Goal: Task Accomplishment & Management: Use online tool/utility

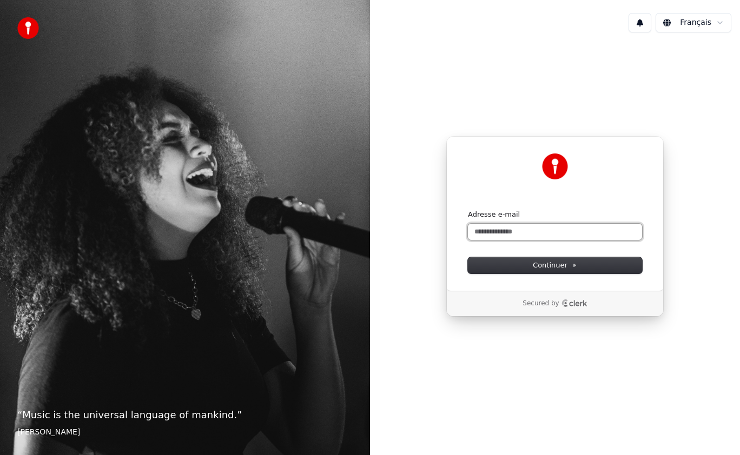
click at [484, 224] on input "Adresse e-mail" at bounding box center [555, 232] width 174 height 16
click at [520, 232] on input "**********" at bounding box center [555, 232] width 174 height 16
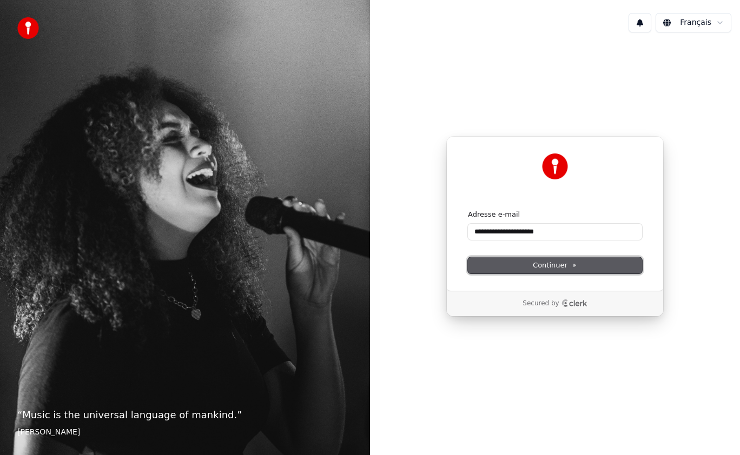
click at [545, 261] on span "Continuer" at bounding box center [555, 266] width 44 height 10
type input "**********"
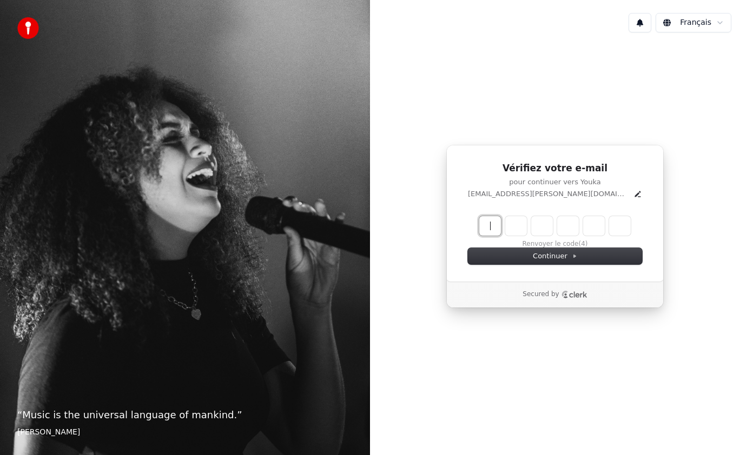
click at [495, 222] on input "Enter verification code" at bounding box center [565, 225] width 173 height 19
type input "******"
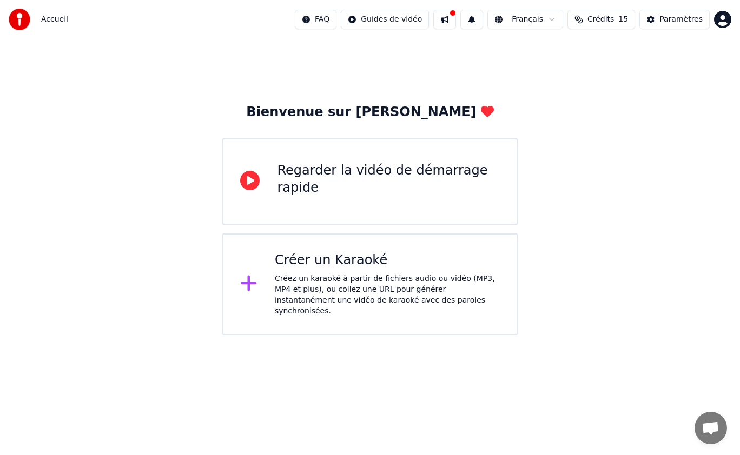
click at [249, 184] on icon at bounding box center [249, 180] width 19 height 19
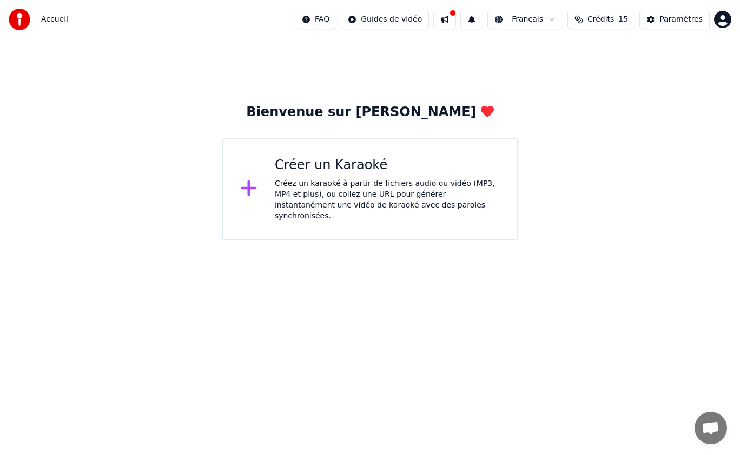
click at [316, 169] on div "Créer un Karaoké" at bounding box center [387, 165] width 225 height 17
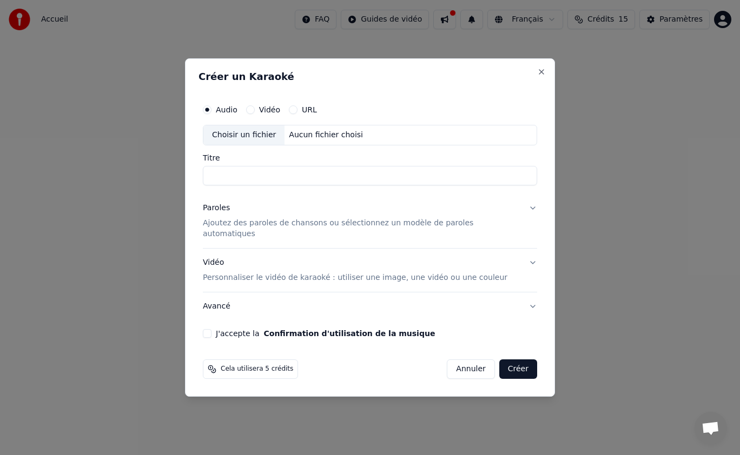
click at [253, 141] on div "Choisir un fichier" at bounding box center [243, 134] width 81 height 19
type input "**********"
click at [319, 229] on p "Ajoutez des paroles de chansons ou sélectionnez un modèle de paroles automatiqu…" at bounding box center [361, 229] width 317 height 22
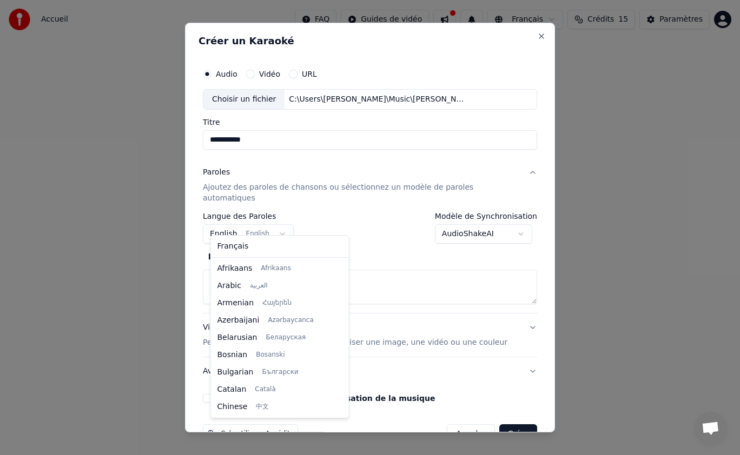
click at [282, 223] on body "**********" at bounding box center [370, 120] width 740 height 240
select select "**"
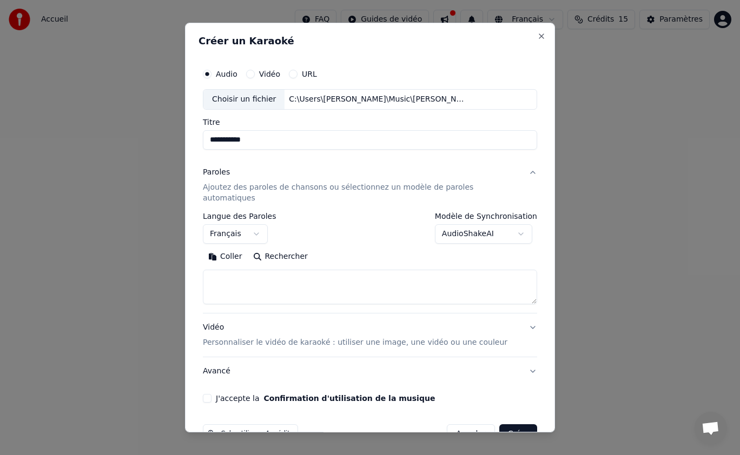
click at [256, 276] on textarea at bounding box center [370, 287] width 334 height 35
paste textarea "**********"
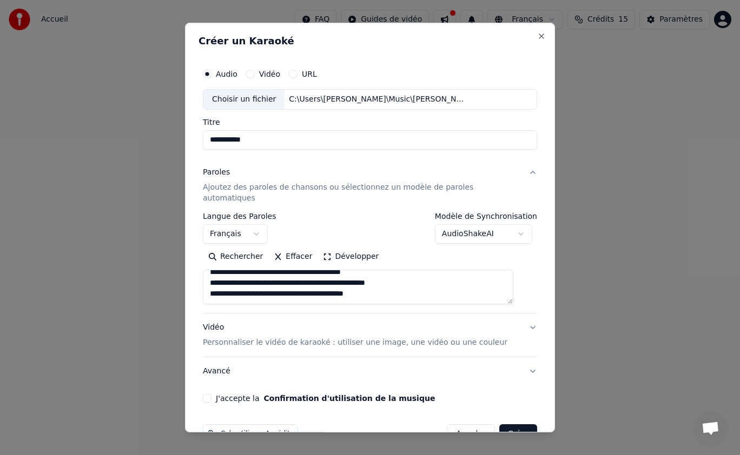
type textarea "**********"
click at [362, 338] on p "Personnaliser le vidéo de karaoké : utiliser une image, une vidéo ou une couleur" at bounding box center [355, 343] width 305 height 11
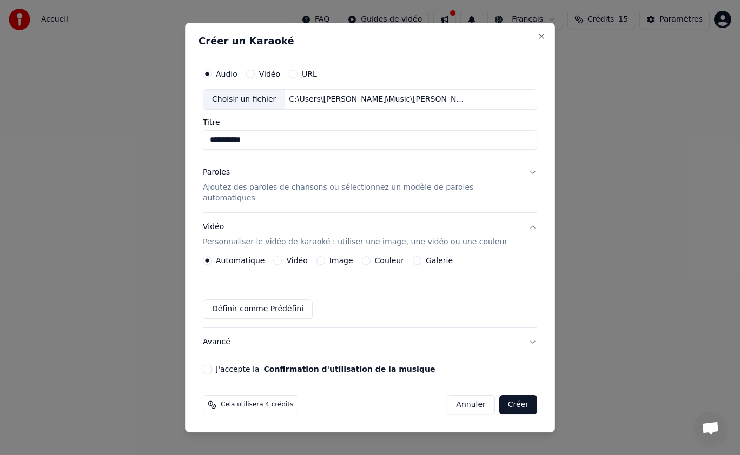
click at [325, 256] on button "Image" at bounding box center [320, 260] width 9 height 9
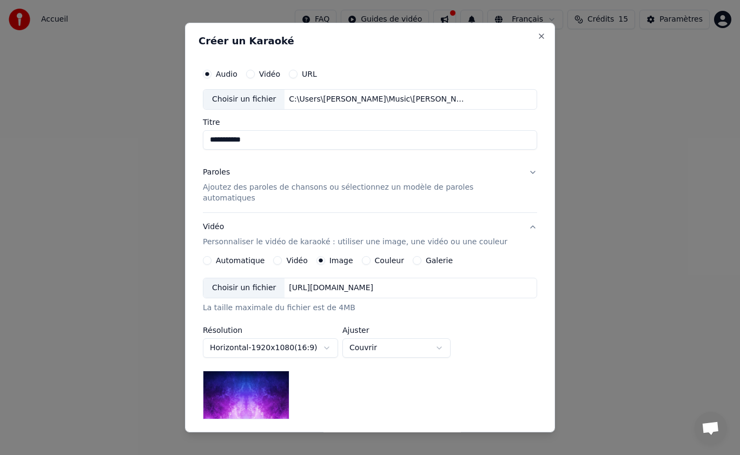
click at [243, 279] on div "Choisir un fichier" at bounding box center [243, 288] width 81 height 19
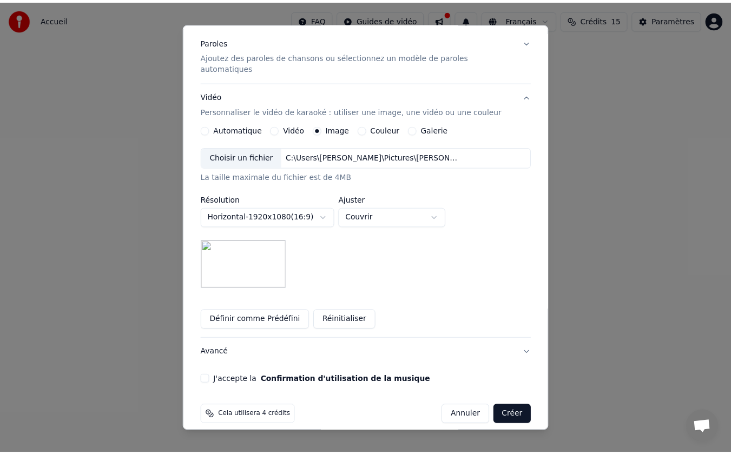
scroll to position [130, 0]
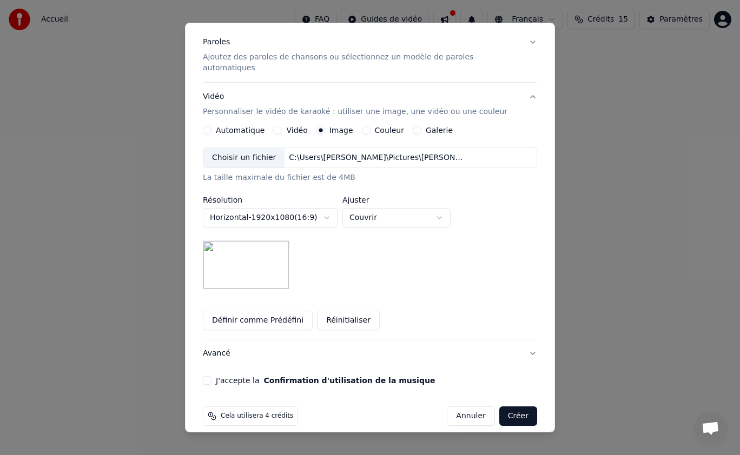
click at [211, 376] on button "J'accepte la Confirmation d'utilisation de la musique" at bounding box center [207, 380] width 9 height 9
click at [501, 407] on button "Créer" at bounding box center [518, 416] width 38 height 19
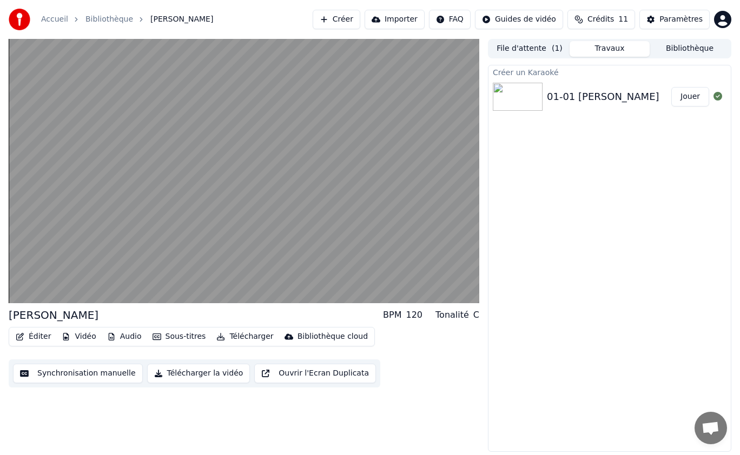
click at [32, 375] on button "Synchronisation manuelle" at bounding box center [78, 373] width 130 height 19
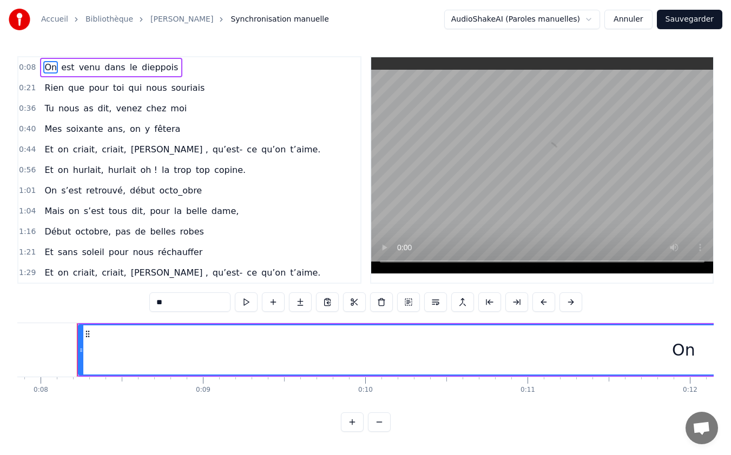
scroll to position [0, 1280]
click at [24, 68] on span "0:08" at bounding box center [27, 67] width 17 height 11
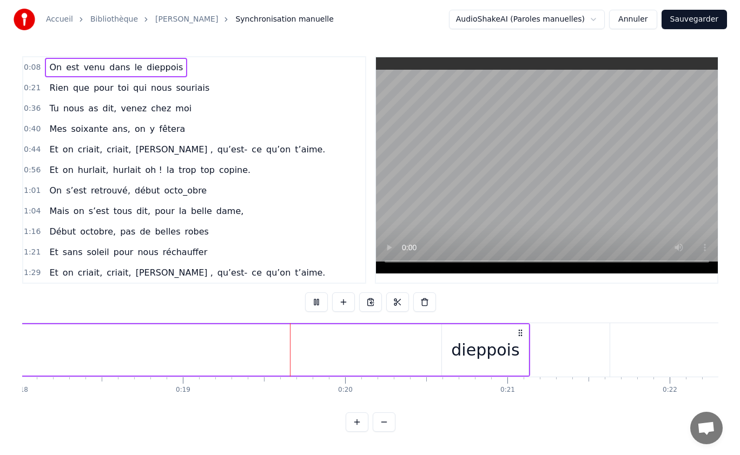
scroll to position [0, 3061]
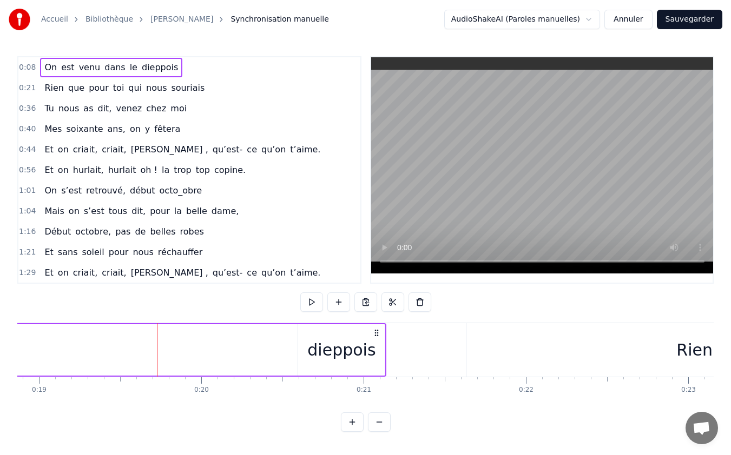
click at [639, 20] on button "Annuler" at bounding box center [628, 19] width 48 height 19
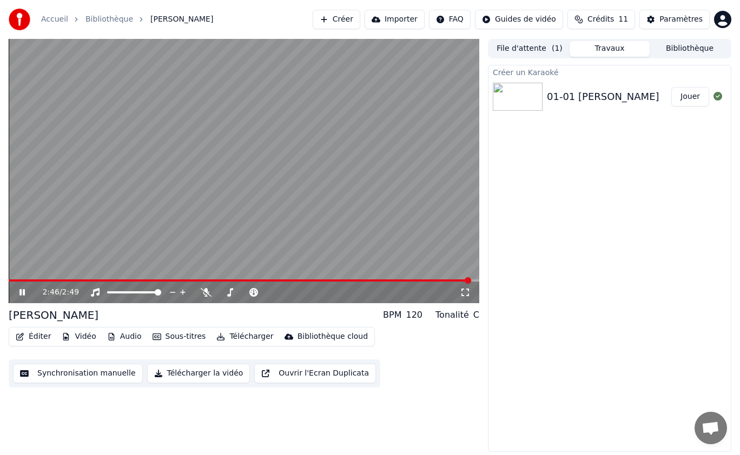
click at [21, 291] on icon at bounding box center [21, 292] width 5 height 6
click at [553, 17] on html "Accueil Bibliothèque Aline Créer Importer FAQ Guides de vidéo Crédits 11 Paramè…" at bounding box center [370, 227] width 740 height 455
click at [568, 63] on div "Guide de synchronisation des paroles" at bounding box center [538, 59] width 151 height 17
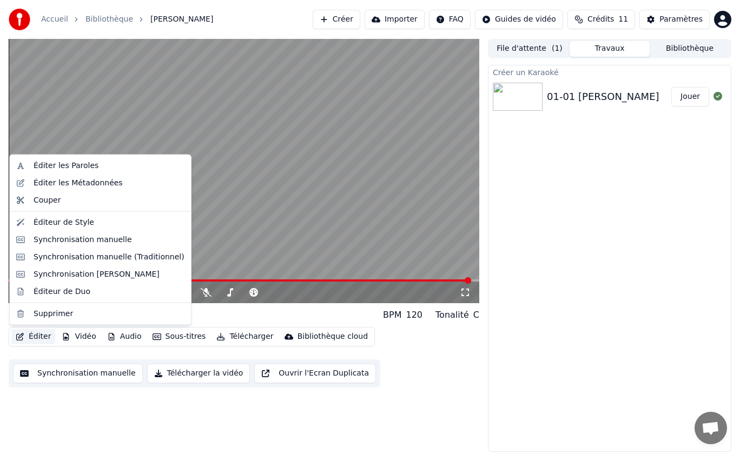
click at [29, 339] on button "Éditer" at bounding box center [33, 336] width 44 height 15
click at [37, 163] on div "Éditer les Paroles" at bounding box center [66, 166] width 65 height 11
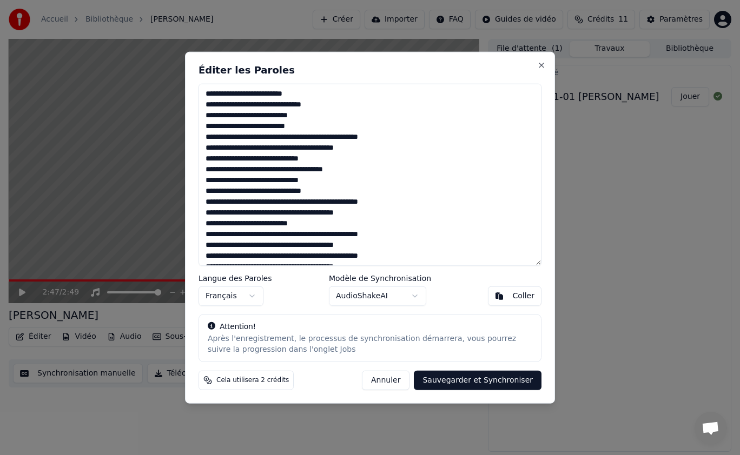
click at [303, 158] on textarea "**********" at bounding box center [370, 175] width 343 height 182
click at [290, 223] on textarea "**********" at bounding box center [370, 175] width 343 height 182
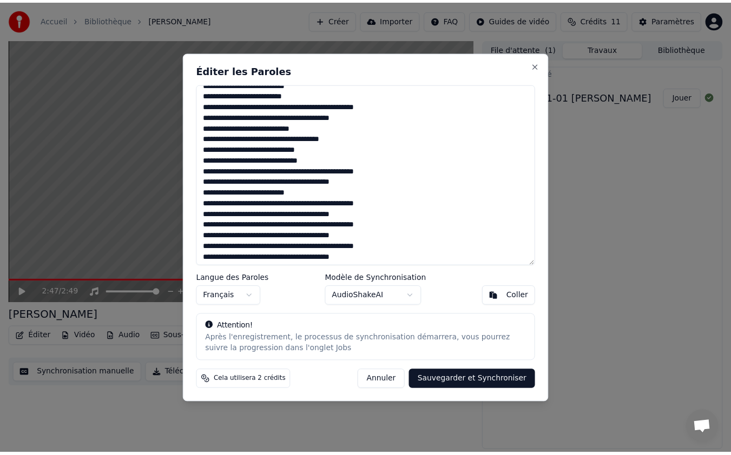
scroll to position [33, 0]
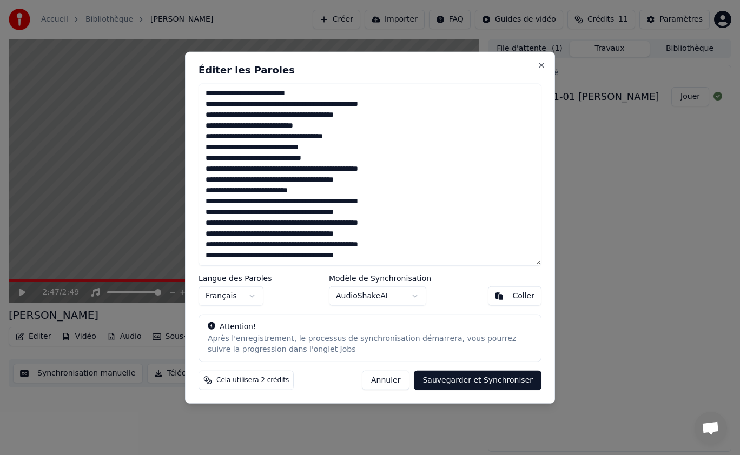
type textarea "**********"
click at [507, 380] on button "Sauvegarder et Synchroniser" at bounding box center [478, 380] width 128 height 19
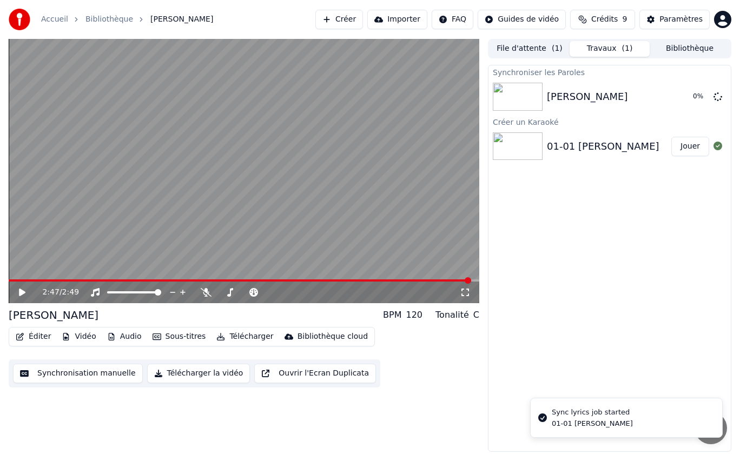
click at [23, 292] on icon at bounding box center [22, 293] width 6 height 8
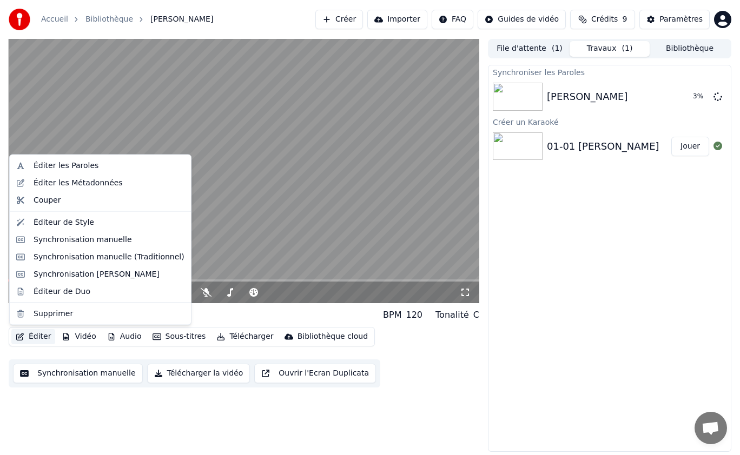
click at [38, 337] on button "Éditer" at bounding box center [33, 336] width 44 height 15
click at [453, 399] on div "0:06 / 2:49 Aline BPM 120 Tonalité C Éditer Vidéo Audio Sous-titres Télécharger…" at bounding box center [244, 245] width 471 height 413
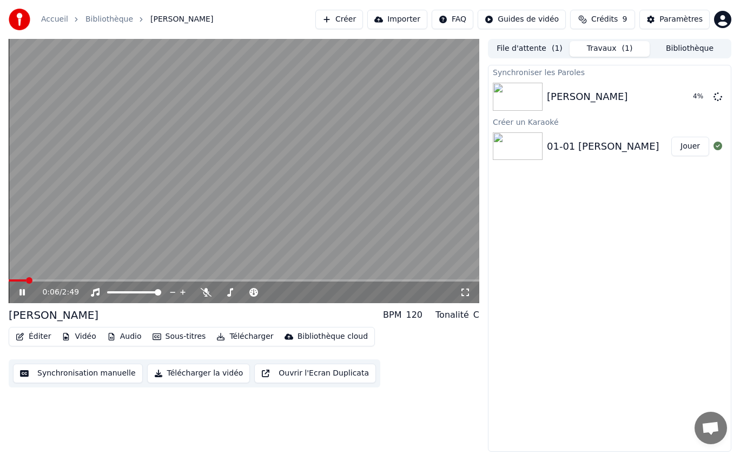
click at [26, 293] on icon at bounding box center [29, 292] width 25 height 9
click at [35, 338] on button "Éditer" at bounding box center [33, 336] width 44 height 15
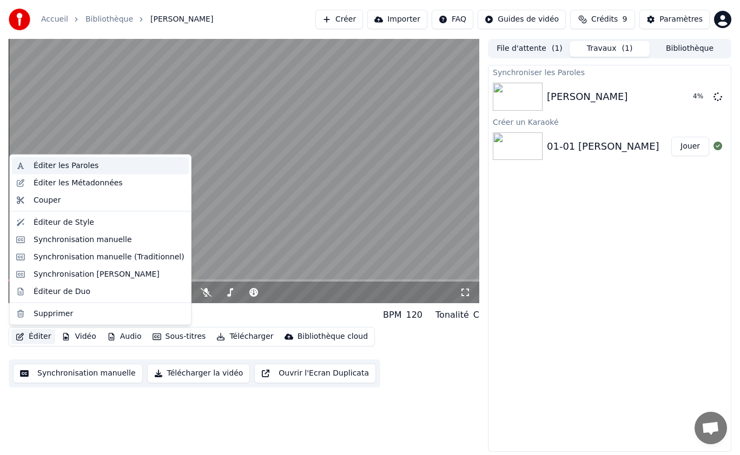
click at [25, 169] on div "Éditer les Paroles" at bounding box center [100, 165] width 177 height 17
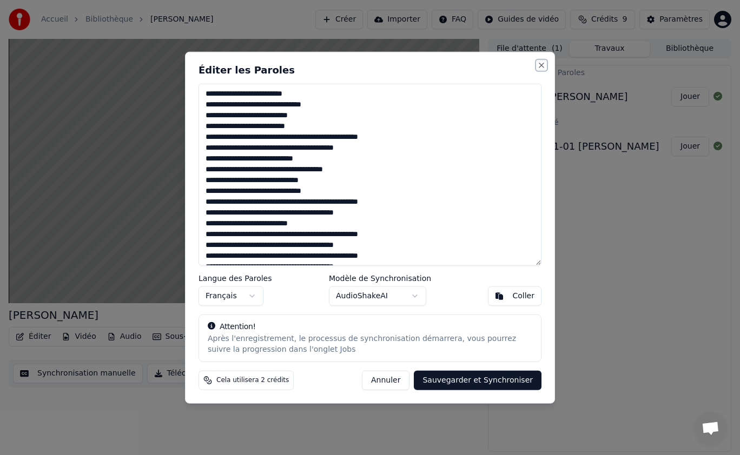
click at [543, 65] on button "Close" at bounding box center [541, 65] width 9 height 9
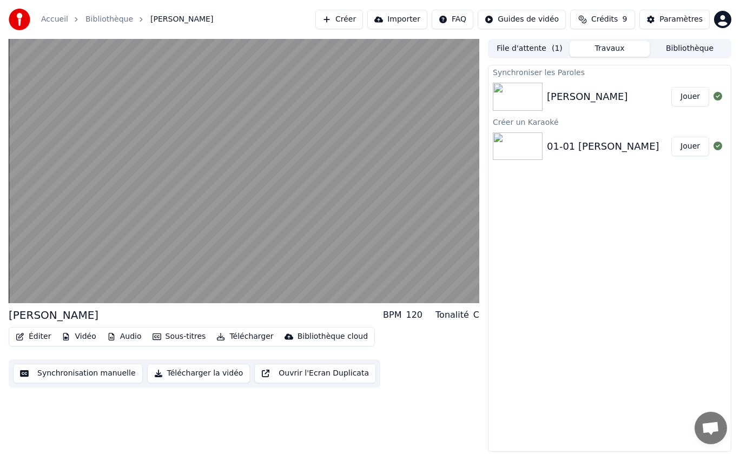
click at [65, 370] on button "Synchronisation manuelle" at bounding box center [78, 373] width 130 height 19
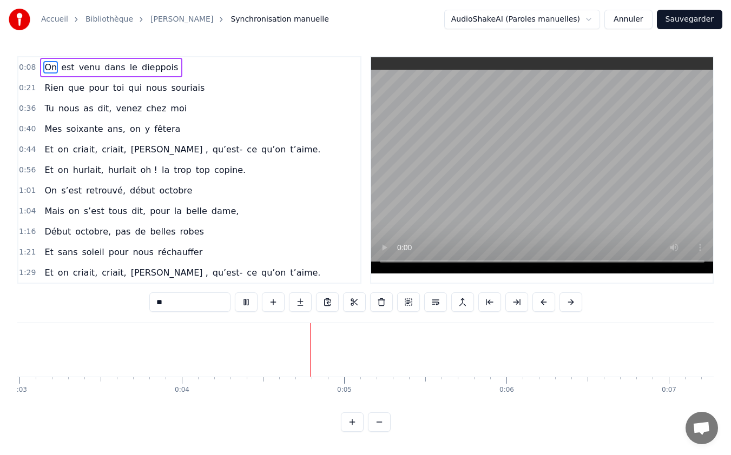
scroll to position [0, 630]
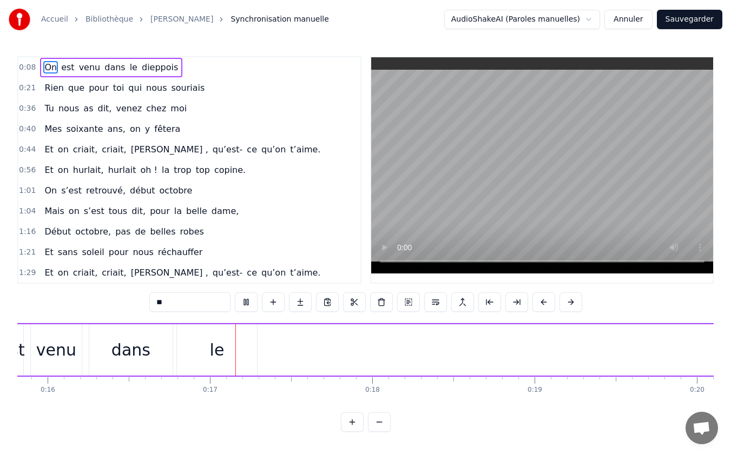
scroll to position [0, 2636]
click at [249, 303] on button at bounding box center [246, 302] width 23 height 19
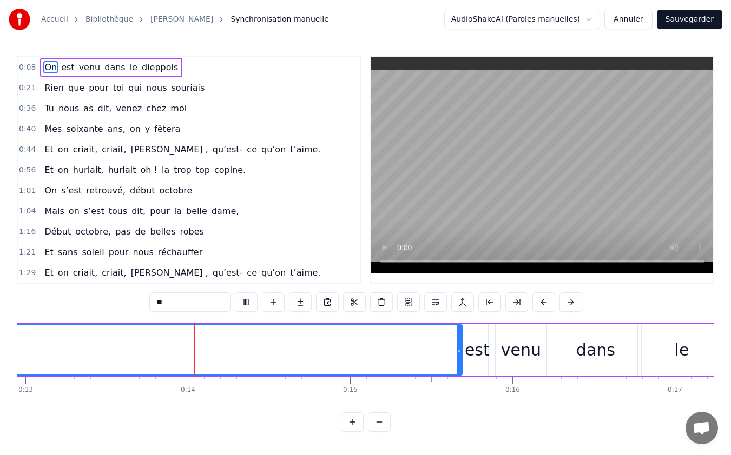
scroll to position [0, 2112]
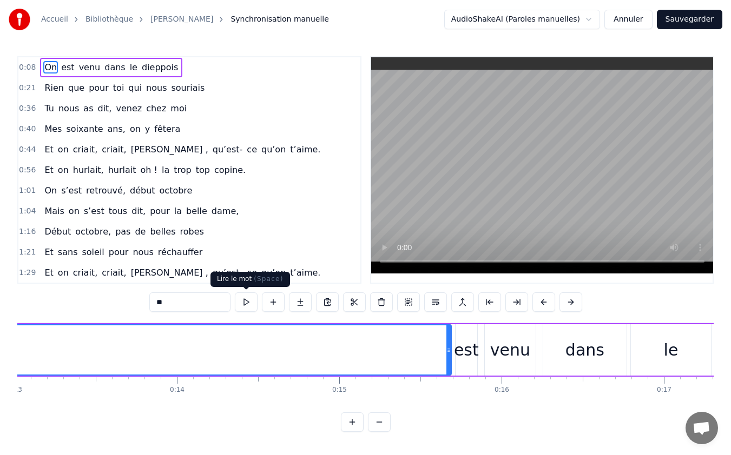
click at [243, 306] on button at bounding box center [246, 302] width 23 height 19
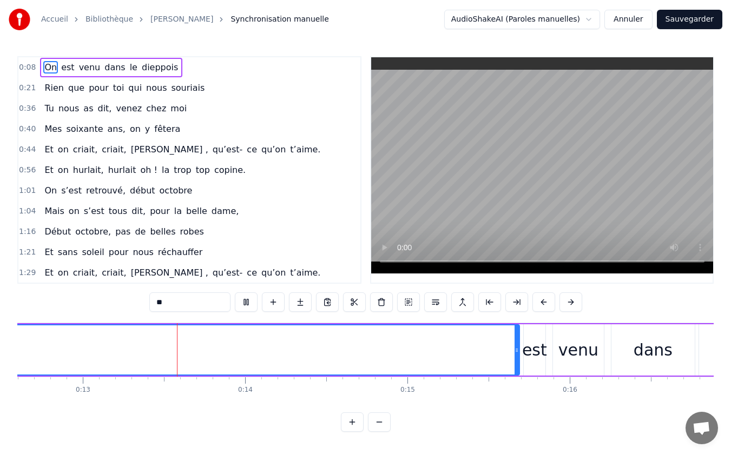
scroll to position [0, 2045]
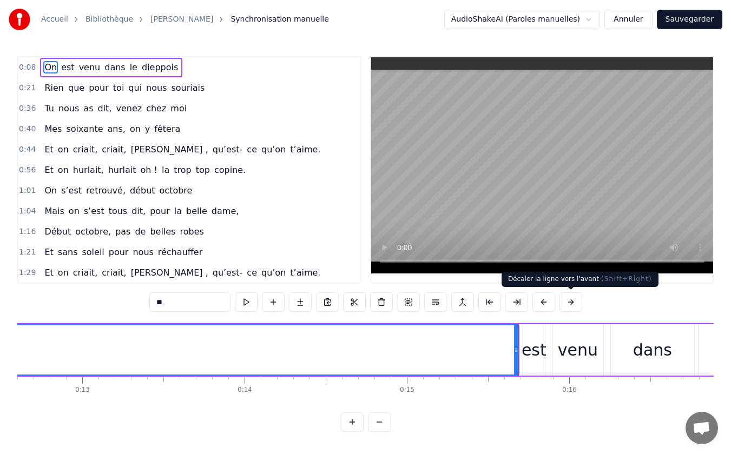
click at [569, 304] on button at bounding box center [570, 302] width 23 height 19
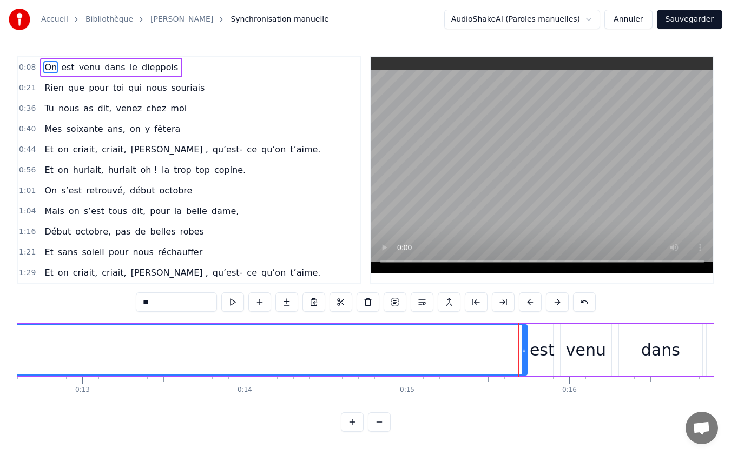
click at [569, 304] on div "**" at bounding box center [366, 302] width 460 height 19
click at [637, 19] on button "Annuler" at bounding box center [628, 19] width 48 height 19
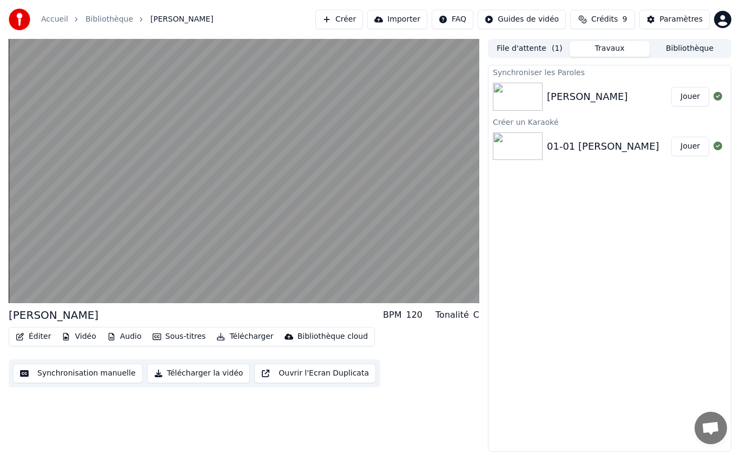
click at [521, 92] on img at bounding box center [518, 97] width 50 height 28
click at [522, 72] on div "Synchroniser les Paroles" at bounding box center [609, 71] width 242 height 13
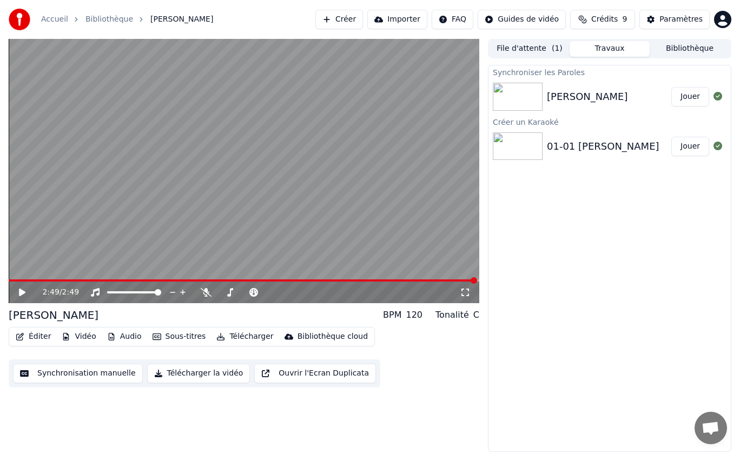
click at [698, 99] on button "Jouer" at bounding box center [690, 96] width 38 height 19
click at [21, 294] on icon at bounding box center [21, 292] width 5 height 6
click at [21, 294] on icon at bounding box center [22, 293] width 6 height 8
click at [24, 295] on icon at bounding box center [21, 292] width 5 height 6
click at [24, 295] on icon at bounding box center [29, 292] width 25 height 9
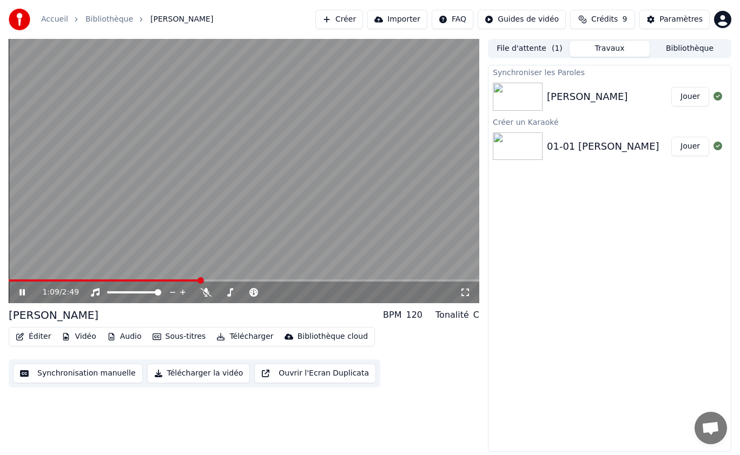
click at [27, 292] on icon at bounding box center [29, 292] width 25 height 9
click at [174, 282] on span at bounding box center [176, 280] width 6 height 6
click at [20, 294] on icon at bounding box center [22, 293] width 6 height 8
click at [25, 292] on icon at bounding box center [29, 292] width 25 height 9
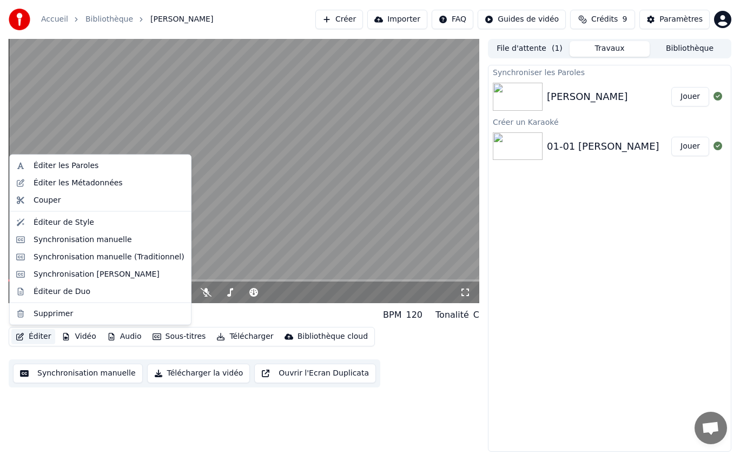
click at [41, 338] on button "Éditer" at bounding box center [33, 336] width 44 height 15
click at [30, 241] on div "Synchronisation manuelle" at bounding box center [100, 239] width 177 height 17
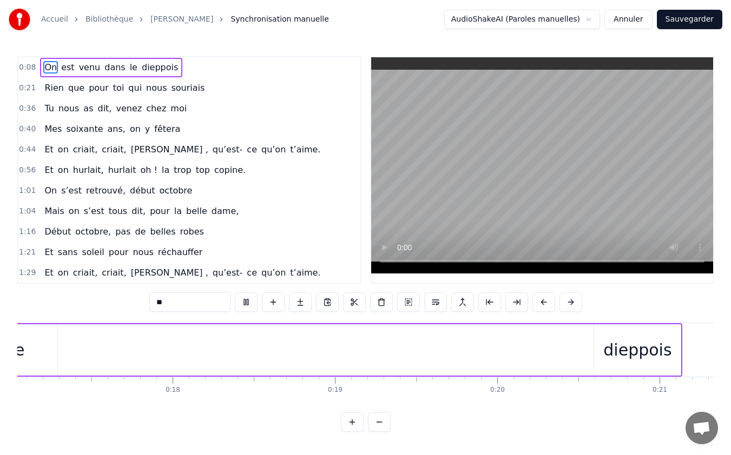
scroll to position [0, 2248]
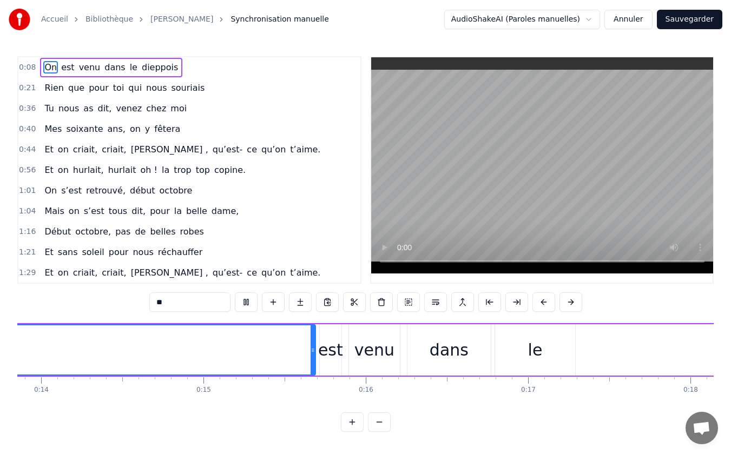
click at [456, 356] on div "dans" at bounding box center [448, 350] width 39 height 24
type input "****"
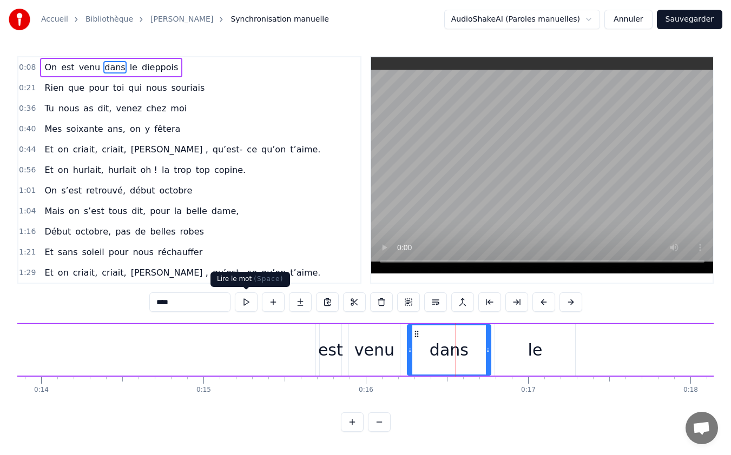
click at [242, 305] on button at bounding box center [246, 302] width 23 height 19
drag, startPoint x: 554, startPoint y: 325, endPoint x: 578, endPoint y: 325, distance: 23.8
click at [578, 325] on div "On est venu dans le dieppois" at bounding box center [152, 350] width 2096 height 54
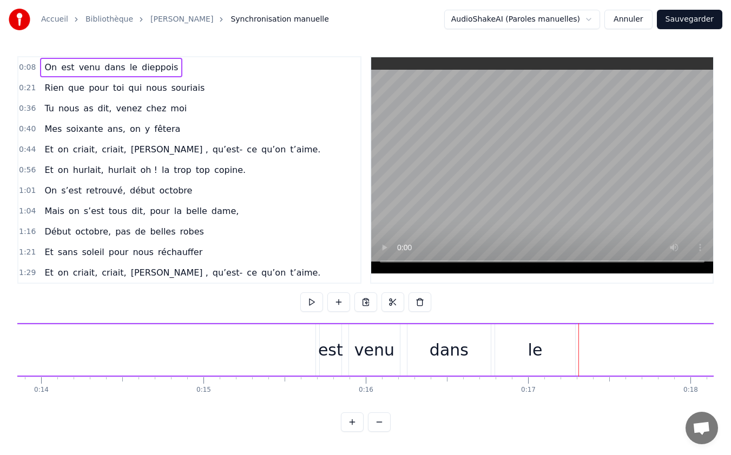
drag, startPoint x: 567, startPoint y: 350, endPoint x: 598, endPoint y: 347, distance: 31.0
click at [598, 347] on div "On est venu dans le dieppois" at bounding box center [152, 350] width 2096 height 54
drag, startPoint x: 464, startPoint y: 355, endPoint x: 499, endPoint y: 354, distance: 35.2
click at [499, 354] on div "On est venu dans le dieppois" at bounding box center [152, 350] width 2096 height 54
click at [434, 352] on div "dans" at bounding box center [448, 350] width 39 height 24
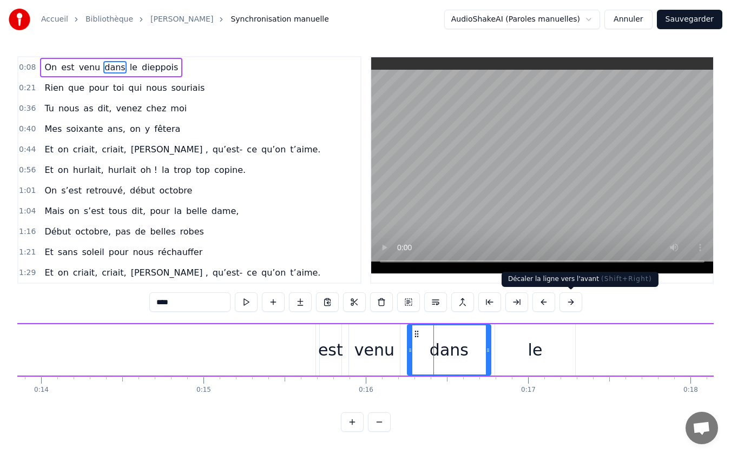
click at [573, 301] on button at bounding box center [570, 302] width 23 height 19
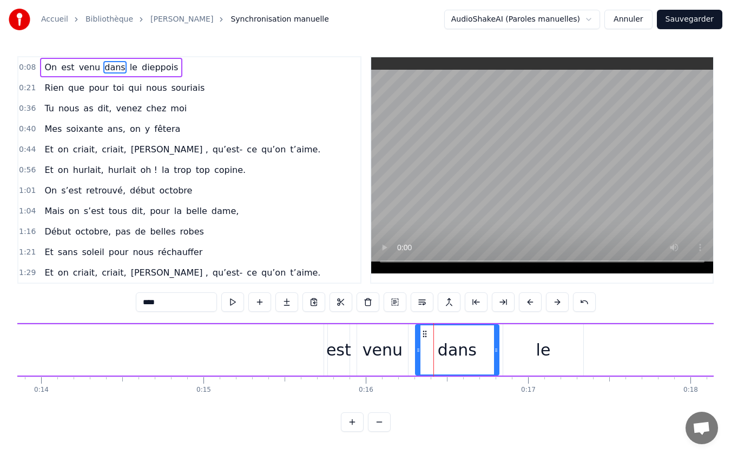
click at [536, 353] on div "le" at bounding box center [543, 350] width 15 height 24
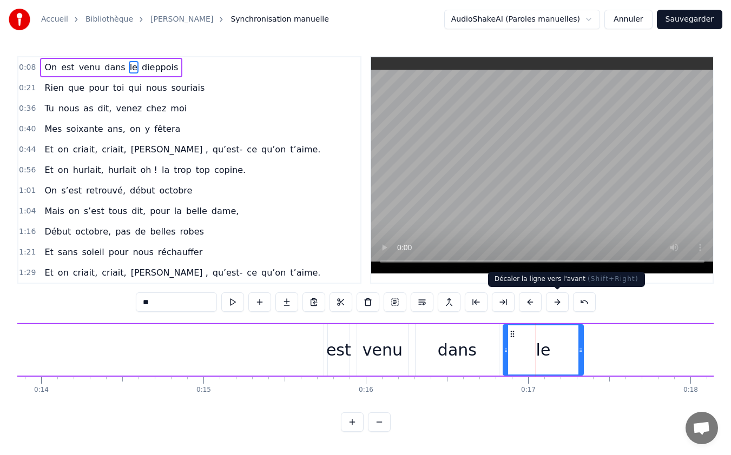
click at [555, 305] on button at bounding box center [557, 302] width 23 height 19
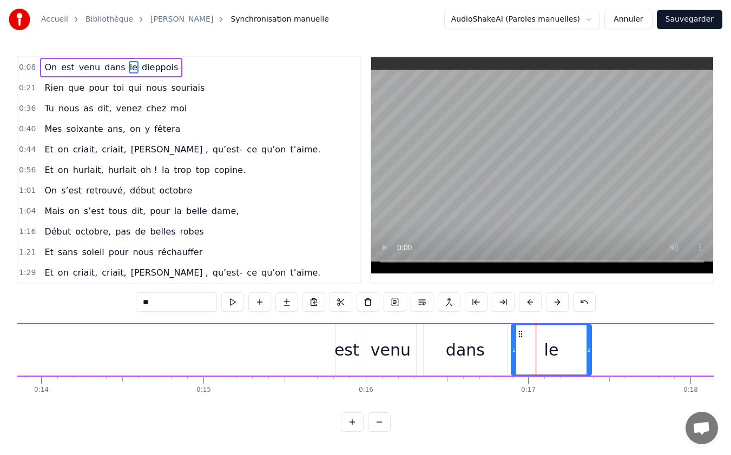
click at [555, 305] on button at bounding box center [557, 302] width 23 height 19
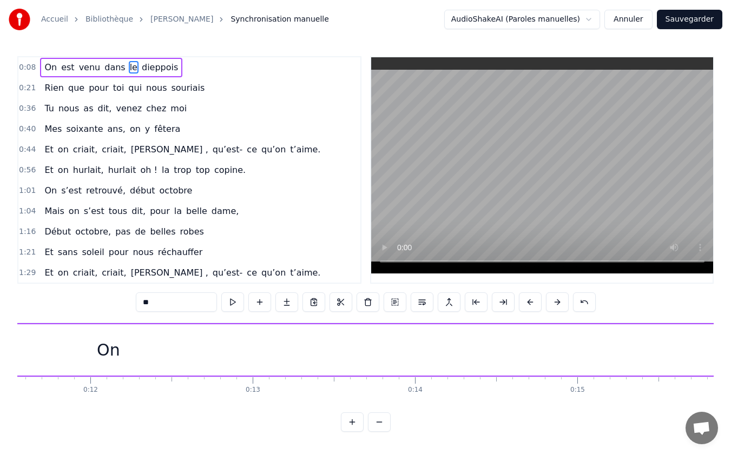
scroll to position [0, 1797]
click at [181, 348] on div "On" at bounding box center [185, 350] width 23 height 24
type input "**"
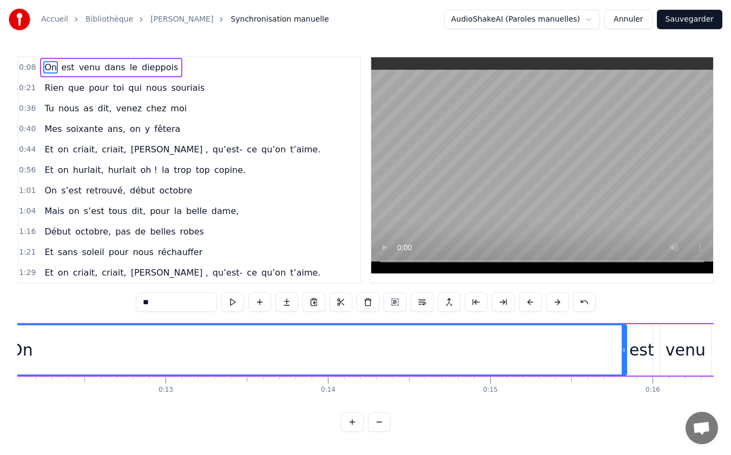
scroll to position [0, 1884]
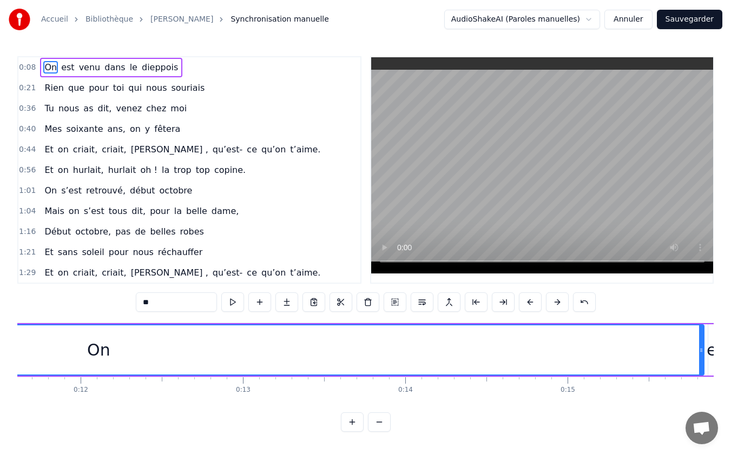
click at [96, 352] on div "On" at bounding box center [98, 350] width 23 height 24
click at [89, 352] on div "On" at bounding box center [98, 350] width 23 height 24
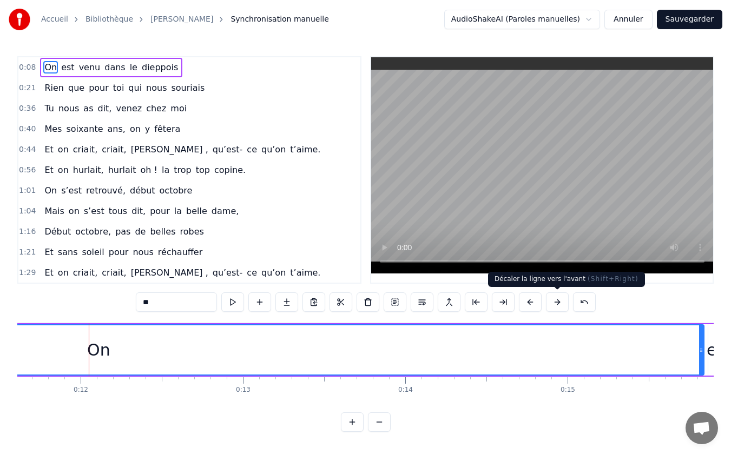
click at [555, 302] on button at bounding box center [557, 302] width 23 height 19
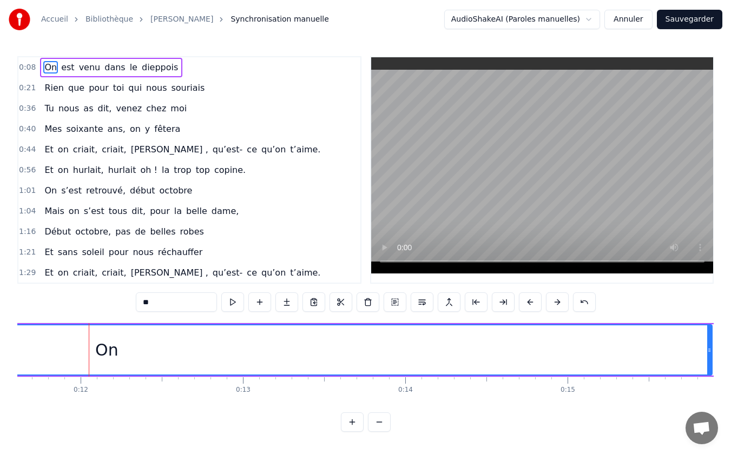
click at [555, 302] on button at bounding box center [557, 302] width 23 height 19
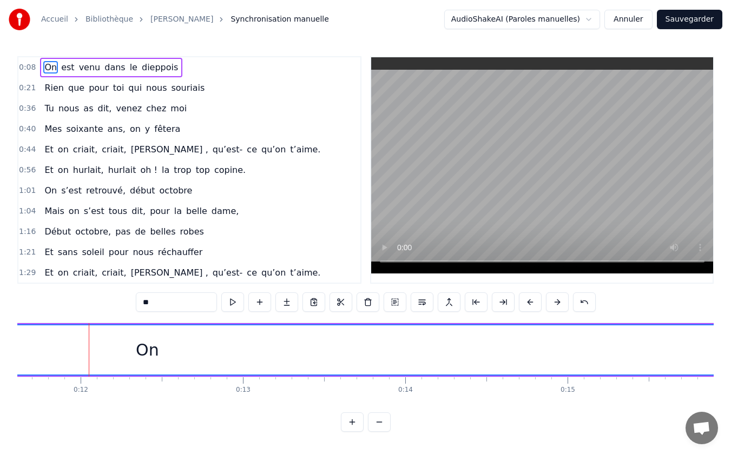
click at [555, 302] on button at bounding box center [557, 302] width 23 height 19
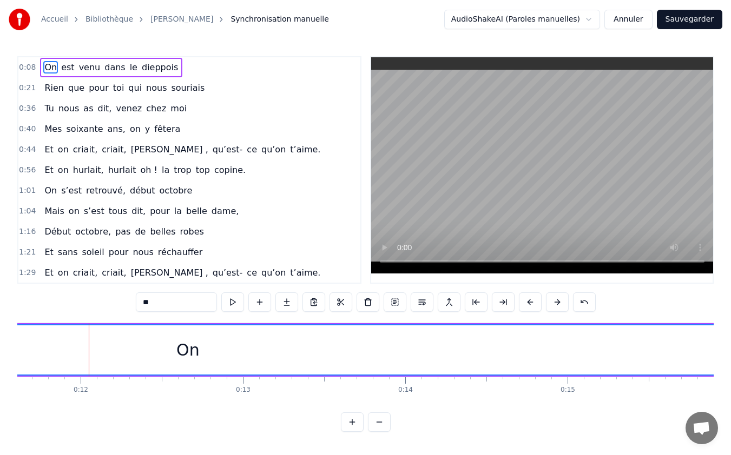
click at [555, 302] on button at bounding box center [557, 302] width 23 height 19
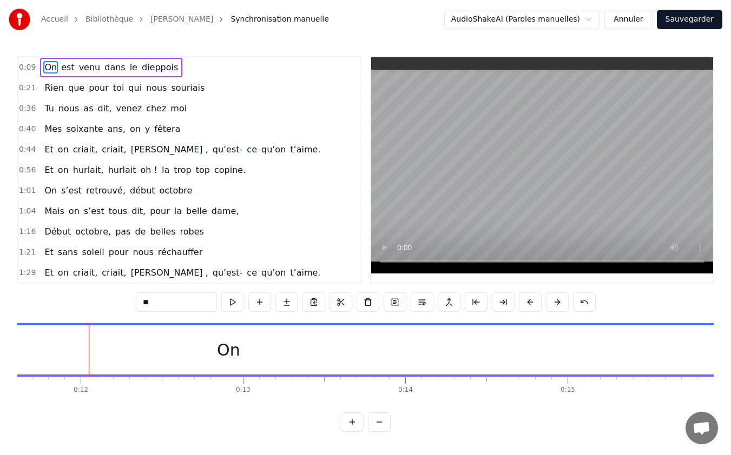
click at [555, 302] on button at bounding box center [557, 302] width 23 height 19
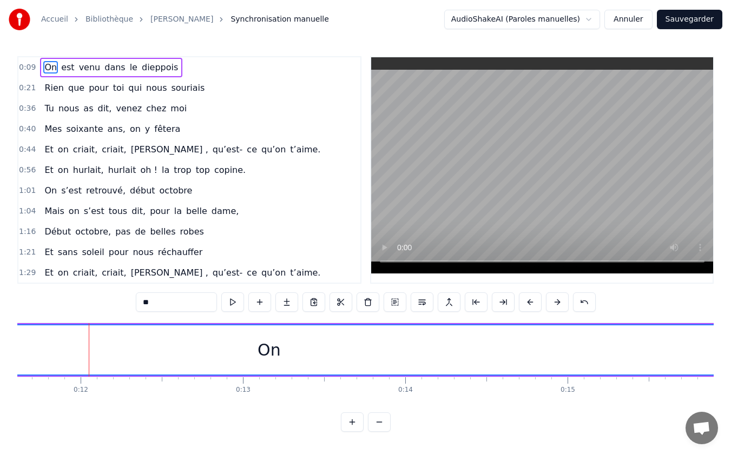
click at [555, 302] on button at bounding box center [557, 302] width 23 height 19
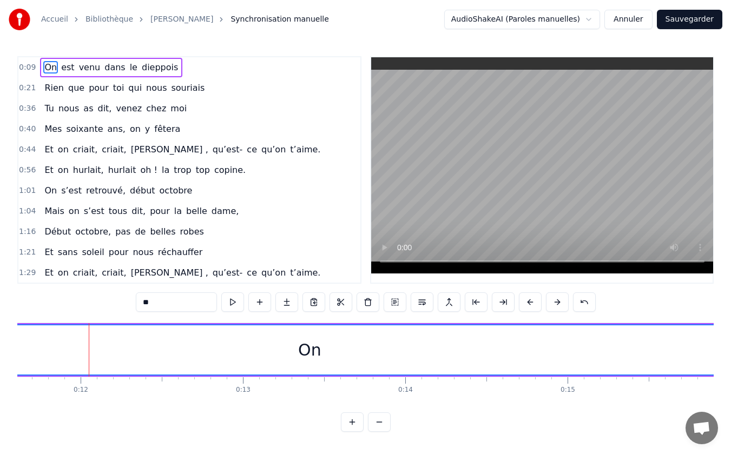
click at [555, 302] on button at bounding box center [557, 302] width 23 height 19
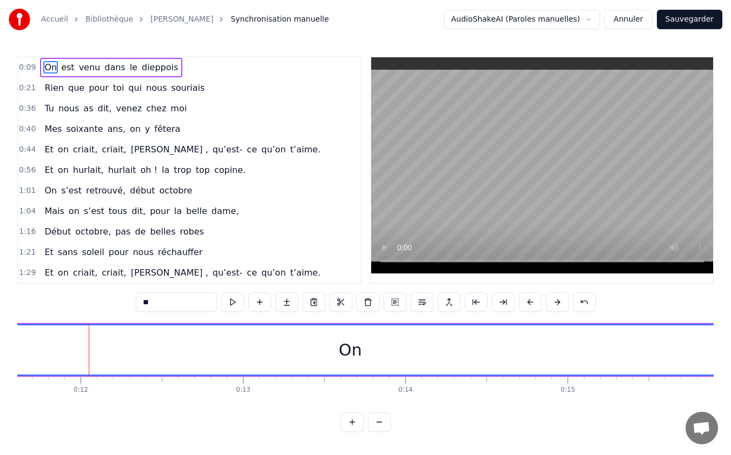
click at [555, 302] on button at bounding box center [557, 302] width 23 height 19
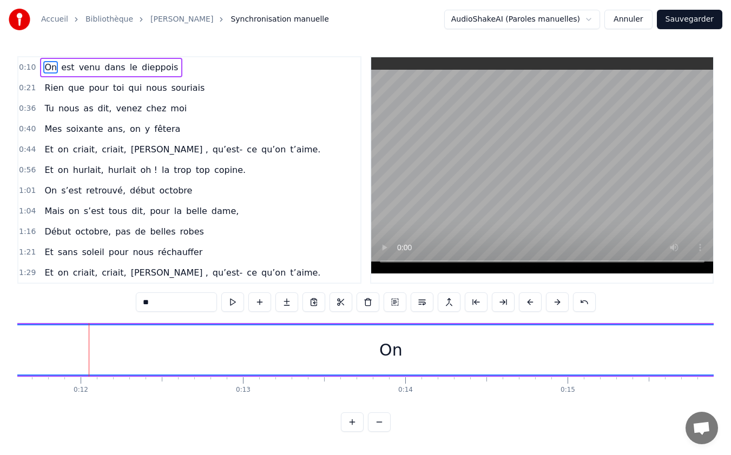
click at [555, 302] on button at bounding box center [557, 302] width 23 height 19
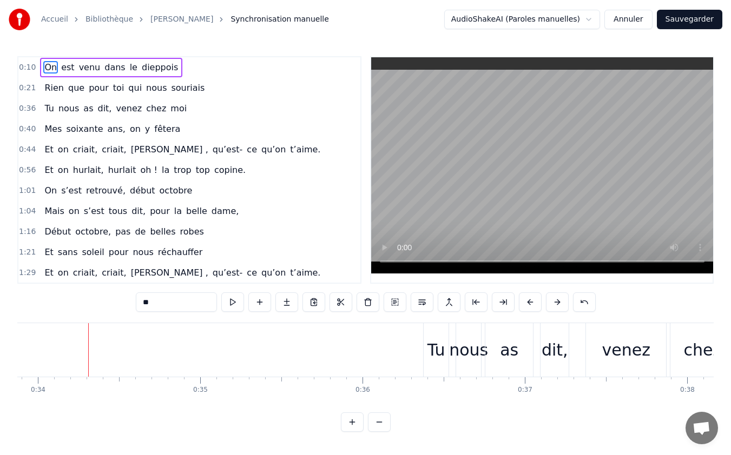
scroll to position [0, 5513]
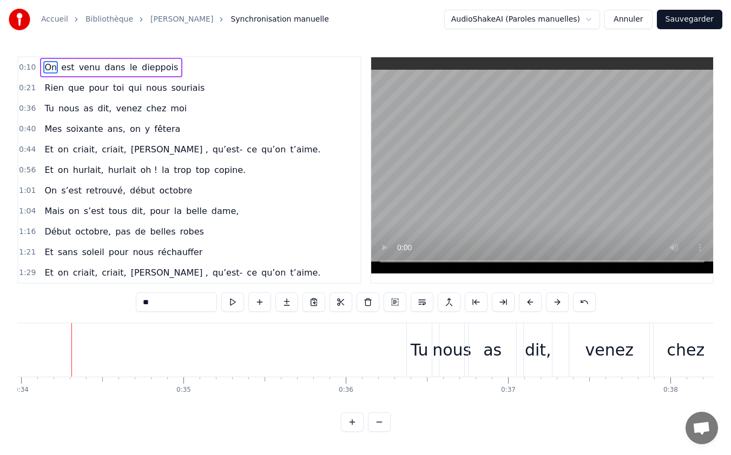
click at [31, 69] on span "0:10" at bounding box center [27, 67] width 17 height 11
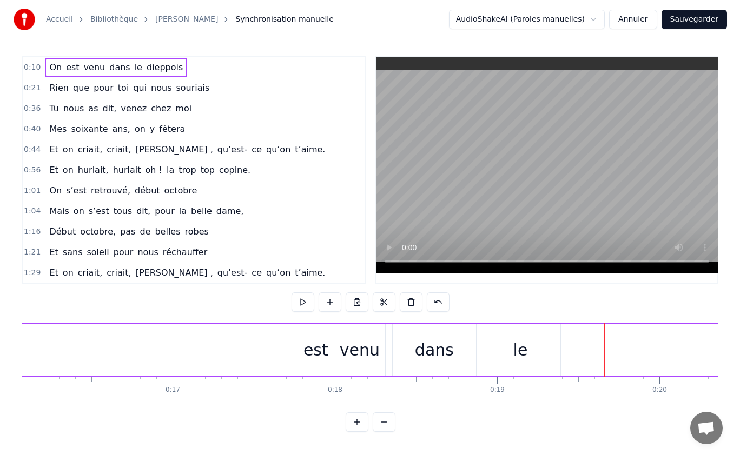
scroll to position [0, 2102]
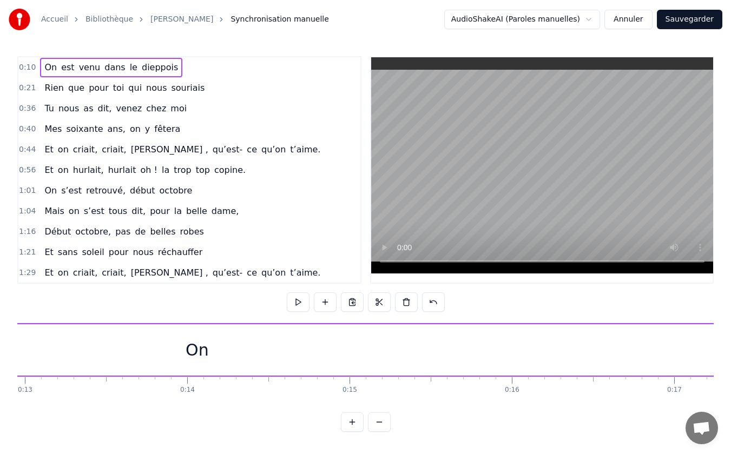
click at [502, 343] on div "On" at bounding box center [197, 350] width 1210 height 51
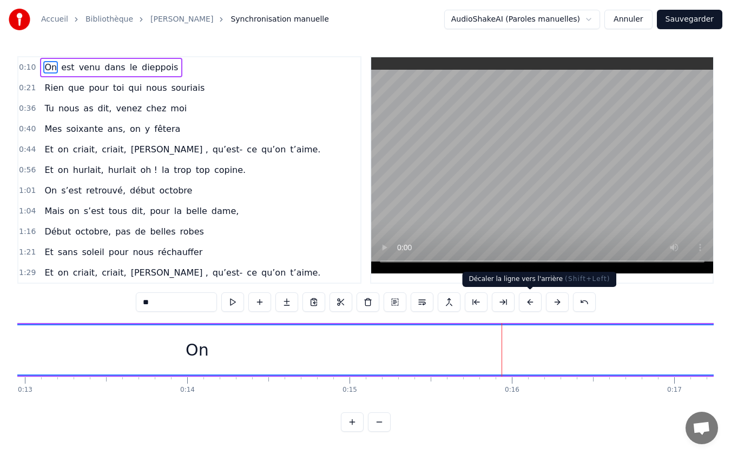
click at [529, 305] on button at bounding box center [530, 302] width 23 height 19
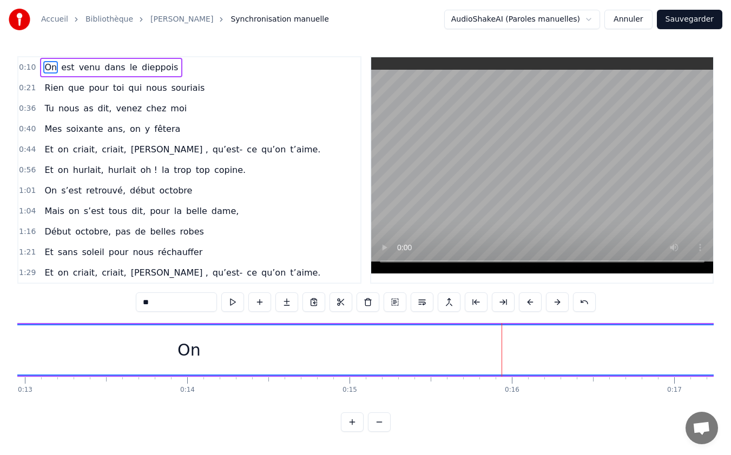
click at [529, 305] on button at bounding box center [530, 302] width 23 height 19
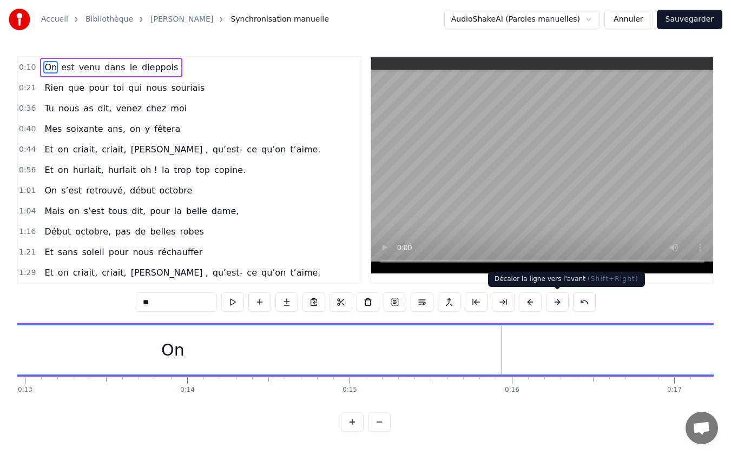
click at [560, 303] on button at bounding box center [557, 302] width 23 height 19
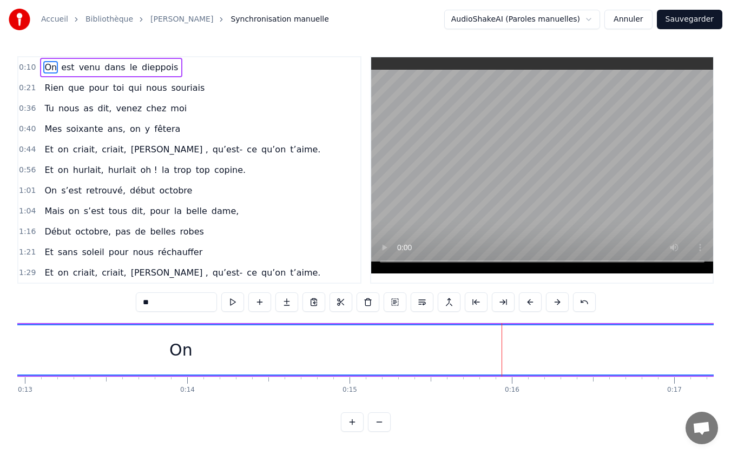
click at [560, 303] on button at bounding box center [557, 302] width 23 height 19
click at [644, 16] on button "Annuler" at bounding box center [628, 19] width 48 height 19
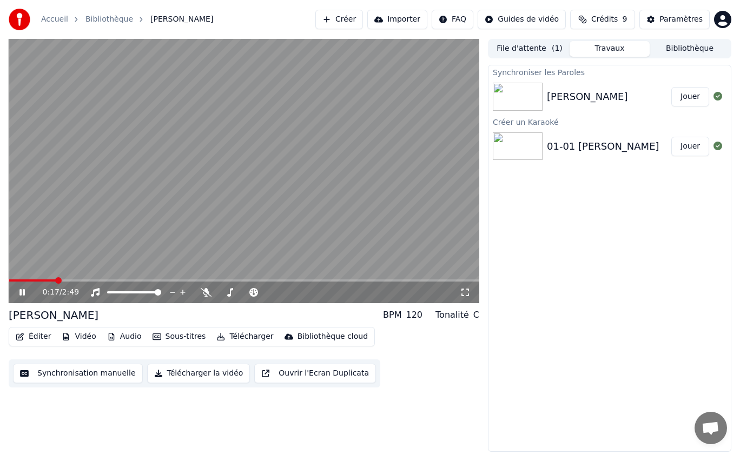
click at [23, 291] on icon at bounding box center [21, 292] width 5 height 6
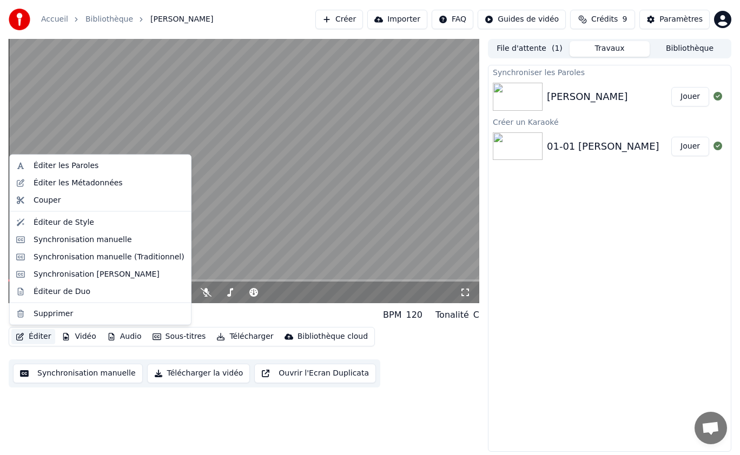
click at [27, 336] on button "Éditer" at bounding box center [33, 336] width 44 height 15
click at [28, 168] on div "Éditer les Paroles" at bounding box center [100, 165] width 177 height 17
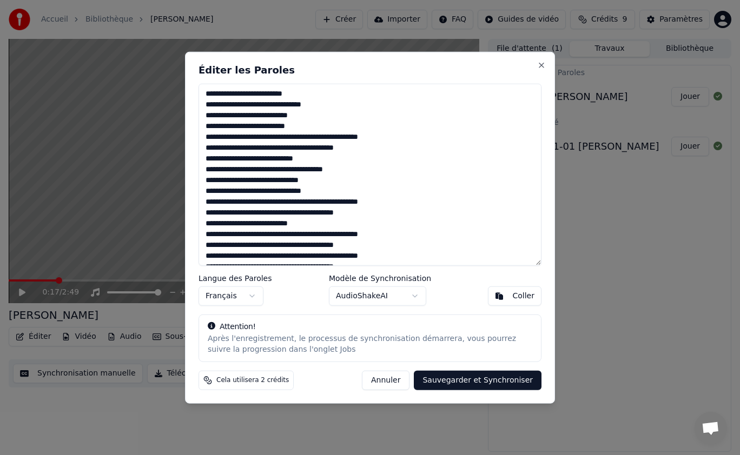
click at [247, 94] on textarea "**********" at bounding box center [370, 175] width 343 height 182
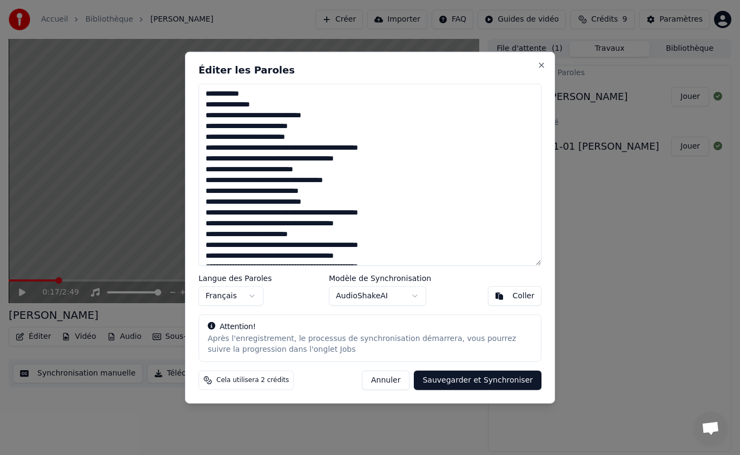
click at [266, 115] on textarea "**********" at bounding box center [370, 175] width 343 height 182
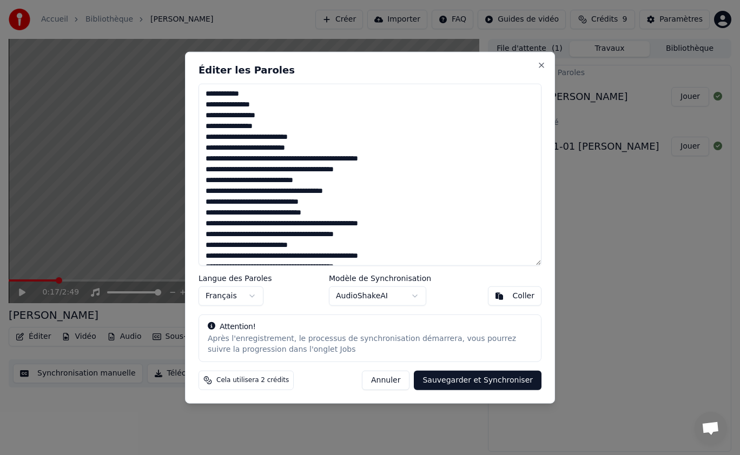
click at [256, 137] on textarea "**********" at bounding box center [370, 175] width 343 height 182
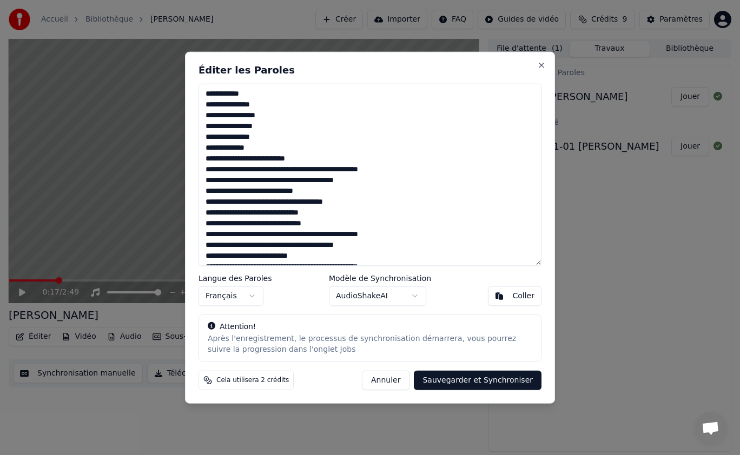
click at [267, 157] on textarea "**********" at bounding box center [370, 175] width 343 height 182
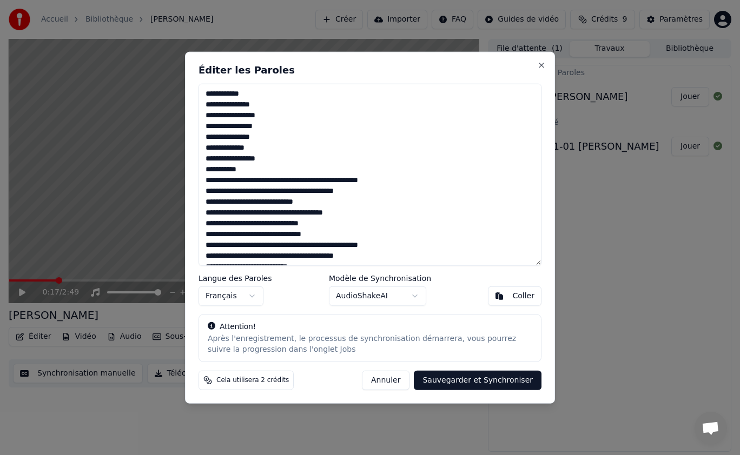
click at [297, 181] on textarea "**********" at bounding box center [370, 175] width 343 height 182
click at [273, 201] on textarea "**********" at bounding box center [370, 175] width 343 height 182
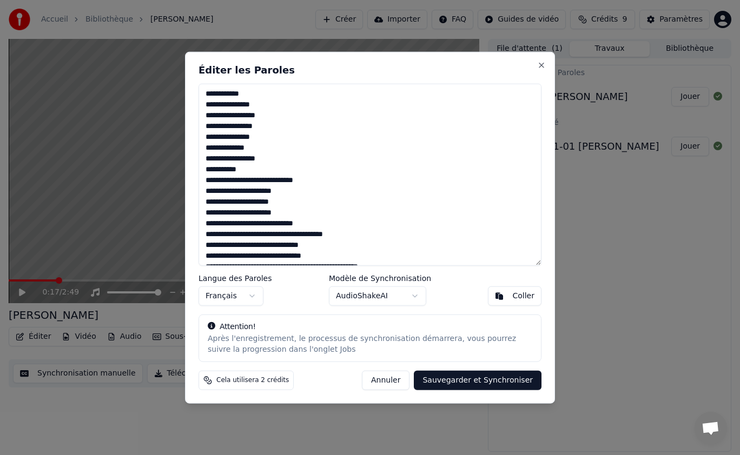
click at [267, 224] on textarea "**********" at bounding box center [370, 175] width 343 height 182
drag, startPoint x: 279, startPoint y: 244, endPoint x: 270, endPoint y: 250, distance: 10.1
click at [276, 247] on textarea "**********" at bounding box center [370, 175] width 343 height 182
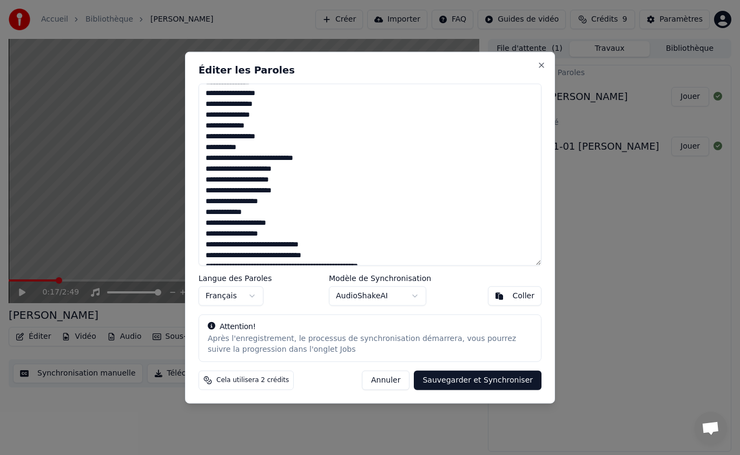
scroll to position [36, 0]
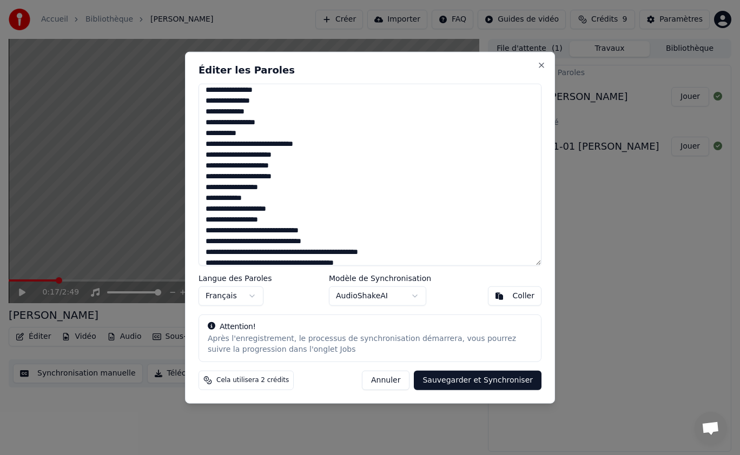
click at [258, 231] on textarea "**********" at bounding box center [370, 175] width 343 height 182
drag, startPoint x: 269, startPoint y: 253, endPoint x: 283, endPoint y: 253, distance: 14.6
click at [283, 253] on textarea "**********" at bounding box center [370, 175] width 343 height 182
drag, startPoint x: 249, startPoint y: 253, endPoint x: 248, endPoint y: 259, distance: 6.0
click at [250, 254] on textarea "**********" at bounding box center [370, 175] width 343 height 182
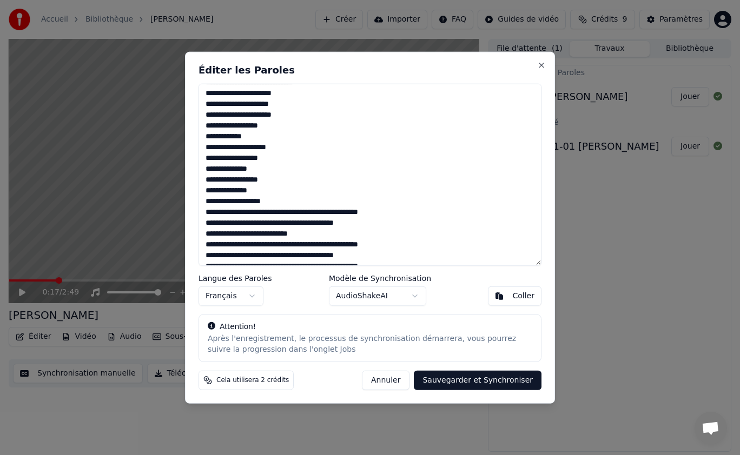
scroll to position [102, 0]
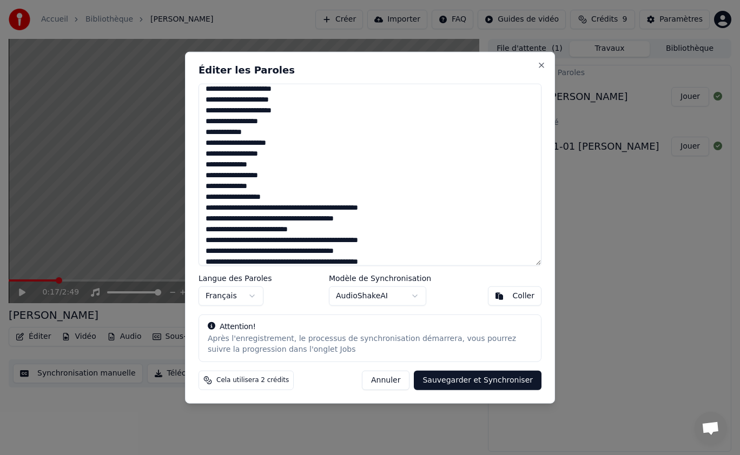
click at [297, 206] on textarea "**********" at bounding box center [370, 175] width 343 height 182
click at [273, 230] on textarea "**********" at bounding box center [370, 175] width 343 height 182
click at [247, 254] on textarea "**********" at bounding box center [370, 175] width 343 height 182
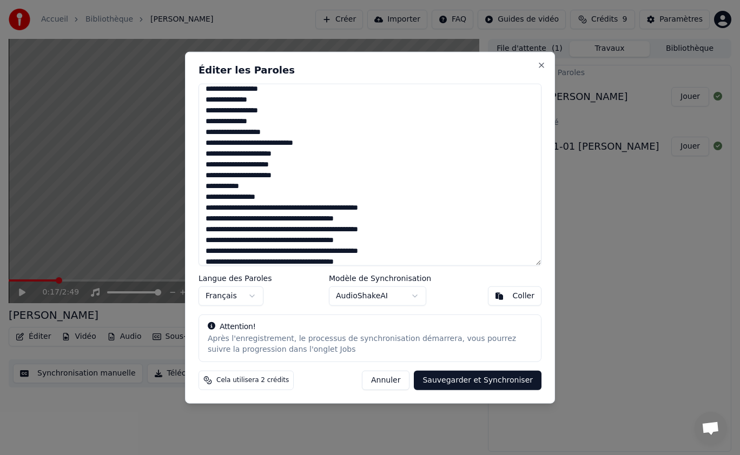
scroll to position [174, 0]
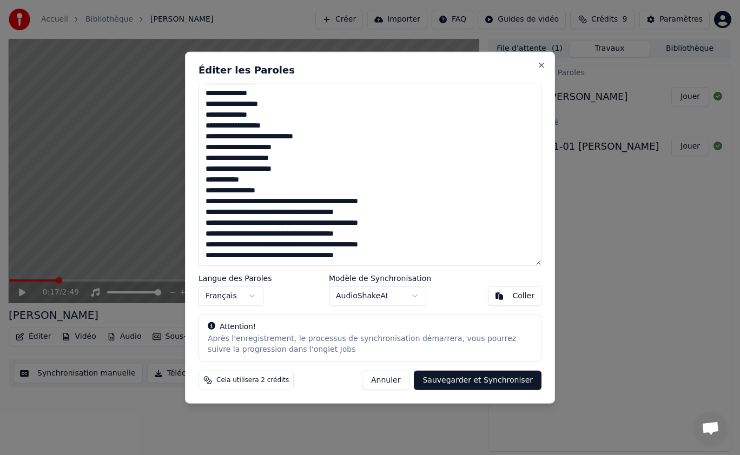
click at [296, 201] on textarea "**********" at bounding box center [370, 175] width 343 height 182
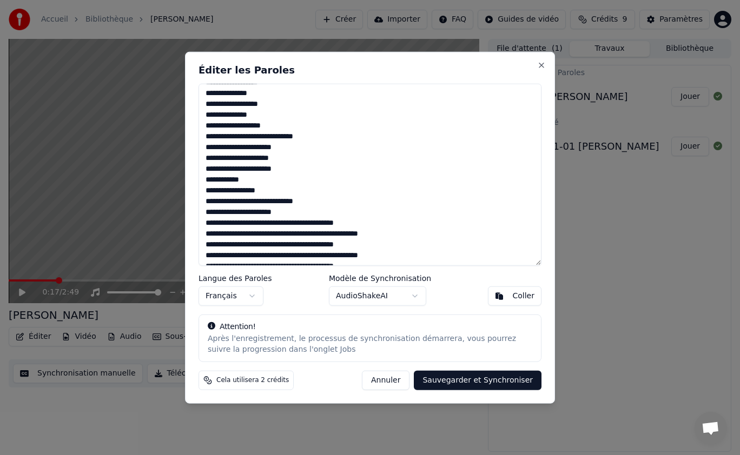
click at [273, 223] on textarea "**********" at bounding box center [370, 175] width 343 height 182
click at [296, 243] on textarea "**********" at bounding box center [370, 175] width 343 height 182
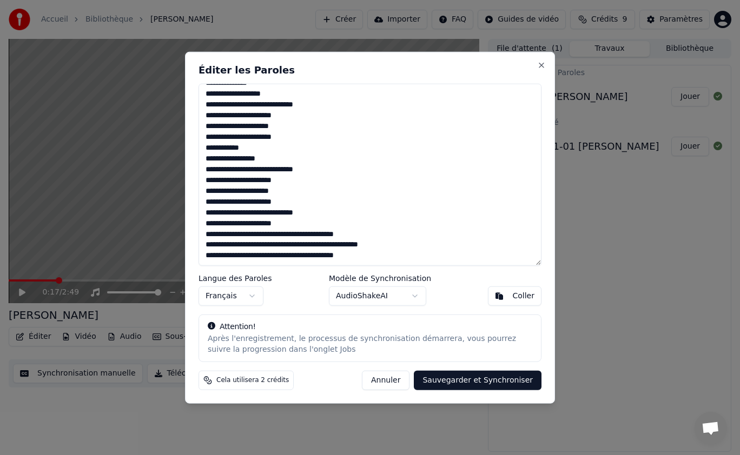
click at [273, 233] on textarea "**********" at bounding box center [370, 175] width 343 height 182
click at [264, 255] on textarea "**********" at bounding box center [370, 175] width 343 height 182
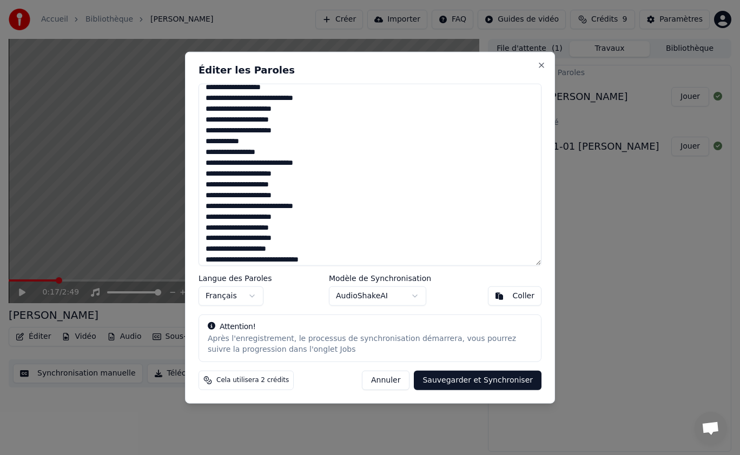
scroll to position [227, 0]
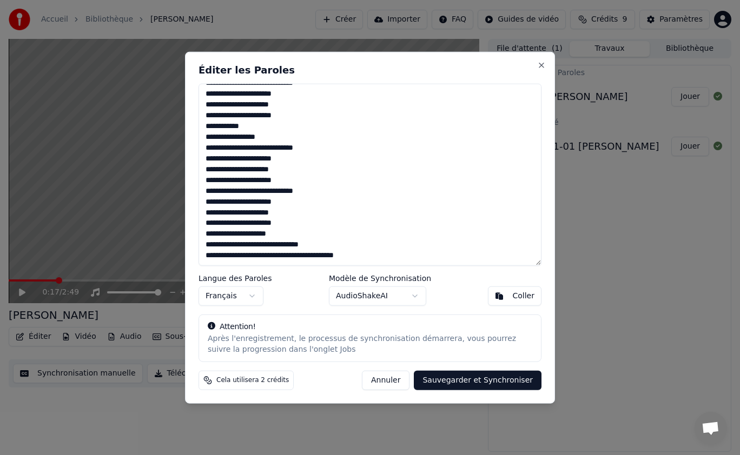
click at [273, 256] on textarea "**********" at bounding box center [370, 175] width 343 height 182
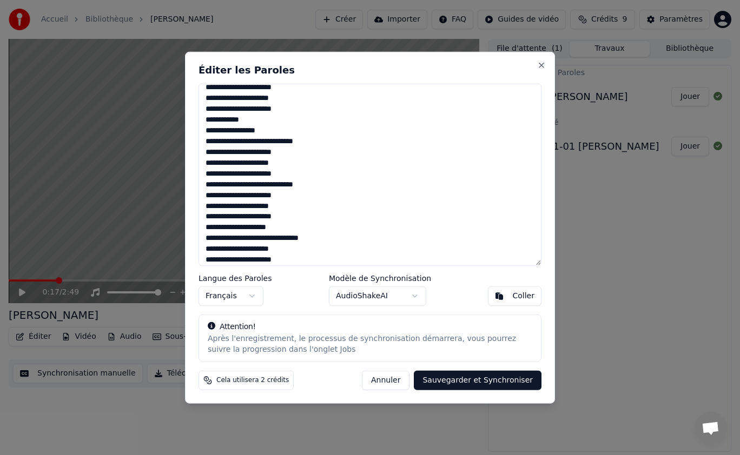
type textarea "**********"
click at [473, 385] on button "Sauvegarder et Synchroniser" at bounding box center [478, 380] width 128 height 19
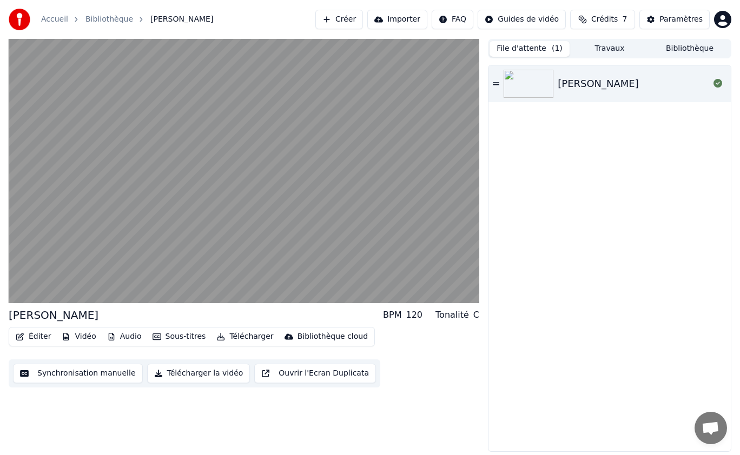
click at [539, 48] on button "File d'attente ( 1 )" at bounding box center [530, 49] width 80 height 16
click at [534, 82] on img at bounding box center [529, 84] width 50 height 28
click at [348, 22] on button "Créer" at bounding box center [339, 19] width 48 height 19
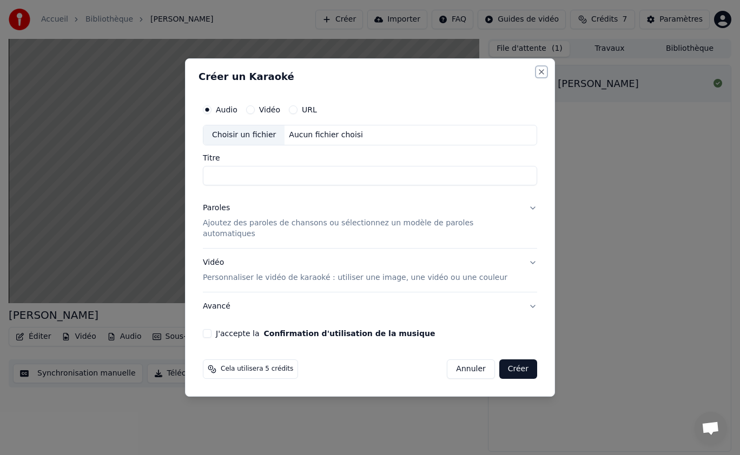
click at [537, 74] on button "Close" at bounding box center [541, 72] width 9 height 9
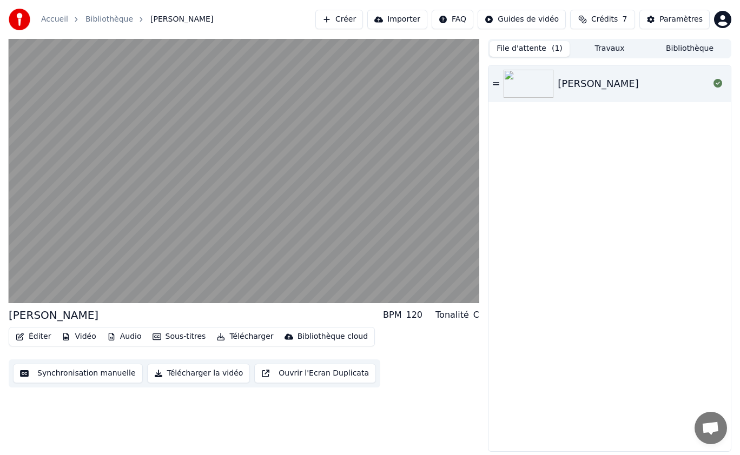
click at [350, 19] on button "Créer" at bounding box center [339, 19] width 48 height 19
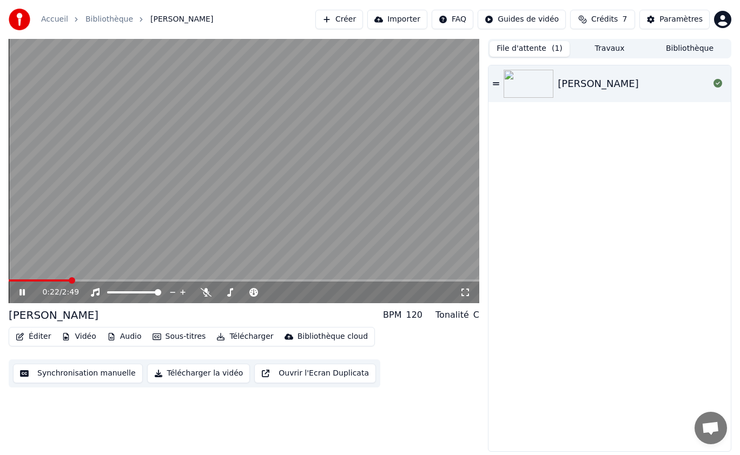
click at [24, 291] on icon at bounding box center [21, 292] width 5 height 6
click at [352, 19] on button "Créer" at bounding box center [339, 19] width 48 height 19
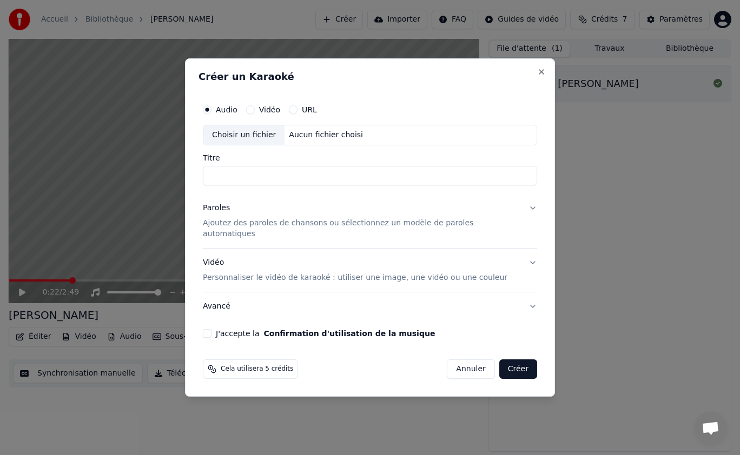
click at [232, 141] on div "Choisir un fichier" at bounding box center [243, 134] width 81 height 19
click at [264, 141] on div "Choisir un fichier" at bounding box center [243, 134] width 81 height 19
drag, startPoint x: 244, startPoint y: 180, endPoint x: 209, endPoint y: 178, distance: 35.2
click at [209, 178] on div "Créer un Karaoké Audio Vidéo URL Choisir un fichier C:\Users\agnes\Music\aline\…" at bounding box center [370, 227] width 370 height 339
type input "*******"
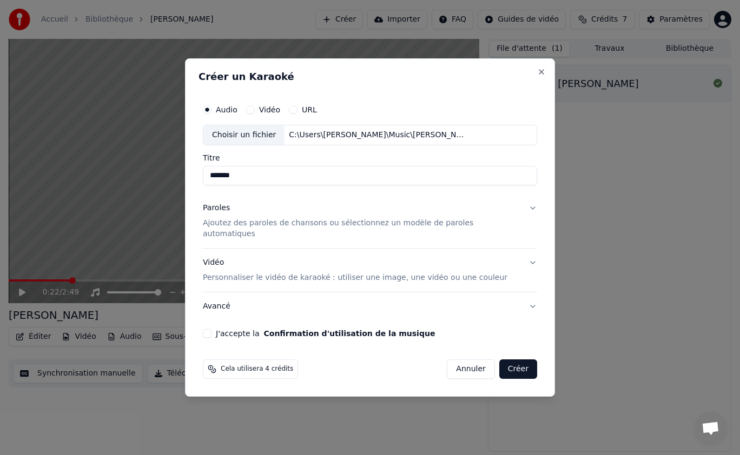
click at [225, 229] on p "Ajoutez des paroles de chansons ou sélectionnez un modèle de paroles automatiqu…" at bounding box center [361, 229] width 317 height 22
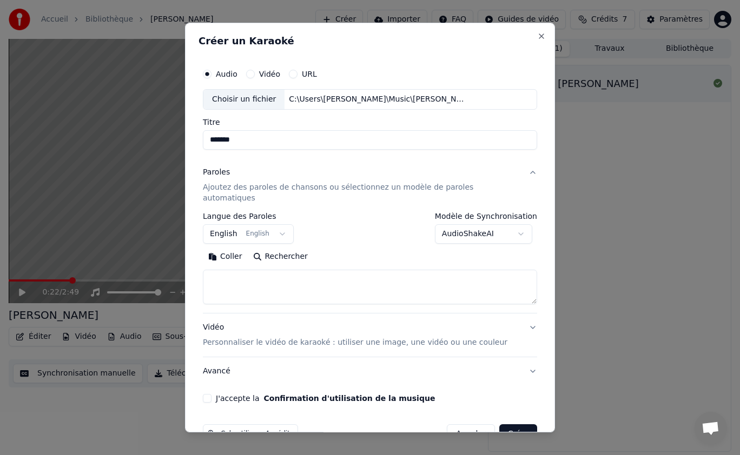
scroll to position [1, 0]
click at [229, 248] on button "Coller" at bounding box center [225, 256] width 45 height 17
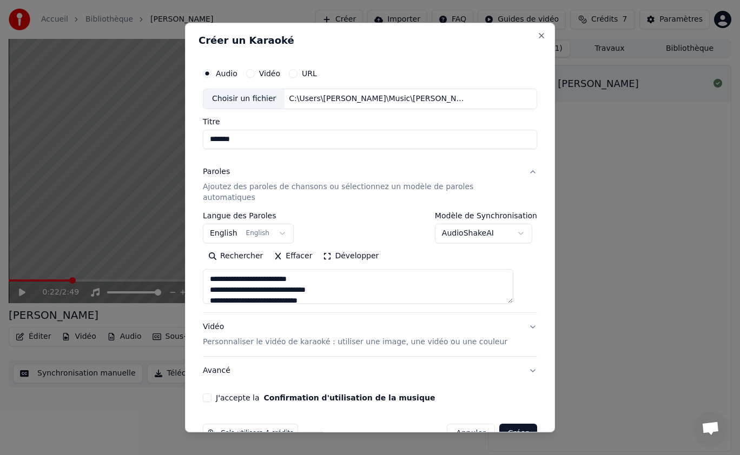
click at [426, 337] on p "Personnaliser le vidéo de karaoké : utiliser une image, une vidéo ou une couleur" at bounding box center [355, 342] width 305 height 11
type textarea "**********"
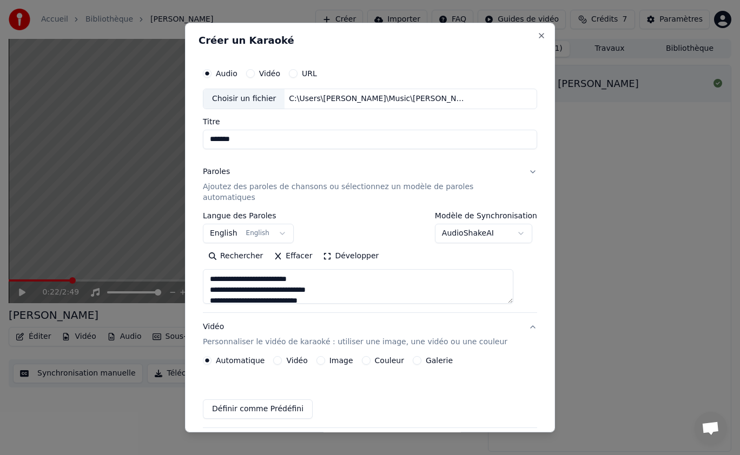
scroll to position [0, 0]
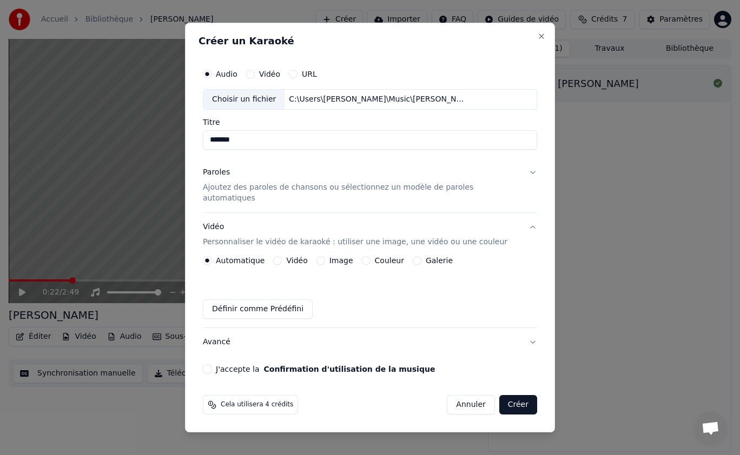
click at [325, 256] on button "Image" at bounding box center [320, 260] width 9 height 9
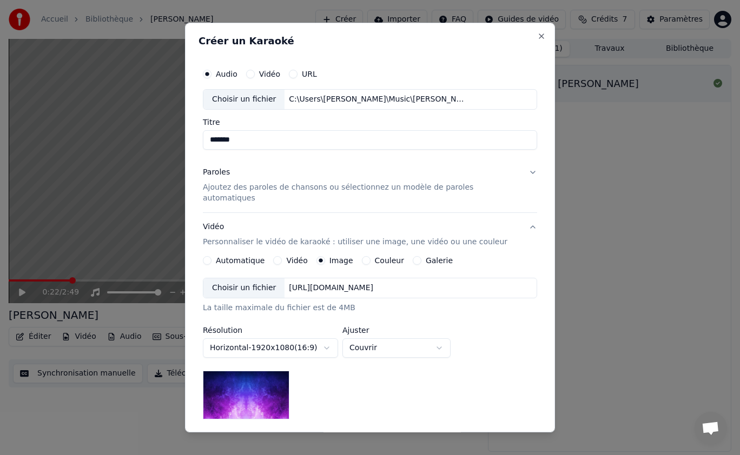
click at [264, 281] on div "Choisir un fichier" at bounding box center [243, 288] width 81 height 19
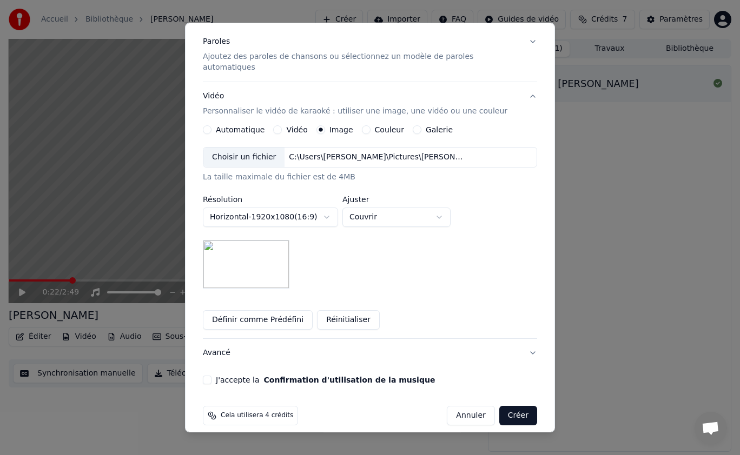
scroll to position [130, 0]
click at [211, 376] on button "J'accepte la Confirmation d'utilisation de la musique" at bounding box center [207, 380] width 9 height 9
click at [499, 407] on button "Créer" at bounding box center [518, 416] width 38 height 19
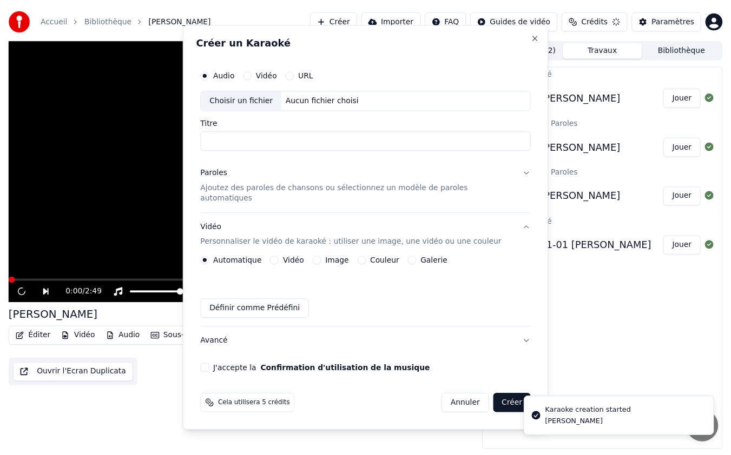
scroll to position [0, 0]
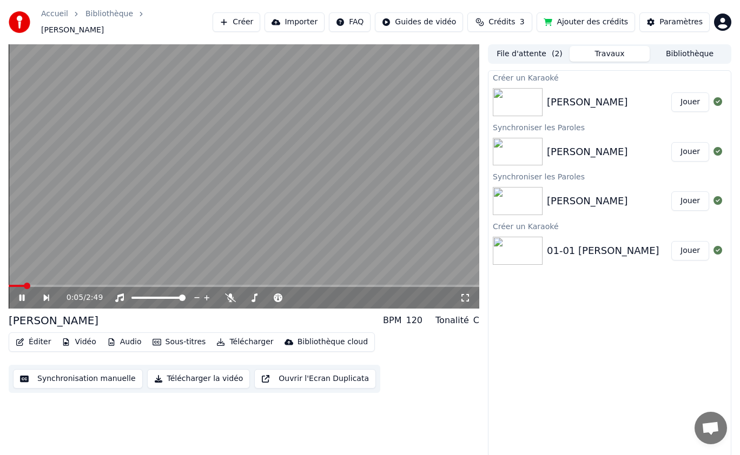
click at [27, 294] on icon at bounding box center [29, 298] width 24 height 9
click at [684, 96] on button "Jouer" at bounding box center [690, 101] width 38 height 19
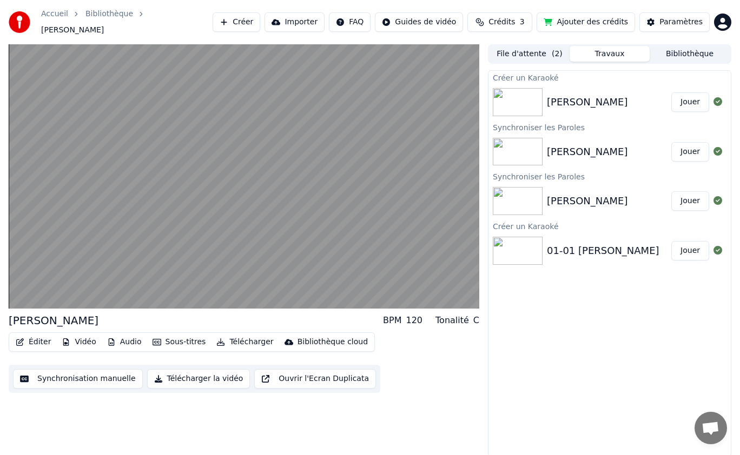
click at [76, 374] on button "Synchronisation manuelle" at bounding box center [78, 378] width 130 height 19
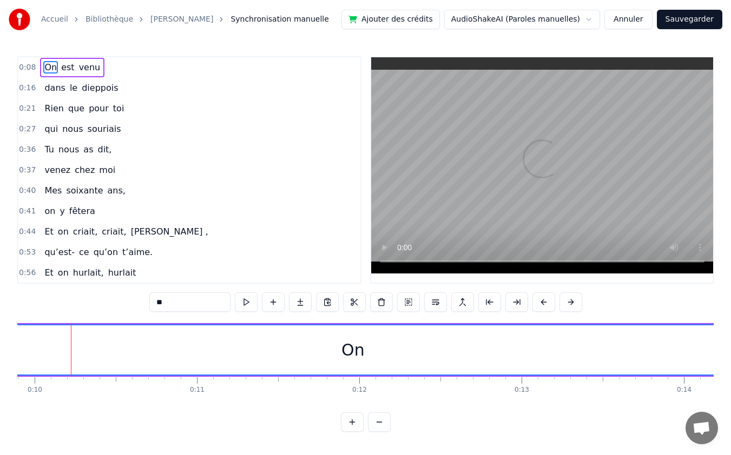
scroll to position [0, 1605]
click at [354, 354] on div "On" at bounding box center [353, 350] width 23 height 24
click at [358, 302] on button at bounding box center [354, 302] width 23 height 19
drag, startPoint x: 341, startPoint y: 354, endPoint x: 363, endPoint y: 352, distance: 22.2
click at [363, 352] on div "On" at bounding box center [353, 350] width 1209 height 49
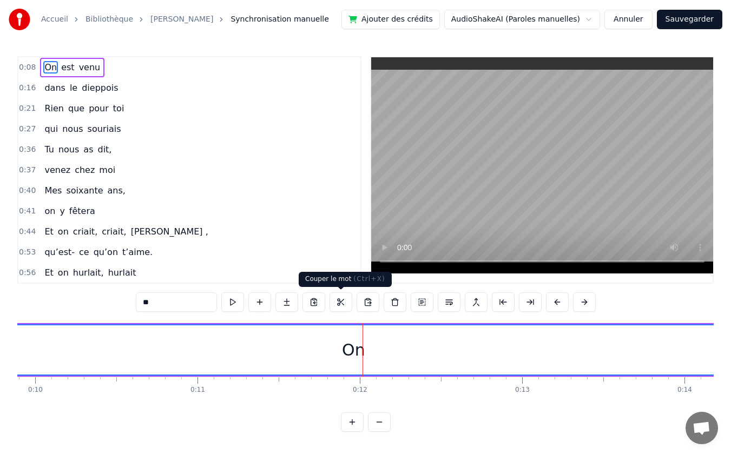
click at [340, 307] on button at bounding box center [340, 302] width 23 height 19
type input "***"
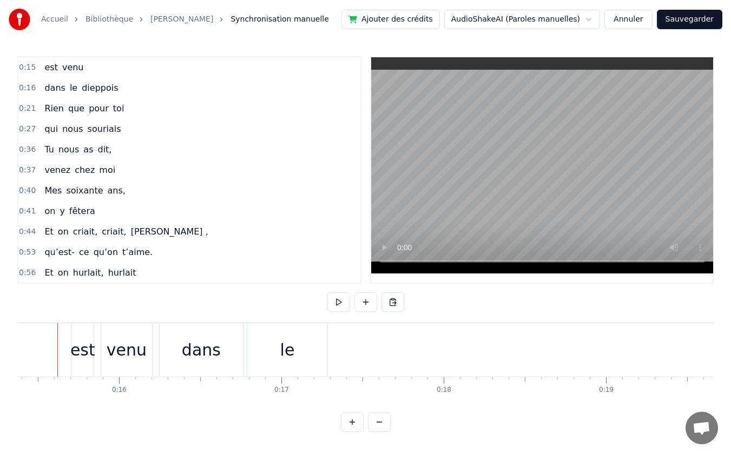
scroll to position [0, 2481]
click at [43, 69] on span "est" at bounding box center [50, 67] width 15 height 12
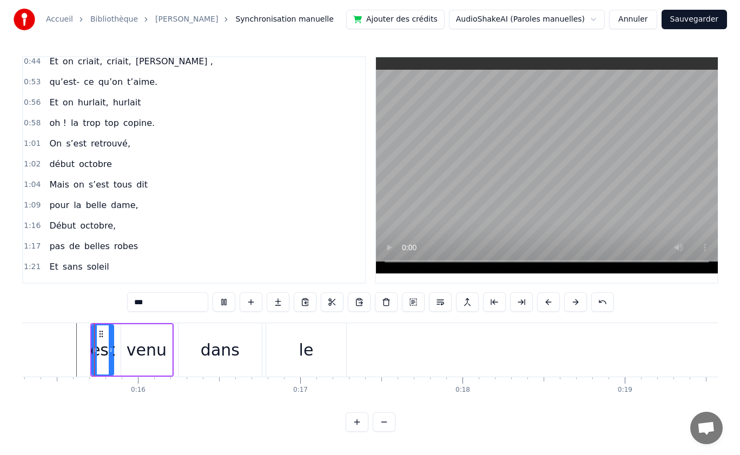
scroll to position [197, 0]
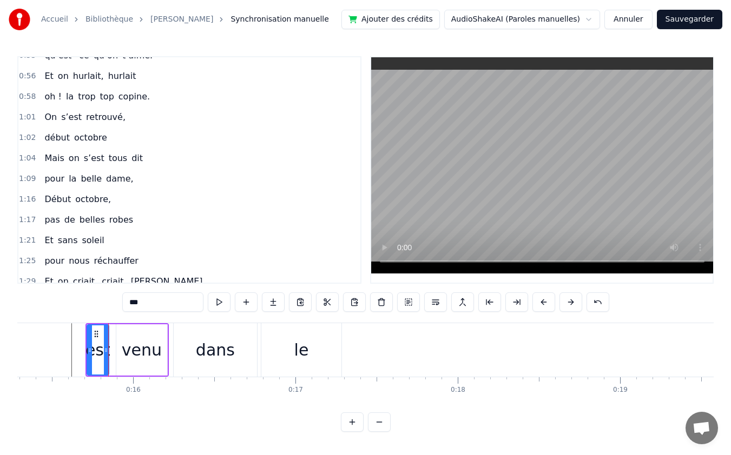
click at [627, 19] on button "Annuler" at bounding box center [628, 19] width 48 height 19
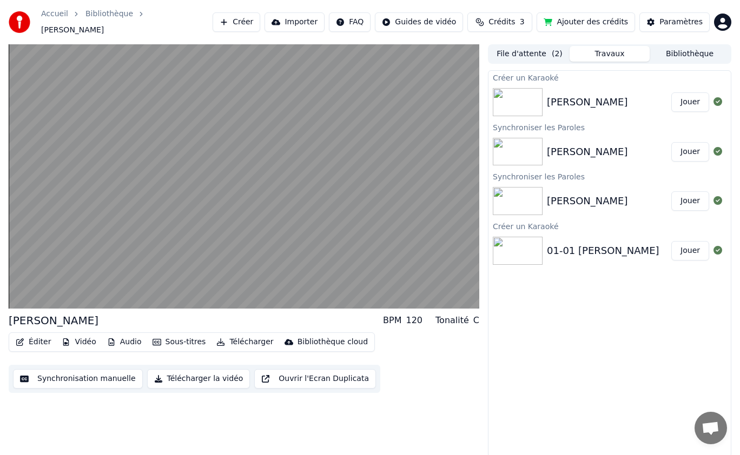
click at [537, 105] on img at bounding box center [518, 102] width 50 height 28
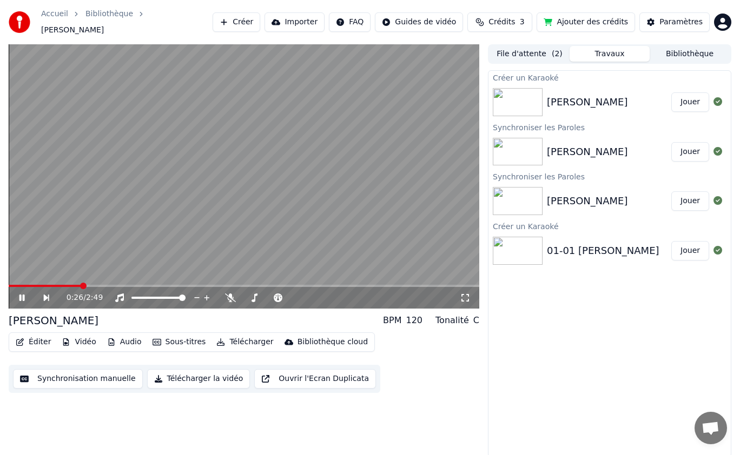
click at [21, 295] on icon at bounding box center [21, 298] width 5 height 6
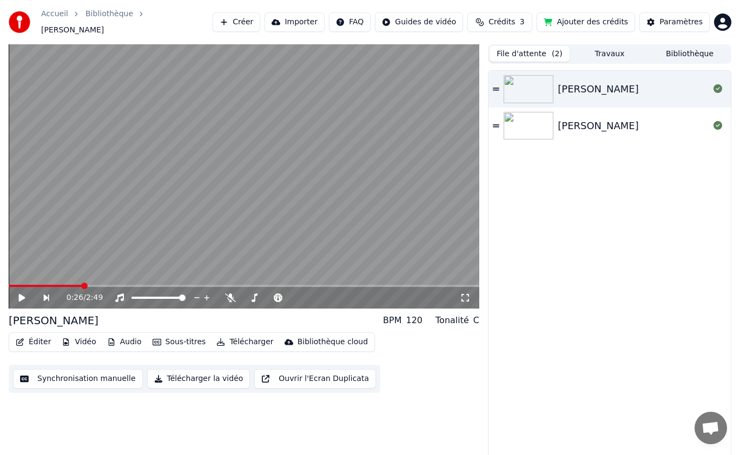
click at [546, 48] on button "File d'attente ( 2 )" at bounding box center [530, 54] width 80 height 16
click at [547, 88] on img at bounding box center [529, 89] width 50 height 28
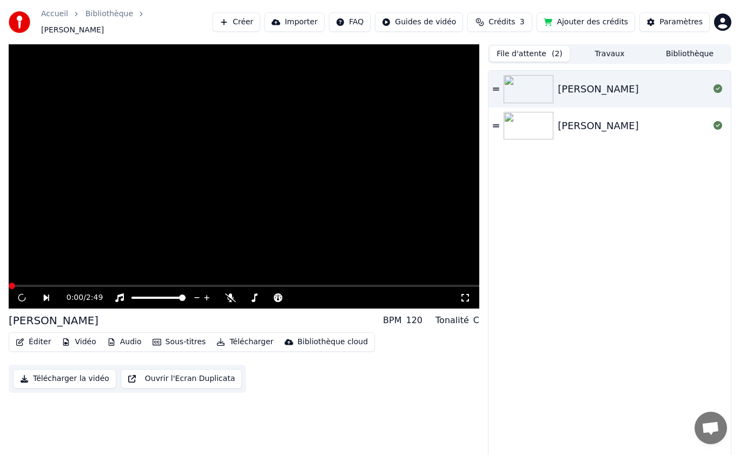
click at [547, 88] on img at bounding box center [529, 89] width 50 height 28
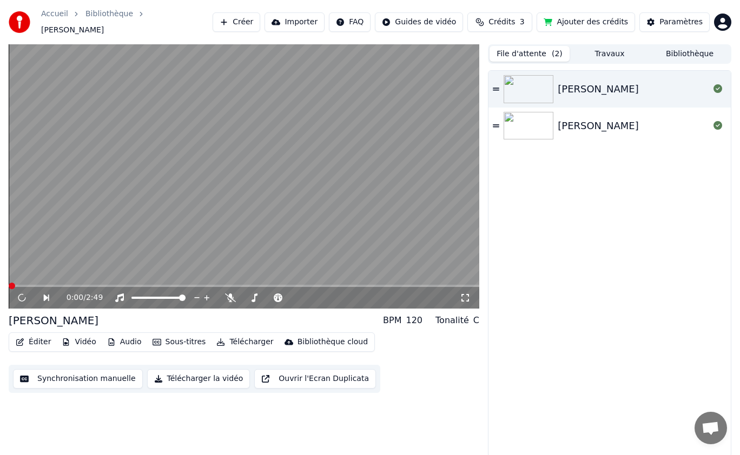
click at [49, 295] on icon at bounding box center [46, 298] width 5 height 6
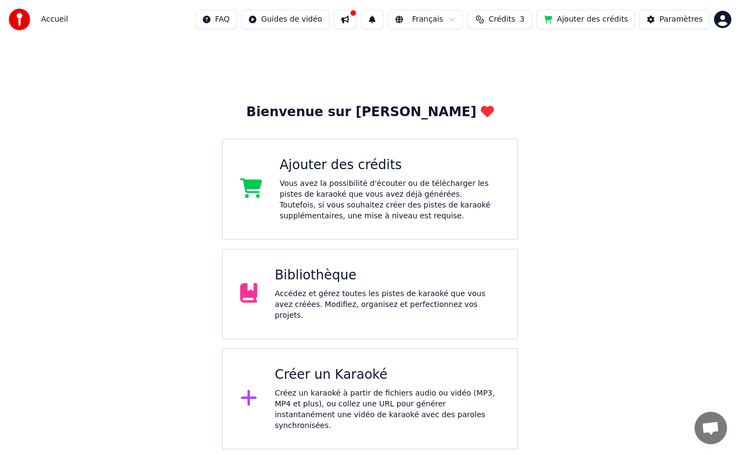
click at [328, 301] on div "Accédez et gérez toutes les pistes de karaoké que vous avez créées. Modifiez, o…" at bounding box center [387, 305] width 225 height 32
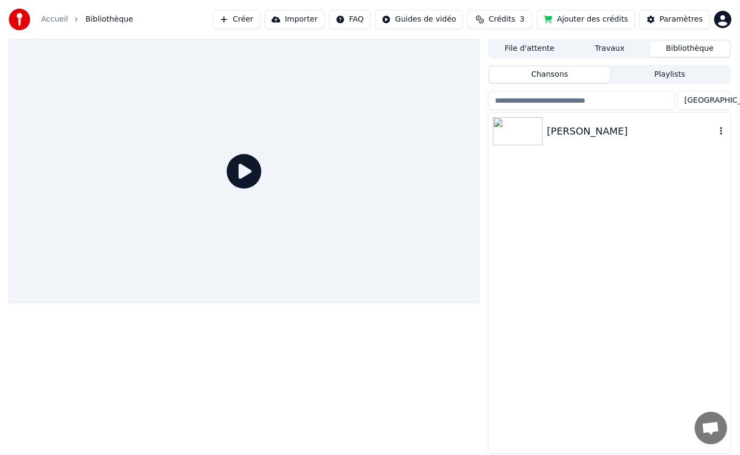
click at [528, 131] on img at bounding box center [518, 131] width 50 height 28
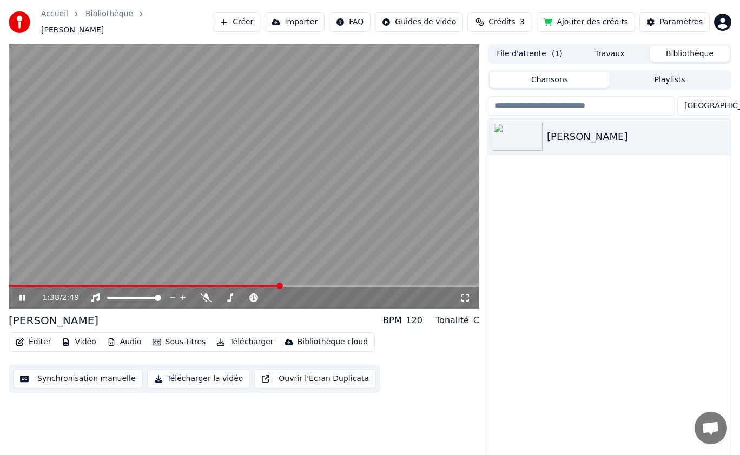
click at [77, 375] on button "Synchronisation manuelle" at bounding box center [78, 378] width 130 height 19
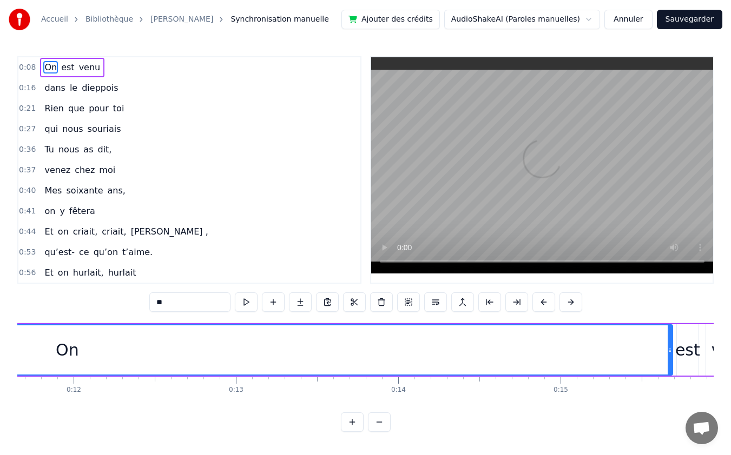
scroll to position [0, 1902]
click at [57, 351] on div "On" at bounding box center [56, 350] width 23 height 24
click at [37, 349] on div "On" at bounding box center [72, 350] width 1209 height 49
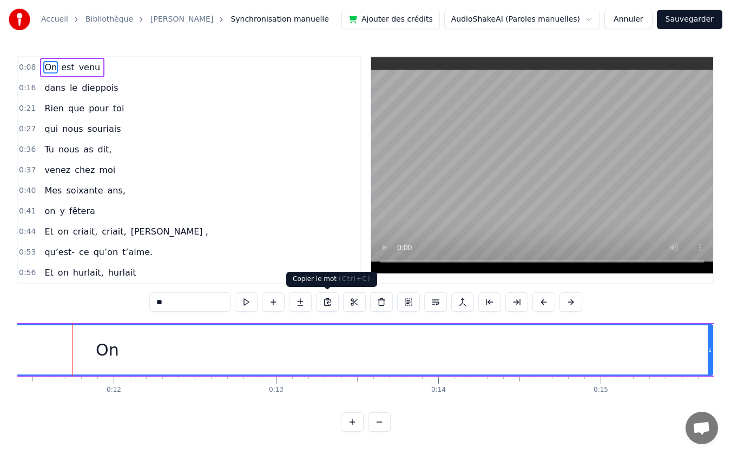
click at [329, 302] on button at bounding box center [327, 302] width 23 height 19
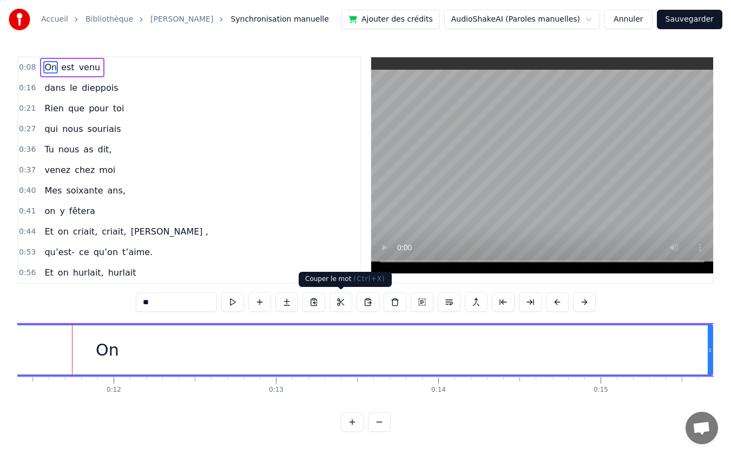
click at [344, 302] on button at bounding box center [340, 302] width 23 height 19
click at [588, 347] on div "On" at bounding box center [107, 350] width 1209 height 49
click at [362, 301] on button at bounding box center [367, 302] width 23 height 19
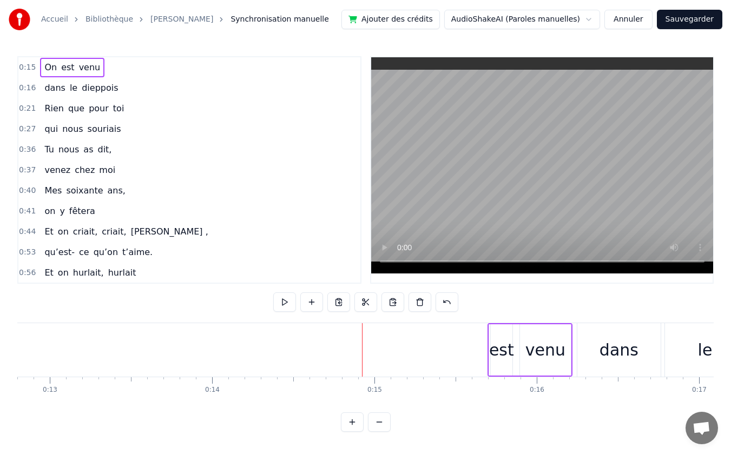
scroll to position [0, 2078]
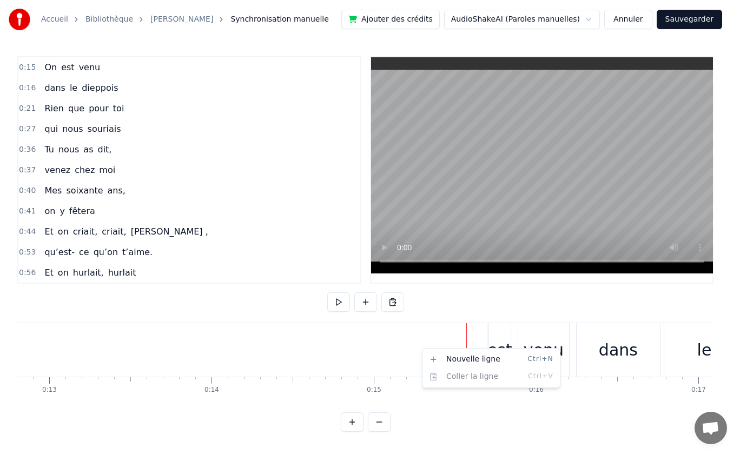
click at [395, 355] on html "Accueil Bibliothèque [PERSON_NAME] manuelle Ajouter des crédits AudioShakeAI (P…" at bounding box center [370, 224] width 740 height 449
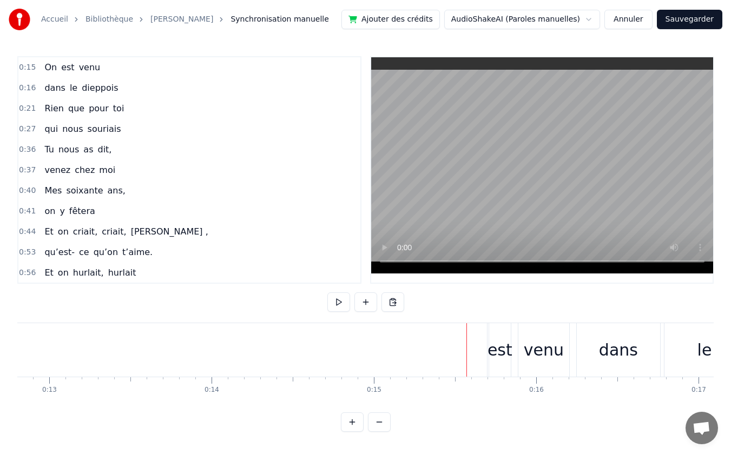
click at [43, 70] on span "On" at bounding box center [50, 67] width 15 height 12
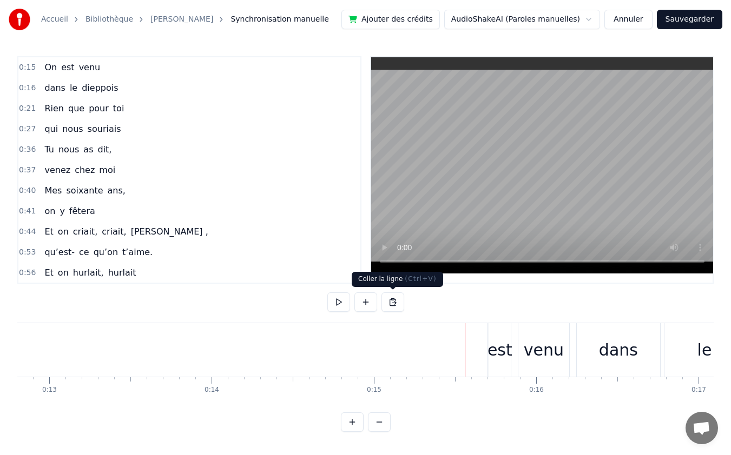
click at [397, 305] on button at bounding box center [392, 302] width 23 height 19
click at [626, 22] on button "Annuler" at bounding box center [628, 19] width 48 height 19
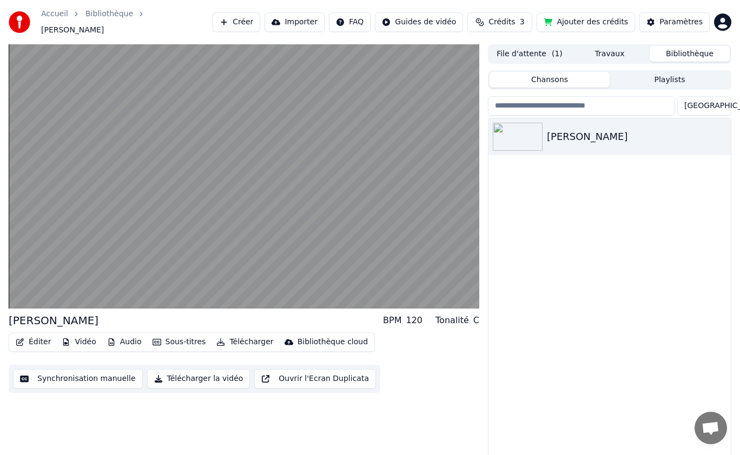
click at [441, 21] on html "Accueil Bibliothèque [PERSON_NAME] Importer FAQ Guides de vidéo Crédits 3 Ajout…" at bounding box center [370, 227] width 740 height 455
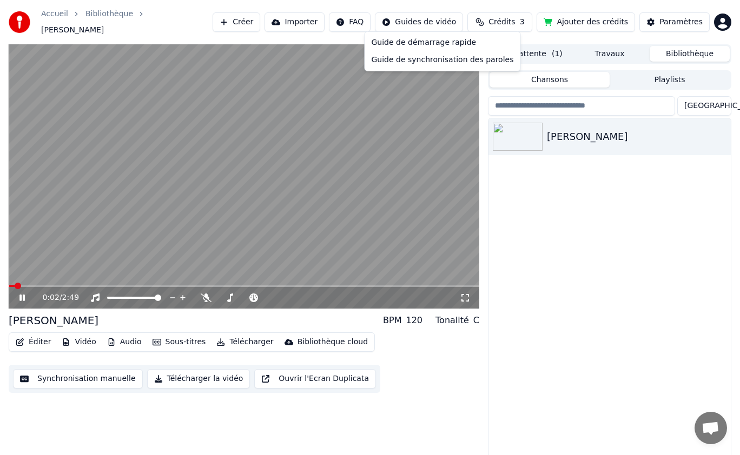
click at [31, 282] on html "Accueil Bibliothèque [PERSON_NAME] Importer FAQ Guides de vidéo Crédits 3 Ajout…" at bounding box center [370, 227] width 740 height 455
click at [27, 294] on icon at bounding box center [29, 298] width 25 height 9
click at [460, 18] on html "Accueil Bibliothèque [PERSON_NAME] Importer FAQ Guides de vidéo Crédits 3 Ajout…" at bounding box center [370, 227] width 740 height 455
click at [450, 60] on div "Guide de synchronisation des paroles" at bounding box center [442, 59] width 151 height 17
click at [76, 377] on button "Synchronisation manuelle" at bounding box center [78, 378] width 130 height 19
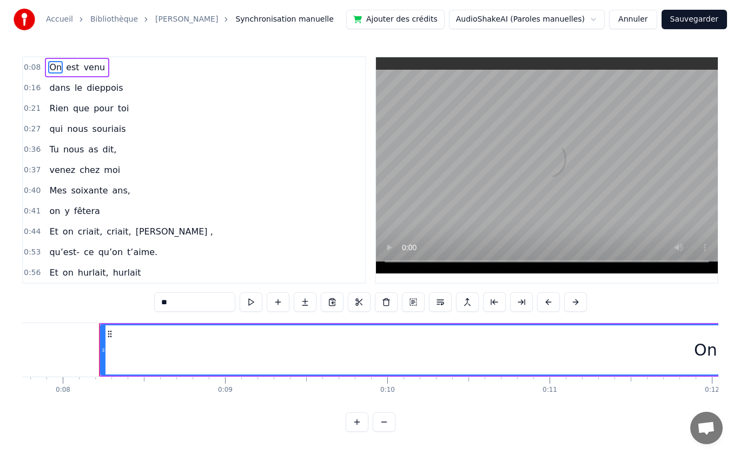
scroll to position [0, 1280]
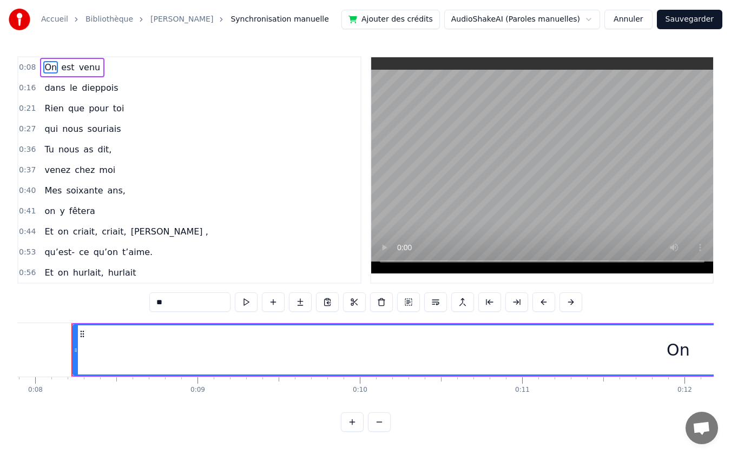
click at [48, 64] on span "On" at bounding box center [50, 67] width 15 height 12
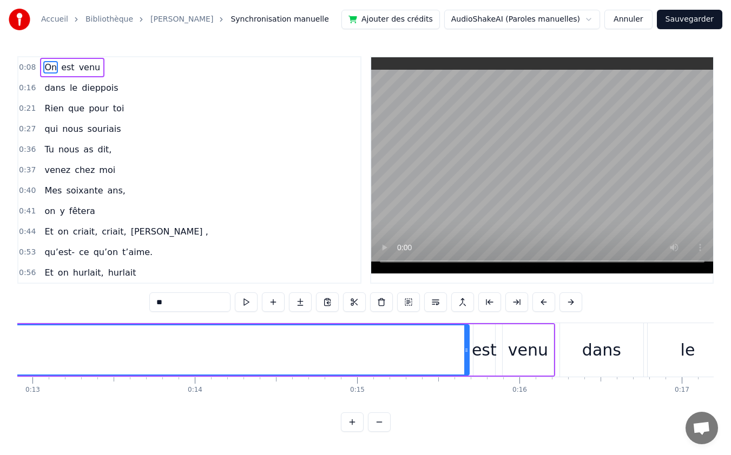
scroll to position [0, 1907]
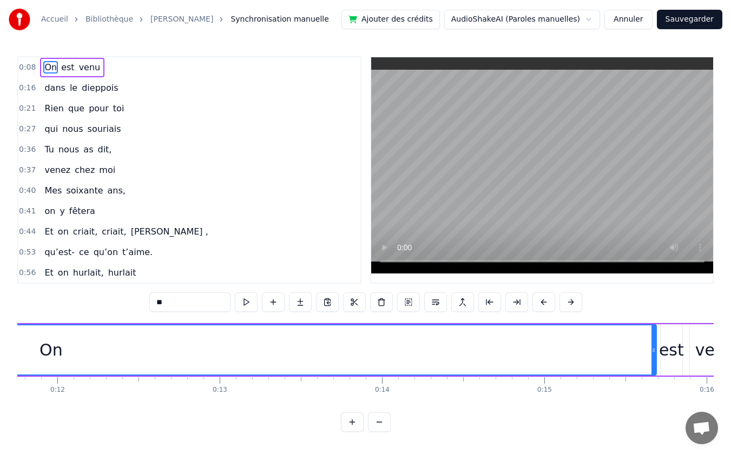
drag, startPoint x: 70, startPoint y: 410, endPoint x: 85, endPoint y: 409, distance: 15.2
click at [85, 409] on html "Accueil Bibliothèque [PERSON_NAME] manuelle Ajouter des crédits AudioShakeAI (P…" at bounding box center [365, 224] width 731 height 449
click at [43, 354] on div "On" at bounding box center [50, 350] width 23 height 24
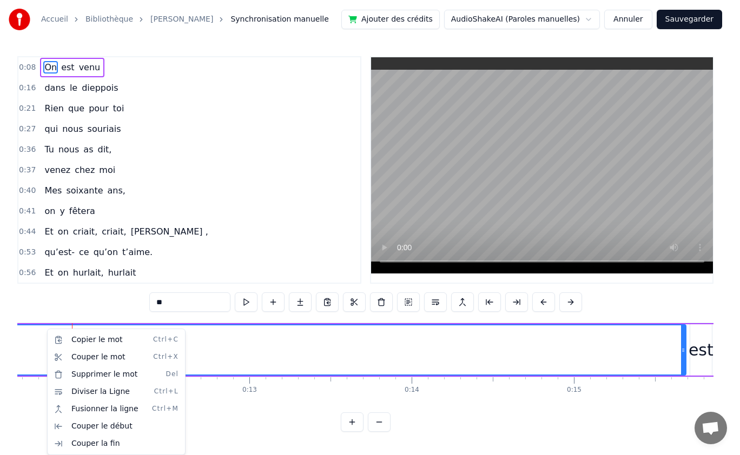
click at [199, 348] on html "Accueil Bibliothèque [PERSON_NAME] manuelle Ajouter des crédits AudioShakeAI (P…" at bounding box center [370, 224] width 740 height 449
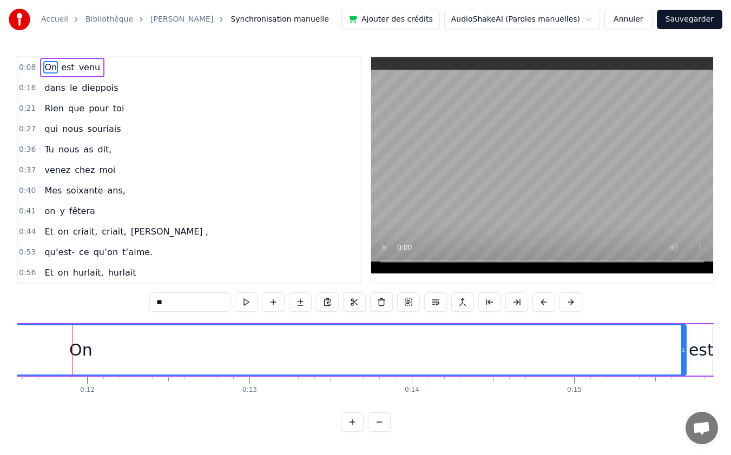
click at [82, 350] on div "On" at bounding box center [80, 350] width 23 height 24
drag, startPoint x: 71, startPoint y: 350, endPoint x: 88, endPoint y: 350, distance: 16.8
click at [88, 350] on div "On" at bounding box center [80, 350] width 23 height 24
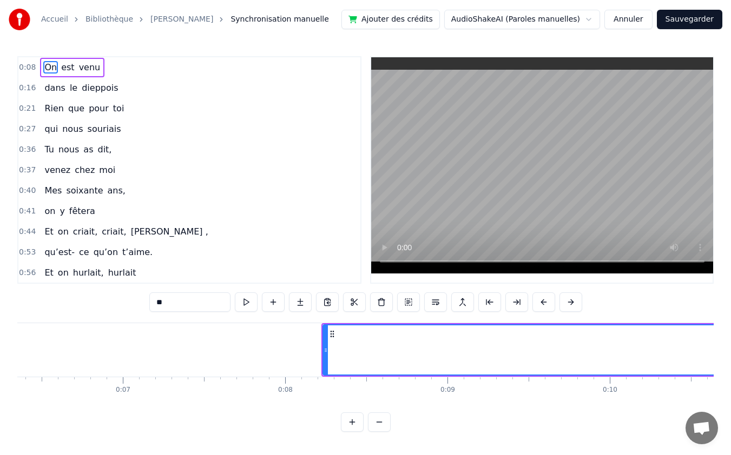
scroll to position [0, 1086]
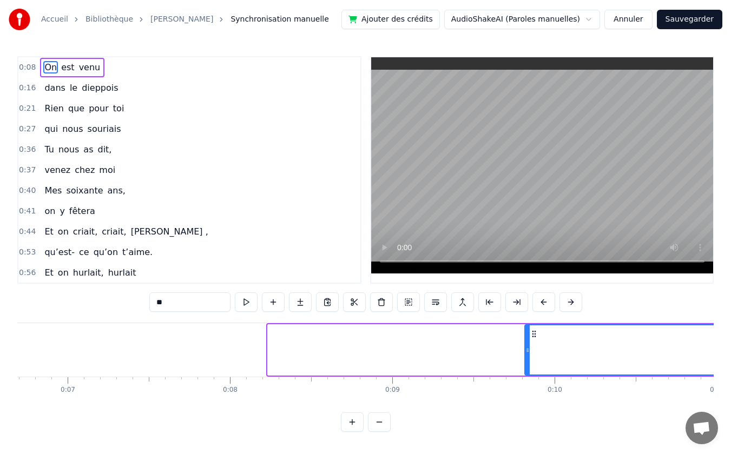
drag, startPoint x: 270, startPoint y: 350, endPoint x: 527, endPoint y: 347, distance: 256.9
click at [527, 347] on icon at bounding box center [527, 350] width 4 height 9
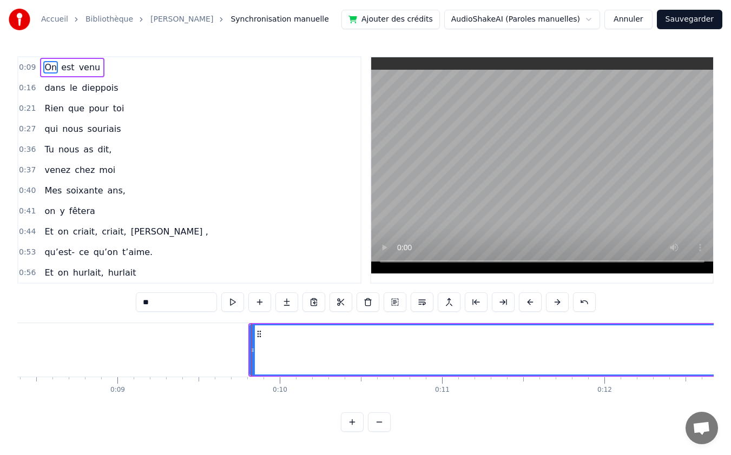
scroll to position [0, 1350]
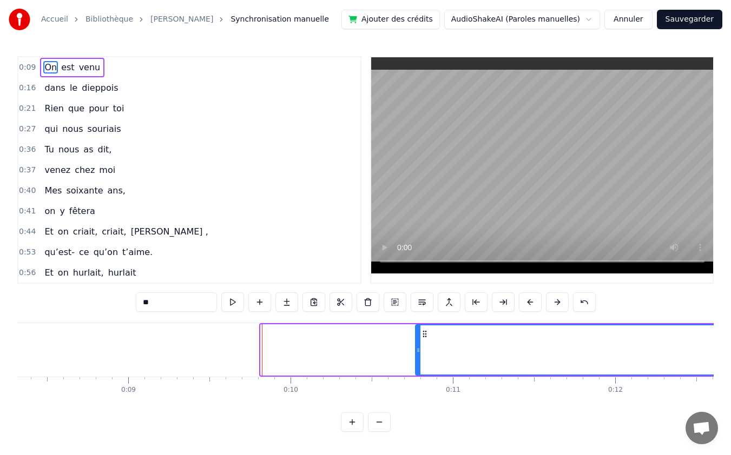
drag, startPoint x: 261, startPoint y: 348, endPoint x: 416, endPoint y: 350, distance: 154.7
click at [416, 350] on icon at bounding box center [418, 350] width 4 height 9
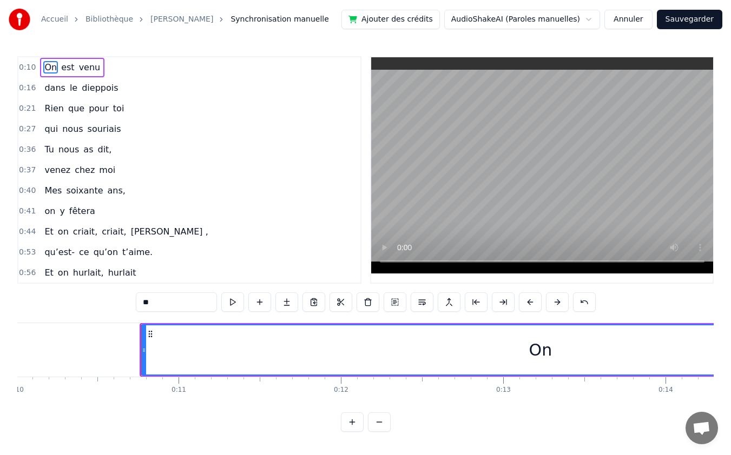
scroll to position [0, 1616]
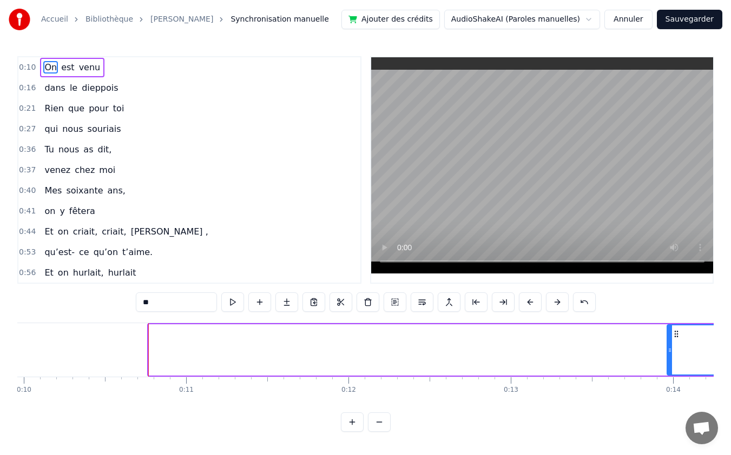
drag, startPoint x: 149, startPoint y: 351, endPoint x: 667, endPoint y: 365, distance: 518.4
click at [667, 365] on div at bounding box center [669, 350] width 4 height 49
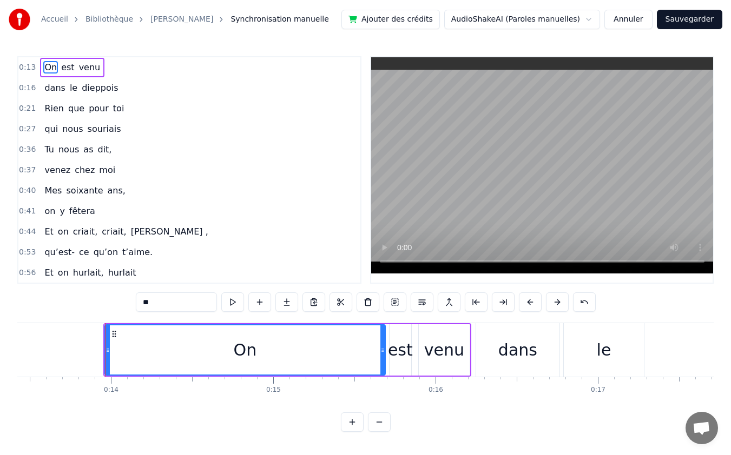
scroll to position [0, 2211]
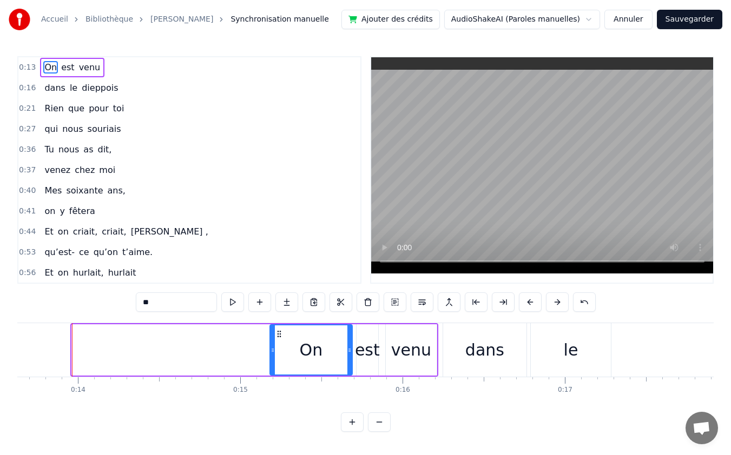
drag, startPoint x: 73, startPoint y: 350, endPoint x: 271, endPoint y: 352, distance: 198.0
click at [271, 352] on icon at bounding box center [272, 350] width 4 height 9
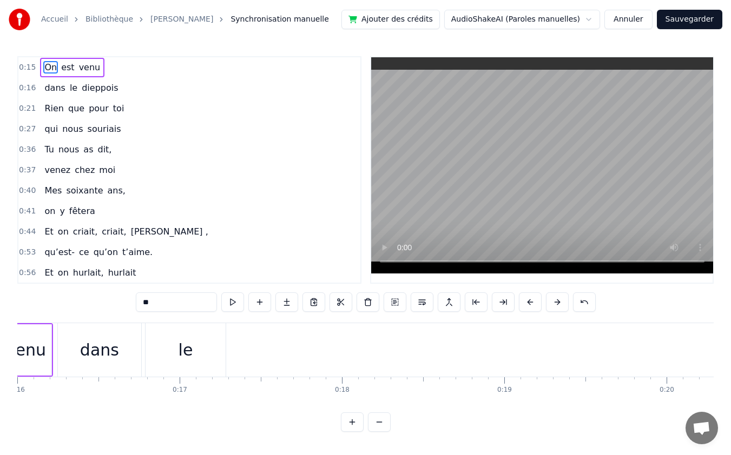
scroll to position [0, 3179]
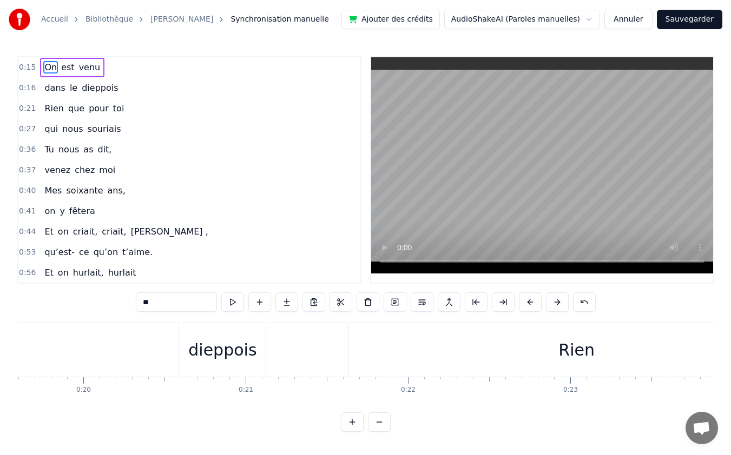
click at [199, 349] on div "dieppois" at bounding box center [222, 350] width 68 height 24
type input "********"
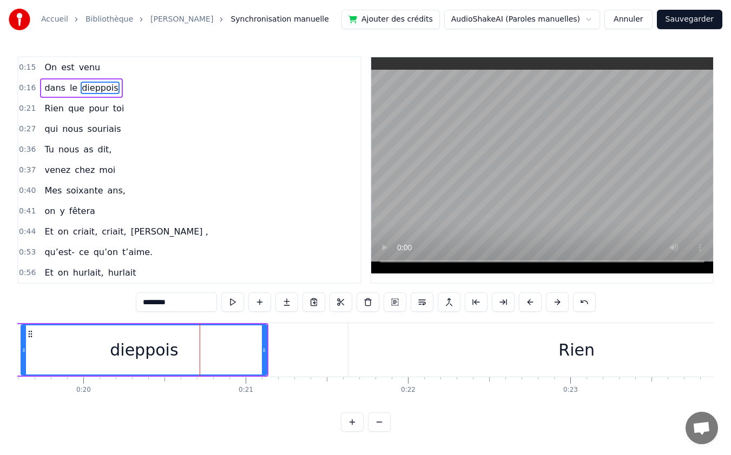
drag, startPoint x: 181, startPoint y: 350, endPoint x: 22, endPoint y: 358, distance: 159.2
click at [22, 358] on div at bounding box center [24, 350] width 4 height 49
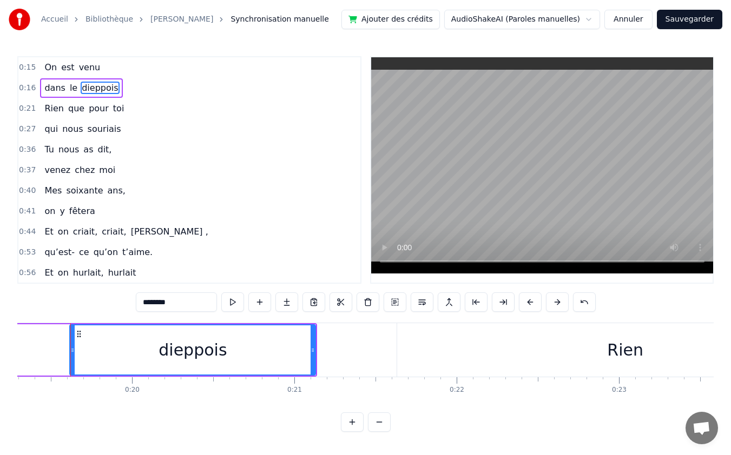
scroll to position [0, 3129]
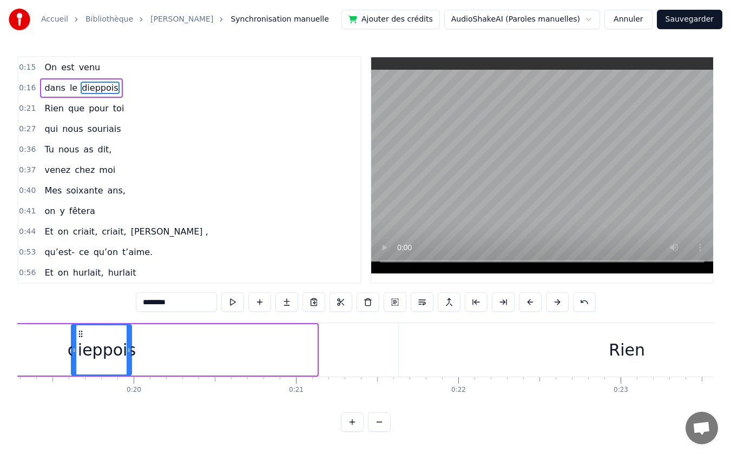
drag, startPoint x: 314, startPoint y: 350, endPoint x: 129, endPoint y: 350, distance: 185.5
click at [129, 350] on icon at bounding box center [129, 350] width 4 height 9
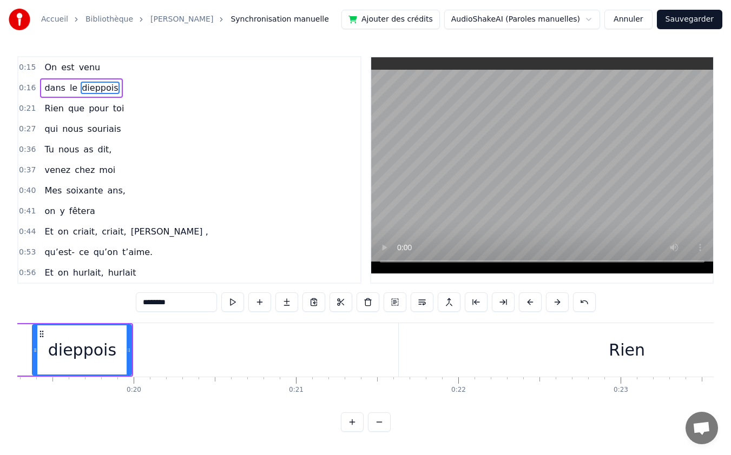
drag, startPoint x: 72, startPoint y: 353, endPoint x: 33, endPoint y: 352, distance: 38.9
click at [33, 352] on icon at bounding box center [35, 350] width 4 height 9
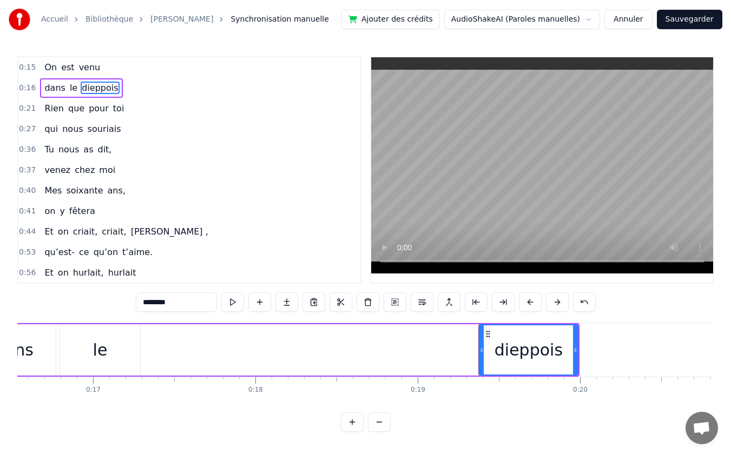
scroll to position [0, 2782]
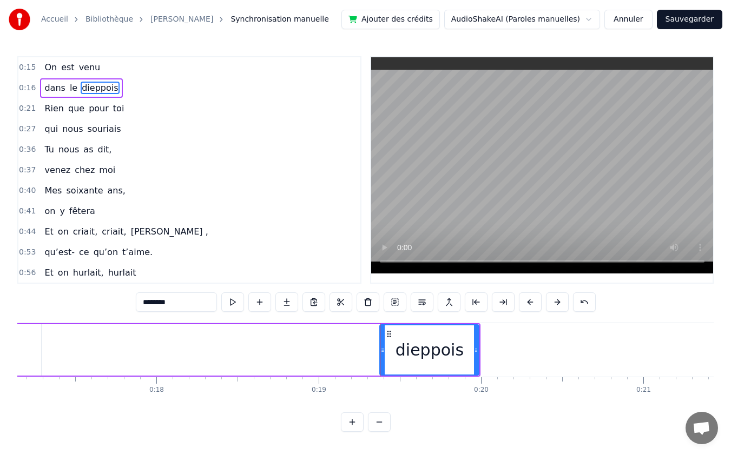
click at [385, 353] on icon at bounding box center [382, 350] width 4 height 9
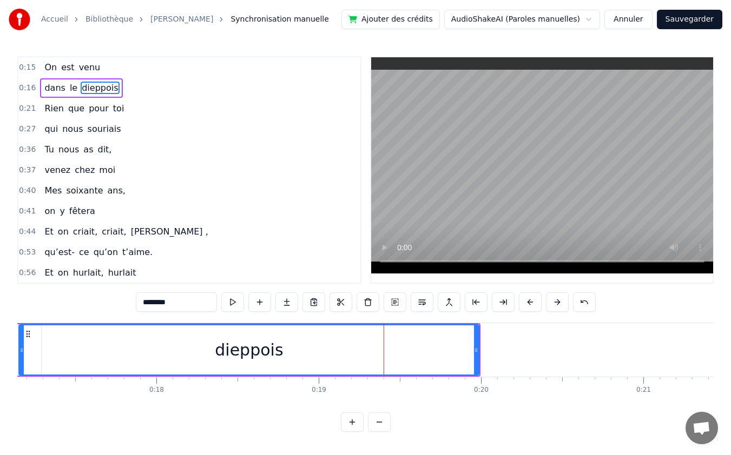
drag, startPoint x: 382, startPoint y: 351, endPoint x: 22, endPoint y: 345, distance: 360.8
click at [22, 345] on div at bounding box center [21, 350] width 4 height 49
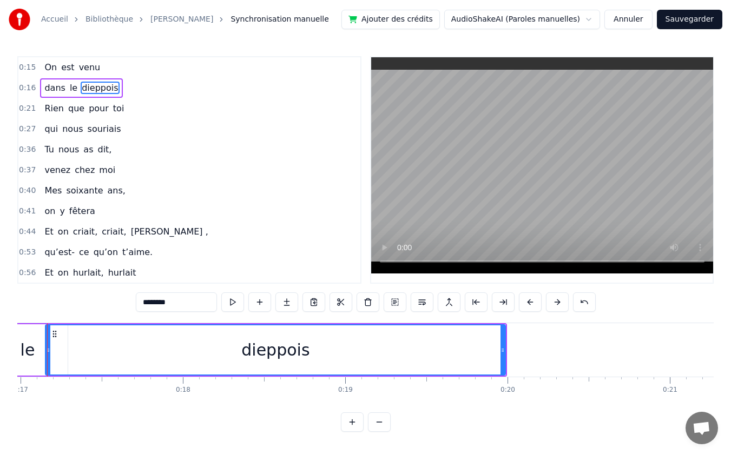
scroll to position [0, 2731]
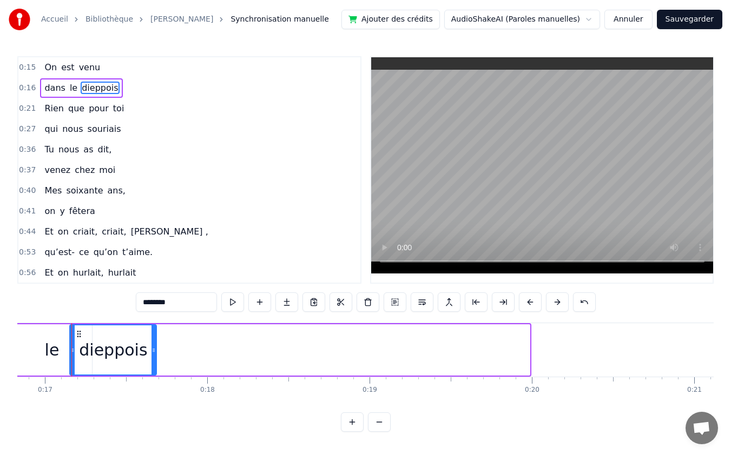
drag, startPoint x: 526, startPoint y: 349, endPoint x: 153, endPoint y: 345, distance: 373.2
click at [153, 345] on div at bounding box center [153, 350] width 4 height 49
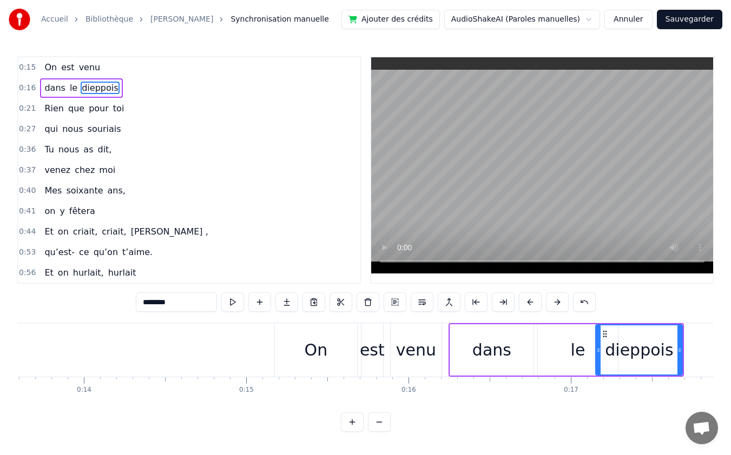
scroll to position [0, 2227]
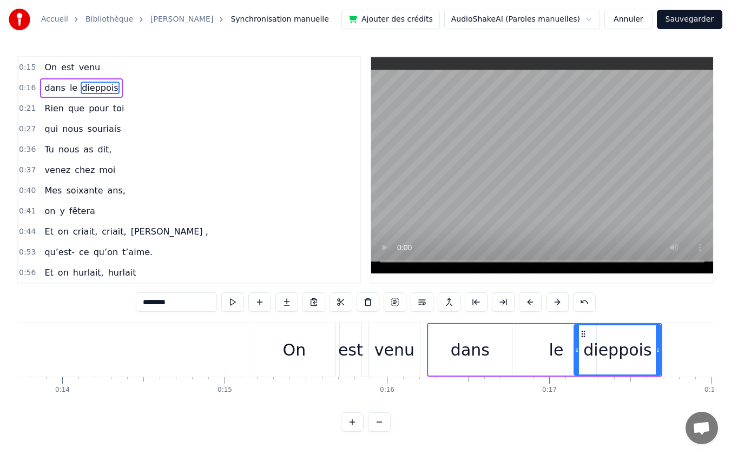
click at [494, 362] on div "dans" at bounding box center [469, 350] width 83 height 51
type input "****"
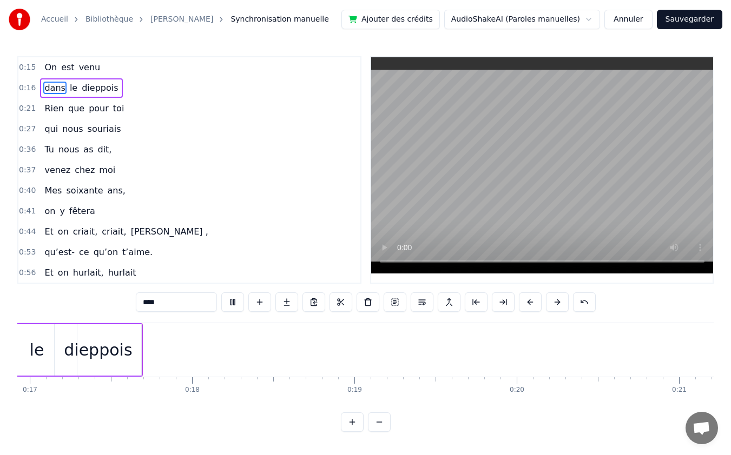
scroll to position [0, 2416]
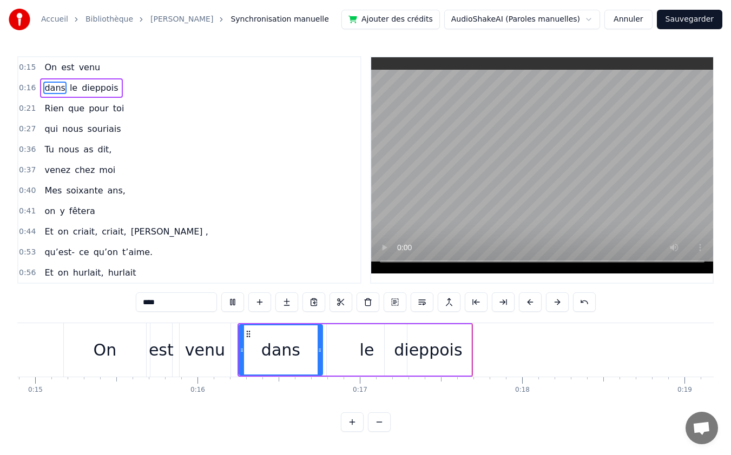
click at [333, 322] on div "0:15 On est venu 0:16 dans le dieppois 0:21 Rien que pour toi 0:27 qui nous sou…" at bounding box center [365, 244] width 696 height 376
click at [472, 346] on div "dans le dieppois" at bounding box center [355, 350] width 236 height 54
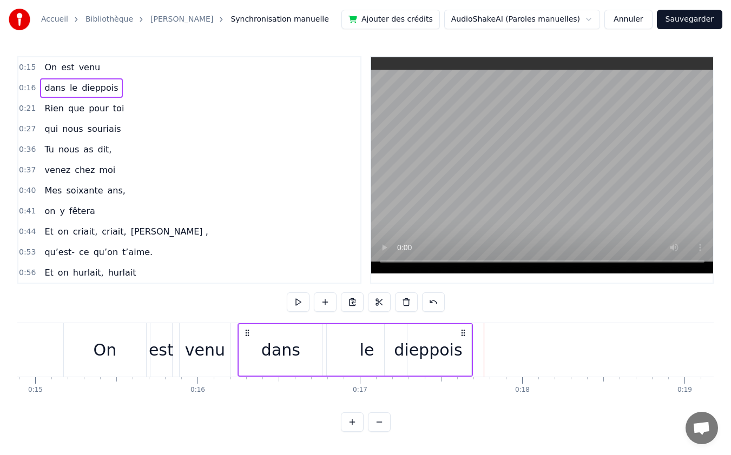
click at [467, 349] on div "dieppois" at bounding box center [428, 350] width 87 height 51
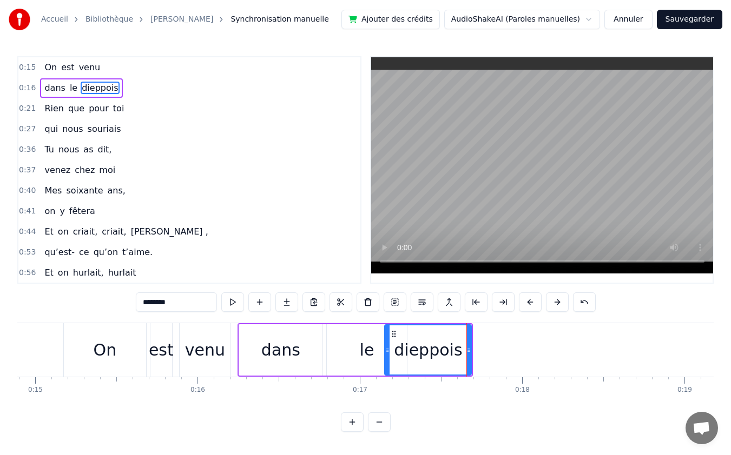
drag, startPoint x: 299, startPoint y: 353, endPoint x: 406, endPoint y: 355, distance: 107.1
click at [406, 355] on div "dans le dieppois" at bounding box center [355, 350] width 236 height 54
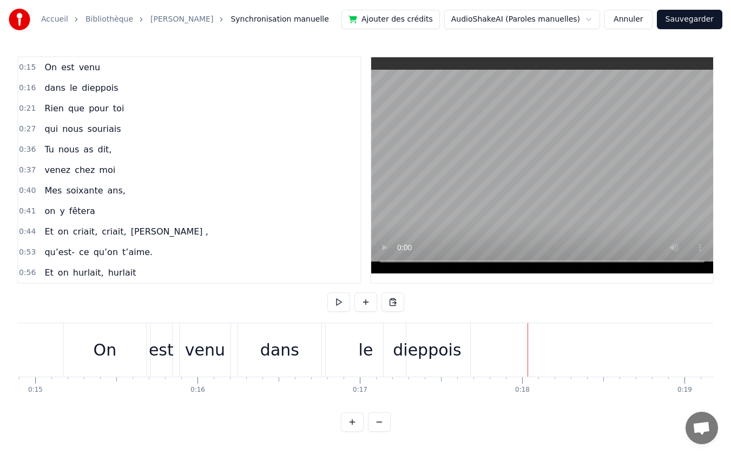
click at [396, 333] on div "dieppois" at bounding box center [426, 350] width 87 height 54
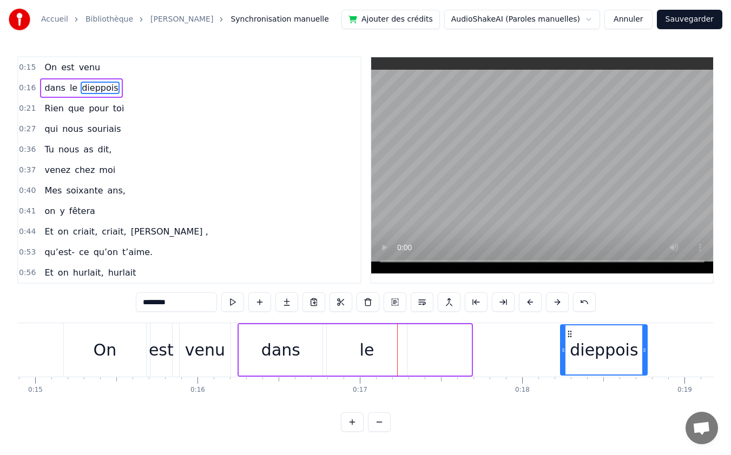
drag, startPoint x: 394, startPoint y: 334, endPoint x: 570, endPoint y: 342, distance: 176.0
click at [570, 342] on div "dieppois" at bounding box center [603, 350] width 85 height 49
click at [354, 342] on div "le" at bounding box center [367, 350] width 80 height 51
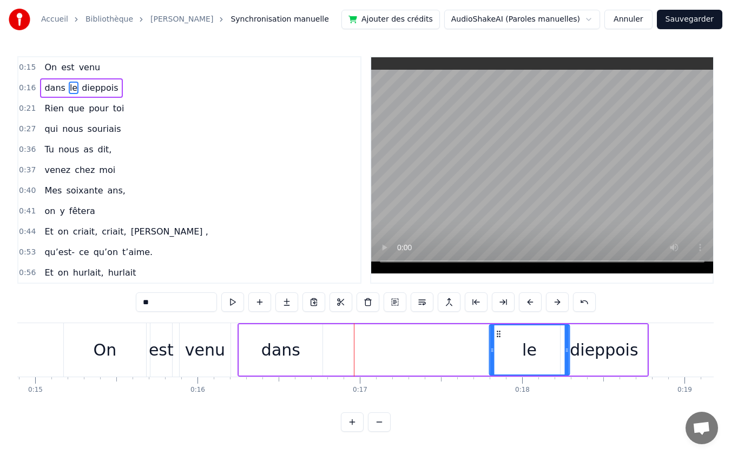
drag, startPoint x: 334, startPoint y: 331, endPoint x: 497, endPoint y: 334, distance: 162.8
click at [497, 334] on icon at bounding box center [498, 334] width 9 height 9
click at [270, 340] on div "dans" at bounding box center [280, 350] width 39 height 24
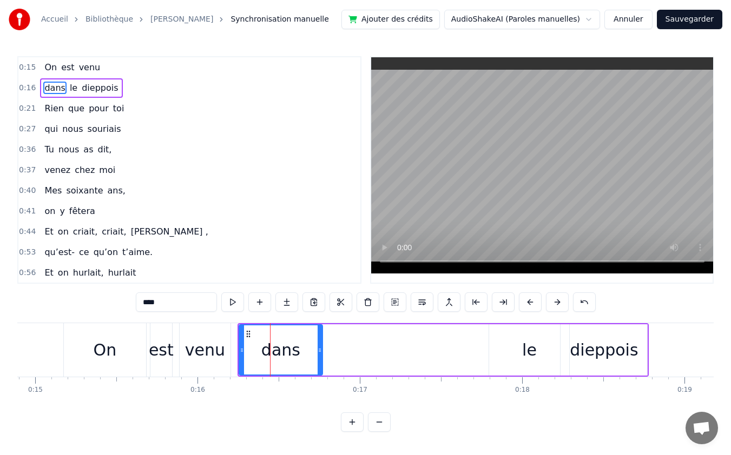
click at [244, 333] on icon at bounding box center [248, 334] width 9 height 9
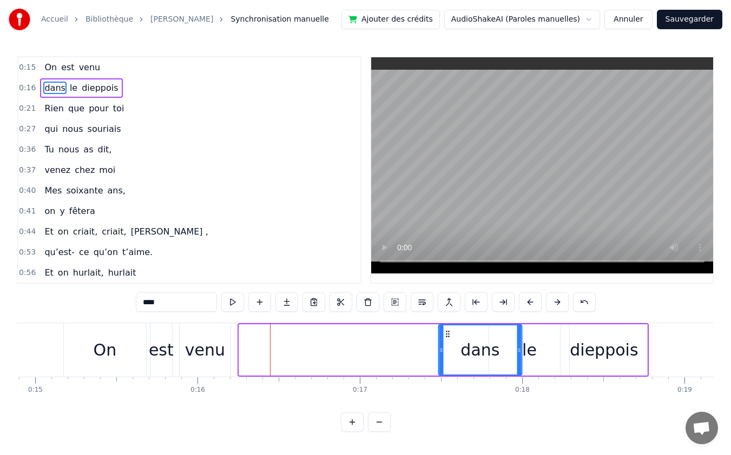
drag, startPoint x: 248, startPoint y: 333, endPoint x: 448, endPoint y: 338, distance: 199.6
click at [448, 338] on icon at bounding box center [447, 334] width 9 height 9
drag, startPoint x: 211, startPoint y: 350, endPoint x: 217, endPoint y: 350, distance: 6.5
click at [217, 350] on div "venu" at bounding box center [205, 350] width 40 height 24
type input "****"
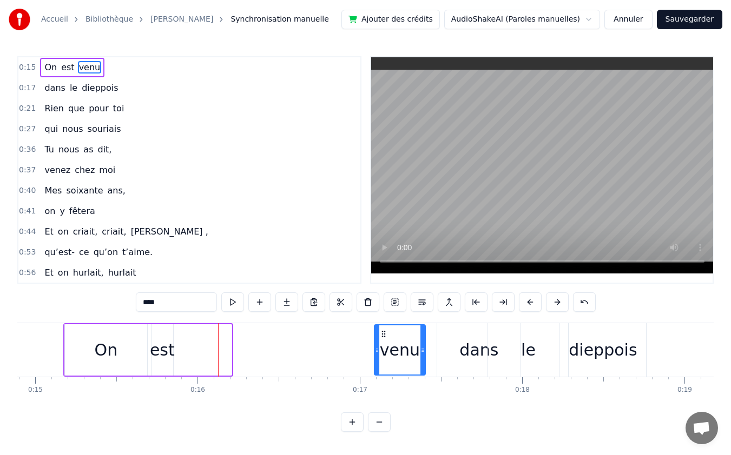
drag, startPoint x: 190, startPoint y: 333, endPoint x: 383, endPoint y: 339, distance: 193.2
click at [383, 339] on div "venu" at bounding box center [400, 350] width 50 height 49
drag, startPoint x: 163, startPoint y: 336, endPoint x: 289, endPoint y: 342, distance: 126.2
click at [292, 341] on div "On est venu" at bounding box center [244, 350] width 363 height 54
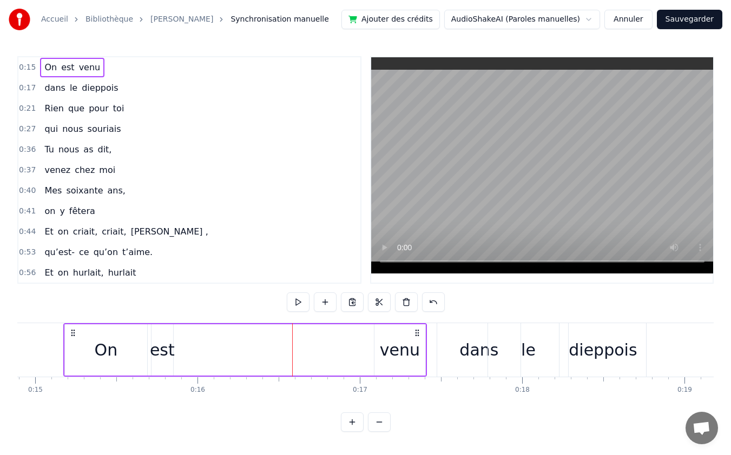
click at [154, 348] on div "est" at bounding box center [162, 350] width 25 height 24
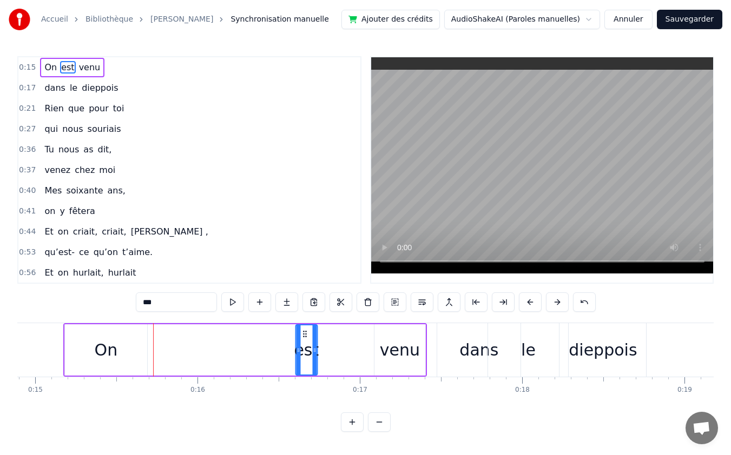
drag, startPoint x: 162, startPoint y: 334, endPoint x: 306, endPoint y: 338, distance: 144.5
click at [306, 338] on icon at bounding box center [304, 334] width 9 height 9
drag, startPoint x: 296, startPoint y: 350, endPoint x: 280, endPoint y: 350, distance: 15.7
click at [280, 350] on icon at bounding box center [282, 350] width 4 height 9
click at [107, 350] on div "On" at bounding box center [106, 350] width 23 height 24
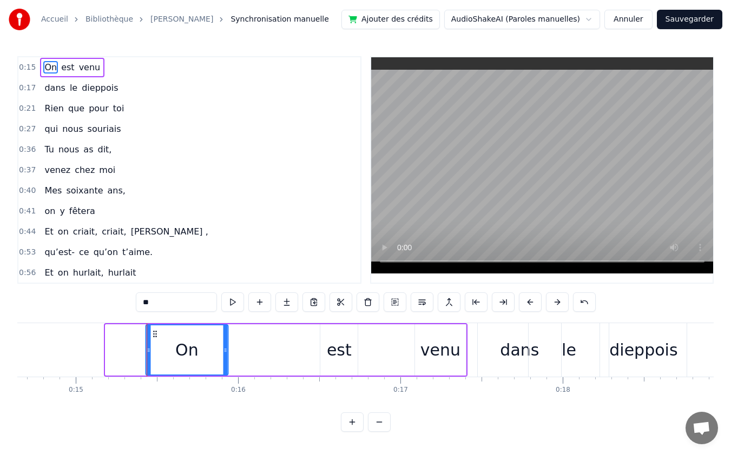
scroll to position [0, 2369]
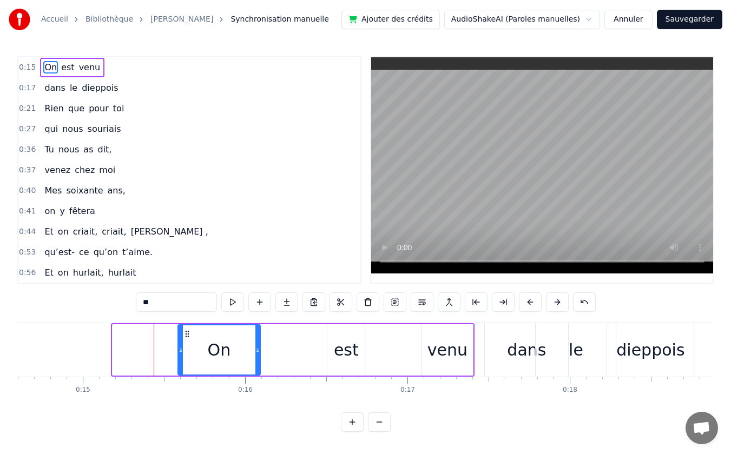
drag, startPoint x: 94, startPoint y: 331, endPoint x: 188, endPoint y: 343, distance: 94.9
click at [188, 343] on div "On" at bounding box center [218, 350] width 81 height 49
click at [350, 352] on div "est" at bounding box center [346, 350] width 25 height 24
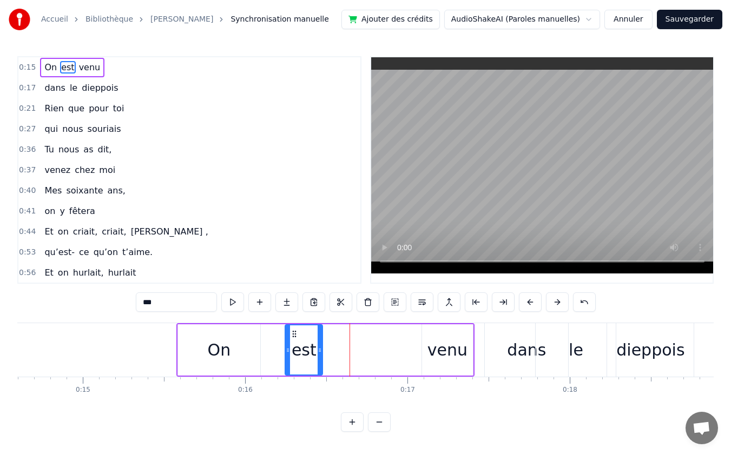
drag, startPoint x: 335, startPoint y: 333, endPoint x: 293, endPoint y: 333, distance: 42.2
click at [293, 333] on icon at bounding box center [294, 334] width 9 height 9
click at [439, 349] on div "venu" at bounding box center [447, 350] width 40 height 24
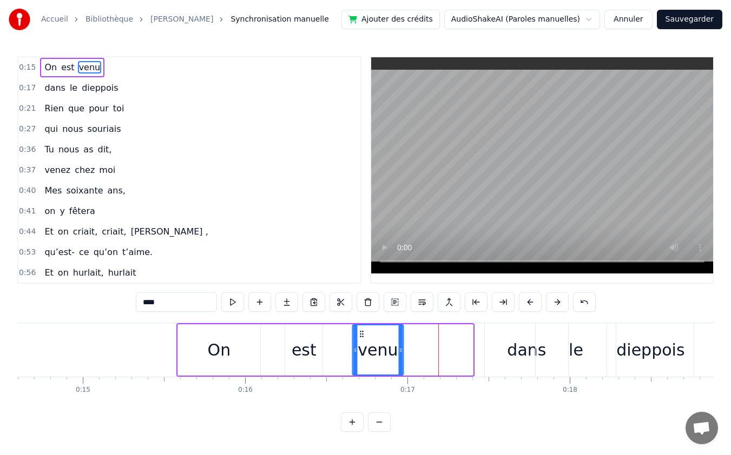
drag, startPoint x: 430, startPoint y: 334, endPoint x: 360, endPoint y: 335, distance: 69.8
click at [360, 335] on icon at bounding box center [361, 334] width 9 height 9
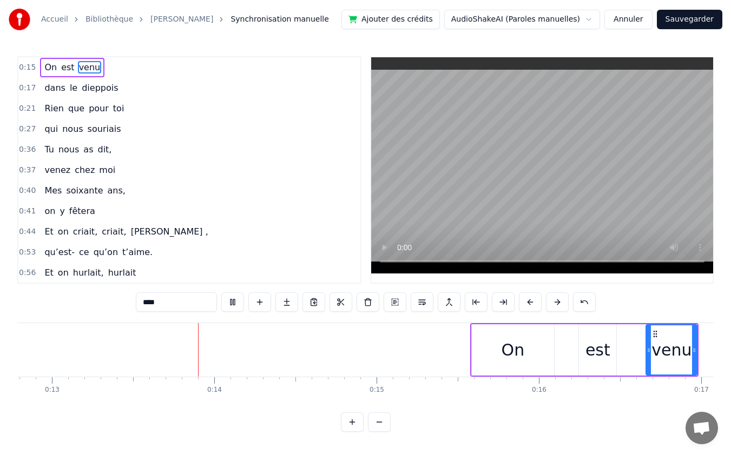
scroll to position [0, 2092]
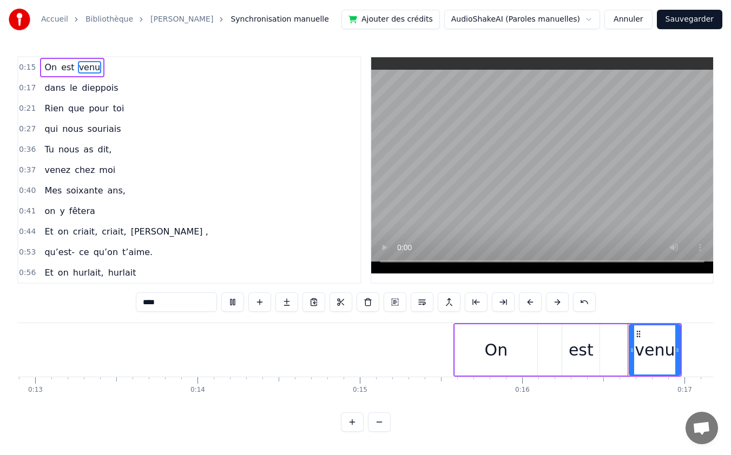
click at [522, 352] on div "On" at bounding box center [496, 350] width 82 height 51
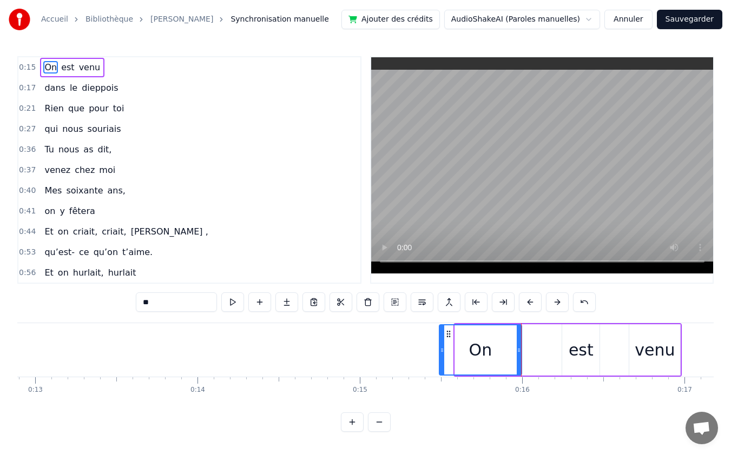
drag, startPoint x: 465, startPoint y: 334, endPoint x: 449, endPoint y: 335, distance: 15.7
click at [449, 335] on icon at bounding box center [448, 334] width 9 height 9
click at [571, 350] on div "est" at bounding box center [580, 350] width 25 height 24
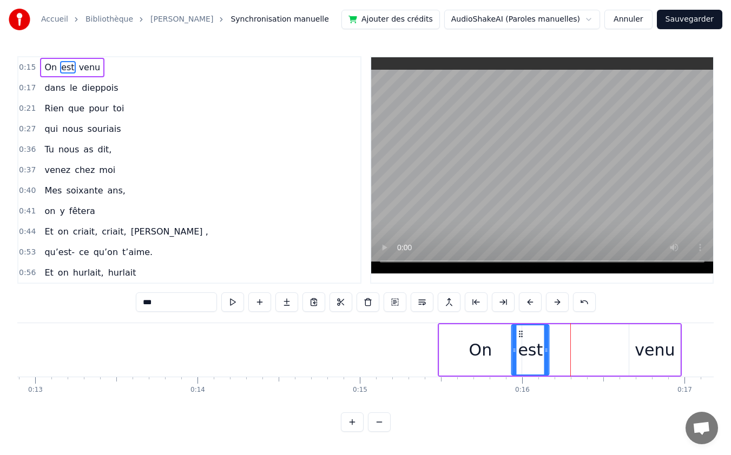
drag, startPoint x: 571, startPoint y: 333, endPoint x: 521, endPoint y: 336, distance: 50.4
click at [521, 336] on icon at bounding box center [521, 334] width 9 height 9
click at [634, 347] on div "venu" at bounding box center [654, 350] width 51 height 51
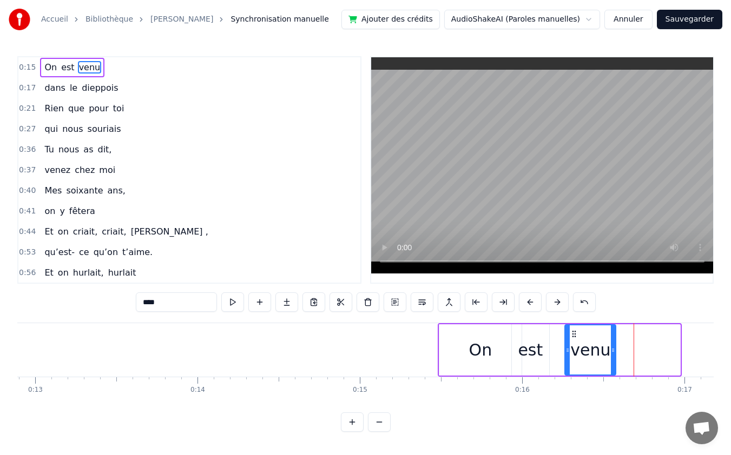
drag, startPoint x: 640, startPoint y: 331, endPoint x: 576, endPoint y: 334, distance: 64.4
click at [576, 334] on icon at bounding box center [574, 334] width 9 height 9
click at [591, 396] on div "On est venu dans le dieppois Rien que pour toi qui nous souriais Tu nous as dit…" at bounding box center [365, 363] width 696 height 81
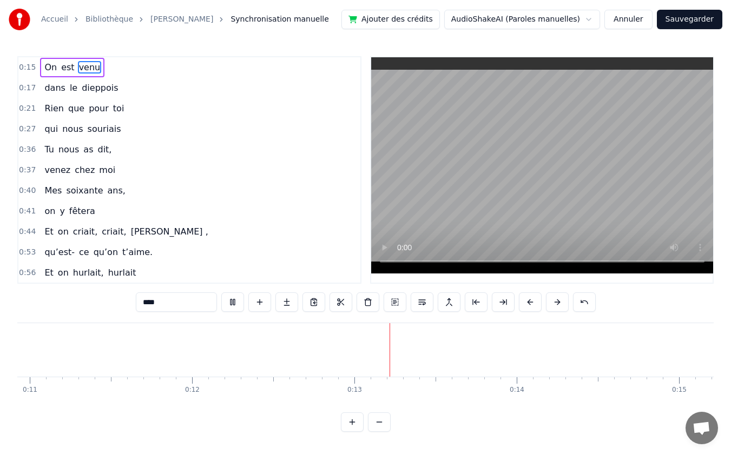
scroll to position [0, 1995]
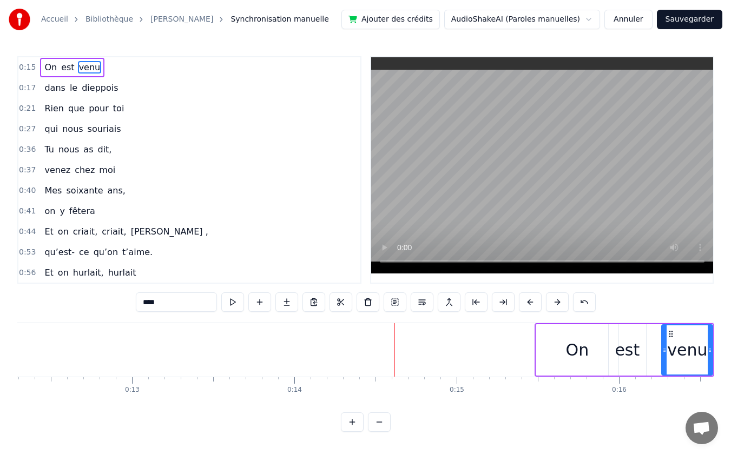
click at [557, 339] on div "On" at bounding box center [577, 350] width 82 height 51
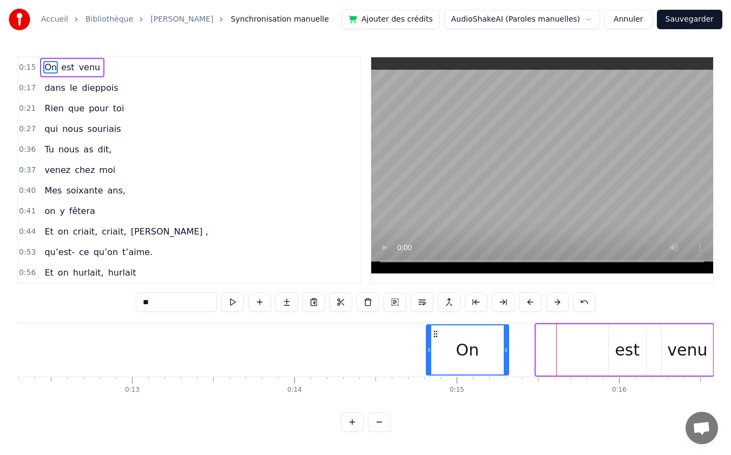
drag, startPoint x: 546, startPoint y: 333, endPoint x: 436, endPoint y: 335, distance: 109.8
click at [436, 335] on icon at bounding box center [435, 334] width 9 height 9
click at [616, 352] on div "est" at bounding box center [627, 350] width 37 height 51
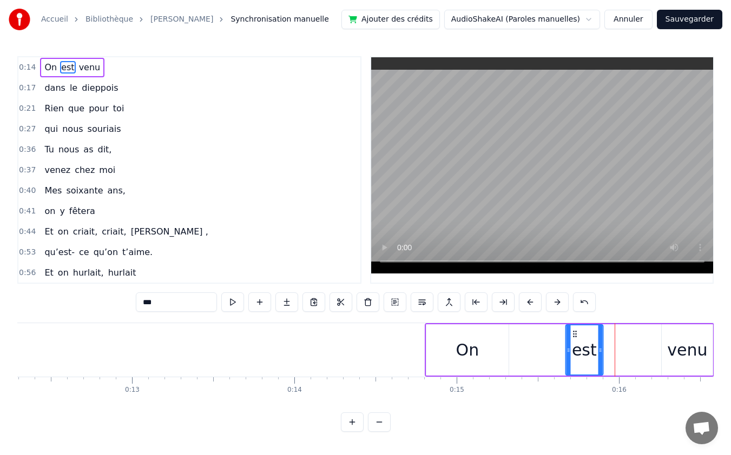
drag, startPoint x: 619, startPoint y: 334, endPoint x: 577, endPoint y: 338, distance: 42.9
click at [577, 338] on icon at bounding box center [574, 334] width 9 height 9
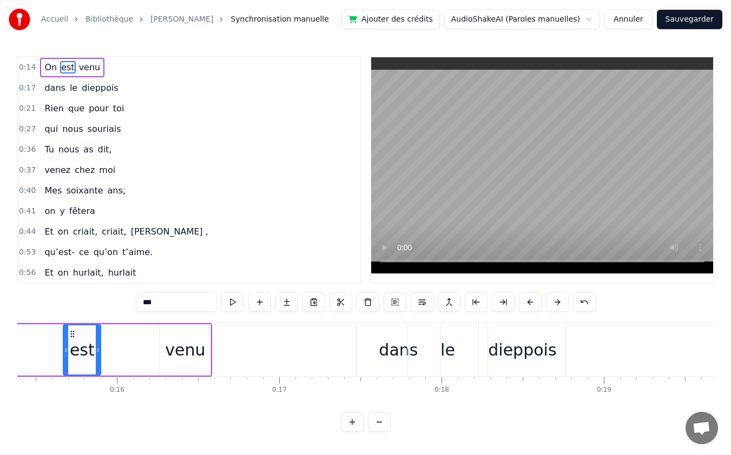
scroll to position [0, 2684]
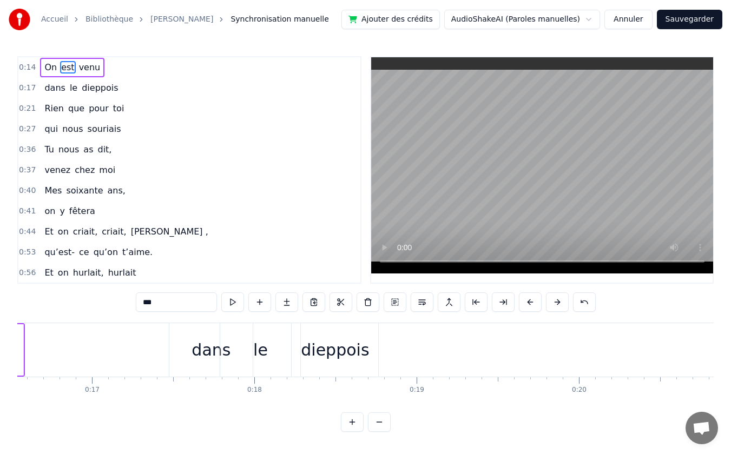
click at [202, 349] on div "dans" at bounding box center [210, 350] width 39 height 24
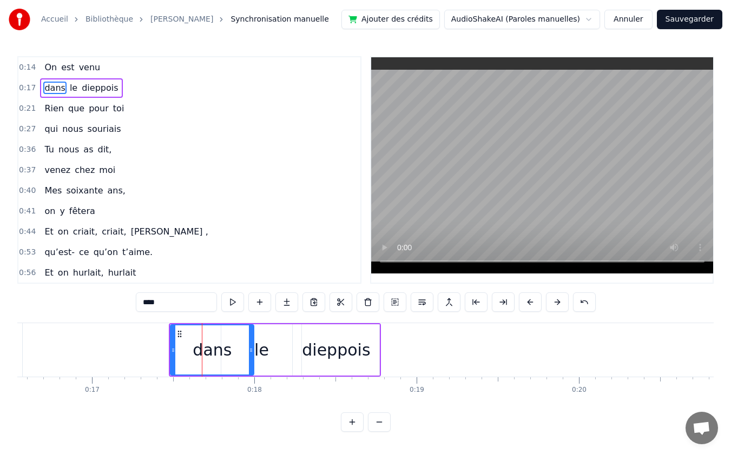
click at [271, 353] on div "le" at bounding box center [261, 350] width 80 height 51
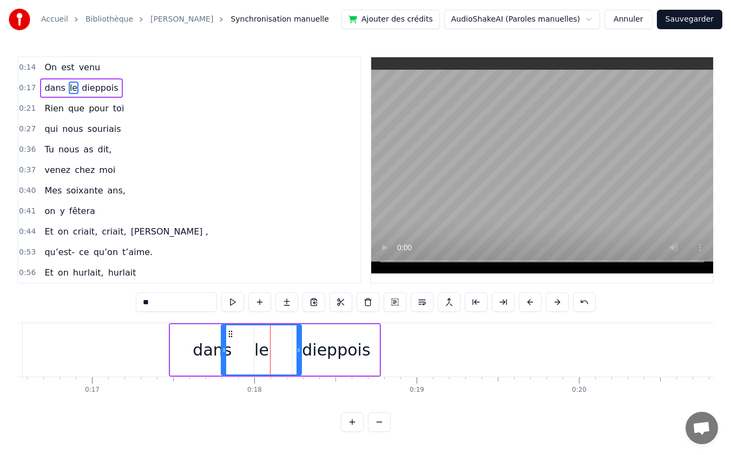
click at [334, 349] on div "dieppois" at bounding box center [336, 350] width 68 height 24
type input "********"
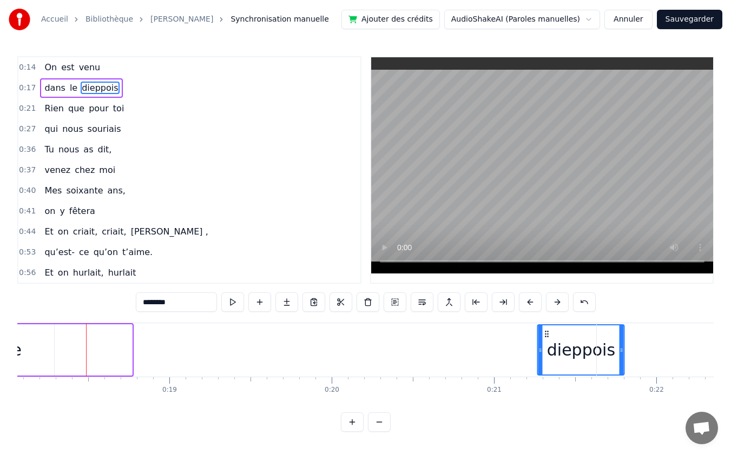
scroll to position [0, 2946]
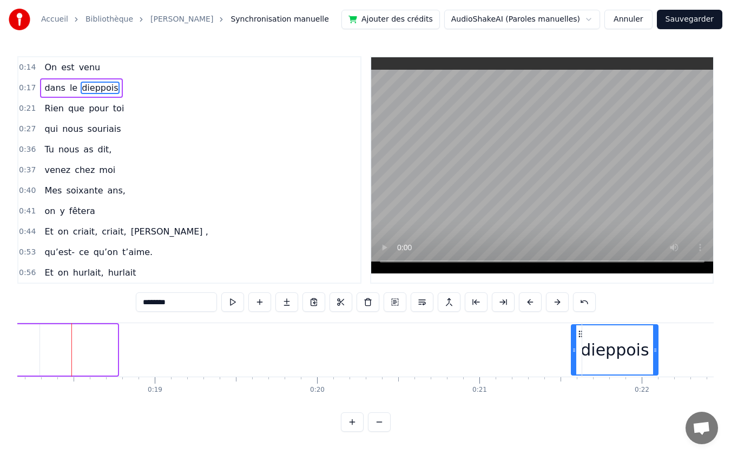
drag, startPoint x: 302, startPoint y: 335, endPoint x: 580, endPoint y: 342, distance: 278.6
click at [580, 342] on div "dieppois" at bounding box center [614, 350] width 85 height 49
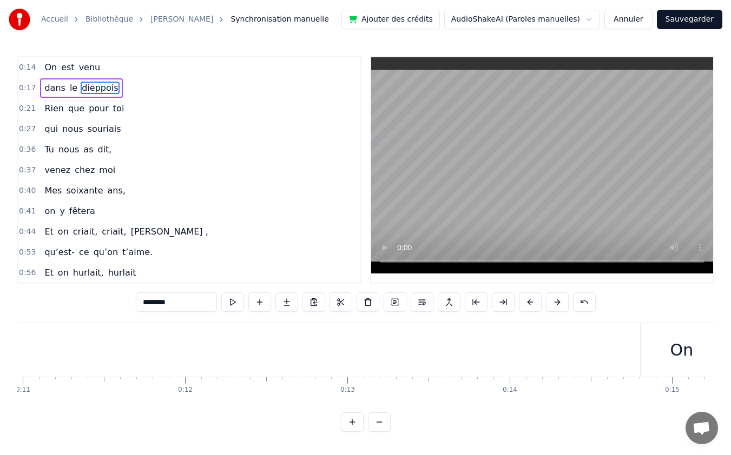
scroll to position [0, 2484]
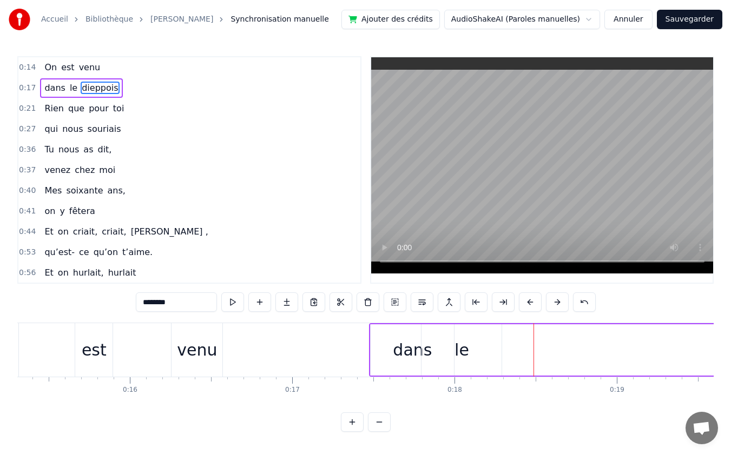
drag, startPoint x: 462, startPoint y: 353, endPoint x: 595, endPoint y: 355, distance: 133.1
click at [632, 353] on div "dans le dieppois" at bounding box center [745, 350] width 752 height 54
click at [402, 346] on div "dans" at bounding box center [412, 350] width 39 height 24
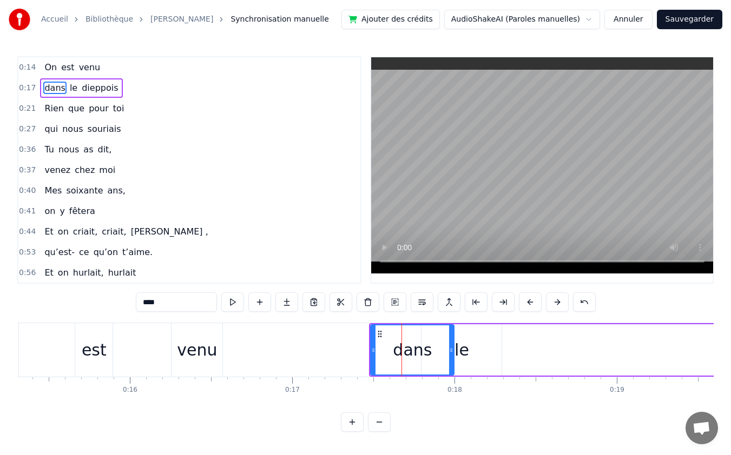
click at [462, 348] on div "le" at bounding box center [461, 350] width 15 height 24
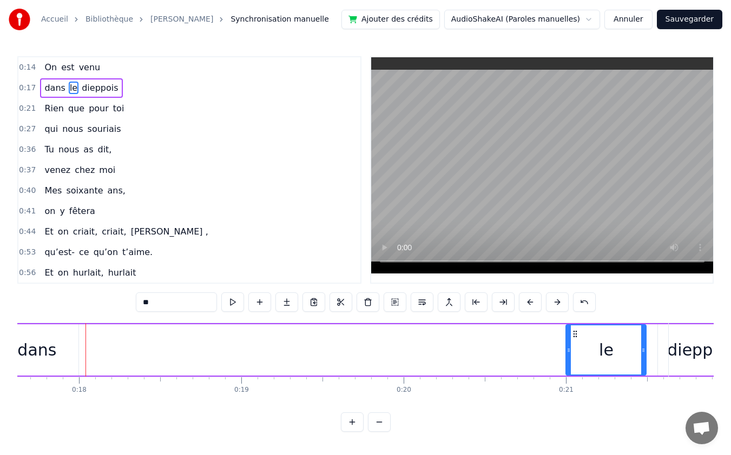
scroll to position [0, 2860]
drag, startPoint x: 431, startPoint y: 334, endPoint x: 572, endPoint y: 338, distance: 141.2
click at [572, 338] on icon at bounding box center [572, 334] width 9 height 9
click at [50, 348] on div "dans" at bounding box center [35, 350] width 39 height 24
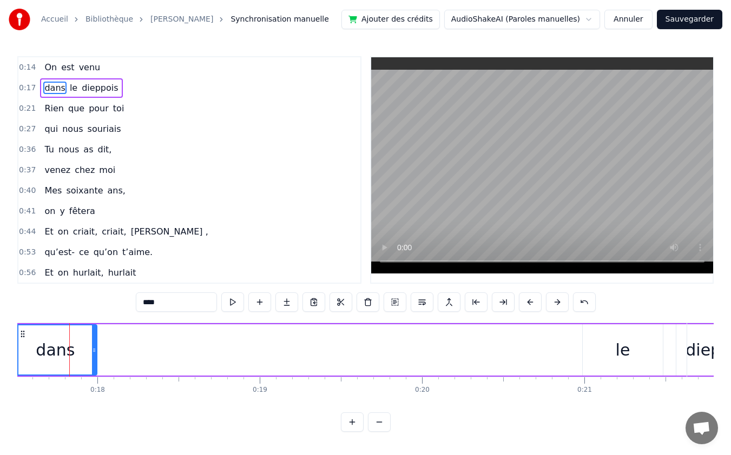
scroll to position [0, 2838]
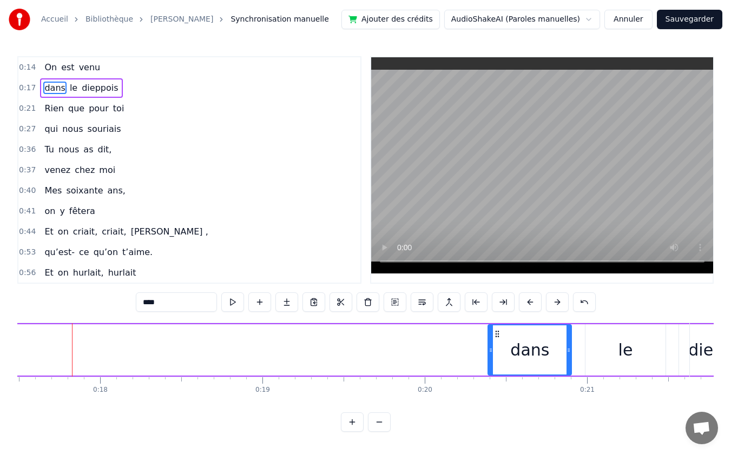
drag, startPoint x: 24, startPoint y: 333, endPoint x: 495, endPoint y: 353, distance: 472.1
click at [495, 353] on div "dans" at bounding box center [529, 350] width 82 height 49
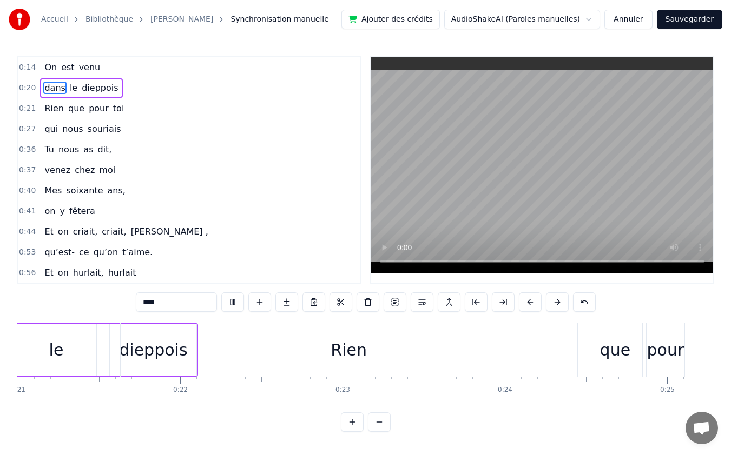
scroll to position [0, 3431]
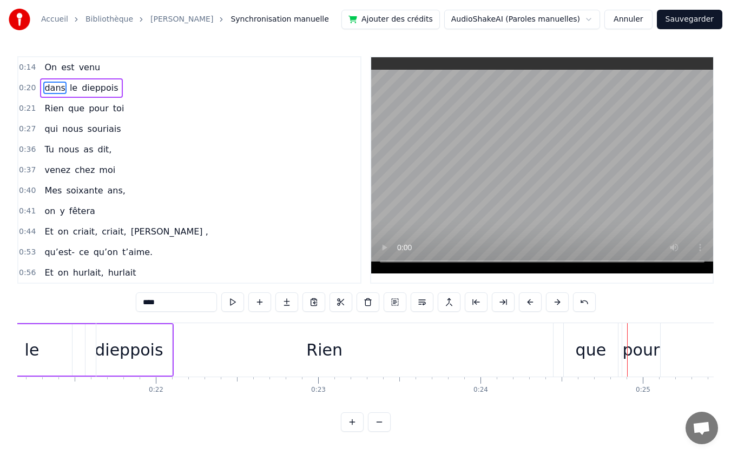
click at [328, 352] on div "Rien" at bounding box center [324, 350] width 36 height 24
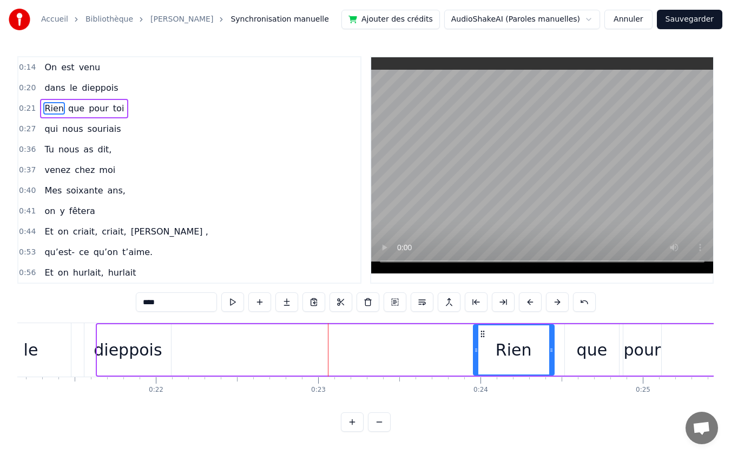
drag, startPoint x: 98, startPoint y: 351, endPoint x: 474, endPoint y: 341, distance: 376.0
click at [474, 341] on div at bounding box center [476, 350] width 4 height 49
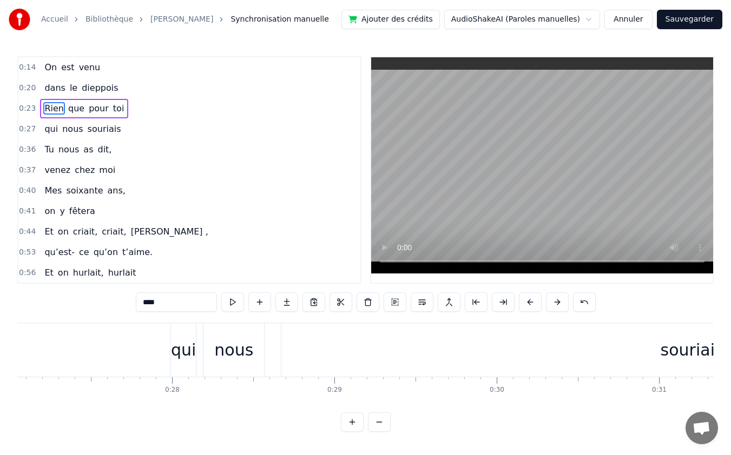
scroll to position [0, 4565]
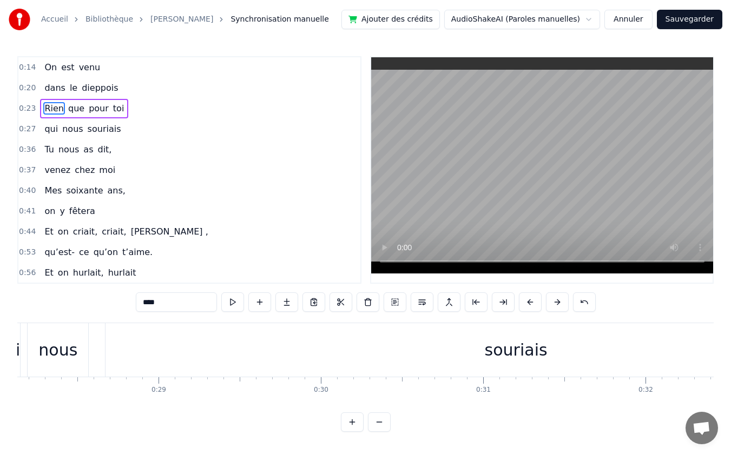
click at [540, 348] on div "souriais" at bounding box center [516, 350] width 63 height 24
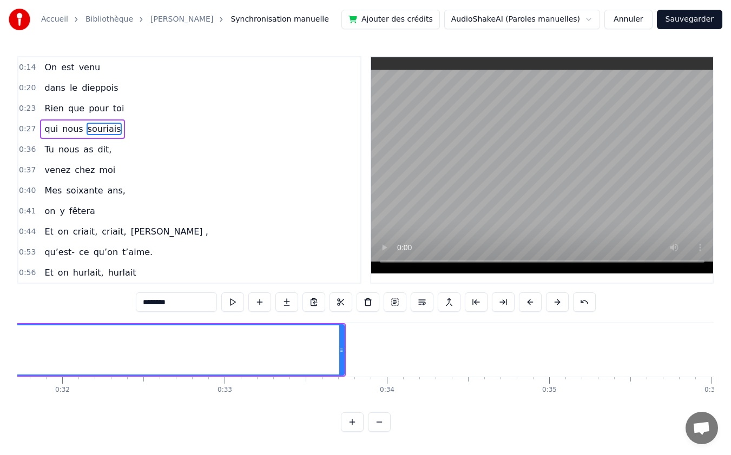
scroll to position [0, 5093]
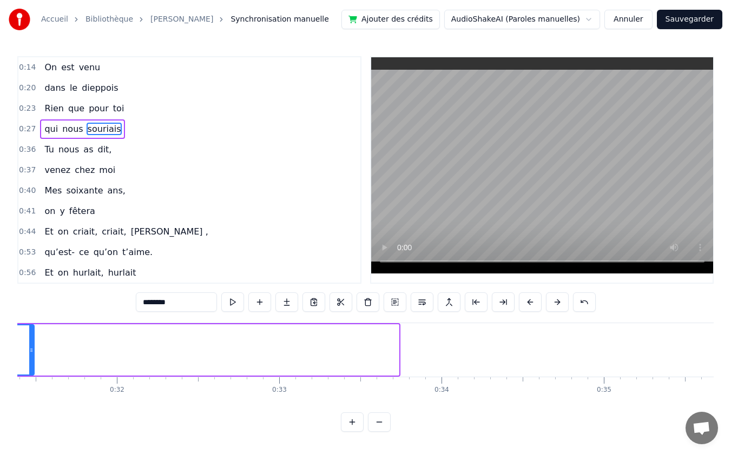
drag, startPoint x: 398, startPoint y: 352, endPoint x: 33, endPoint y: 364, distance: 364.8
click at [33, 364] on div at bounding box center [31, 350] width 4 height 49
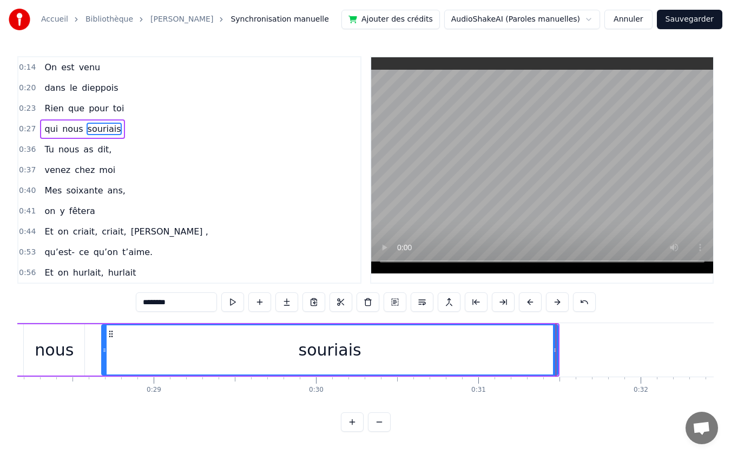
scroll to position [0, 4635]
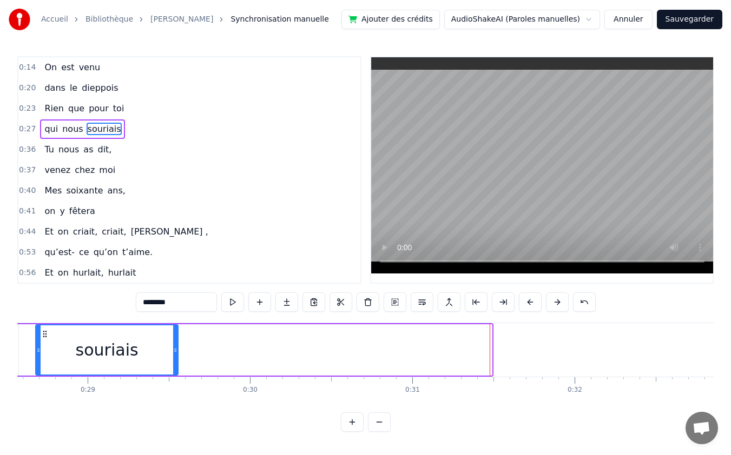
drag, startPoint x: 488, startPoint y: 348, endPoint x: 174, endPoint y: 352, distance: 313.7
click at [174, 352] on icon at bounding box center [175, 350] width 4 height 9
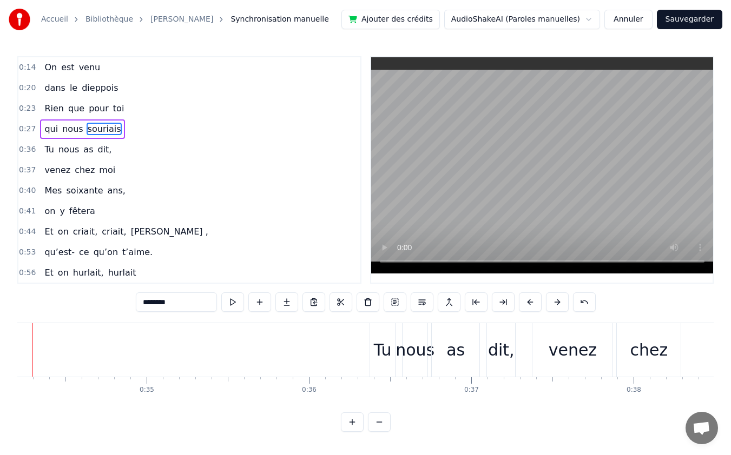
scroll to position [0, 5385]
click at [550, 356] on div "Tu" at bounding box center [548, 350] width 18 height 24
type input "**"
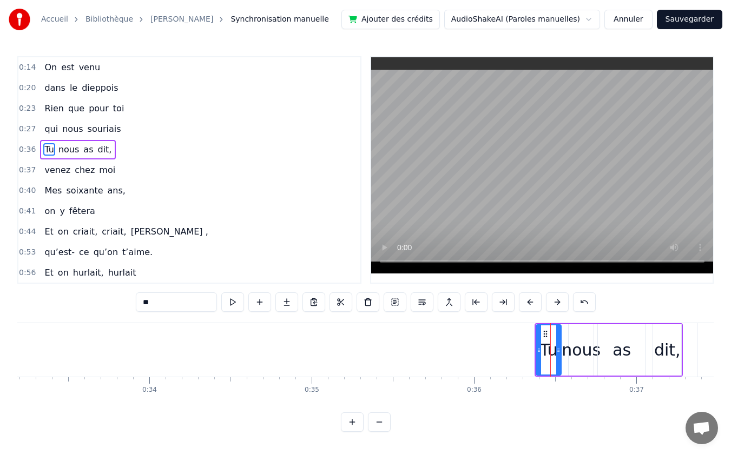
drag, startPoint x: 651, startPoint y: 323, endPoint x: 596, endPoint y: 326, distance: 55.8
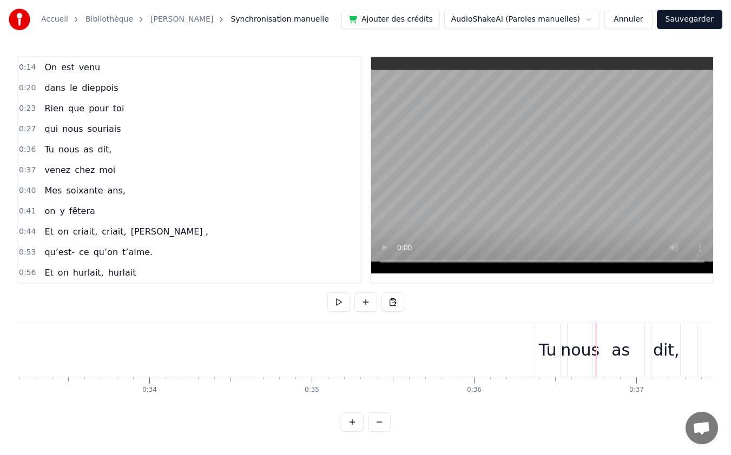
click at [548, 347] on div "Tu" at bounding box center [548, 350] width 18 height 24
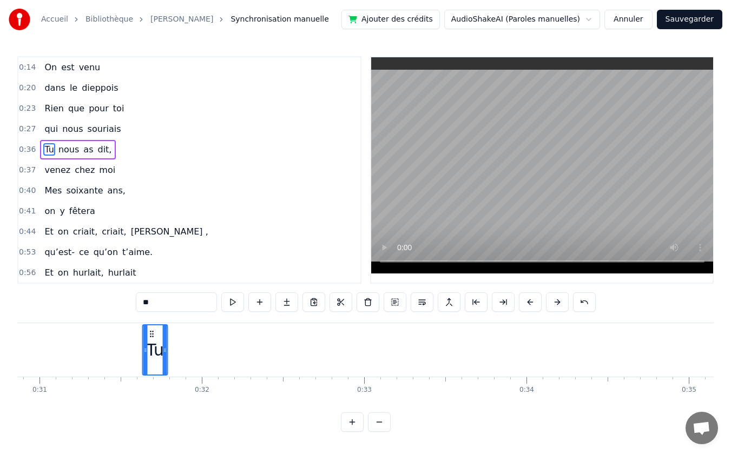
scroll to position [0, 5003]
drag, startPoint x: 544, startPoint y: 335, endPoint x: 252, endPoint y: 361, distance: 293.2
click at [252, 361] on div "Tu" at bounding box center [257, 350] width 24 height 49
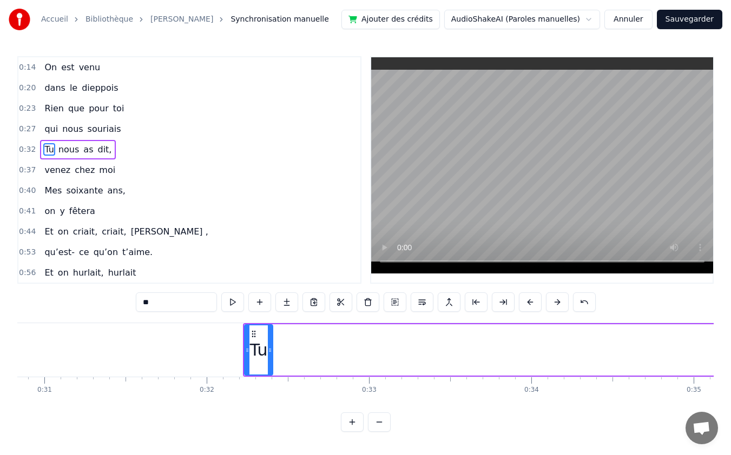
click at [269, 350] on icon at bounding box center [270, 350] width 4 height 9
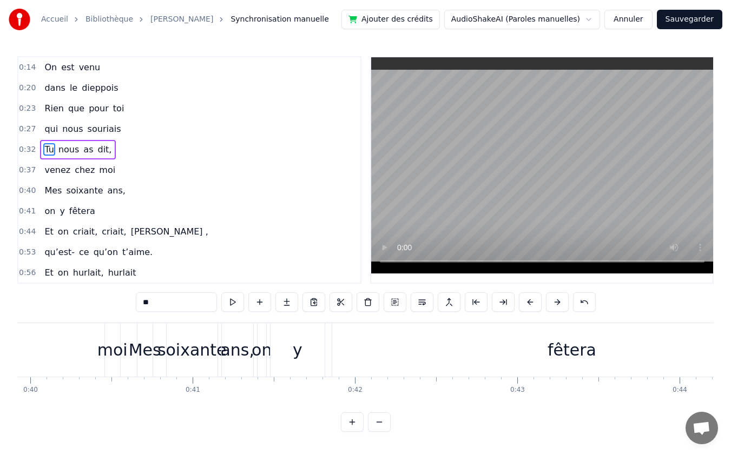
scroll to position [0, 5817]
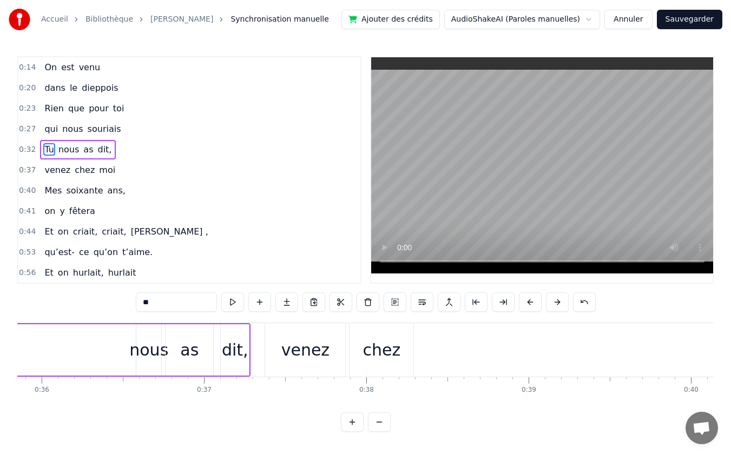
click at [163, 351] on div "nous" at bounding box center [148, 350] width 39 height 24
drag, startPoint x: 137, startPoint y: 350, endPoint x: 124, endPoint y: 352, distance: 13.0
click at [124, 352] on icon at bounding box center [126, 350] width 4 height 9
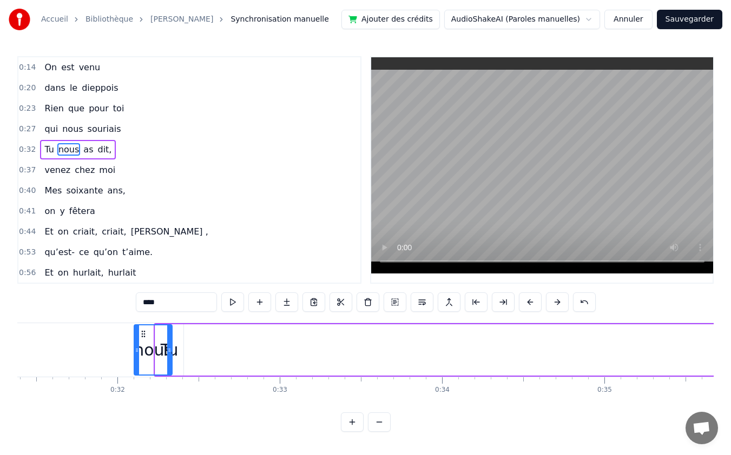
scroll to position [0, 5091]
drag, startPoint x: 135, startPoint y: 335, endPoint x: 207, endPoint y: 347, distance: 72.9
click at [207, 347] on div "nous" at bounding box center [213, 350] width 37 height 49
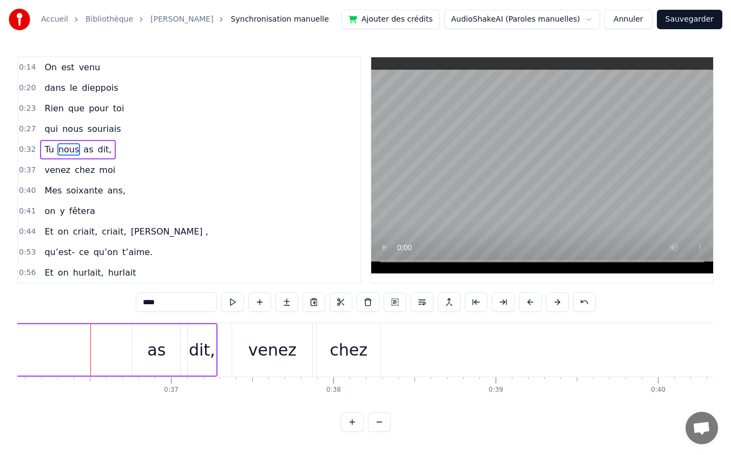
scroll to position [0, 5949]
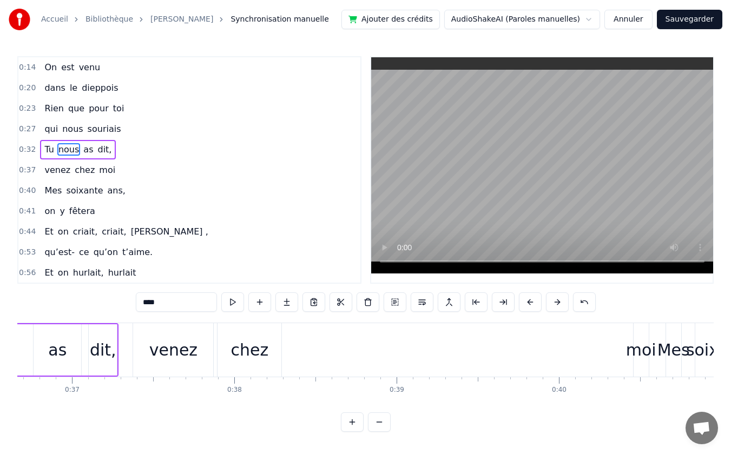
click at [52, 353] on div "as" at bounding box center [57, 350] width 18 height 24
type input "**"
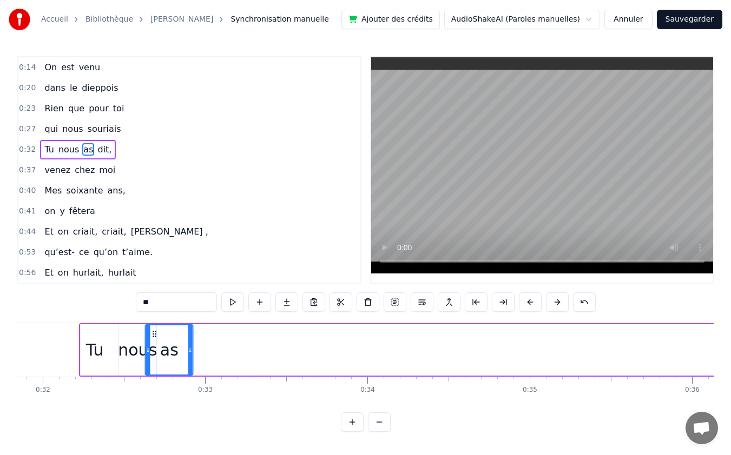
scroll to position [0, 5152]
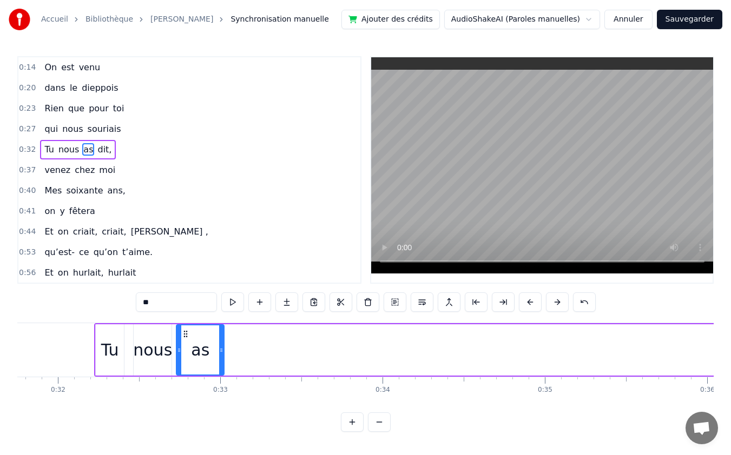
drag, startPoint x: 61, startPoint y: 334, endPoint x: 184, endPoint y: 350, distance: 123.8
click at [184, 350] on div "as" at bounding box center [200, 350] width 47 height 49
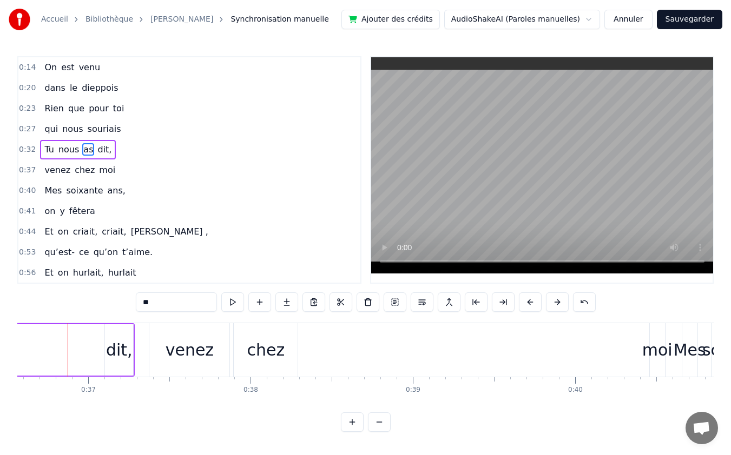
scroll to position [0, 5955]
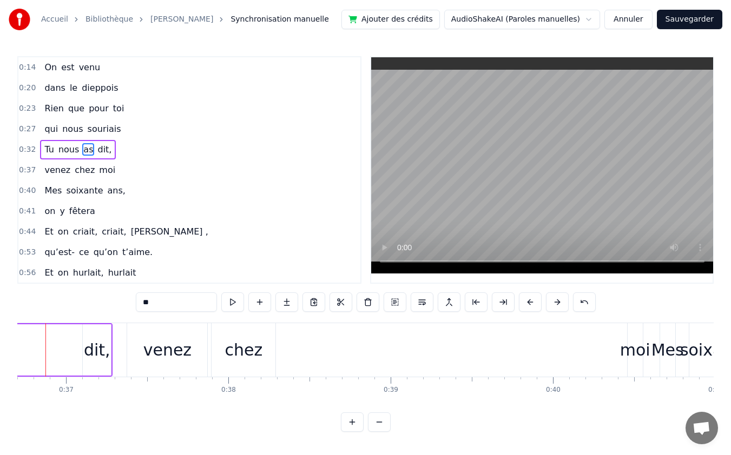
click at [90, 347] on div "dit," at bounding box center [97, 350] width 27 height 24
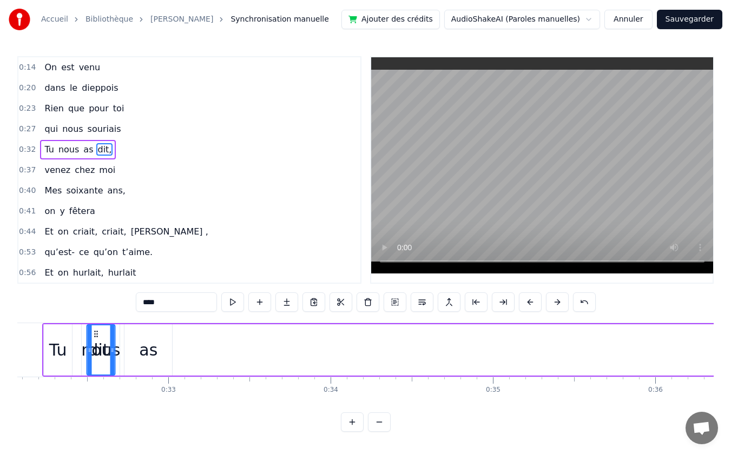
scroll to position [0, 5161]
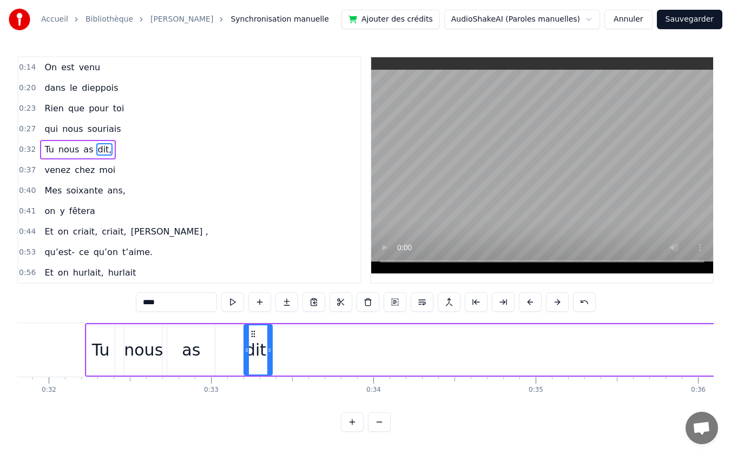
drag, startPoint x: 92, startPoint y: 333, endPoint x: 253, endPoint y: 353, distance: 161.9
click at [253, 353] on div "dit," at bounding box center [257, 350] width 27 height 49
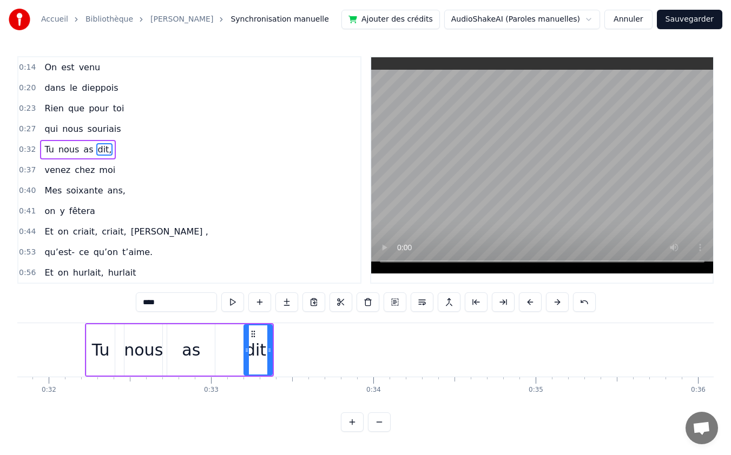
drag, startPoint x: 189, startPoint y: 350, endPoint x: 199, endPoint y: 351, distance: 9.8
click at [199, 351] on div "as" at bounding box center [191, 350] width 48 height 51
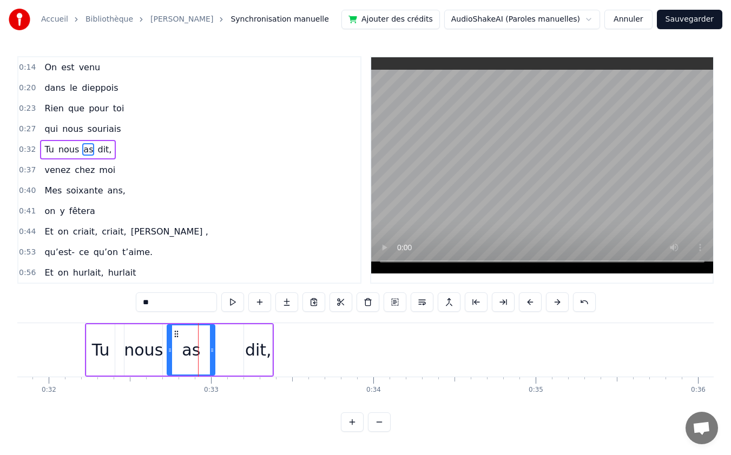
click at [247, 350] on div "dit," at bounding box center [258, 350] width 27 height 24
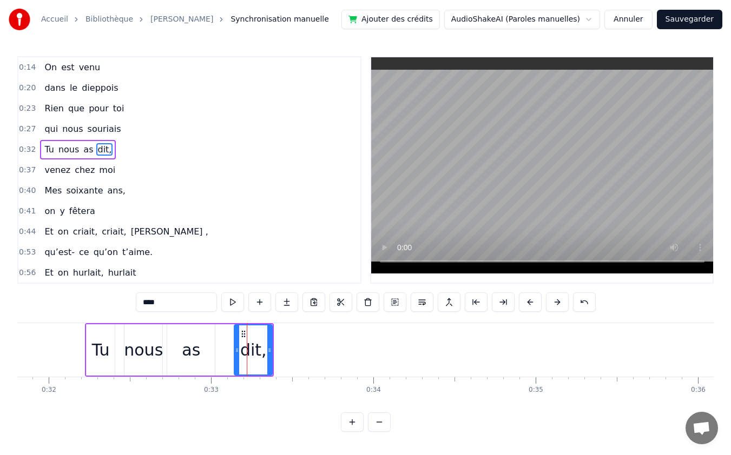
drag, startPoint x: 247, startPoint y: 352, endPoint x: 237, endPoint y: 352, distance: 9.7
click at [237, 352] on icon at bounding box center [237, 350] width 4 height 9
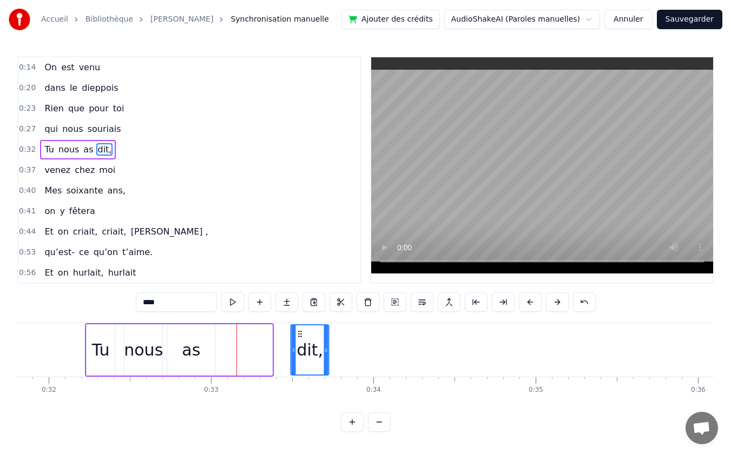
drag, startPoint x: 244, startPoint y: 332, endPoint x: 301, endPoint y: 330, distance: 56.8
click at [301, 330] on icon at bounding box center [300, 334] width 9 height 9
click at [193, 350] on div "as" at bounding box center [191, 350] width 18 height 24
type input "**"
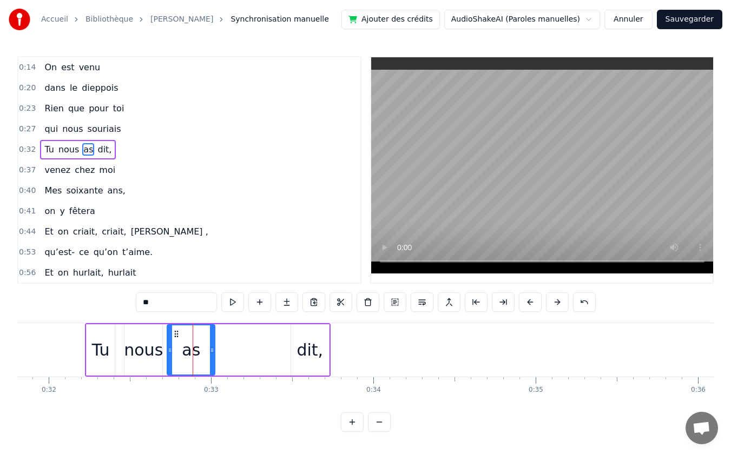
drag, startPoint x: 199, startPoint y: 325, endPoint x: 224, endPoint y: 329, distance: 25.2
click at [243, 328] on div "Tu nous as dit," at bounding box center [208, 350] width 246 height 54
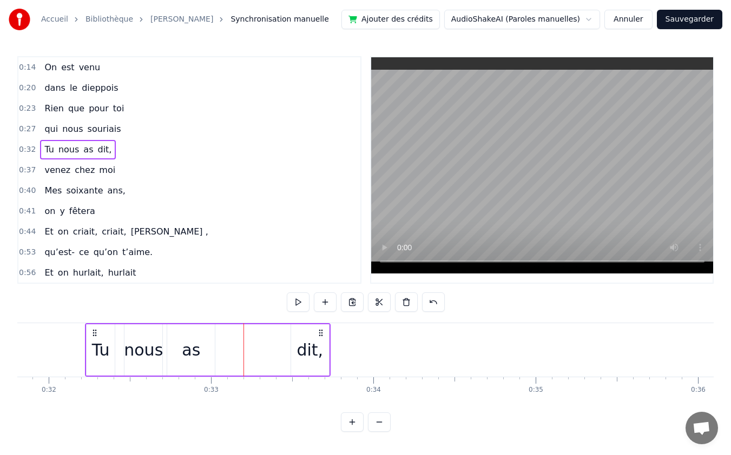
click at [186, 336] on div "as" at bounding box center [191, 350] width 48 height 51
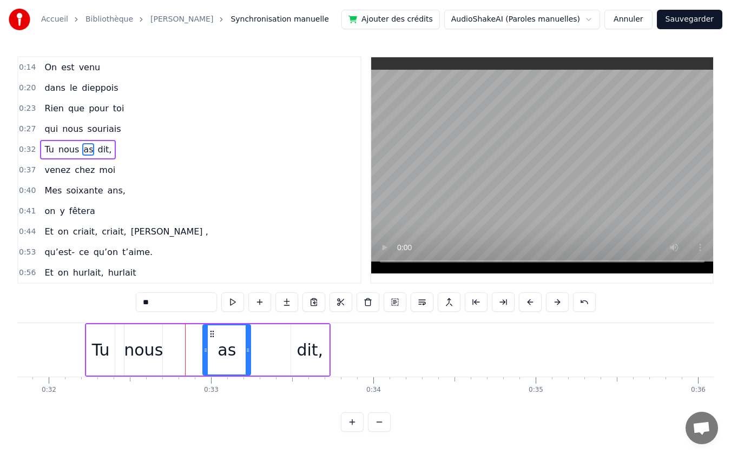
drag, startPoint x: 184, startPoint y: 333, endPoint x: 212, endPoint y: 334, distance: 28.1
click at [212, 334] on icon at bounding box center [212, 334] width 9 height 9
click at [147, 345] on div "nous" at bounding box center [143, 350] width 39 height 24
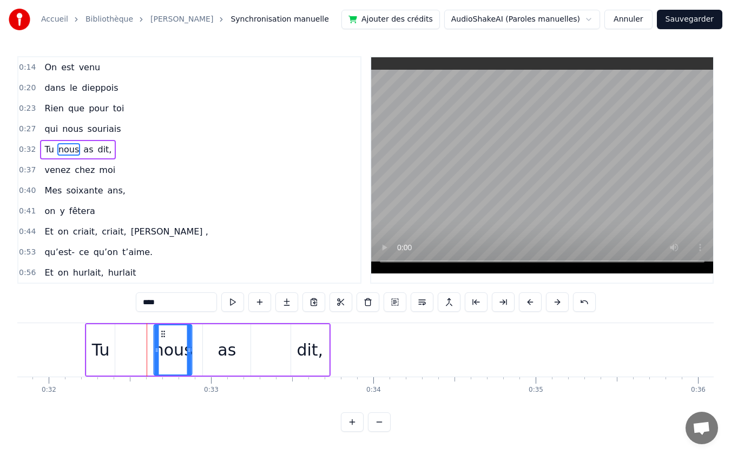
drag, startPoint x: 133, startPoint y: 334, endPoint x: 162, endPoint y: 334, distance: 29.2
click at [162, 334] on circle at bounding box center [162, 334] width 1 height 1
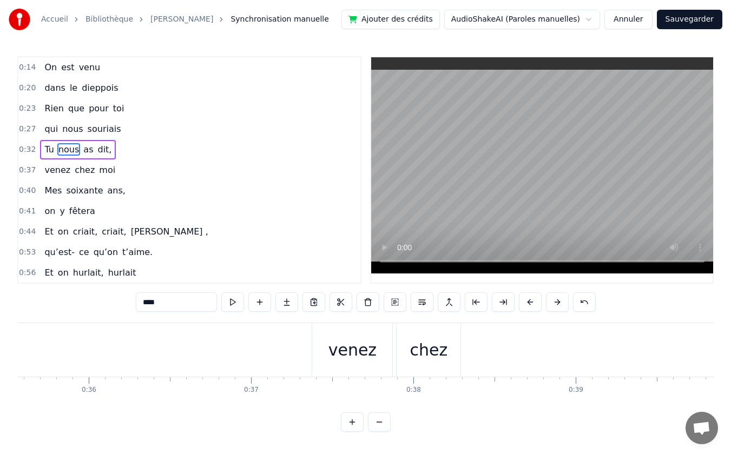
click at [353, 351] on div "venez" at bounding box center [352, 350] width 48 height 24
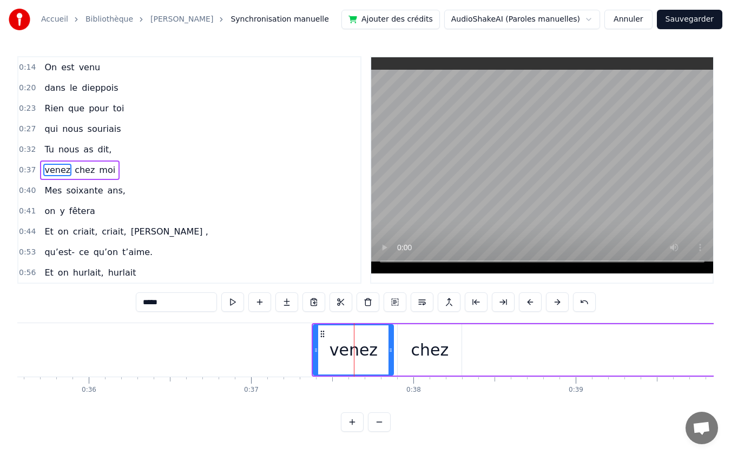
scroll to position [0, 0]
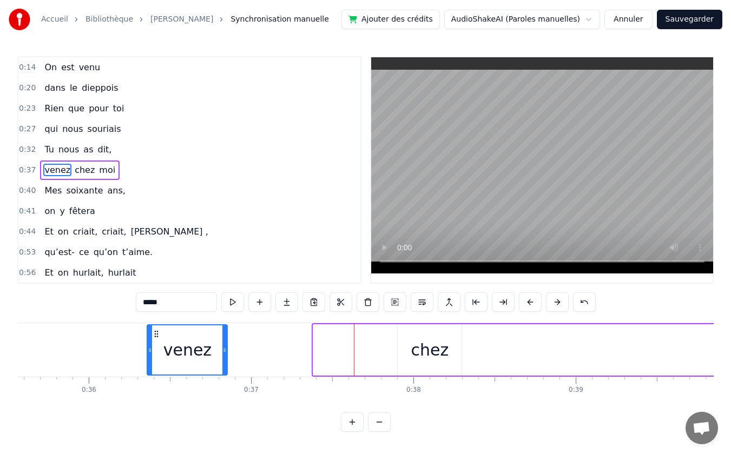
drag, startPoint x: 323, startPoint y: 331, endPoint x: 564, endPoint y: 351, distance: 241.0
click at [164, 334] on div "venez" at bounding box center [187, 350] width 79 height 49
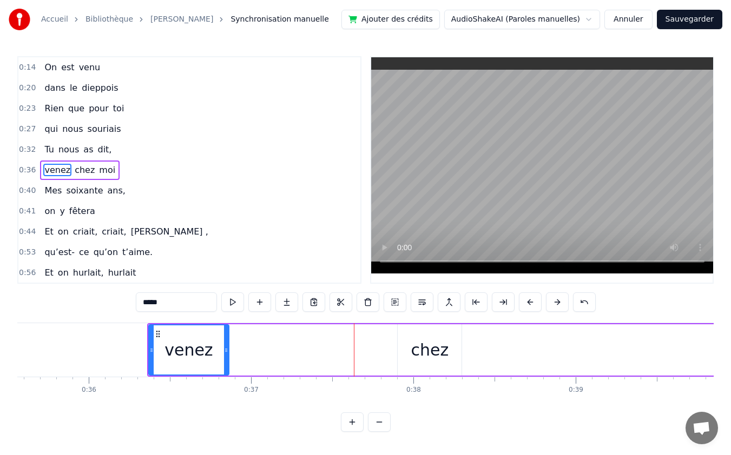
click at [428, 349] on div "chez" at bounding box center [430, 350] width 38 height 24
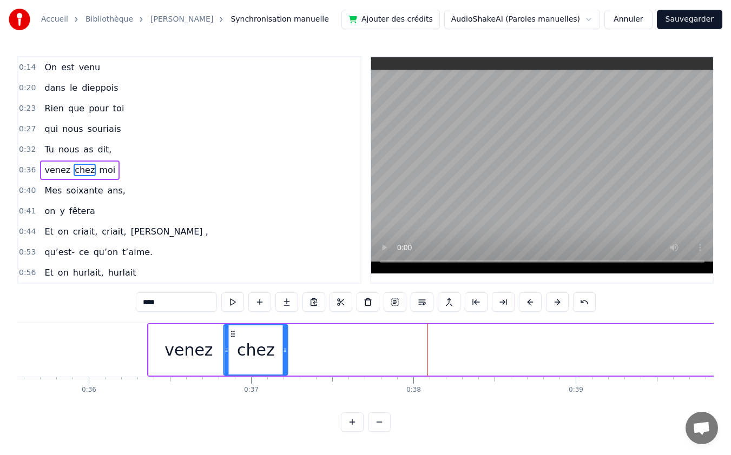
drag, startPoint x: 409, startPoint y: 334, endPoint x: 235, endPoint y: 335, distance: 173.6
click at [235, 335] on icon at bounding box center [233, 334] width 9 height 9
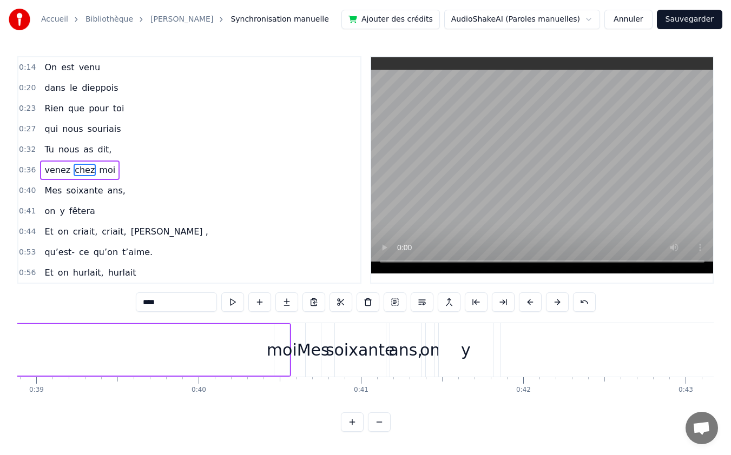
scroll to position [0, 6332]
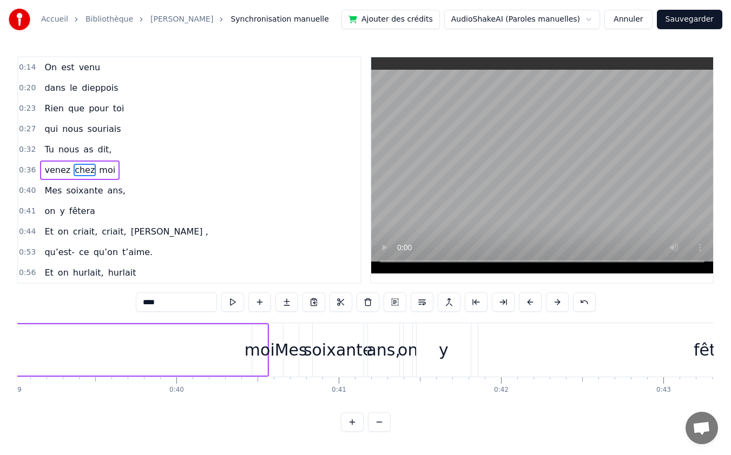
click at [258, 354] on div "moi" at bounding box center [259, 350] width 30 height 24
type input "***"
drag, startPoint x: 253, startPoint y: 349, endPoint x: 217, endPoint y: 352, distance: 35.8
click at [217, 352] on icon at bounding box center [218, 350] width 4 height 9
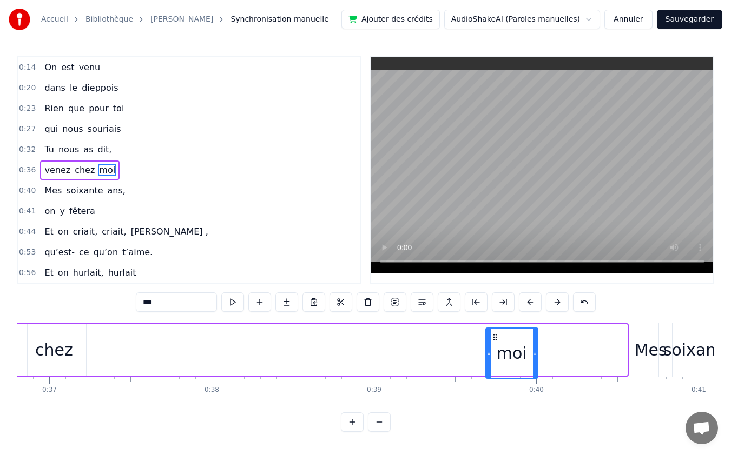
scroll to position [0, 5975]
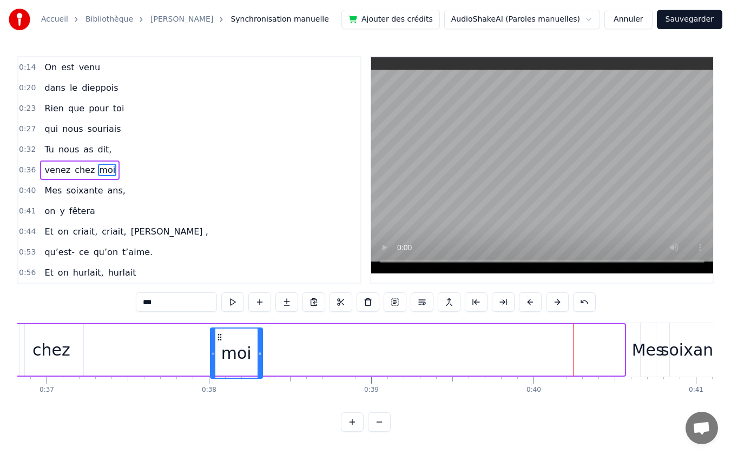
drag, startPoint x: 226, startPoint y: 333, endPoint x: 241, endPoint y: 368, distance: 38.3
click at [221, 363] on div "moi" at bounding box center [236, 353] width 51 height 49
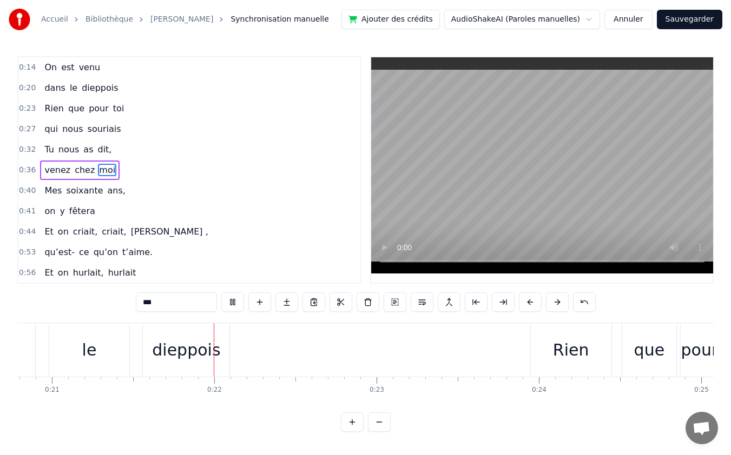
scroll to position [0, 3430]
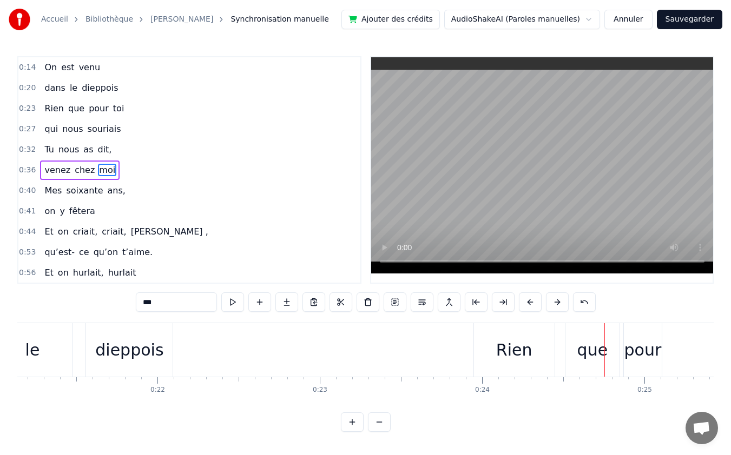
click at [604, 362] on div at bounding box center [604, 350] width 1 height 54
drag, startPoint x: 604, startPoint y: 362, endPoint x: 594, endPoint y: 362, distance: 10.3
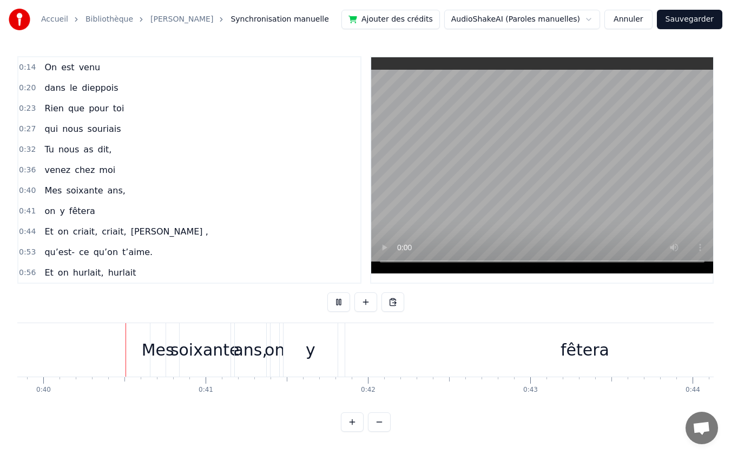
scroll to position [0, 6470]
click at [145, 350] on div "Mes" at bounding box center [152, 350] width 32 height 24
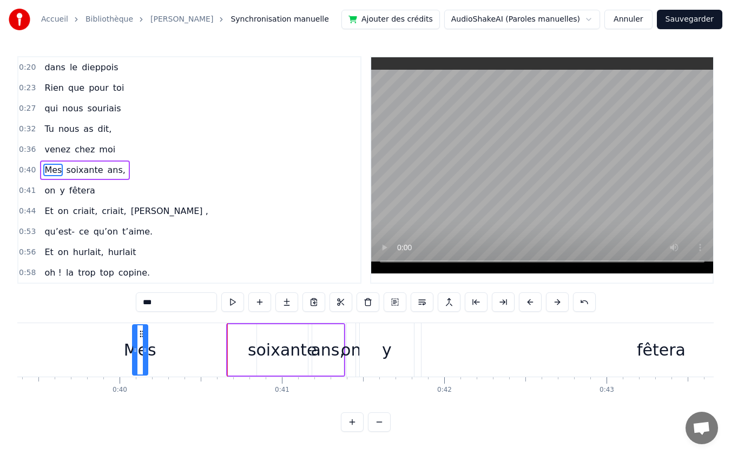
scroll to position [0, 6381]
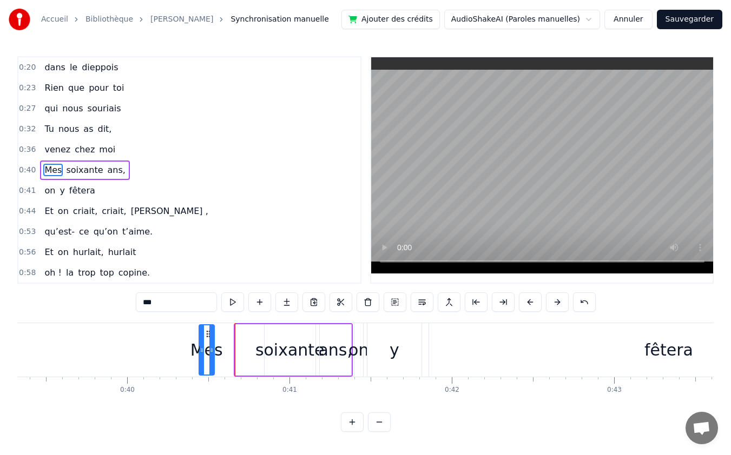
drag, startPoint x: 153, startPoint y: 335, endPoint x: 206, endPoint y: 341, distance: 53.4
click at [206, 341] on div "Mes" at bounding box center [207, 350] width 14 height 49
drag, startPoint x: 210, startPoint y: 349, endPoint x: 230, endPoint y: 349, distance: 20.6
click at [230, 349] on icon at bounding box center [232, 350] width 4 height 9
click at [288, 353] on div "soixante" at bounding box center [289, 350] width 69 height 24
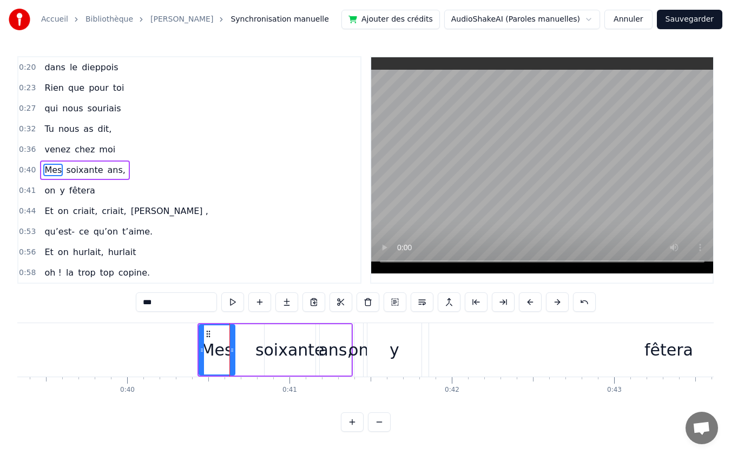
type input "********"
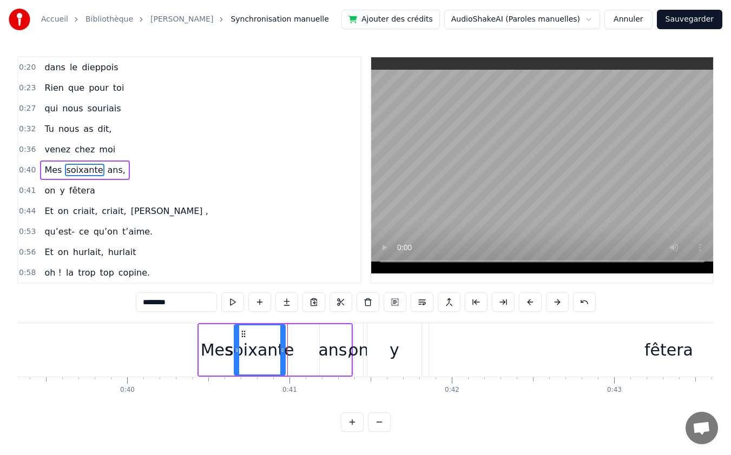
drag, startPoint x: 272, startPoint y: 333, endPoint x: 241, endPoint y: 335, distance: 30.4
click at [241, 335] on icon at bounding box center [243, 334] width 9 height 9
click at [287, 347] on div at bounding box center [287, 350] width 1 height 54
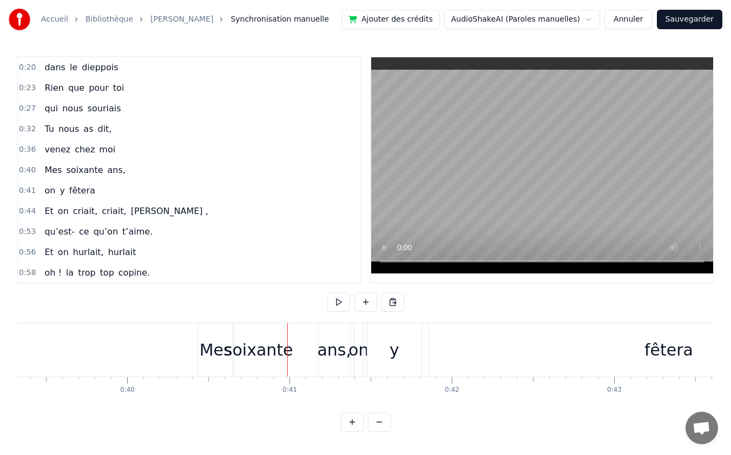
click at [327, 349] on div "ans," at bounding box center [334, 350] width 34 height 24
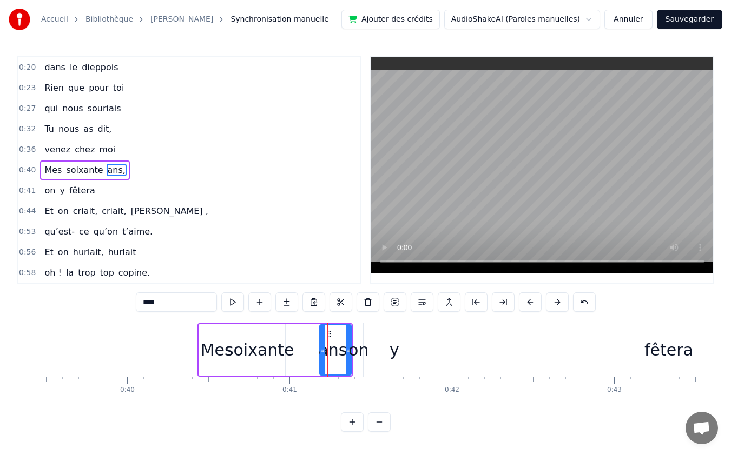
drag, startPoint x: 327, startPoint y: 334, endPoint x: 299, endPoint y: 338, distance: 28.4
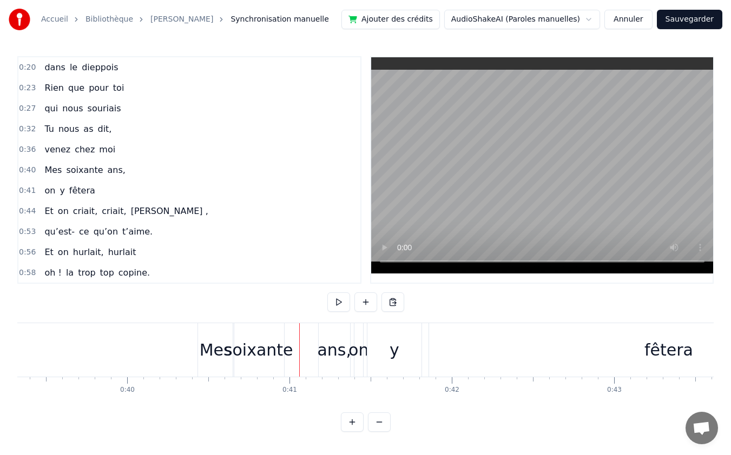
click at [338, 351] on div "ans," at bounding box center [334, 350] width 34 height 24
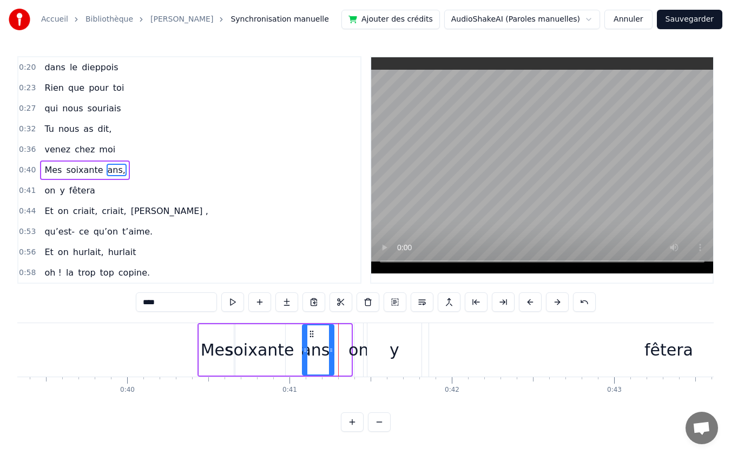
drag, startPoint x: 327, startPoint y: 334, endPoint x: 310, endPoint y: 337, distance: 17.5
click at [310, 337] on icon at bounding box center [311, 334] width 9 height 9
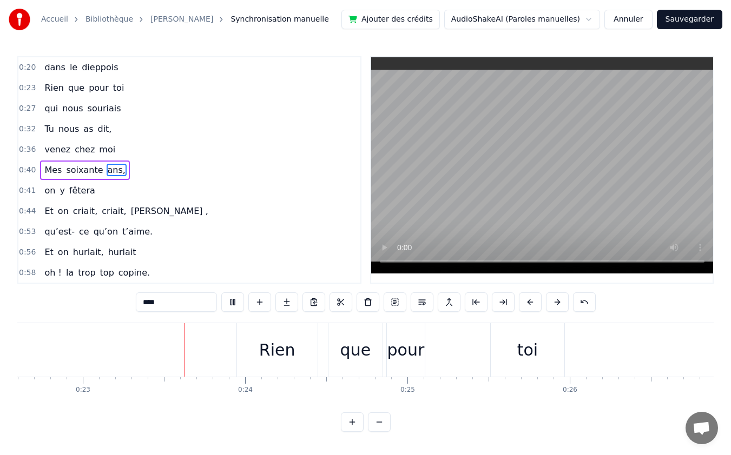
scroll to position [0, 3670]
click at [354, 333] on div "que" at bounding box center [352, 350] width 54 height 54
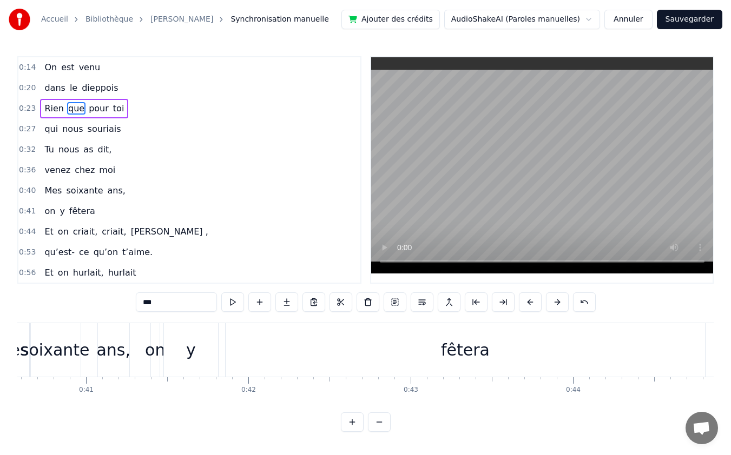
scroll to position [0, 6309]
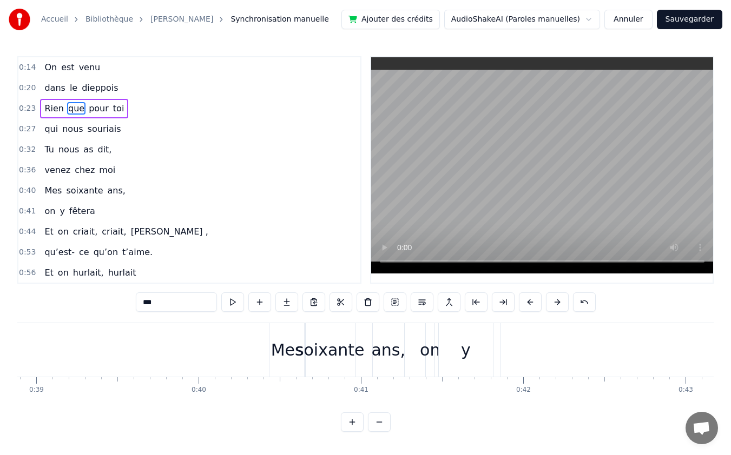
click at [434, 354] on div "on" at bounding box center [430, 350] width 20 height 24
type input "**"
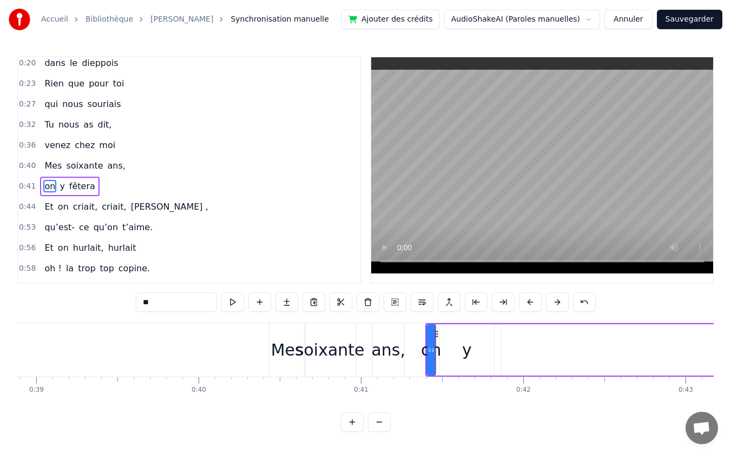
scroll to position [41, 0]
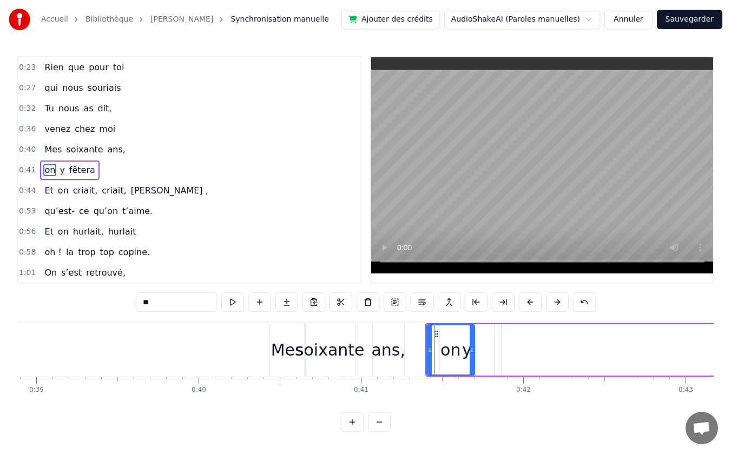
drag, startPoint x: 431, startPoint y: 350, endPoint x: 469, endPoint y: 351, distance: 38.9
click at [469, 351] on icon at bounding box center [471, 350] width 4 height 9
click at [464, 353] on div "on" at bounding box center [450, 350] width 47 height 49
drag, startPoint x: 465, startPoint y: 352, endPoint x: 499, endPoint y: 353, distance: 34.1
click at [499, 353] on div "on y fêtera" at bounding box center [703, 350] width 557 height 54
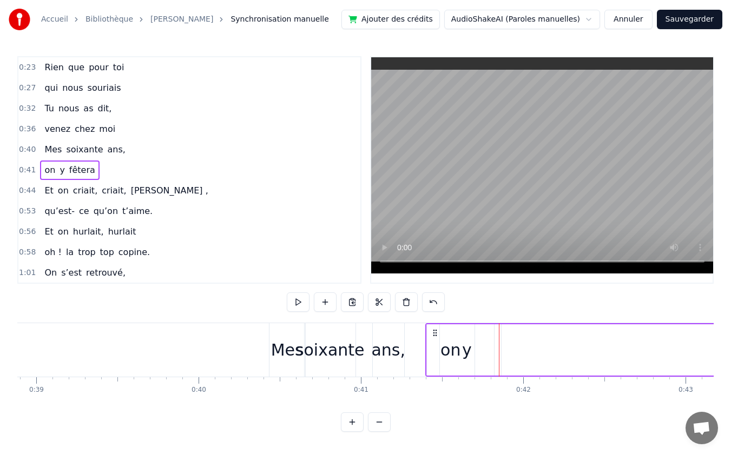
drag, startPoint x: 468, startPoint y: 338, endPoint x: 519, endPoint y: 339, distance: 50.9
click at [519, 339] on div "on y fêtera" at bounding box center [703, 350] width 557 height 54
click at [454, 348] on div "y" at bounding box center [467, 350] width 54 height 51
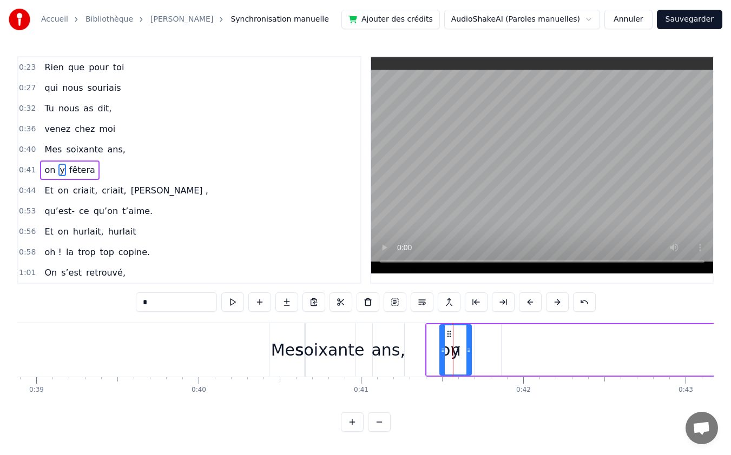
drag, startPoint x: 490, startPoint y: 347, endPoint x: 467, endPoint y: 348, distance: 22.7
click at [467, 348] on icon at bounding box center [468, 350] width 4 height 9
drag, startPoint x: 448, startPoint y: 332, endPoint x: 434, endPoint y: 332, distance: 14.6
click at [434, 332] on icon at bounding box center [434, 334] width 9 height 9
drag, startPoint x: 459, startPoint y: 353, endPoint x: 507, endPoint y: 350, distance: 48.7
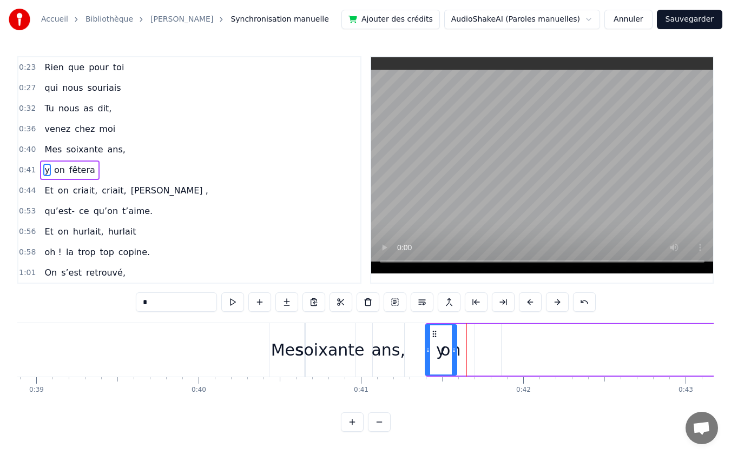
click at [507, 350] on div "y on fêtera" at bounding box center [703, 350] width 557 height 54
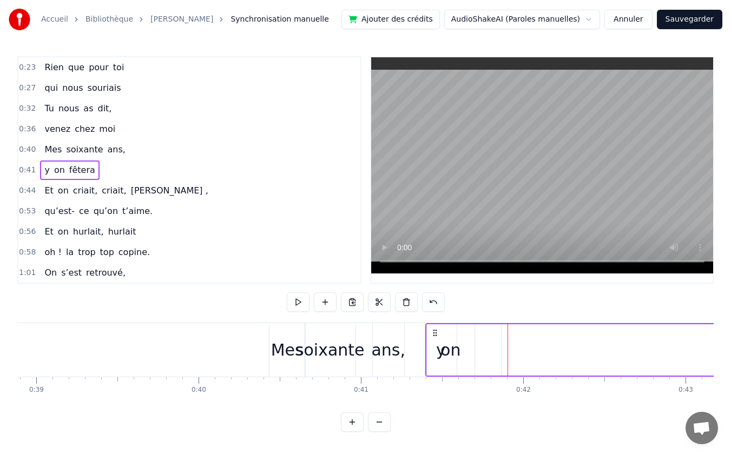
click at [340, 352] on div "soixante" at bounding box center [329, 350] width 69 height 24
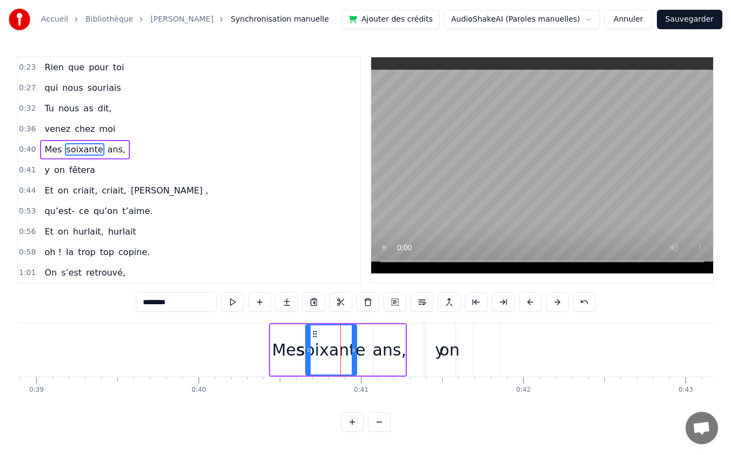
scroll to position [21, 0]
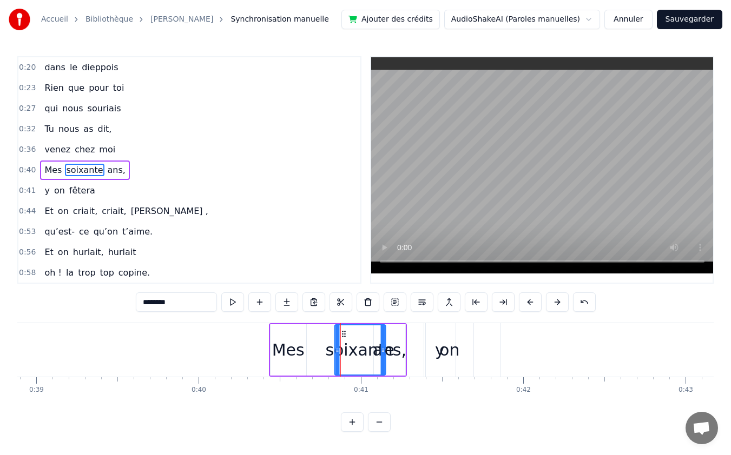
drag, startPoint x: 312, startPoint y: 330, endPoint x: 341, endPoint y: 331, distance: 29.2
click at [458, 353] on div "on" at bounding box center [449, 350] width 20 height 24
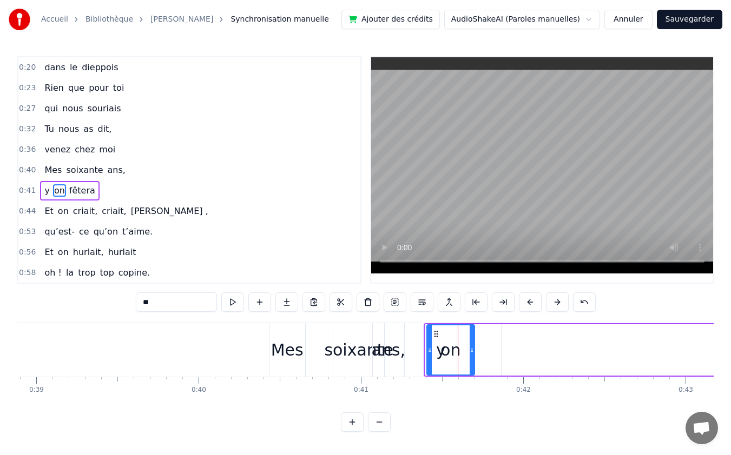
scroll to position [41, 0]
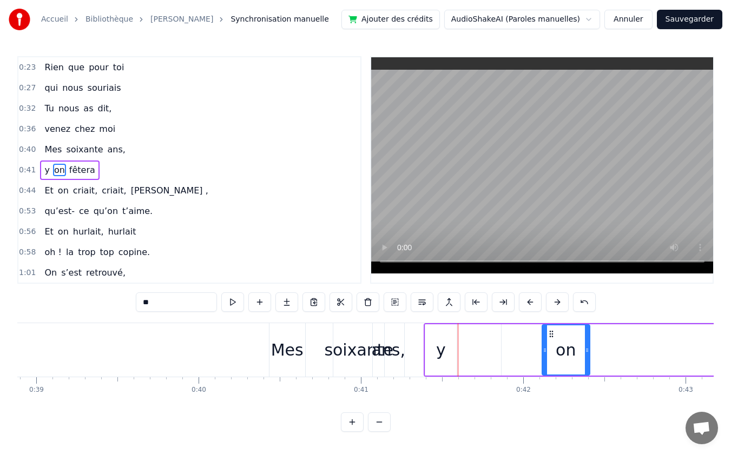
drag, startPoint x: 436, startPoint y: 333, endPoint x: 553, endPoint y: 335, distance: 116.9
click at [387, 352] on div "ans," at bounding box center [388, 350] width 34 height 24
type input "****"
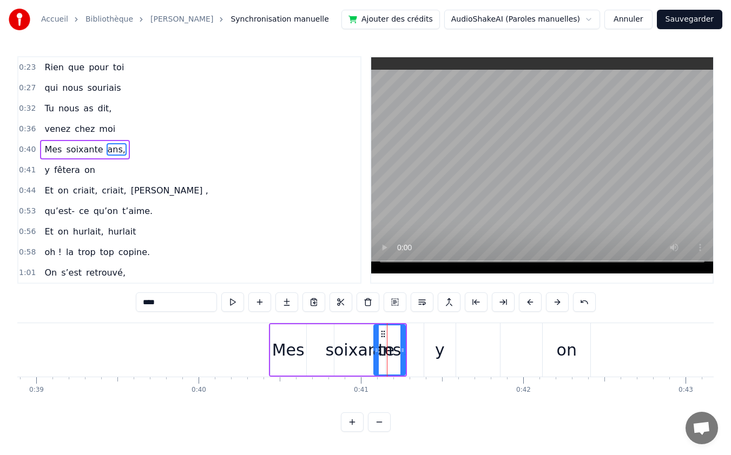
scroll to position [21, 0]
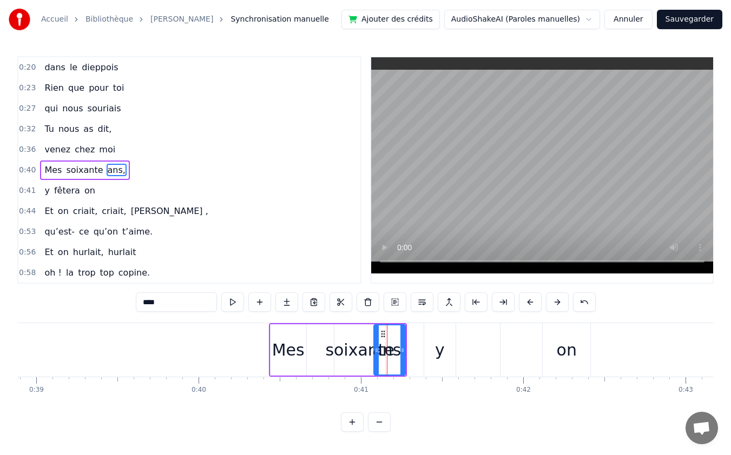
drag, startPoint x: 440, startPoint y: 353, endPoint x: 535, endPoint y: 351, distance: 95.8
click at [535, 351] on div "y fêtera on" at bounding box center [703, 350] width 559 height 54
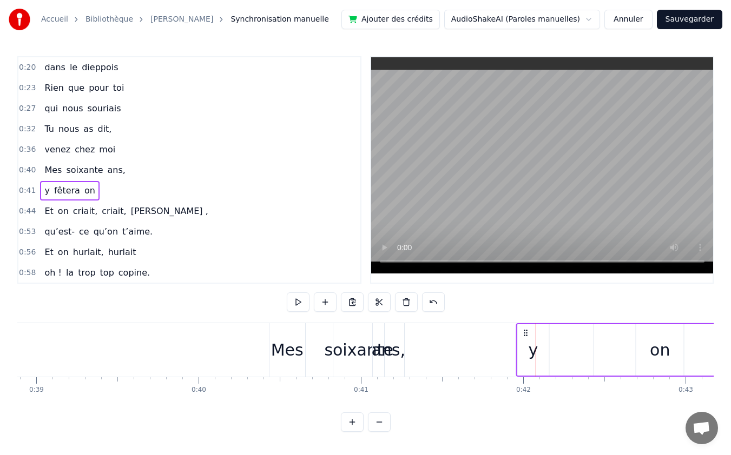
drag, startPoint x: 433, startPoint y: 332, endPoint x: 526, endPoint y: 338, distance: 92.7
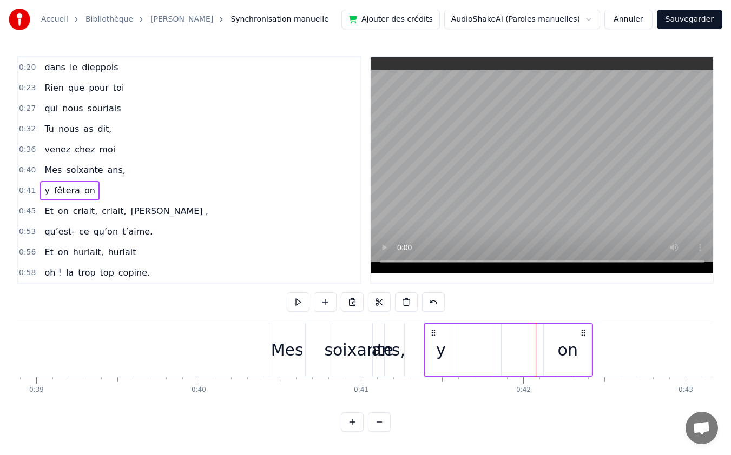
click at [376, 349] on div "ans," at bounding box center [388, 350] width 34 height 24
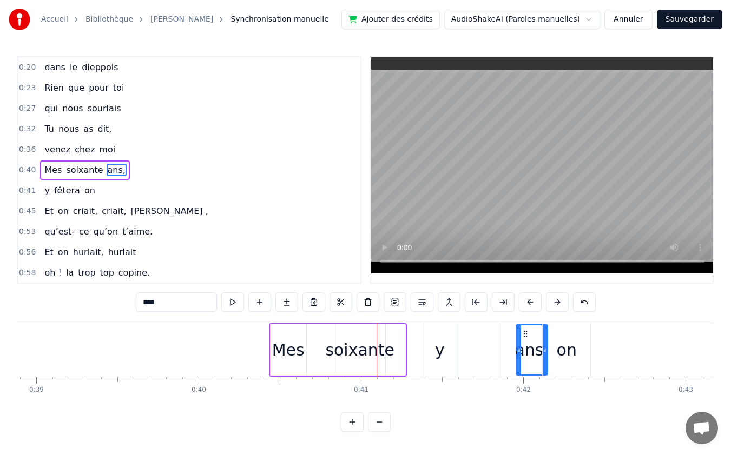
drag, startPoint x: 383, startPoint y: 334, endPoint x: 526, endPoint y: 335, distance: 142.3
click at [429, 328] on div "y" at bounding box center [439, 350] width 31 height 54
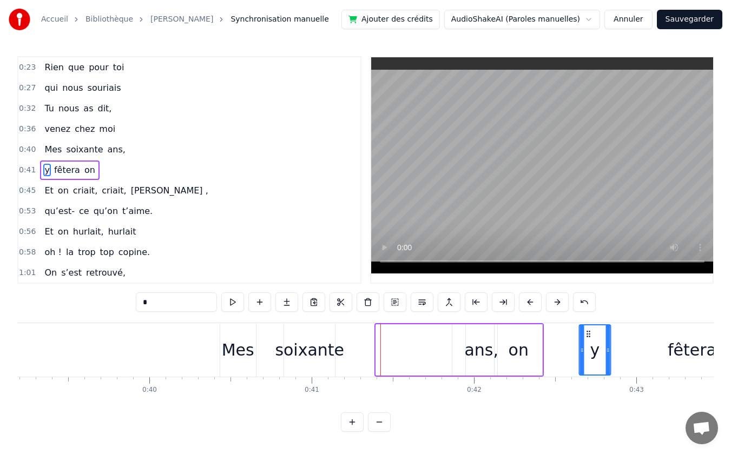
scroll to position [0, 6360]
drag, startPoint x: 432, startPoint y: 331, endPoint x: 554, endPoint y: 341, distance: 122.7
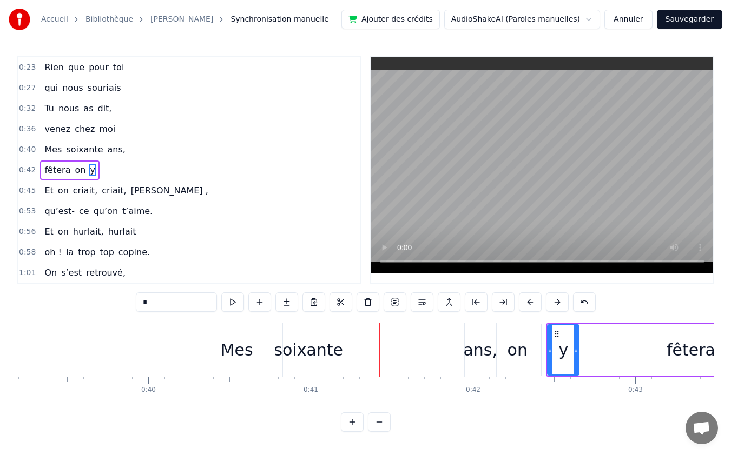
click at [312, 349] on div "soixante" at bounding box center [308, 350] width 69 height 24
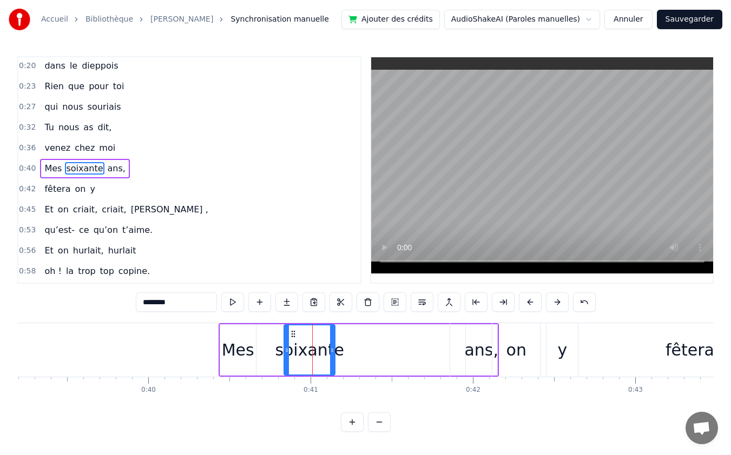
scroll to position [21, 0]
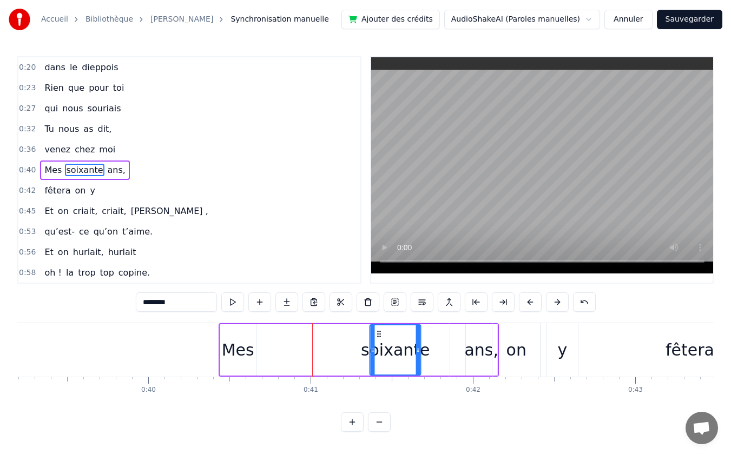
drag, startPoint x: 293, startPoint y: 333, endPoint x: 379, endPoint y: 337, distance: 86.1
click at [379, 337] on icon at bounding box center [379, 334] width 9 height 9
click at [245, 349] on div "Mes" at bounding box center [238, 350] width 32 height 24
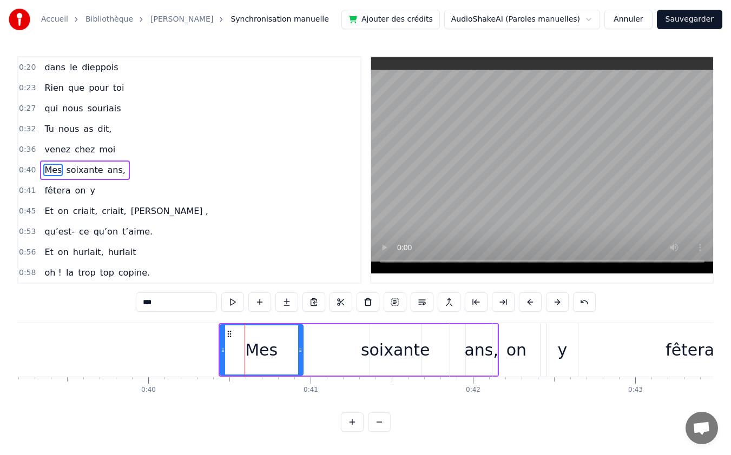
drag, startPoint x: 271, startPoint y: 350, endPoint x: 301, endPoint y: 351, distance: 29.8
click at [301, 351] on icon at bounding box center [300, 350] width 4 height 9
click at [395, 353] on div "soixante" at bounding box center [395, 350] width 69 height 24
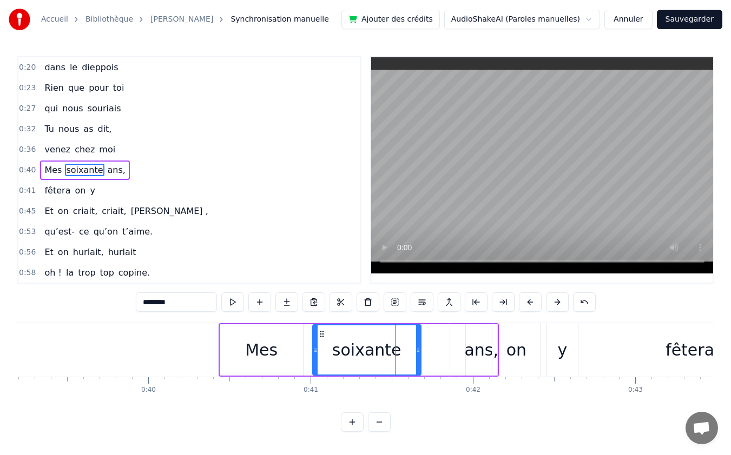
drag, startPoint x: 370, startPoint y: 350, endPoint x: 313, endPoint y: 351, distance: 57.3
click at [313, 351] on icon at bounding box center [315, 350] width 4 height 9
click at [478, 352] on div "fêtera" at bounding box center [689, 350] width 479 height 54
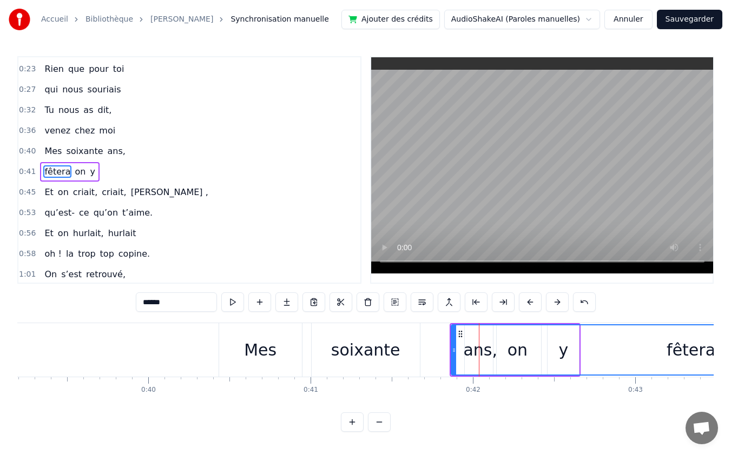
scroll to position [41, 0]
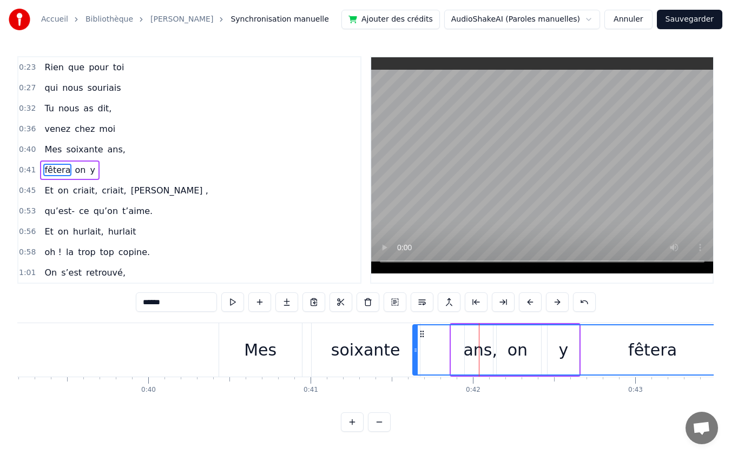
drag, startPoint x: 458, startPoint y: 333, endPoint x: 419, endPoint y: 335, distance: 38.5
click at [419, 335] on icon at bounding box center [422, 334] width 9 height 9
drag, startPoint x: 453, startPoint y: 348, endPoint x: 445, endPoint y: 349, distance: 7.6
click at [453, 348] on div "fêtera" at bounding box center [652, 350] width 478 height 49
click at [478, 352] on div "fêtera" at bounding box center [652, 350] width 478 height 49
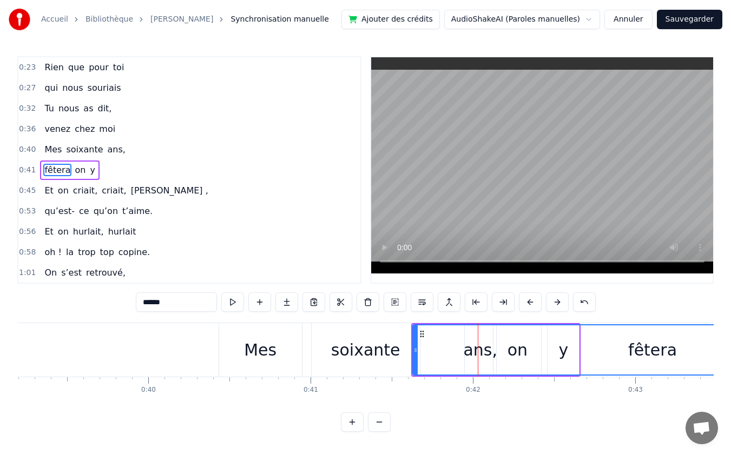
click at [480, 352] on div "fêtera" at bounding box center [652, 350] width 478 height 49
drag, startPoint x: 578, startPoint y: 339, endPoint x: 506, endPoint y: 343, distance: 72.1
click at [506, 343] on div "fêtera" at bounding box center [652, 350] width 478 height 49
click at [423, 397] on div "On est venu dans le dieppois Rien que pour toi qui nous souriais Tu nous as dit…" at bounding box center [365, 363] width 696 height 81
click at [469, 356] on div "fêtera" at bounding box center [652, 350] width 478 height 49
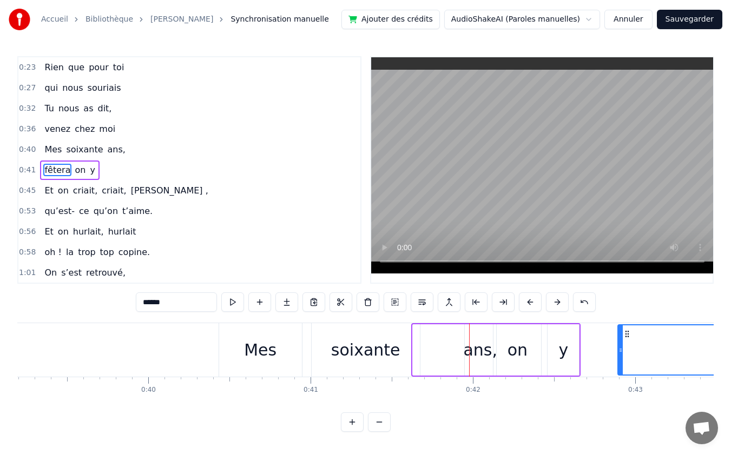
drag, startPoint x: 413, startPoint y: 349, endPoint x: 538, endPoint y: 356, distance: 125.2
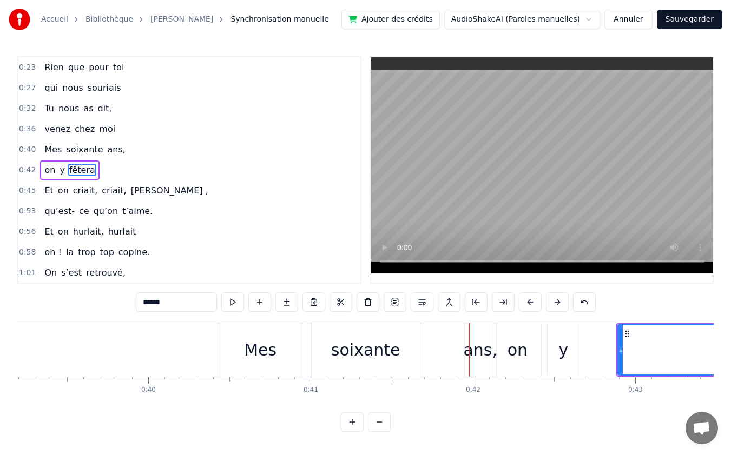
click at [486, 354] on div "ans," at bounding box center [480, 350] width 34 height 24
type input "****"
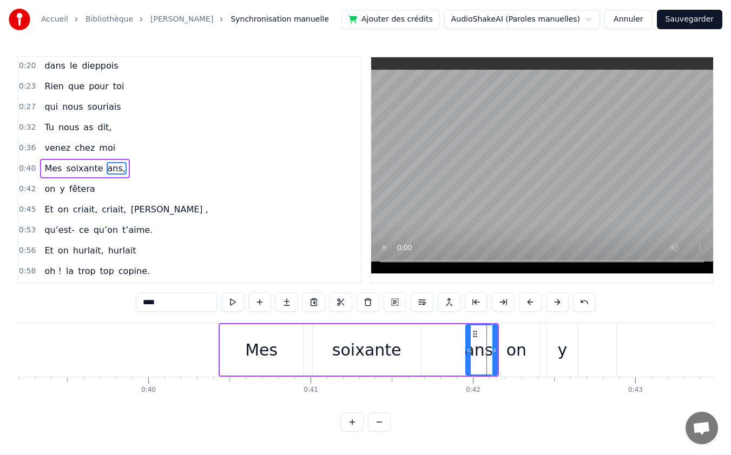
scroll to position [21, 0]
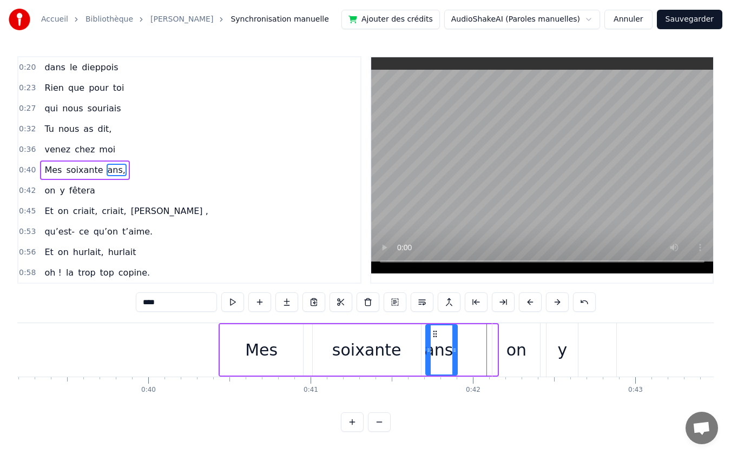
drag, startPoint x: 473, startPoint y: 333, endPoint x: 433, endPoint y: 332, distance: 40.1
click at [433, 332] on icon at bounding box center [435, 334] width 9 height 9
drag, startPoint x: 455, startPoint y: 348, endPoint x: 499, endPoint y: 348, distance: 43.8
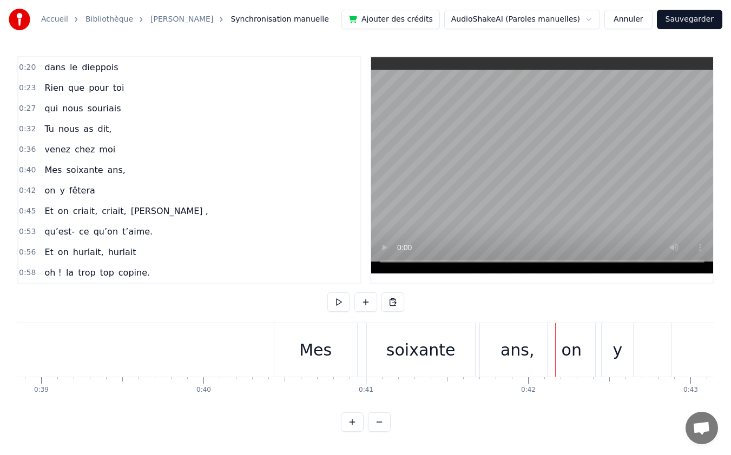
scroll to position [0, 6668]
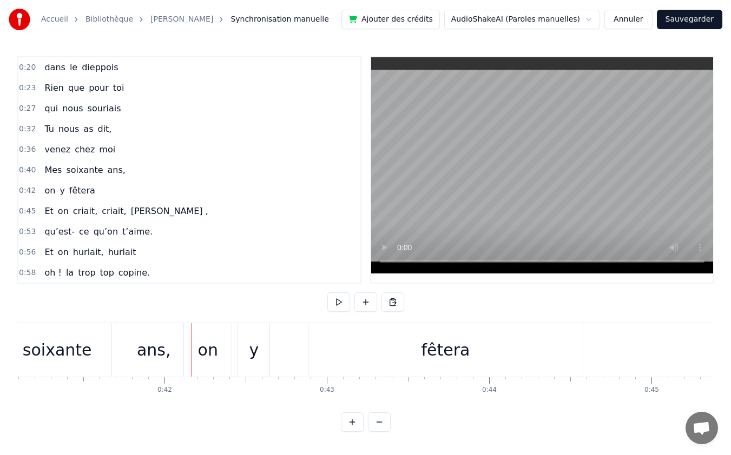
click at [196, 351] on div "on" at bounding box center [208, 350] width 48 height 54
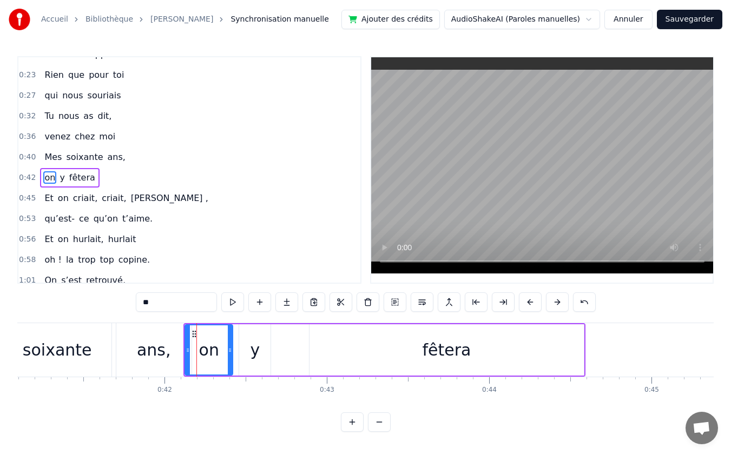
scroll to position [41, 0]
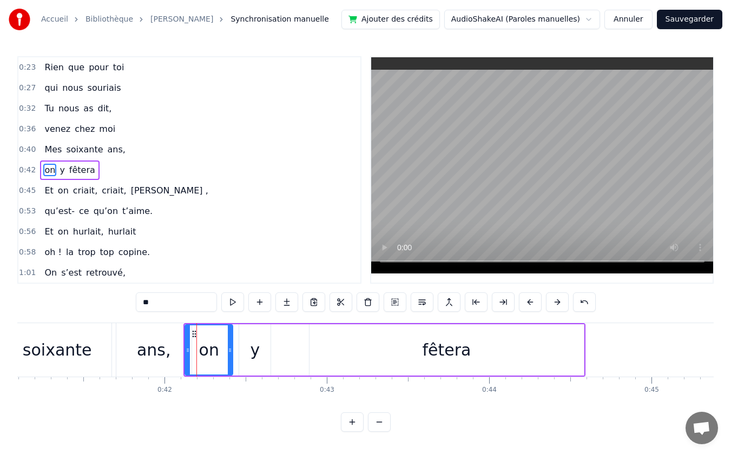
click at [442, 354] on div "fêtera" at bounding box center [446, 350] width 49 height 24
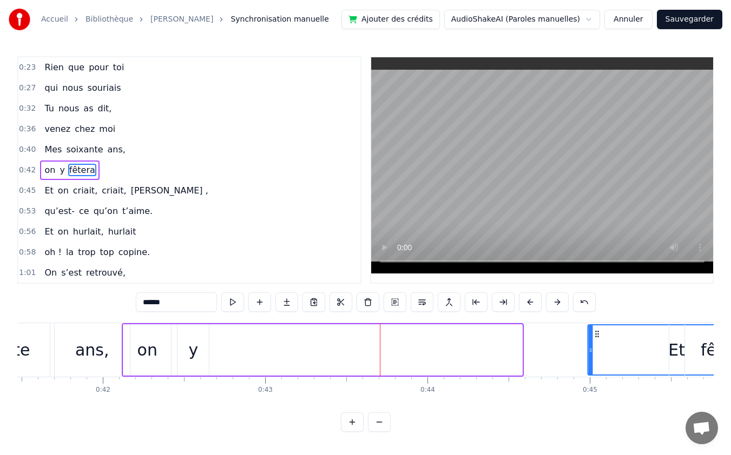
scroll to position [0, 6737]
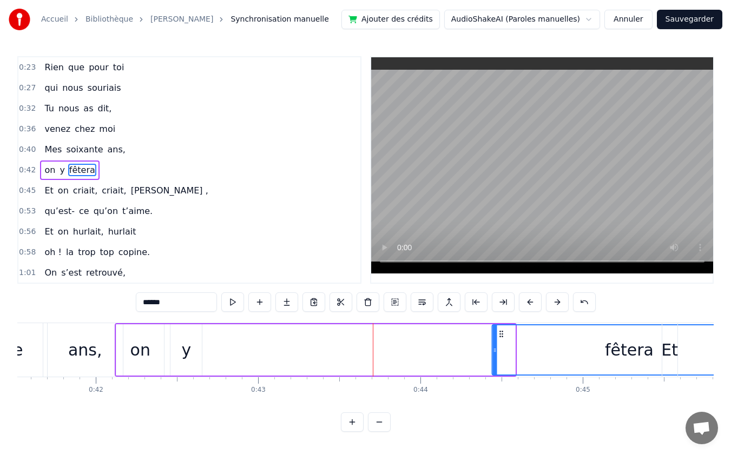
drag, startPoint x: 321, startPoint y: 332, endPoint x: 504, endPoint y: 336, distance: 182.9
click at [504, 336] on icon at bounding box center [501, 334] width 9 height 9
click at [188, 349] on div "y" at bounding box center [186, 350] width 10 height 24
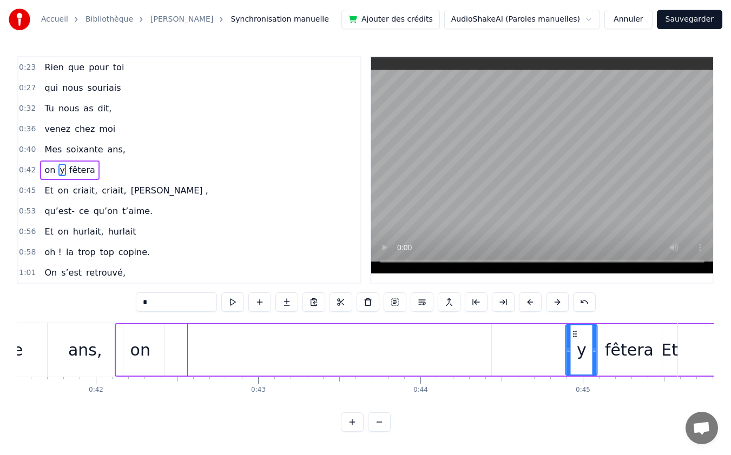
drag, startPoint x: 180, startPoint y: 334, endPoint x: 574, endPoint y: 342, distance: 394.9
click at [144, 339] on div "on" at bounding box center [140, 350] width 20 height 24
type input "**"
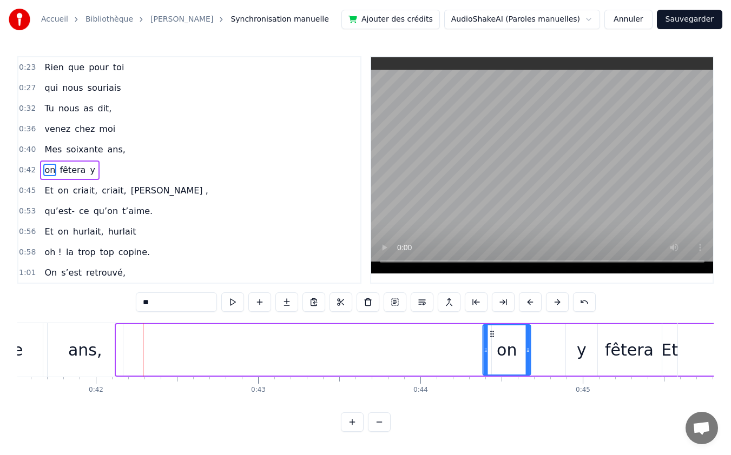
drag, startPoint x: 123, startPoint y: 332, endPoint x: 489, endPoint y: 346, distance: 366.5
click at [489, 346] on div "on" at bounding box center [507, 350] width 47 height 49
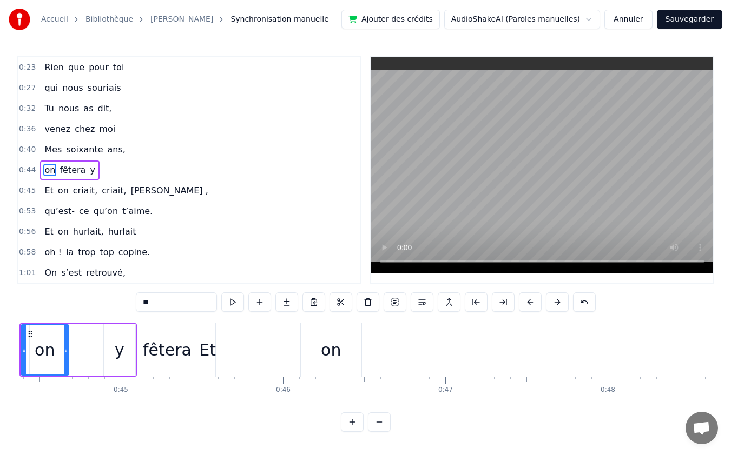
scroll to position [0, 7265]
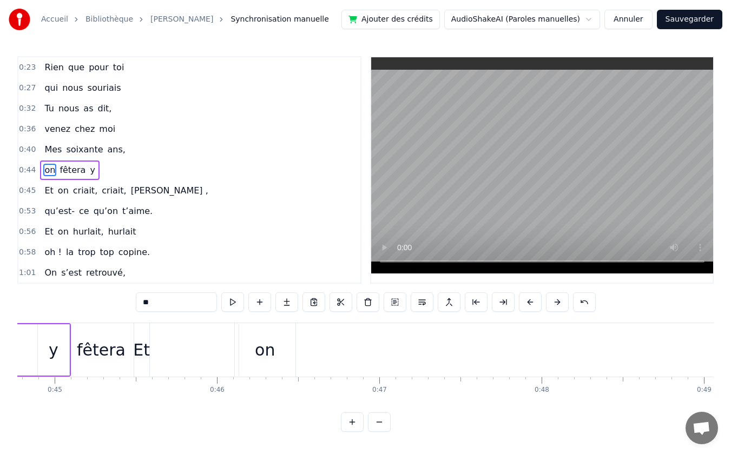
drag, startPoint x: 138, startPoint y: 348, endPoint x: 191, endPoint y: 352, distance: 53.1
click at [191, 352] on div "Et on criait, criait, [PERSON_NAME] ," at bounding box center [729, 350] width 1190 height 54
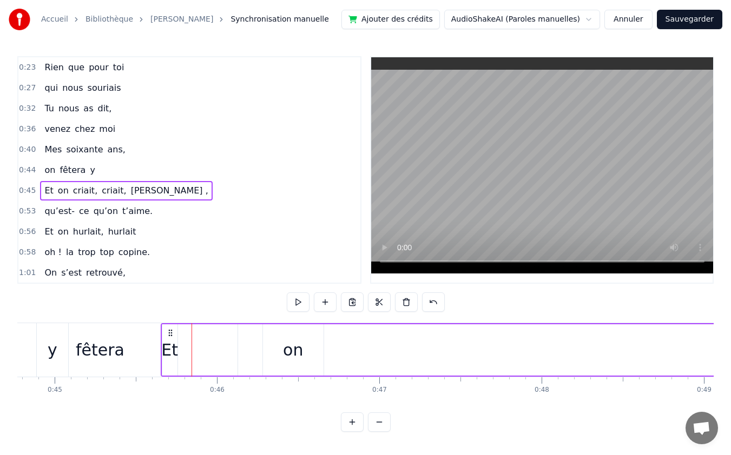
drag, startPoint x: 141, startPoint y: 333, endPoint x: 168, endPoint y: 335, distance: 27.2
click at [168, 335] on icon at bounding box center [170, 333] width 9 height 9
click at [171, 333] on circle at bounding box center [171, 333] width 1 height 1
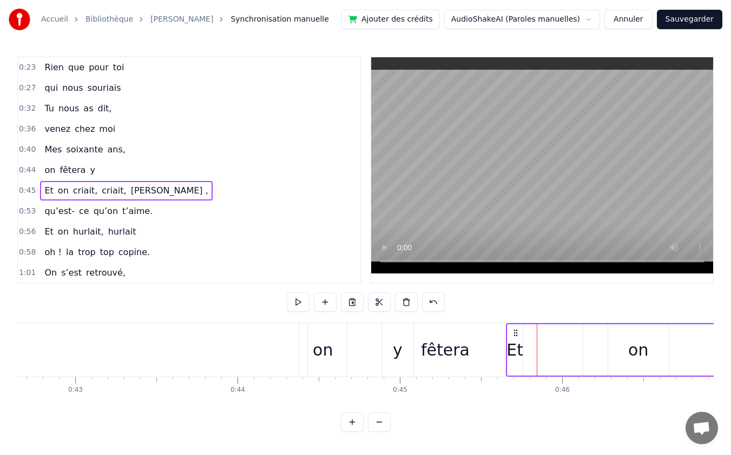
scroll to position [0, 7052]
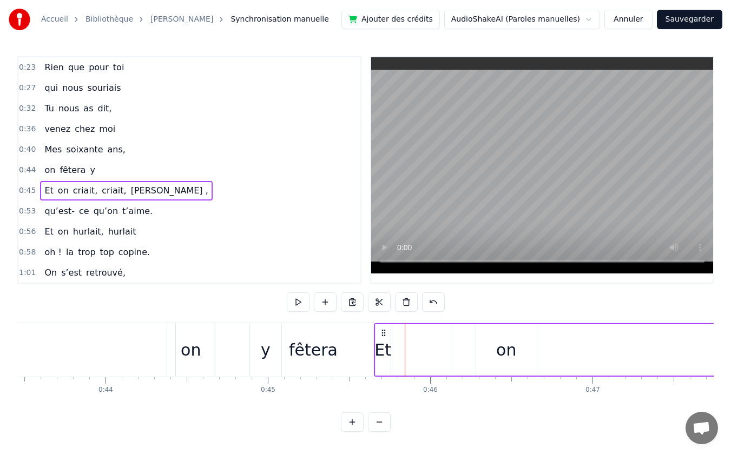
click at [385, 333] on circle at bounding box center [384, 333] width 1 height 1
click at [379, 332] on icon at bounding box center [383, 333] width 9 height 9
click at [383, 335] on icon at bounding box center [383, 333] width 9 height 9
click at [383, 352] on div "Et" at bounding box center [382, 350] width 17 height 24
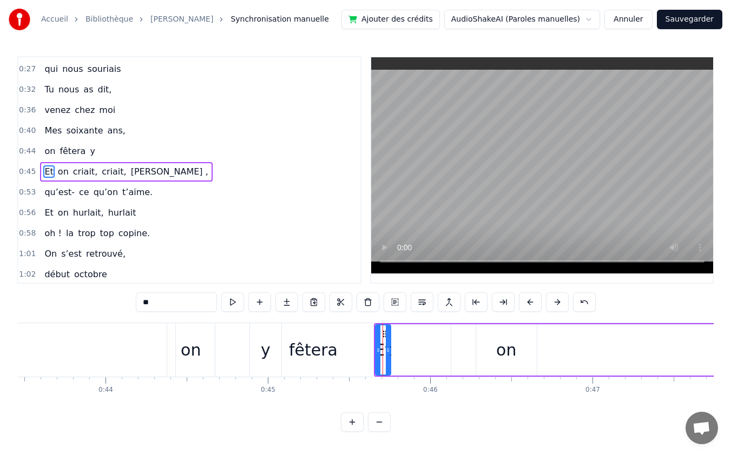
scroll to position [62, 0]
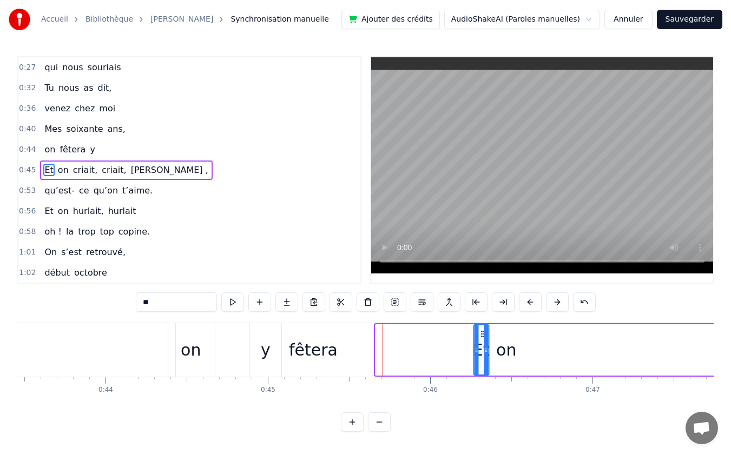
drag, startPoint x: 383, startPoint y: 334, endPoint x: 482, endPoint y: 338, distance: 98.5
click at [482, 338] on icon at bounding box center [482, 334] width 9 height 9
click at [308, 351] on div "fêtera" at bounding box center [313, 350] width 49 height 24
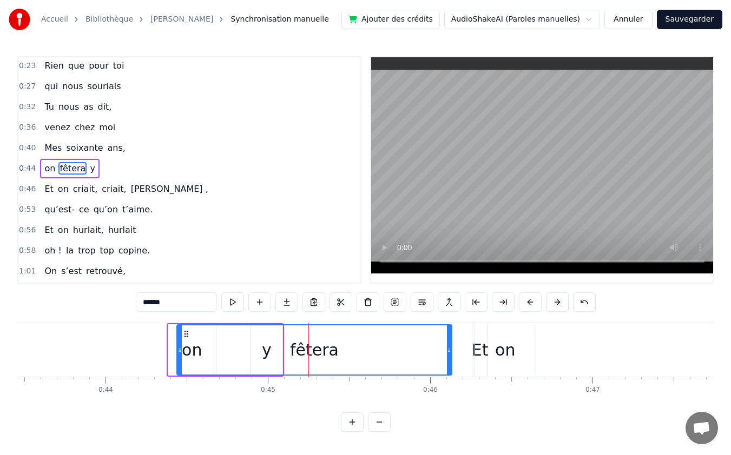
scroll to position [41, 0]
drag, startPoint x: 295, startPoint y: 349, endPoint x: 310, endPoint y: 348, distance: 15.7
click at [297, 349] on div "fêtera" at bounding box center [314, 350] width 49 height 24
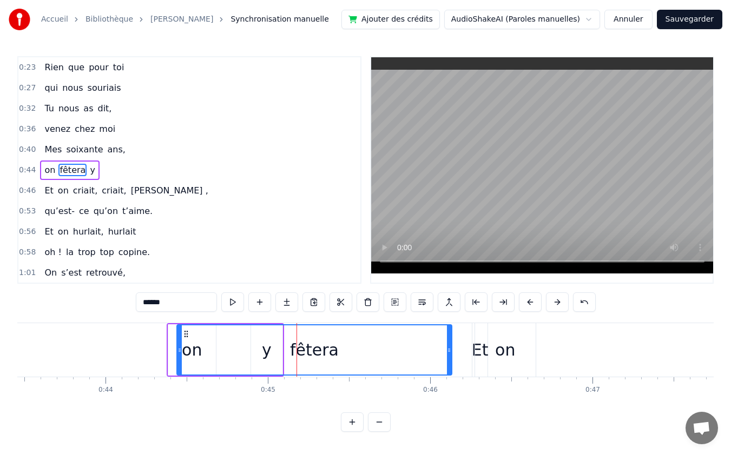
click at [311, 348] on div "fêtera" at bounding box center [314, 350] width 49 height 24
click at [323, 353] on div "fêtera" at bounding box center [314, 350] width 49 height 24
click at [176, 343] on div "on" at bounding box center [192, 350] width 48 height 51
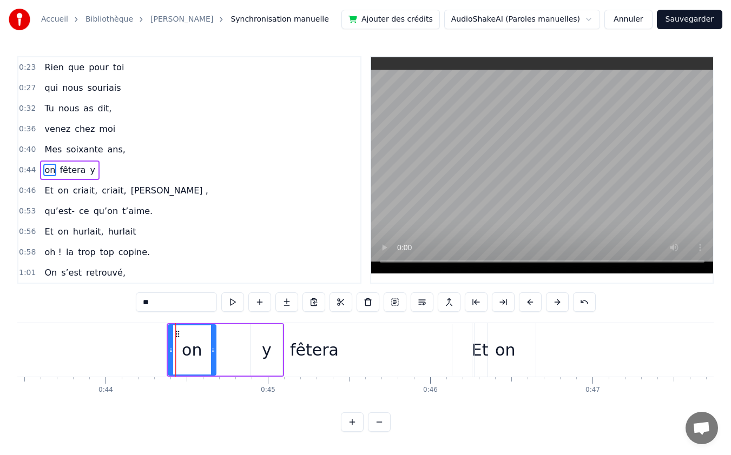
drag, startPoint x: 242, startPoint y: 351, endPoint x: 249, endPoint y: 352, distance: 7.1
click at [243, 351] on div "fêtera" at bounding box center [314, 350] width 274 height 51
type input "******"
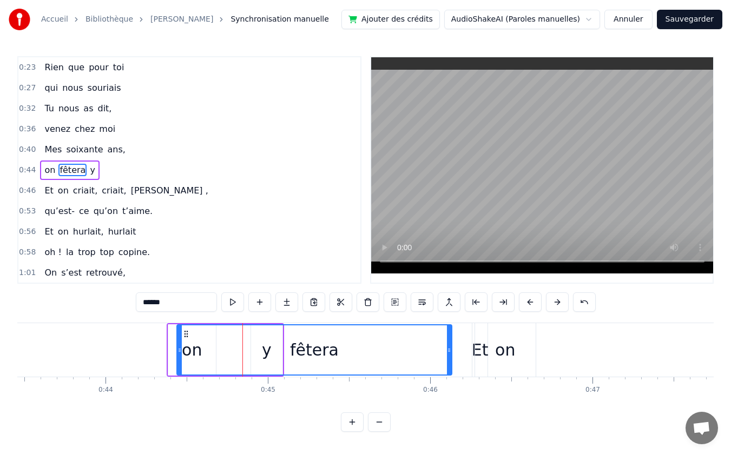
click at [260, 354] on div "fêtera" at bounding box center [313, 350] width 273 height 49
click at [310, 371] on div "fêtera" at bounding box center [313, 350] width 273 height 49
click at [283, 350] on div "fêtera" at bounding box center [313, 350] width 273 height 49
drag, startPoint x: 180, startPoint y: 351, endPoint x: 174, endPoint y: 352, distance: 6.0
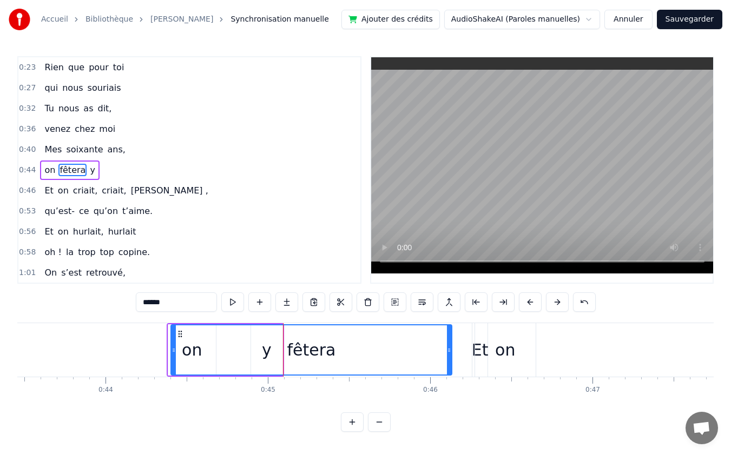
click at [174, 352] on icon at bounding box center [173, 350] width 4 height 9
drag, startPoint x: 447, startPoint y: 348, endPoint x: 473, endPoint y: 348, distance: 26.5
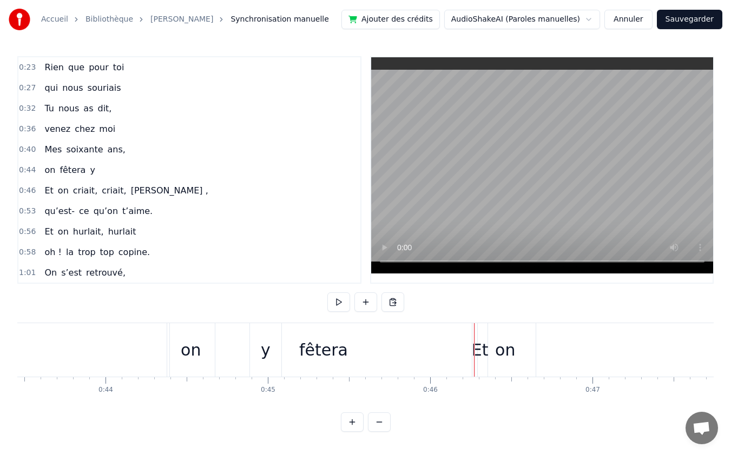
click at [286, 352] on div "fêtera" at bounding box center [323, 350] width 307 height 54
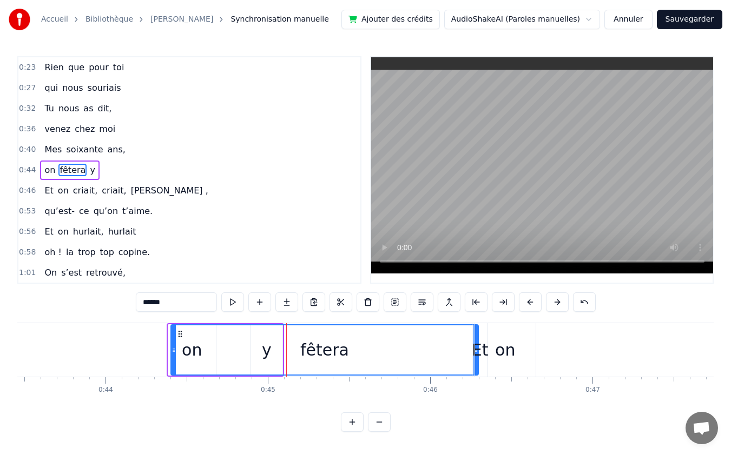
drag, startPoint x: 286, startPoint y: 352, endPoint x: 308, endPoint y: 352, distance: 22.2
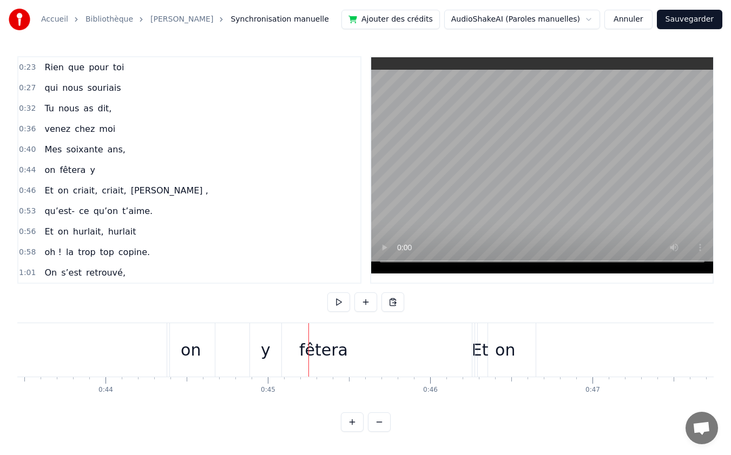
click at [247, 352] on div "fêtera" at bounding box center [323, 350] width 307 height 54
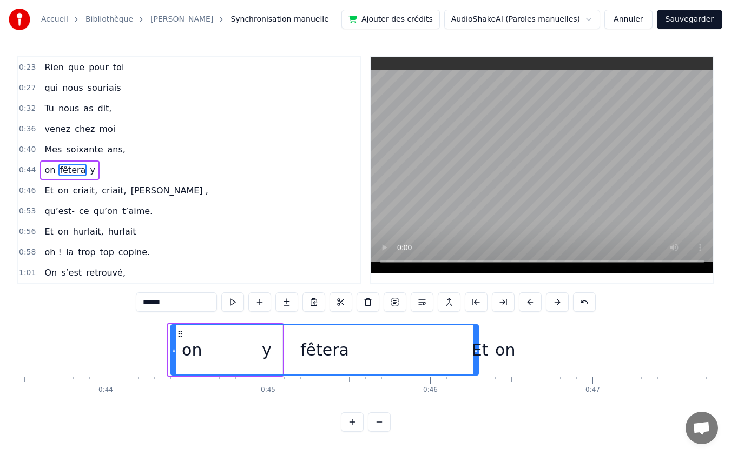
click at [263, 347] on div "fêtera" at bounding box center [324, 350] width 306 height 49
drag, startPoint x: 283, startPoint y: 345, endPoint x: 258, endPoint y: 347, distance: 24.9
click at [258, 347] on div "fêtera" at bounding box center [324, 350] width 306 height 49
drag, startPoint x: 278, startPoint y: 374, endPoint x: 249, endPoint y: 374, distance: 29.2
click at [249, 374] on div "fêtera" at bounding box center [324, 350] width 306 height 49
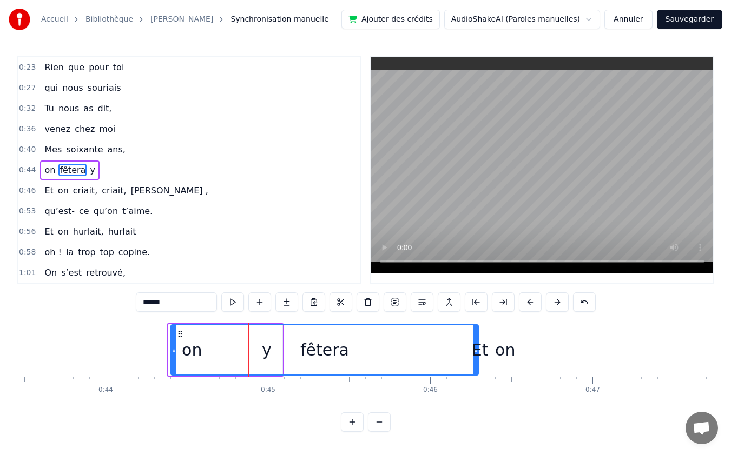
click at [490, 358] on div "on" at bounding box center [505, 350] width 61 height 54
type input "**"
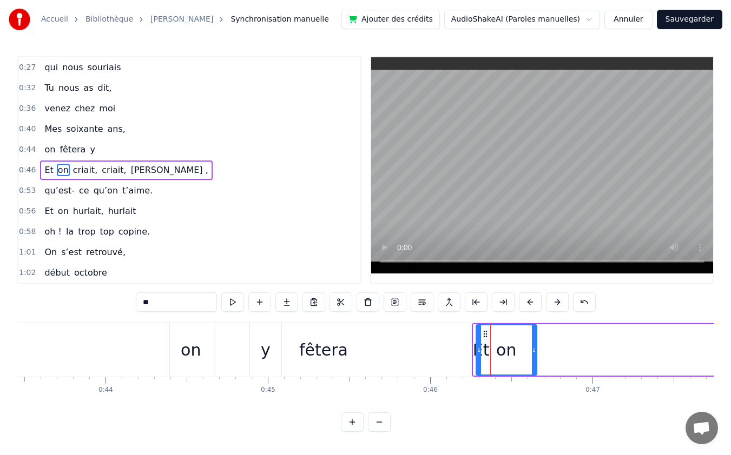
scroll to position [0, 7393]
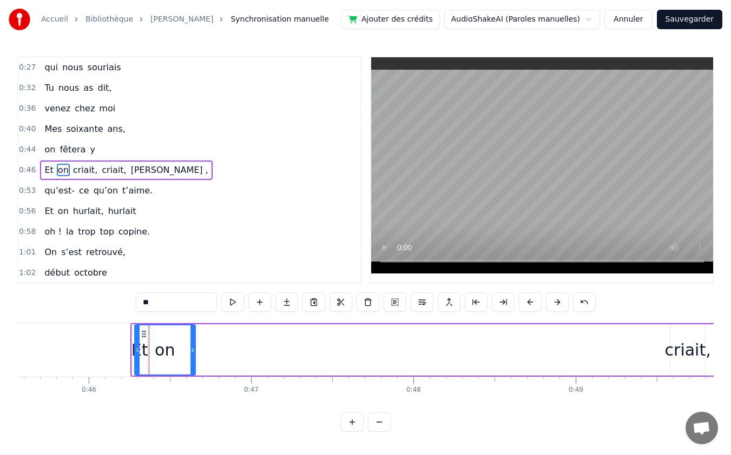
drag, startPoint x: 169, startPoint y: 324, endPoint x: 249, endPoint y: 341, distance: 81.8
click at [262, 339] on div "Et on criait, criait, [PERSON_NAME] ," at bounding box center [676, 350] width 1092 height 54
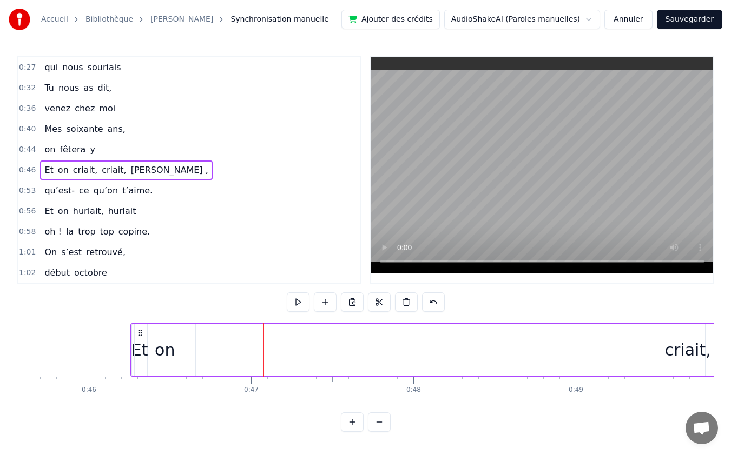
click at [139, 331] on circle at bounding box center [139, 330] width 1 height 1
click at [141, 333] on circle at bounding box center [141, 333] width 1 height 1
click at [157, 354] on div "on" at bounding box center [165, 350] width 20 height 24
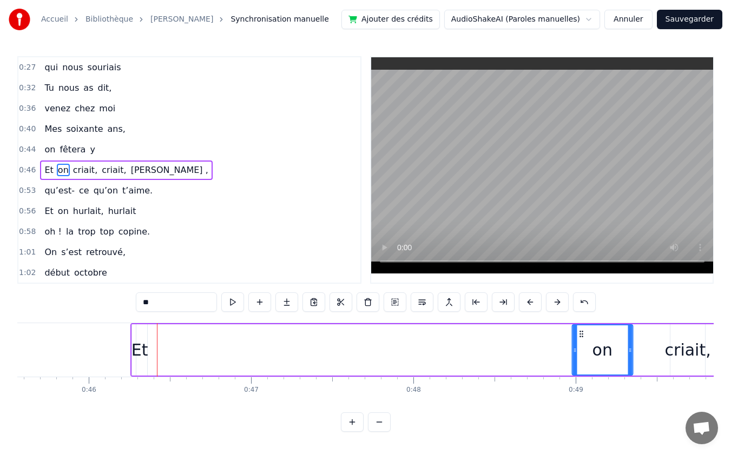
drag, startPoint x: 142, startPoint y: 335, endPoint x: 580, endPoint y: 348, distance: 437.8
click at [580, 348] on div "on" at bounding box center [601, 350] width 59 height 49
click at [144, 352] on div "Et" at bounding box center [139, 350] width 17 height 24
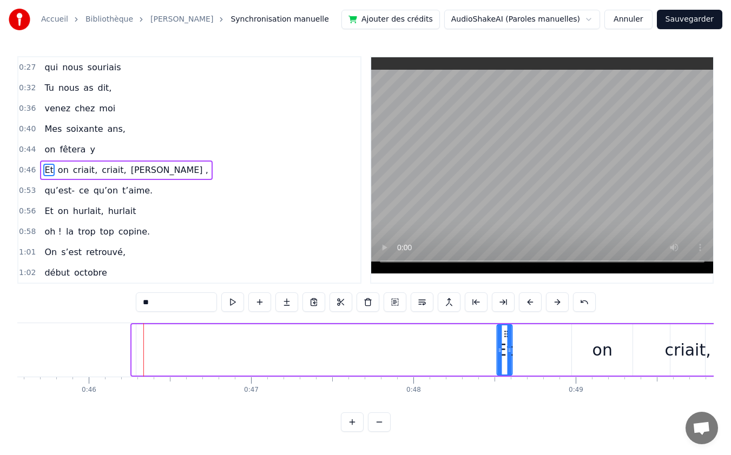
drag, startPoint x: 140, startPoint y: 334, endPoint x: 504, endPoint y: 343, distance: 364.7
click at [504, 343] on div "Et" at bounding box center [505, 350] width 14 height 49
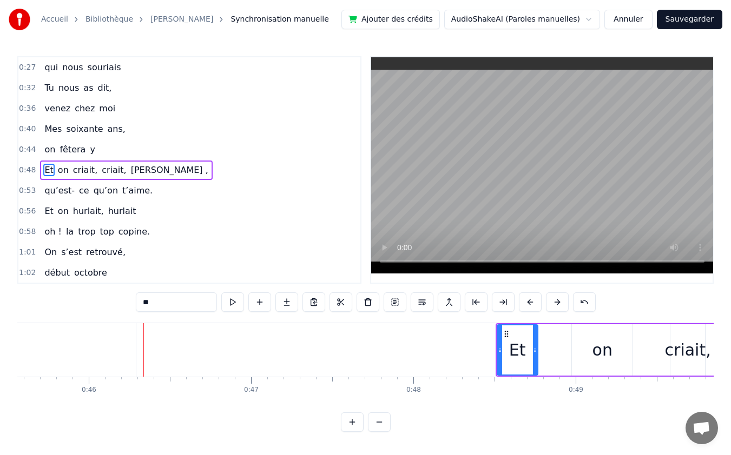
drag, startPoint x: 508, startPoint y: 354, endPoint x: 534, endPoint y: 356, distance: 25.5
click at [534, 356] on div at bounding box center [535, 350] width 4 height 49
click at [585, 351] on div "on" at bounding box center [602, 350] width 61 height 51
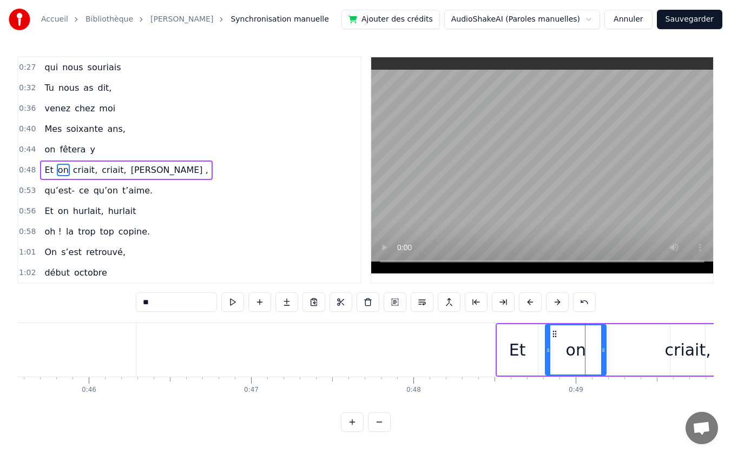
drag, startPoint x: 581, startPoint y: 334, endPoint x: 554, endPoint y: 334, distance: 26.5
click at [554, 334] on icon at bounding box center [554, 334] width 9 height 9
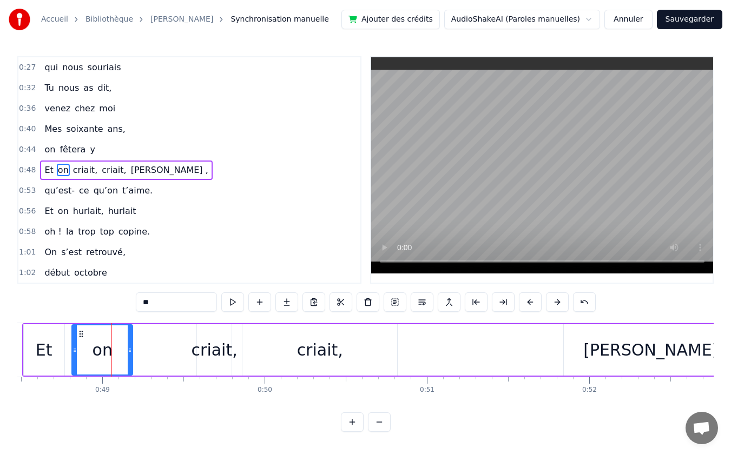
scroll to position [1, 0]
click at [216, 352] on div "criait," at bounding box center [214, 350] width 46 height 24
type input "*******"
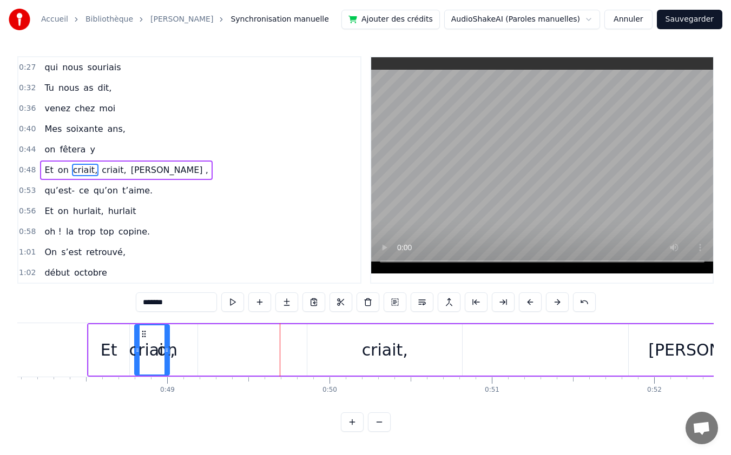
scroll to position [0, 7799]
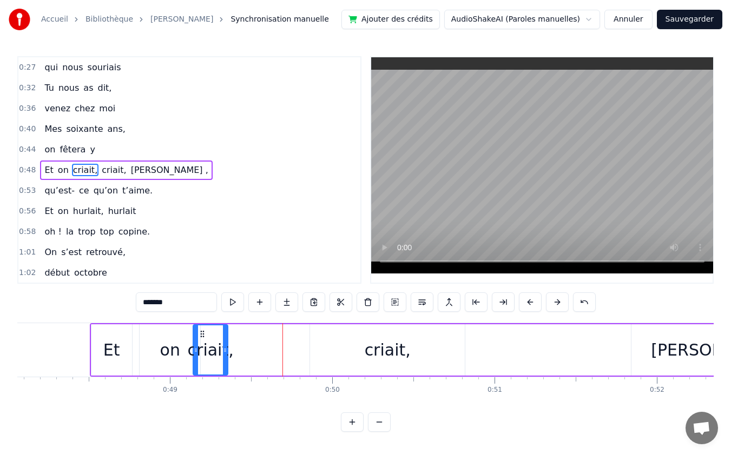
drag, startPoint x: 203, startPoint y: 333, endPoint x: 200, endPoint y: 338, distance: 5.7
click at [200, 338] on icon at bounding box center [202, 334] width 9 height 9
drag, startPoint x: 223, startPoint y: 348, endPoint x: 235, endPoint y: 349, distance: 11.9
click at [235, 349] on icon at bounding box center [237, 350] width 4 height 9
click at [373, 349] on div "criait," at bounding box center [388, 350] width 46 height 24
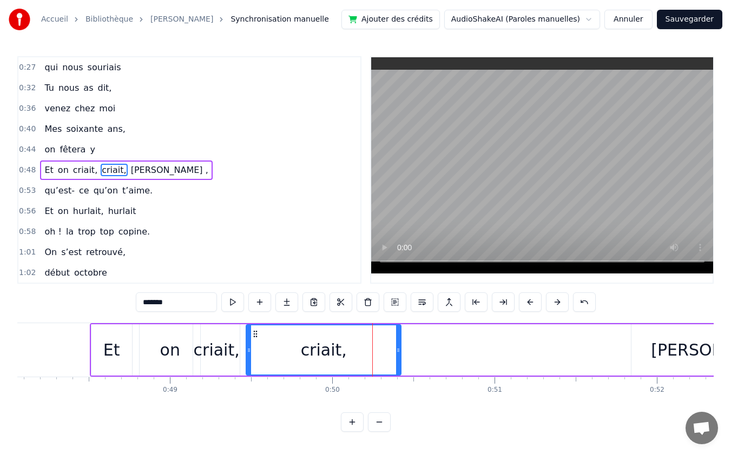
drag, startPoint x: 320, startPoint y: 333, endPoint x: 256, endPoint y: 334, distance: 63.8
click at [256, 334] on icon at bounding box center [255, 334] width 9 height 9
drag, startPoint x: 399, startPoint y: 351, endPoint x: 347, endPoint y: 351, distance: 51.9
click at [347, 352] on circle at bounding box center [347, 352] width 1 height 1
click at [405, 355] on div "Et on criait, criait, [PERSON_NAME] ," at bounding box center [453, 350] width 727 height 54
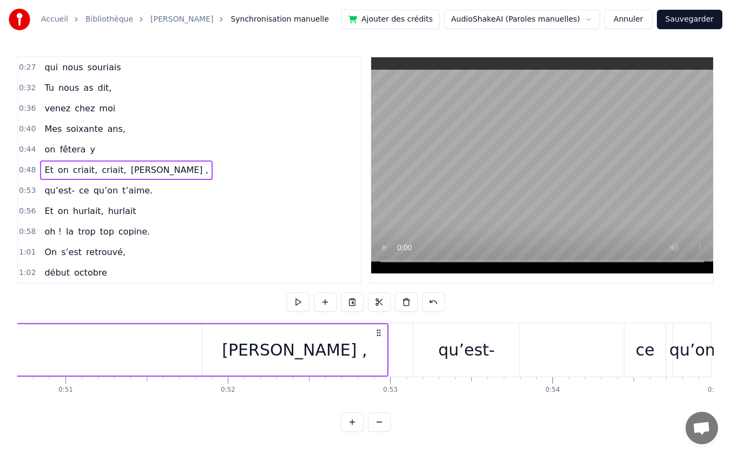
scroll to position [0, 8194]
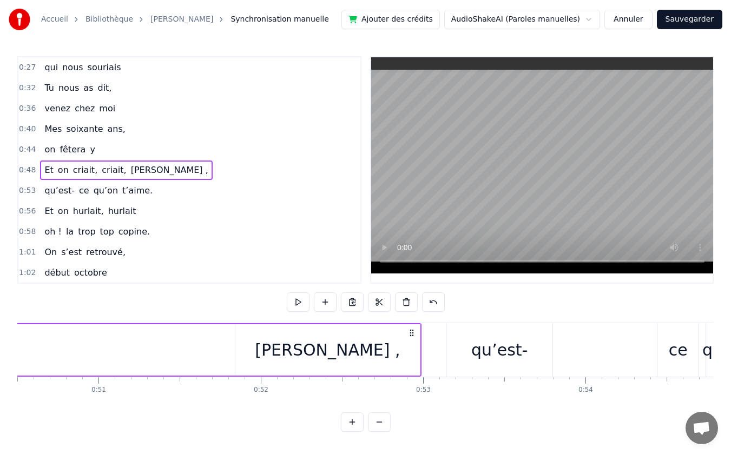
click at [309, 347] on div "[PERSON_NAME] ," at bounding box center [327, 350] width 145 height 24
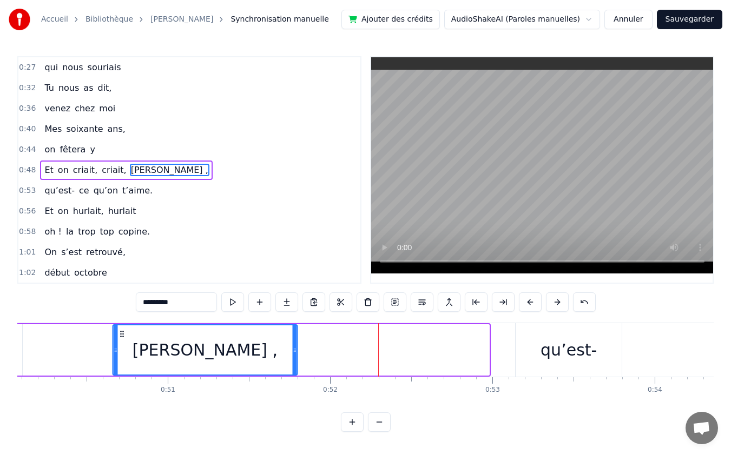
scroll to position [0, 8108]
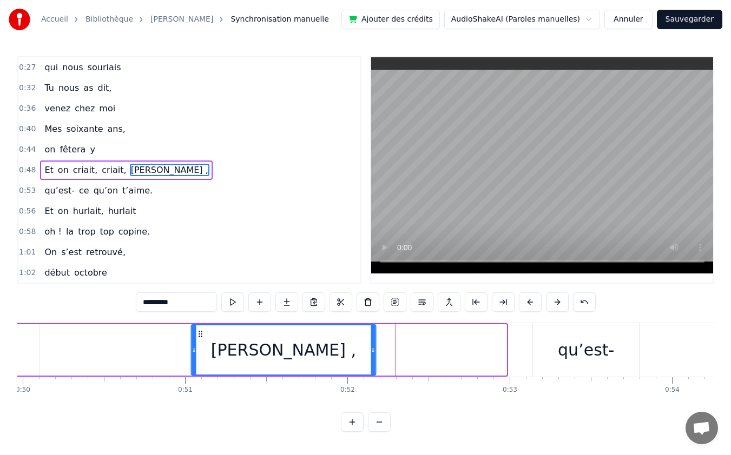
drag, startPoint x: 243, startPoint y: 333, endPoint x: 199, endPoint y: 338, distance: 44.1
click at [199, 338] on icon at bounding box center [200, 334] width 9 height 9
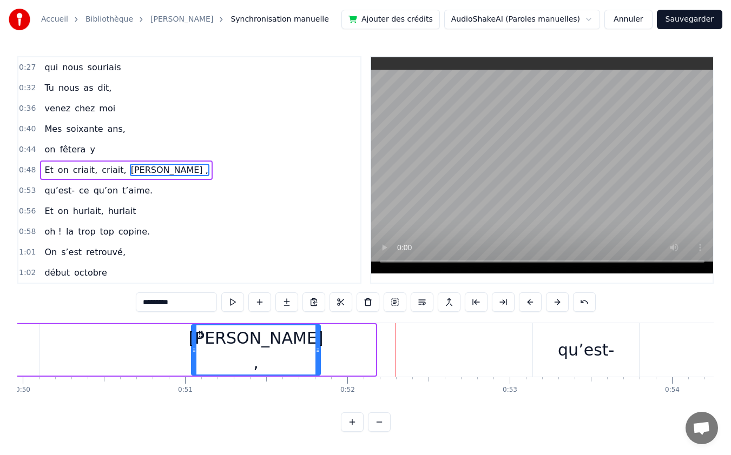
drag, startPoint x: 374, startPoint y: 350, endPoint x: 319, endPoint y: 355, distance: 55.4
click at [319, 355] on div at bounding box center [317, 350] width 4 height 49
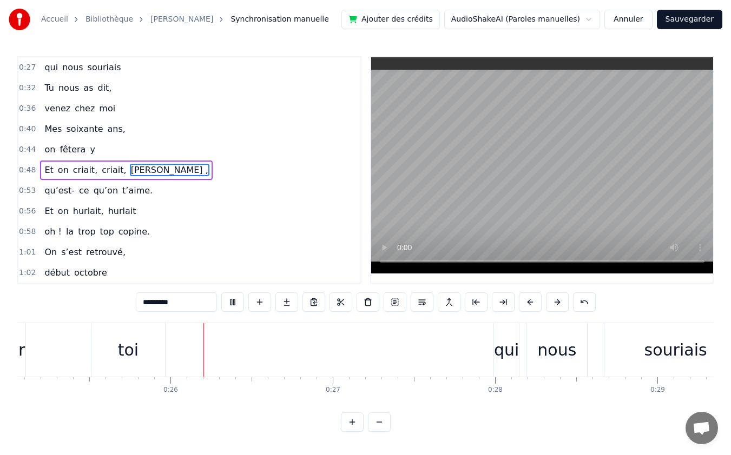
scroll to position [0, 4069]
click at [487, 376] on div at bounding box center [487, 350] width 1 height 54
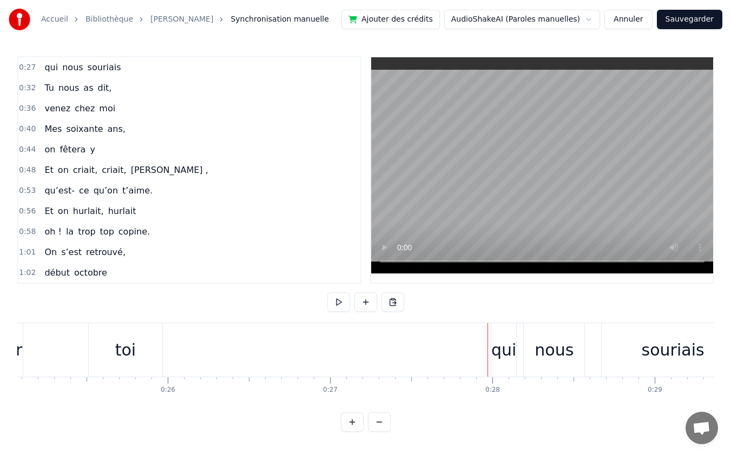
click at [74, 148] on span "fêtera" at bounding box center [72, 149] width 28 height 12
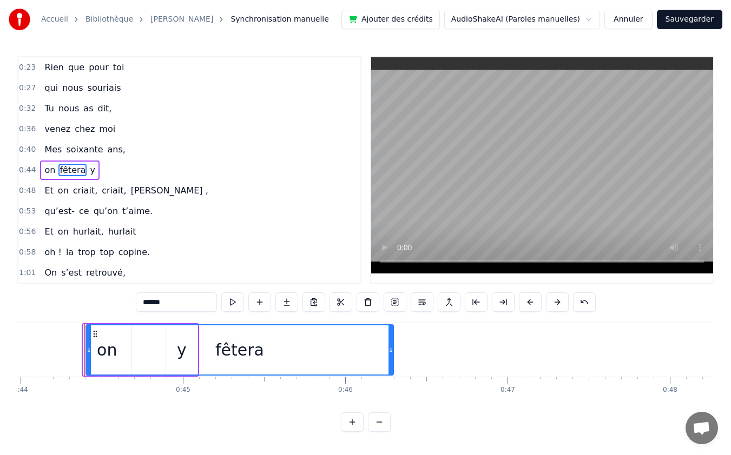
scroll to position [0, 7149]
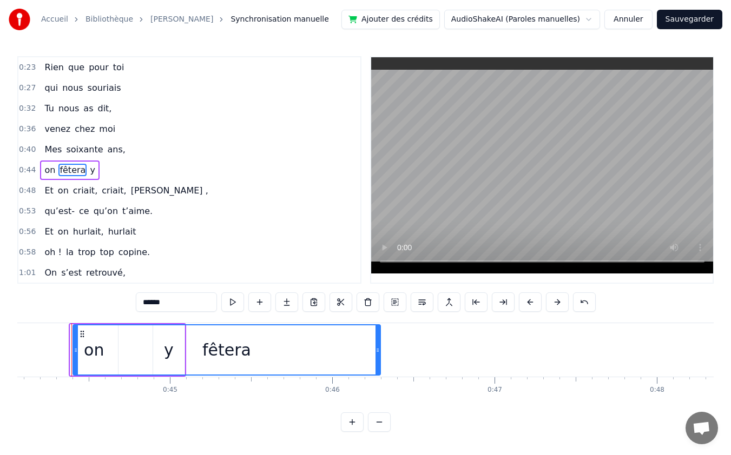
drag, startPoint x: 86, startPoint y: 170, endPoint x: 58, endPoint y: 168, distance: 27.7
click at [58, 168] on div "on fêtera y" at bounding box center [69, 170] width 59 height 19
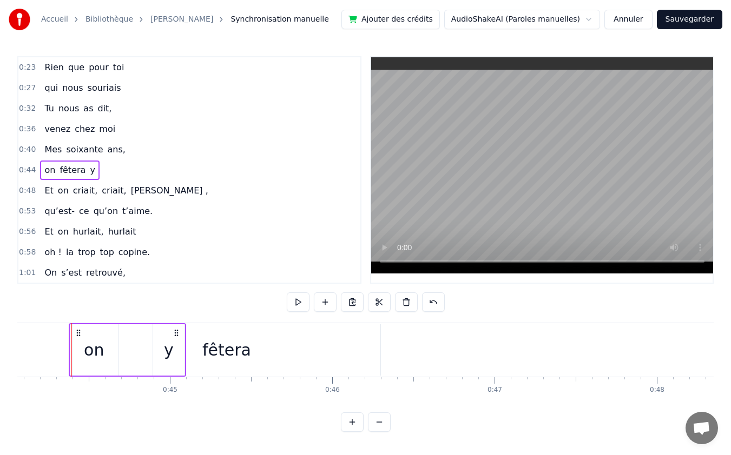
scroll to position [0, 7147]
drag, startPoint x: 70, startPoint y: 169, endPoint x: 79, endPoint y: 167, distance: 8.8
click at [79, 167] on div "on fêtera y" at bounding box center [69, 170] width 59 height 19
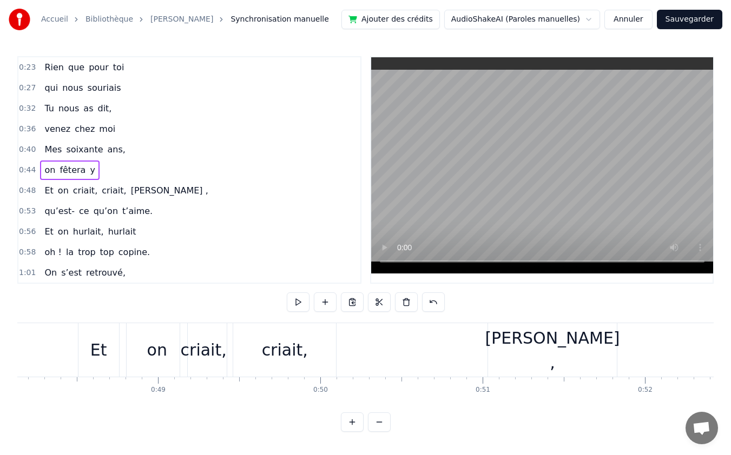
scroll to position [0, 7777]
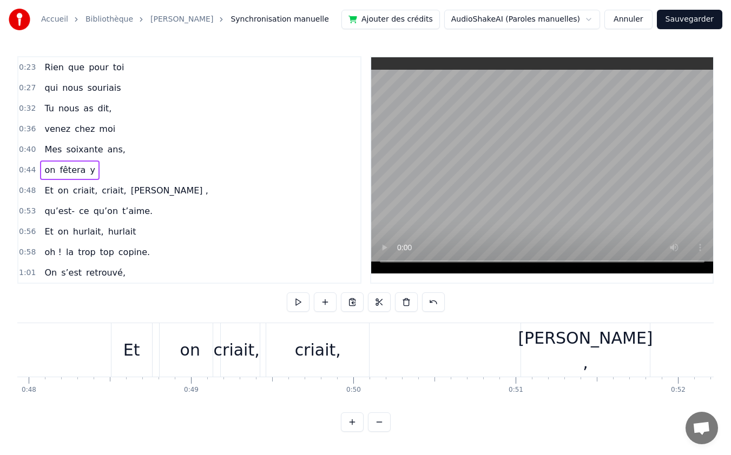
click at [552, 337] on div "[PERSON_NAME] ," at bounding box center [585, 350] width 129 height 54
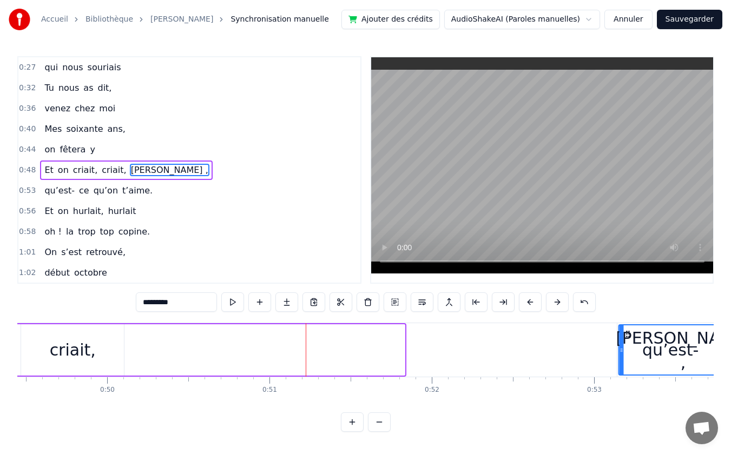
scroll to position [0, 8030]
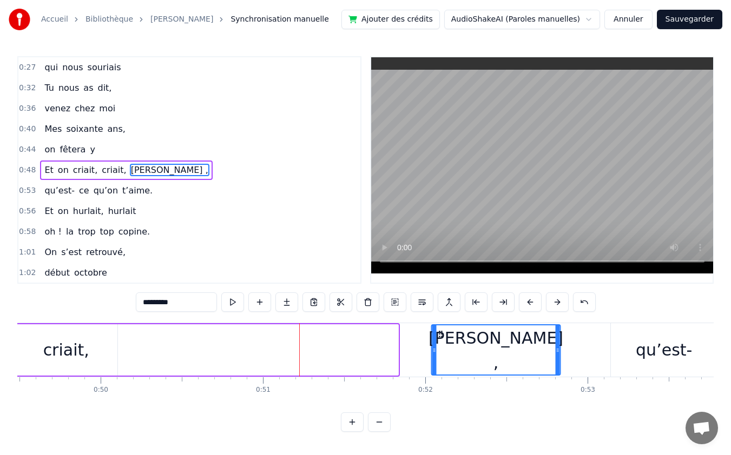
drag, startPoint x: 531, startPoint y: 335, endPoint x: 440, endPoint y: 345, distance: 91.3
click at [440, 345] on div "[PERSON_NAME] ," at bounding box center [496, 350] width 128 height 49
click at [78, 348] on div "criait," at bounding box center [66, 350] width 46 height 24
type input "*******"
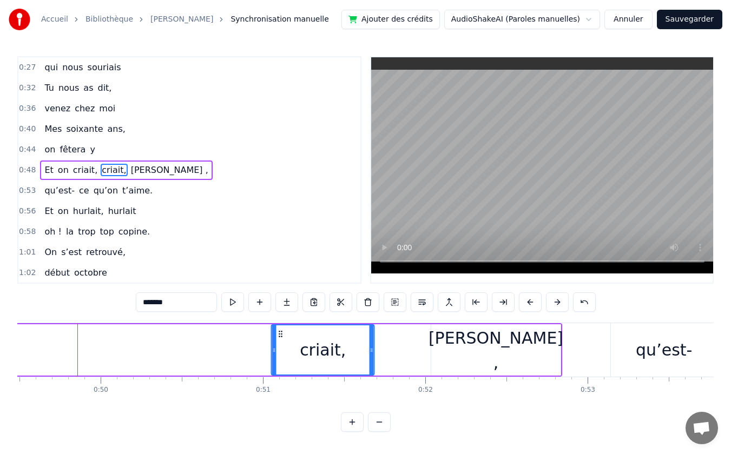
drag, startPoint x: 21, startPoint y: 334, endPoint x: 277, endPoint y: 353, distance: 257.1
click at [277, 353] on div "criait," at bounding box center [323, 350] width 102 height 49
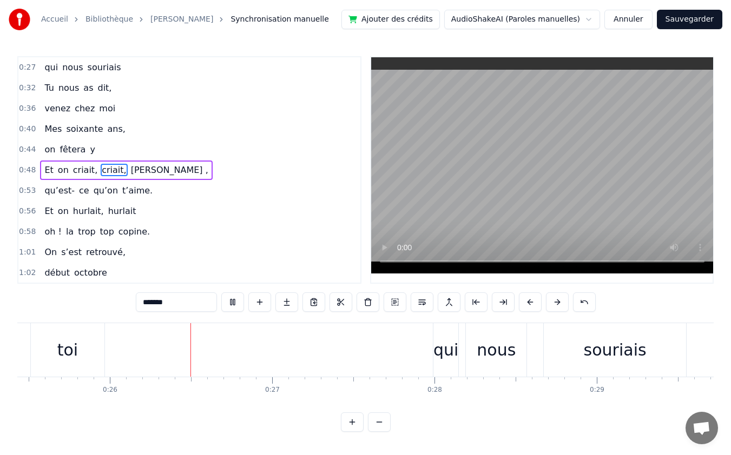
scroll to position [0, 4137]
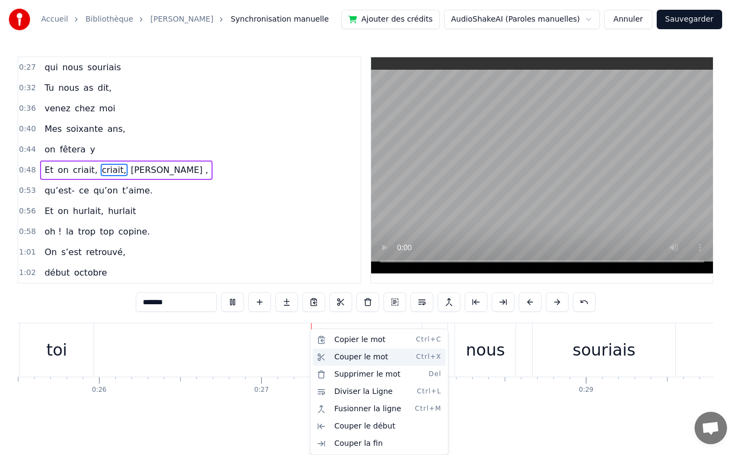
click at [324, 354] on div "Couper le mot Ctrl+X" at bounding box center [379, 357] width 133 height 17
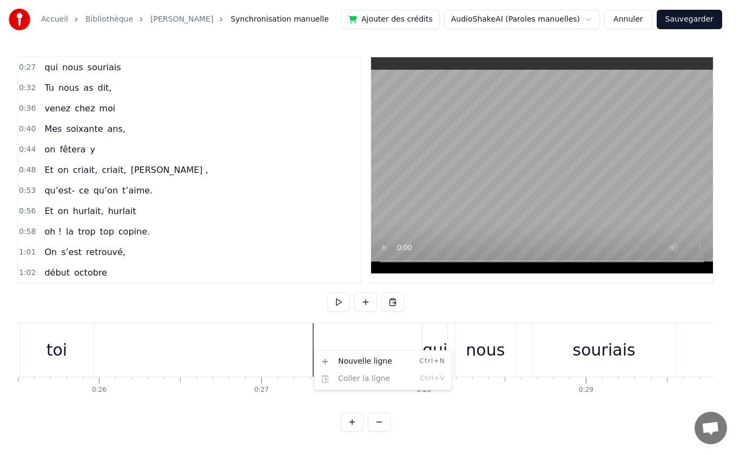
click at [313, 350] on html "Accueil Bibliothèque [PERSON_NAME] manuelle Ajouter des crédits AudioShakeAI (P…" at bounding box center [370, 224] width 740 height 449
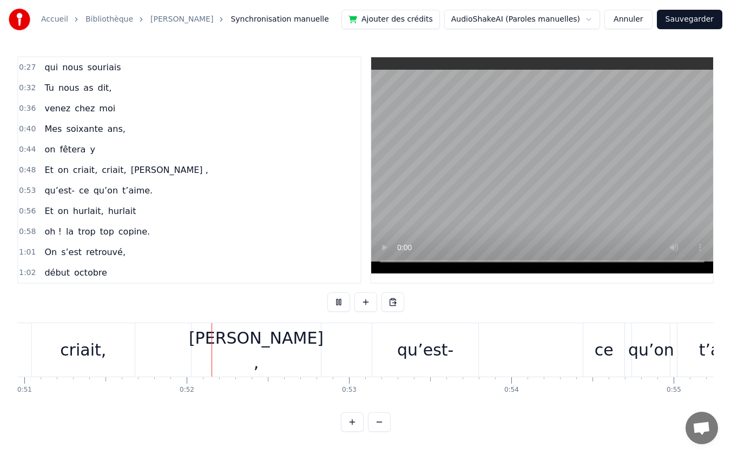
scroll to position [0, 8408]
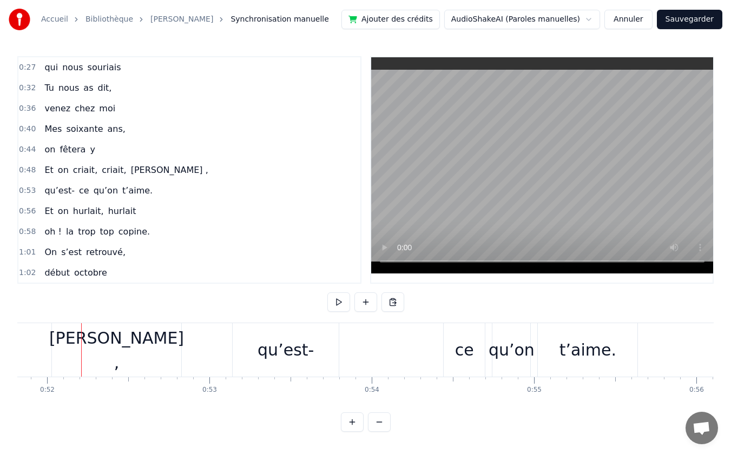
click at [78, 335] on div "[PERSON_NAME] ," at bounding box center [116, 350] width 129 height 54
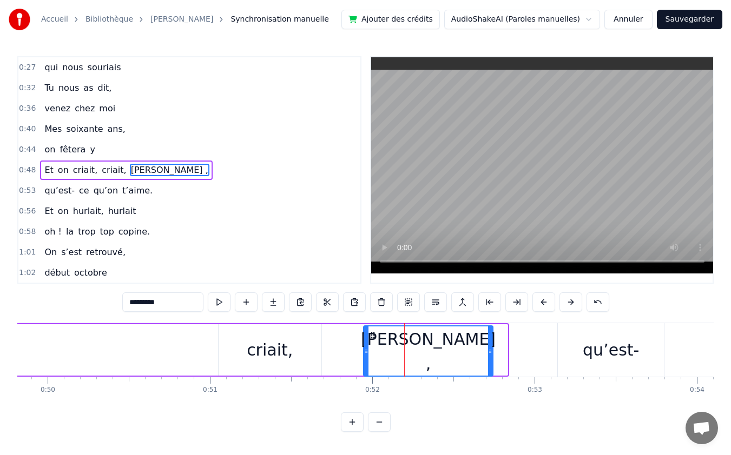
scroll to position [3, 0]
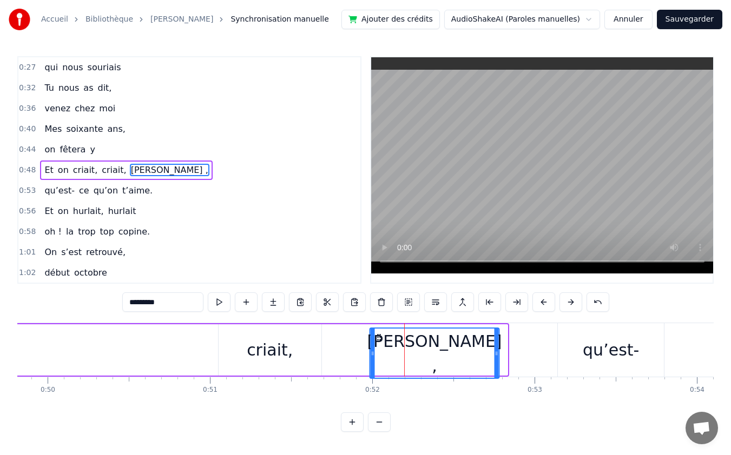
drag, startPoint x: 61, startPoint y: 332, endPoint x: 378, endPoint y: 352, distance: 317.6
click at [378, 352] on div "[PERSON_NAME] ," at bounding box center [435, 353] width 128 height 49
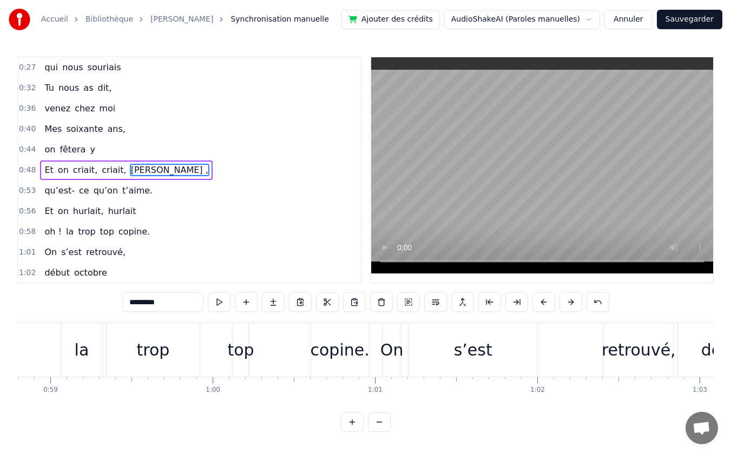
scroll to position [0, 9519]
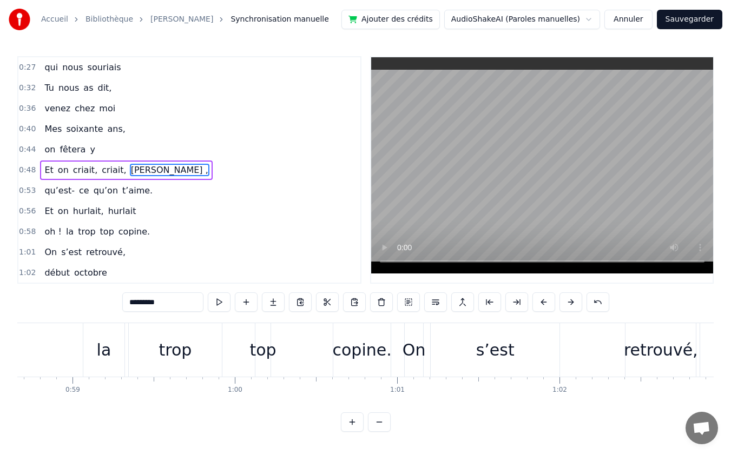
click at [114, 348] on div "la" at bounding box center [103, 350] width 41 height 54
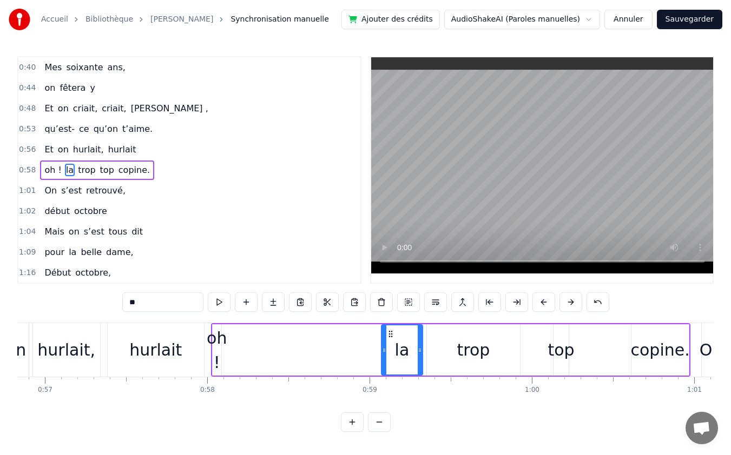
scroll to position [0, 9166]
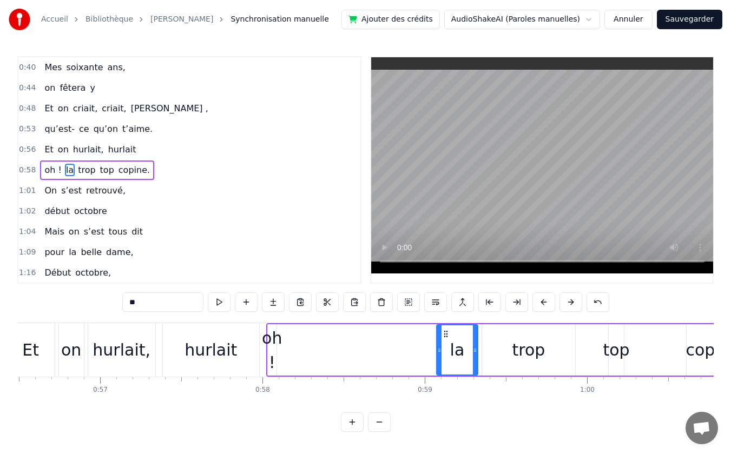
click at [219, 351] on div "hurlait" at bounding box center [210, 350] width 52 height 24
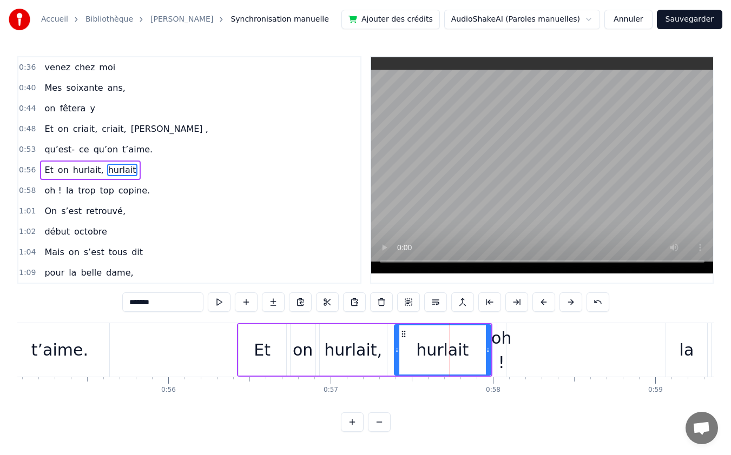
scroll to position [0, 8928]
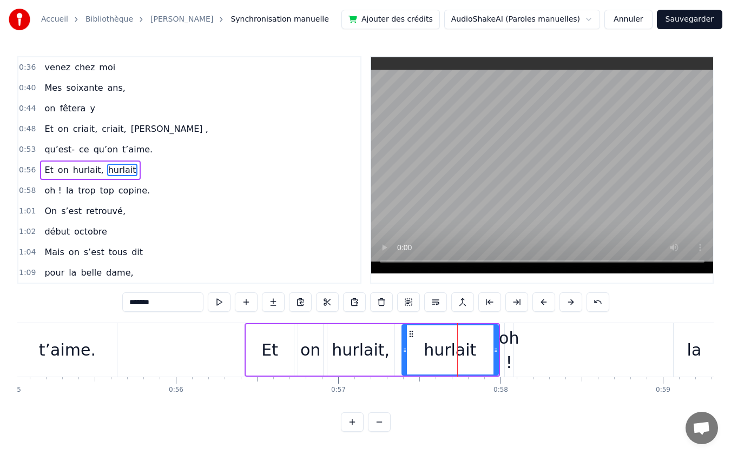
click at [75, 349] on div "t’aime." at bounding box center [67, 350] width 57 height 24
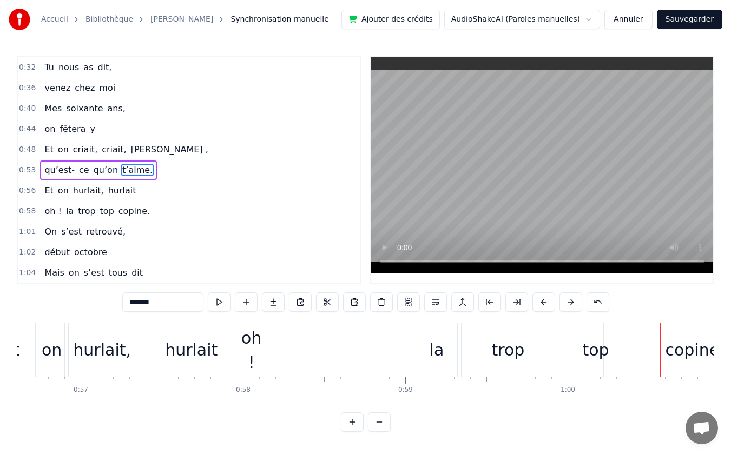
scroll to position [0, 8999]
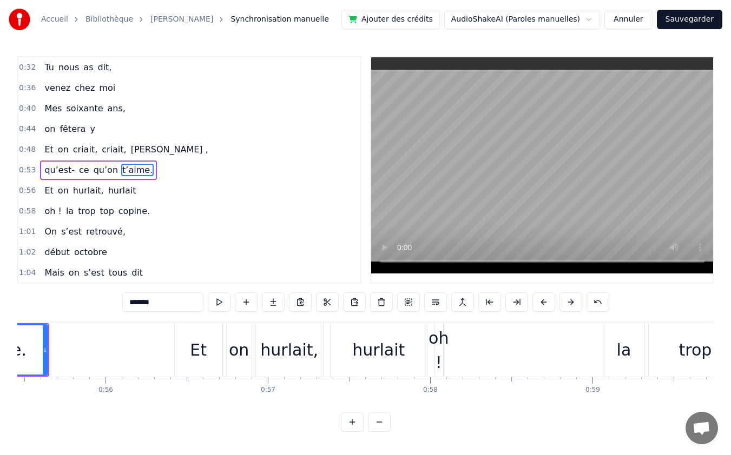
click at [379, 352] on div "hurlait" at bounding box center [378, 350] width 52 height 24
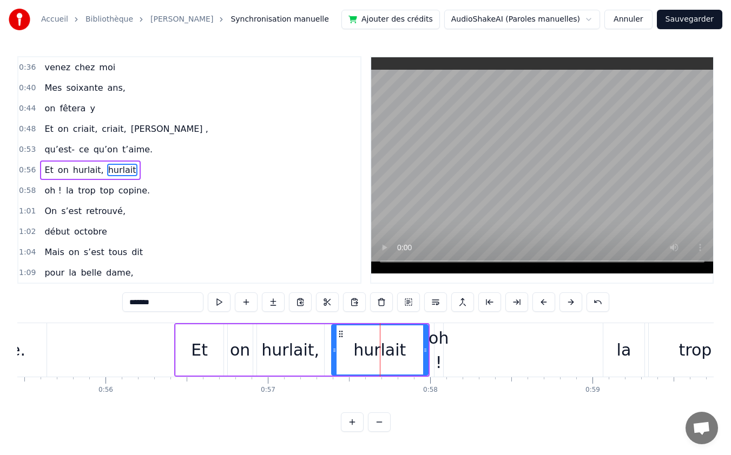
click at [441, 339] on div "oh !" at bounding box center [438, 350] width 20 height 49
type input "****"
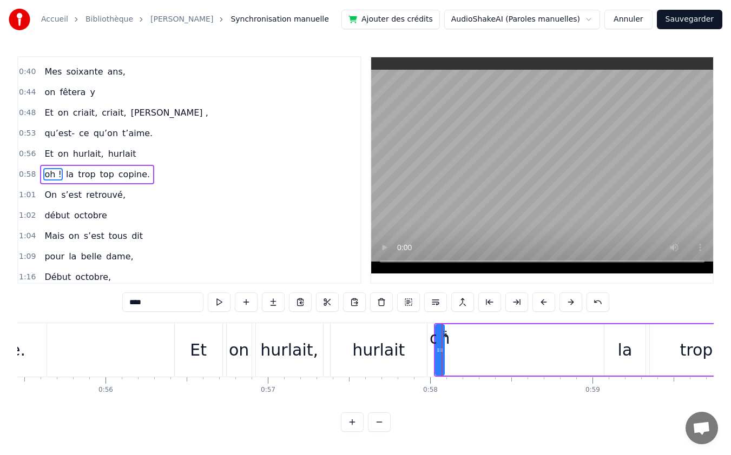
scroll to position [123, 0]
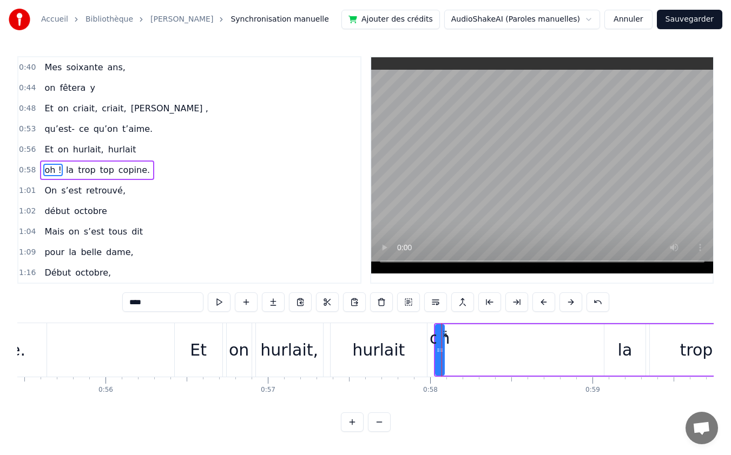
click at [493, 360] on div "oh ! la trop top copine." at bounding box center [673, 350] width 479 height 54
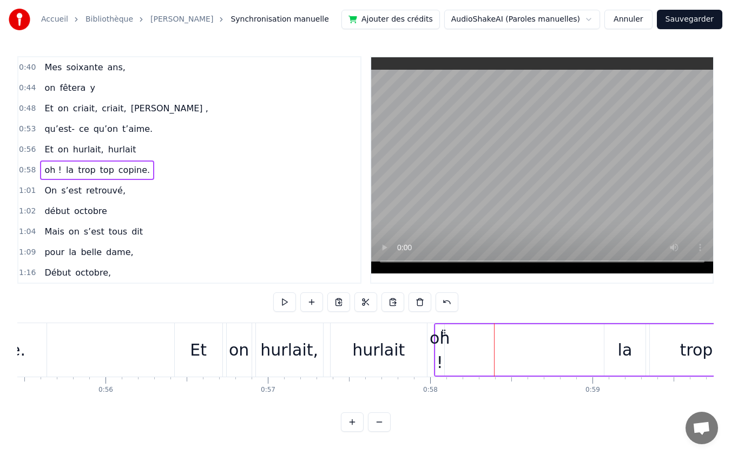
click at [437, 353] on div "oh !" at bounding box center [439, 350] width 20 height 49
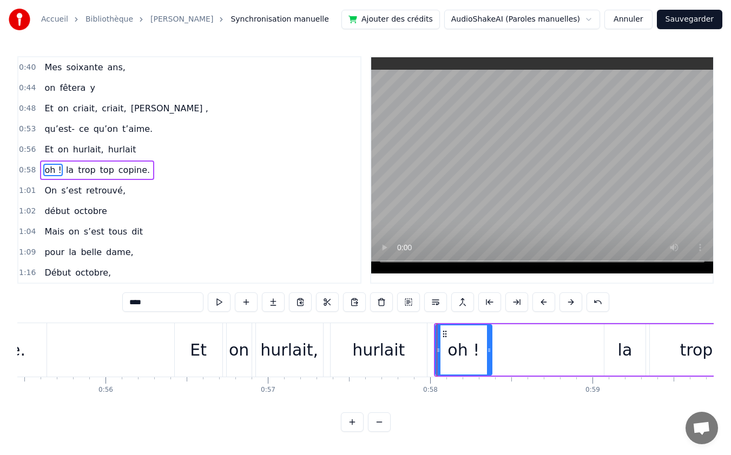
drag, startPoint x: 441, startPoint y: 351, endPoint x: 488, endPoint y: 353, distance: 47.6
click at [488, 353] on icon at bounding box center [489, 350] width 4 height 9
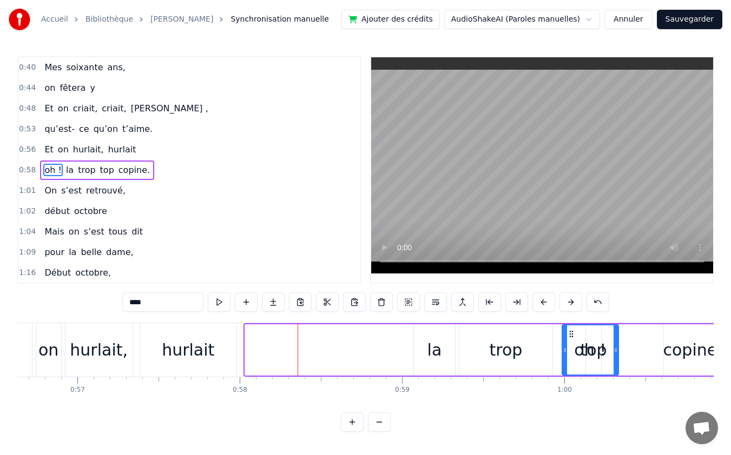
drag, startPoint x: 443, startPoint y: 334, endPoint x: 621, endPoint y: 336, distance: 178.5
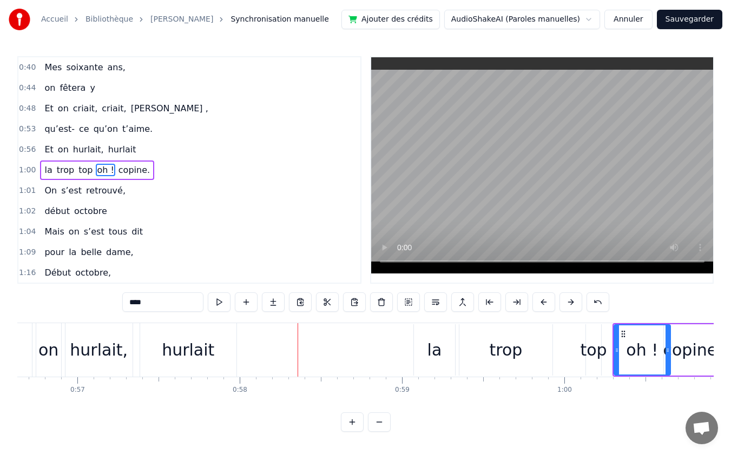
scroll to position [0, 9191]
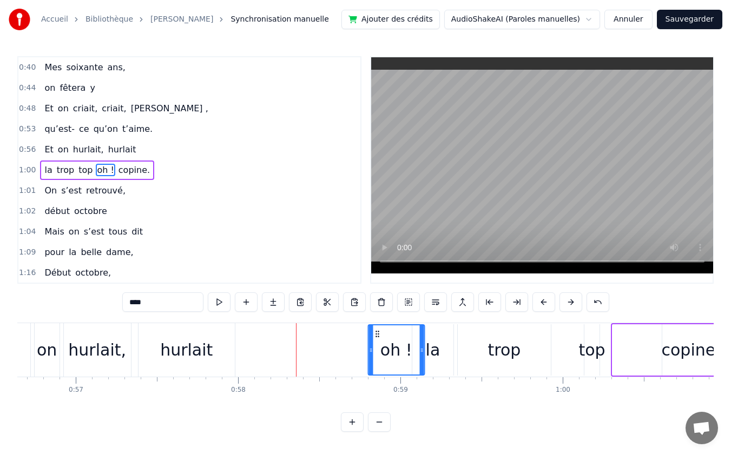
drag, startPoint x: 620, startPoint y: 333, endPoint x: 376, endPoint y: 330, distance: 244.0
click at [376, 330] on icon at bounding box center [377, 334] width 9 height 9
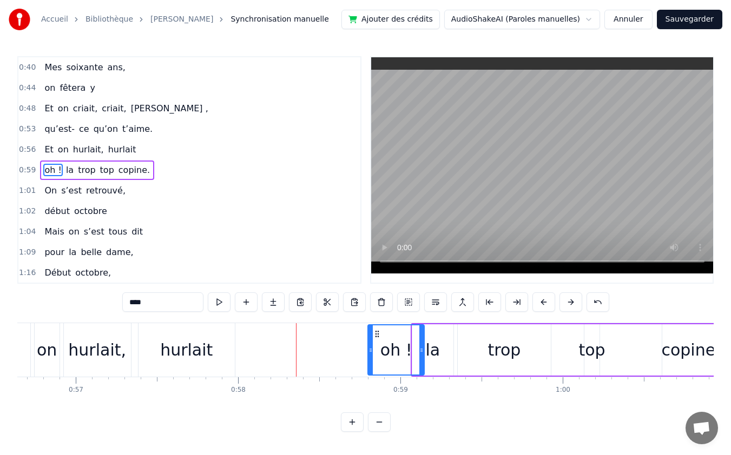
click at [588, 338] on div "top" at bounding box center [591, 350] width 27 height 24
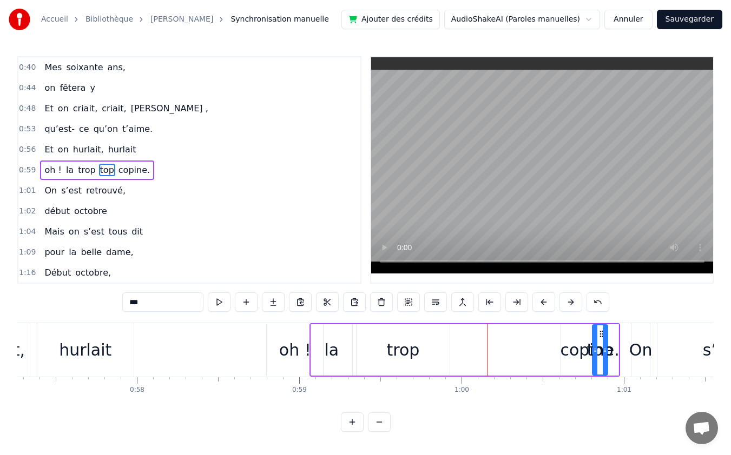
scroll to position [0, 9293]
drag, startPoint x: 591, startPoint y: 331, endPoint x: 546, endPoint y: 337, distance: 45.3
click at [546, 337] on icon at bounding box center [548, 334] width 9 height 9
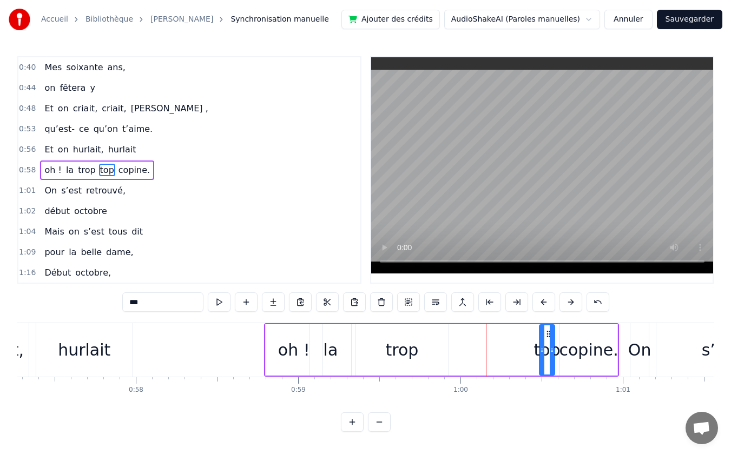
click at [400, 351] on div "trop" at bounding box center [402, 350] width 33 height 24
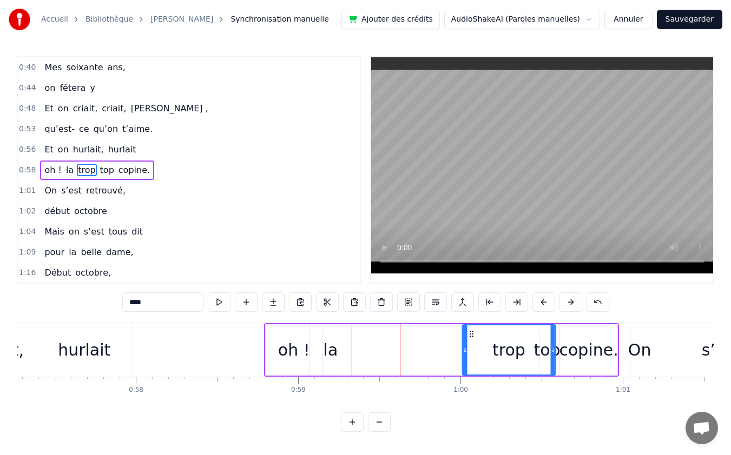
drag, startPoint x: 362, startPoint y: 332, endPoint x: 469, endPoint y: 330, distance: 107.1
click at [469, 330] on icon at bounding box center [471, 334] width 9 height 9
click at [323, 341] on div "la" at bounding box center [330, 350] width 41 height 51
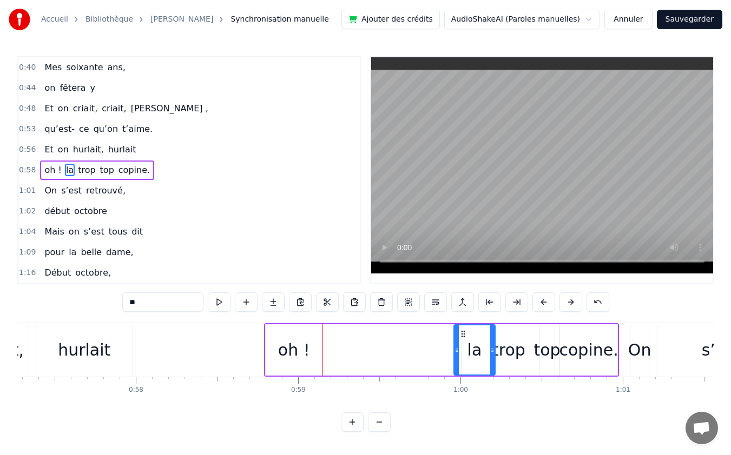
drag, startPoint x: 321, startPoint y: 333, endPoint x: 465, endPoint y: 336, distance: 143.9
click at [465, 336] on icon at bounding box center [463, 334] width 9 height 9
click at [272, 329] on div "oh !" at bounding box center [294, 350] width 56 height 51
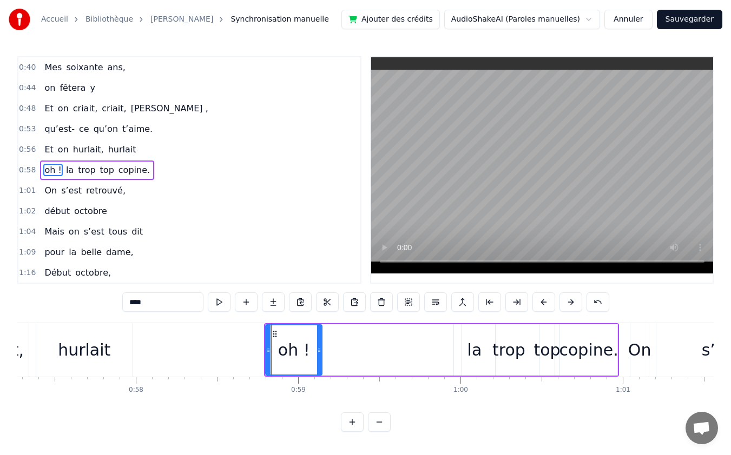
click at [290, 336] on div "oh !" at bounding box center [293, 350] width 55 height 49
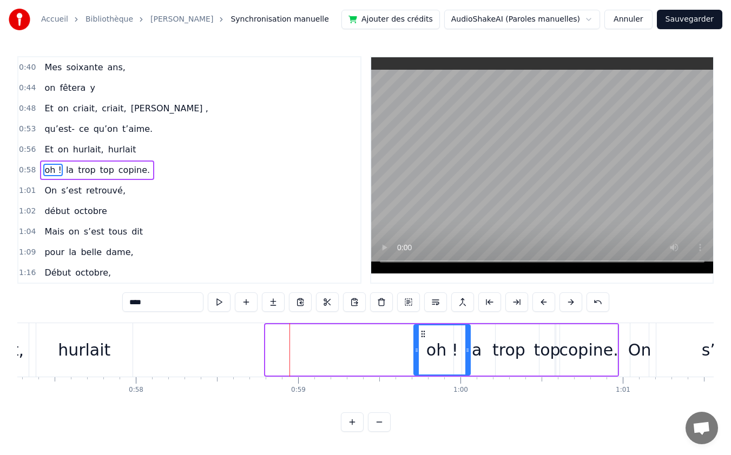
drag, startPoint x: 272, startPoint y: 330, endPoint x: 420, endPoint y: 333, distance: 148.8
click at [420, 333] on icon at bounding box center [423, 334] width 9 height 9
click at [72, 335] on div "hurlait" at bounding box center [84, 350] width 96 height 54
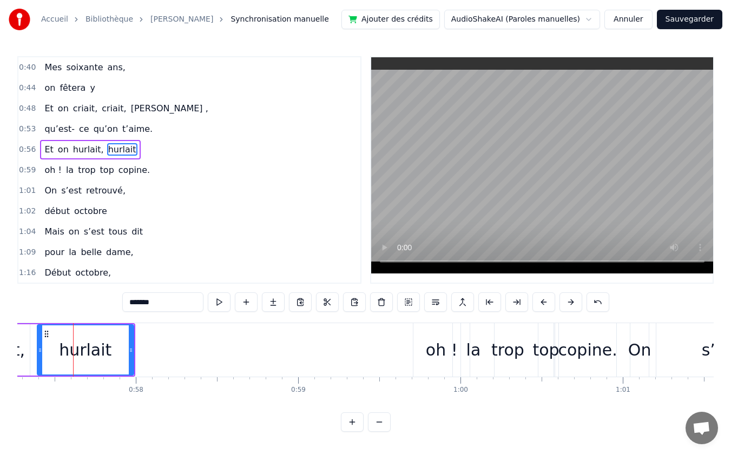
scroll to position [103, 0]
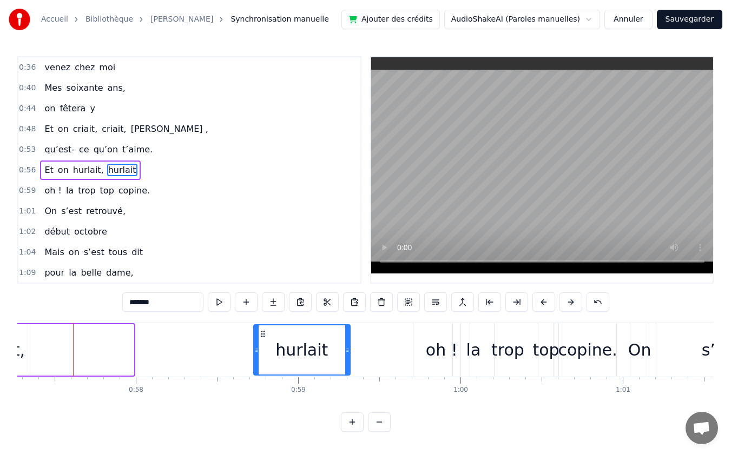
drag, startPoint x: 48, startPoint y: 332, endPoint x: 264, endPoint y: 338, distance: 216.5
click at [264, 338] on icon at bounding box center [263, 334] width 9 height 9
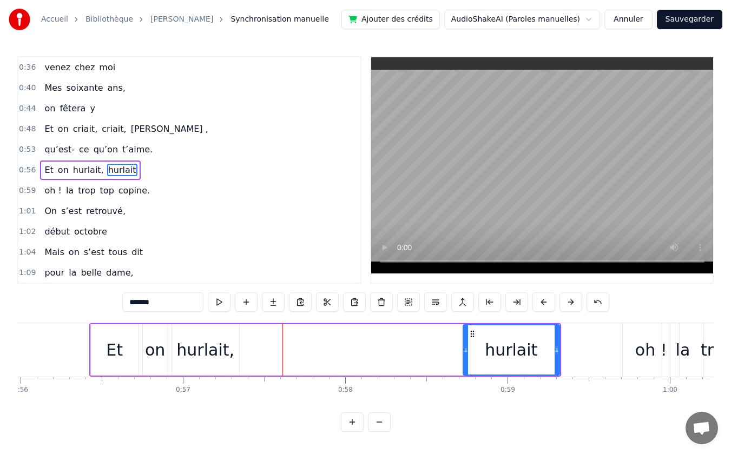
scroll to position [0, 9055]
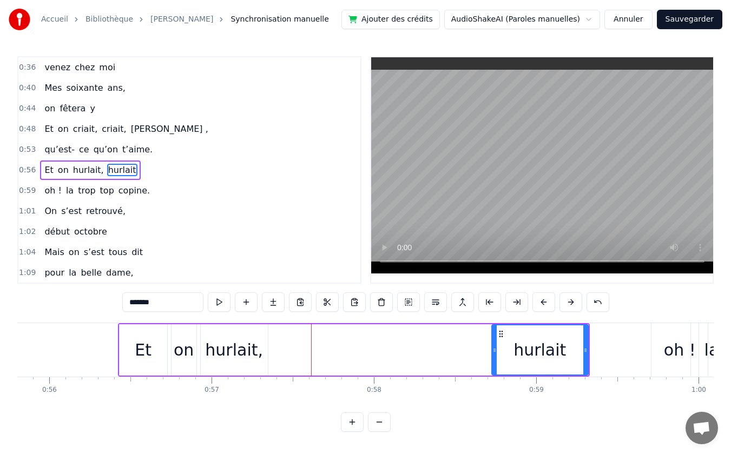
click at [145, 353] on div "Et" at bounding box center [143, 350] width 17 height 24
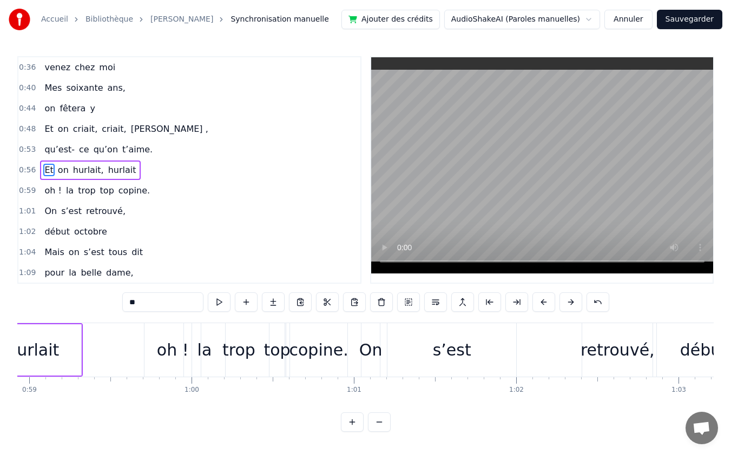
scroll to position [0, 9474]
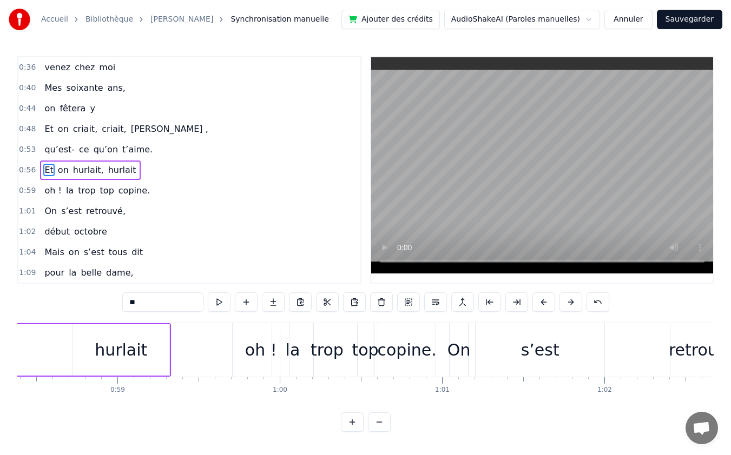
click at [527, 339] on div "s’est" at bounding box center [540, 350] width 38 height 24
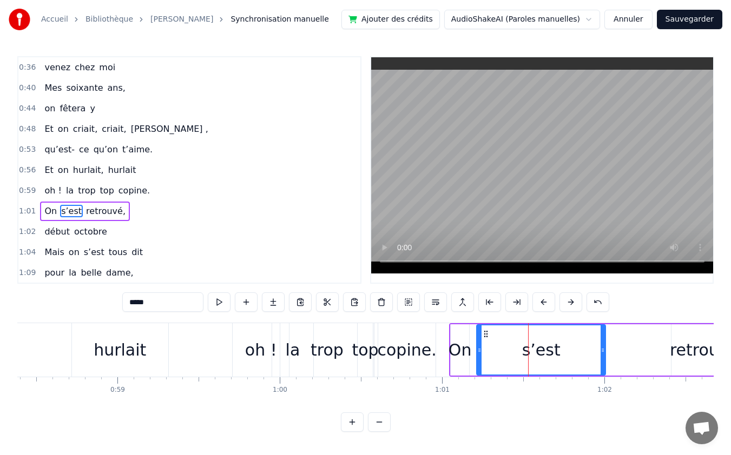
scroll to position [144, 0]
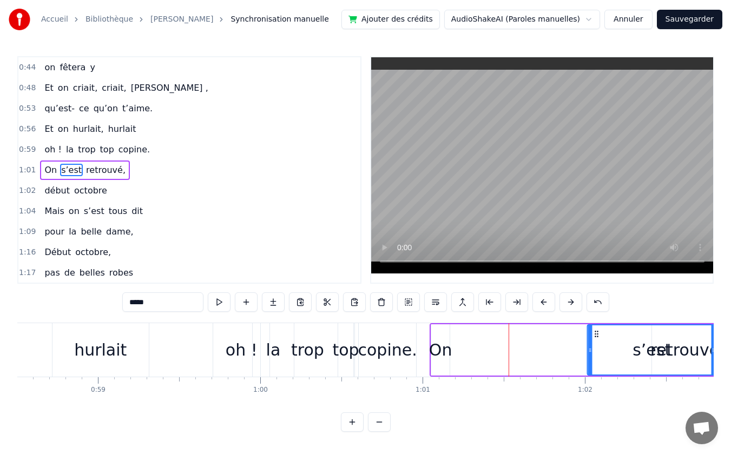
drag, startPoint x: 485, startPoint y: 333, endPoint x: 601, endPoint y: 338, distance: 115.8
click at [601, 338] on icon at bounding box center [596, 334] width 9 height 9
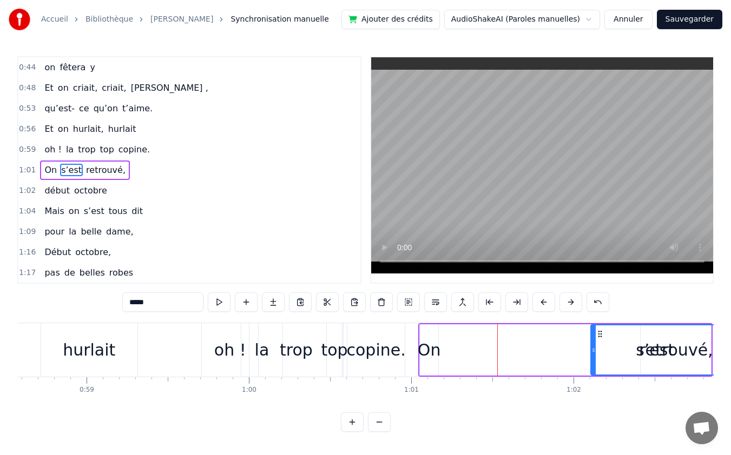
click at [436, 349] on div "On" at bounding box center [429, 350] width 23 height 24
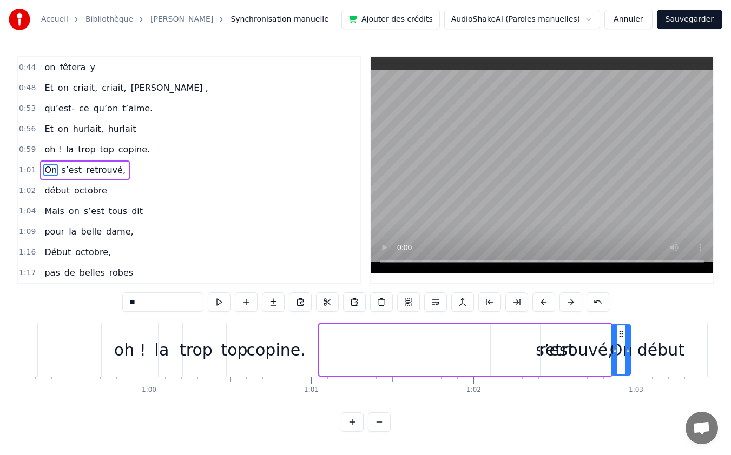
scroll to position [0, 9614]
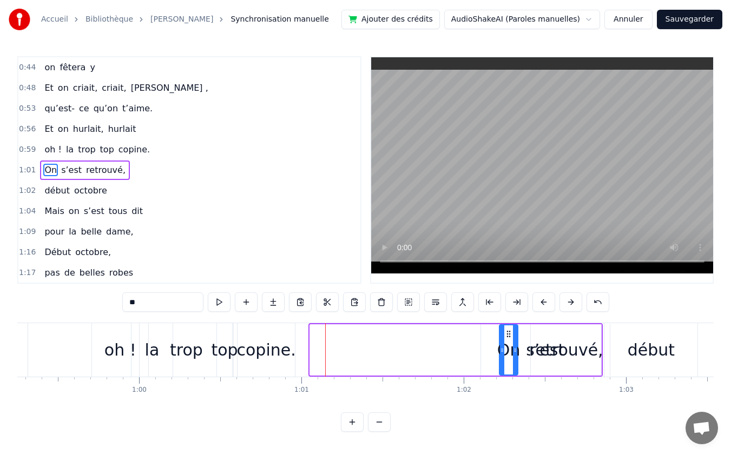
drag, startPoint x: 429, startPoint y: 333, endPoint x: 508, endPoint y: 336, distance: 79.6
click at [268, 350] on div "copine." at bounding box center [266, 350] width 59 height 24
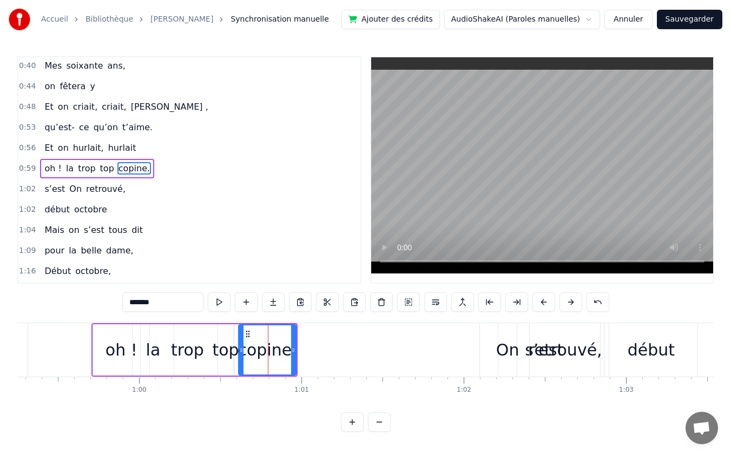
scroll to position [123, 0]
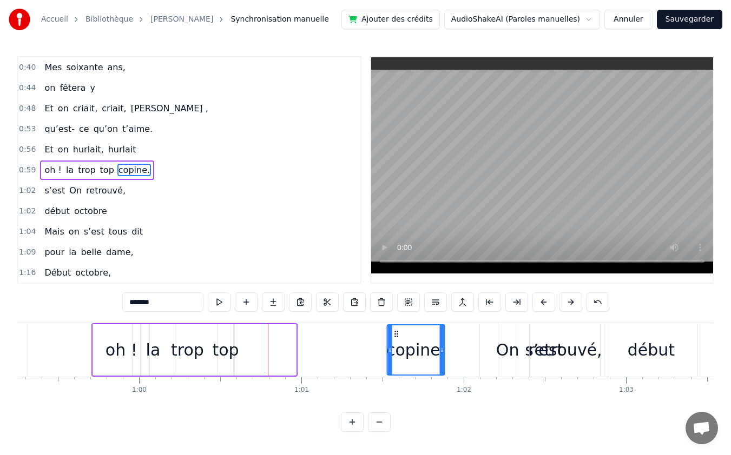
drag, startPoint x: 247, startPoint y: 332, endPoint x: 396, endPoint y: 335, distance: 148.8
click at [396, 335] on icon at bounding box center [396, 334] width 9 height 9
click at [230, 345] on div "top" at bounding box center [225, 350] width 27 height 24
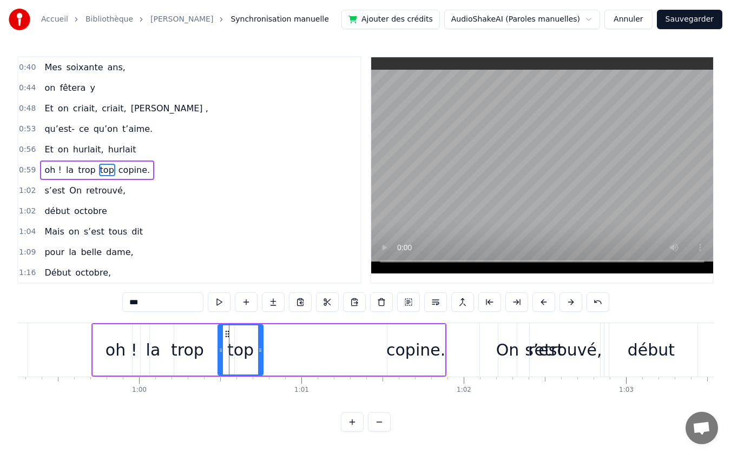
drag, startPoint x: 232, startPoint y: 348, endPoint x: 262, endPoint y: 348, distance: 29.7
click at [262, 348] on icon at bounding box center [260, 350] width 4 height 9
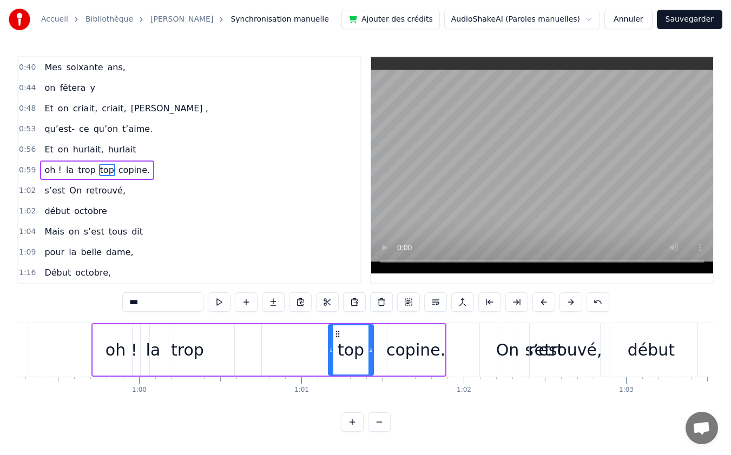
drag, startPoint x: 228, startPoint y: 334, endPoint x: 339, endPoint y: 335, distance: 110.4
click at [339, 335] on icon at bounding box center [337, 334] width 9 height 9
click at [185, 347] on div "trop" at bounding box center [187, 350] width 33 height 24
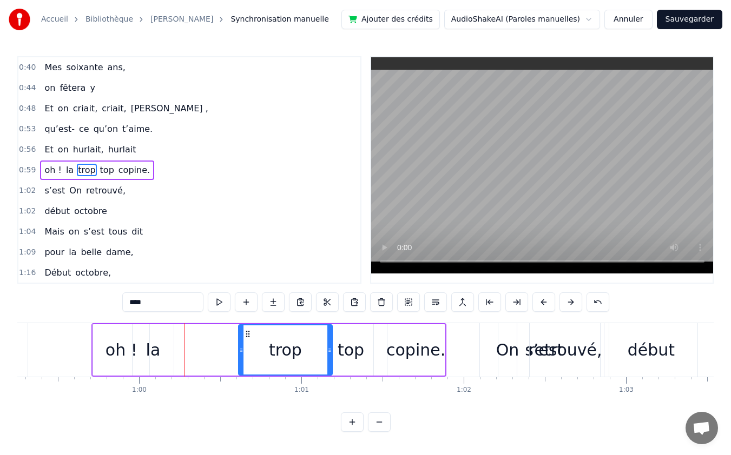
drag, startPoint x: 149, startPoint y: 333, endPoint x: 247, endPoint y: 339, distance: 98.1
click at [247, 339] on div "trop" at bounding box center [285, 350] width 92 height 49
drag, startPoint x: 240, startPoint y: 350, endPoint x: 265, endPoint y: 350, distance: 25.4
click at [265, 350] on icon at bounding box center [266, 350] width 4 height 9
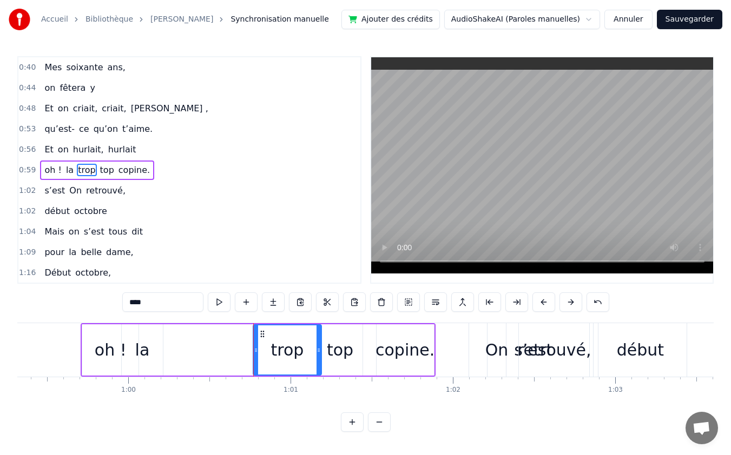
scroll to position [0, 9548]
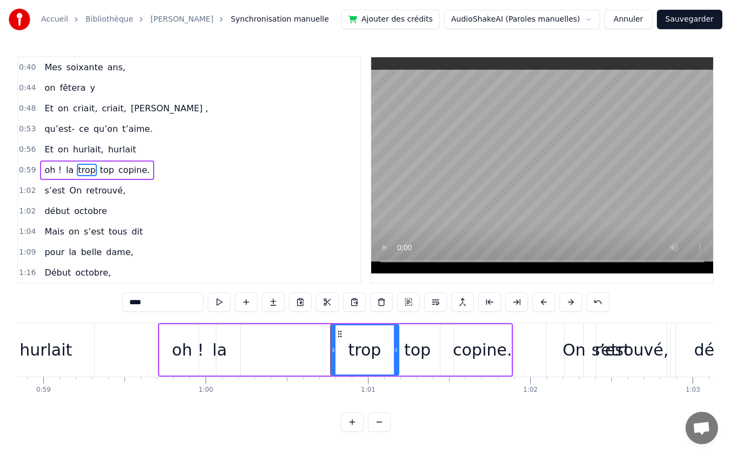
click at [223, 355] on div "la" at bounding box center [220, 350] width 15 height 24
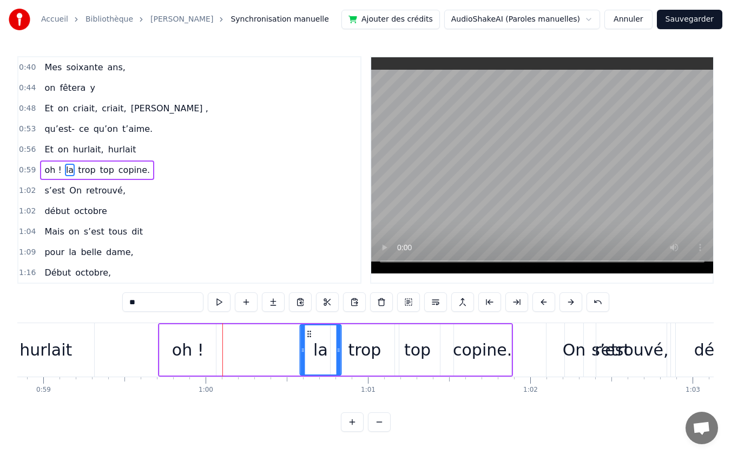
drag, startPoint x: 208, startPoint y: 333, endPoint x: 309, endPoint y: 337, distance: 100.7
click at [309, 337] on icon at bounding box center [309, 334] width 9 height 9
click at [186, 348] on div "oh !" at bounding box center [188, 350] width 32 height 24
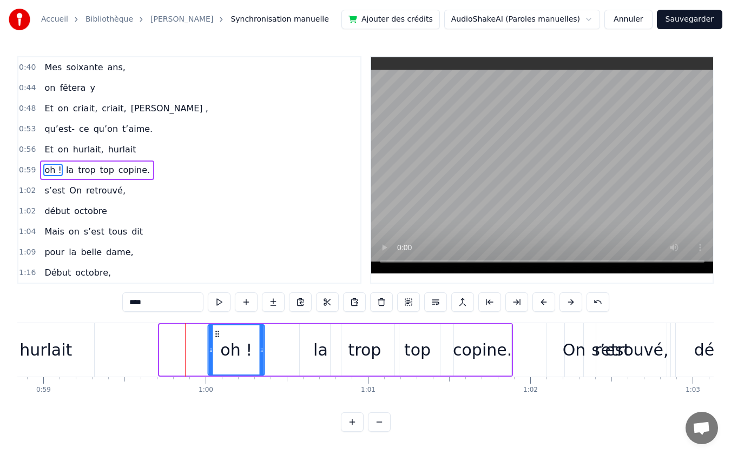
drag, startPoint x: 171, startPoint y: 334, endPoint x: 220, endPoint y: 336, distance: 48.2
click at [220, 336] on icon at bounding box center [217, 334] width 9 height 9
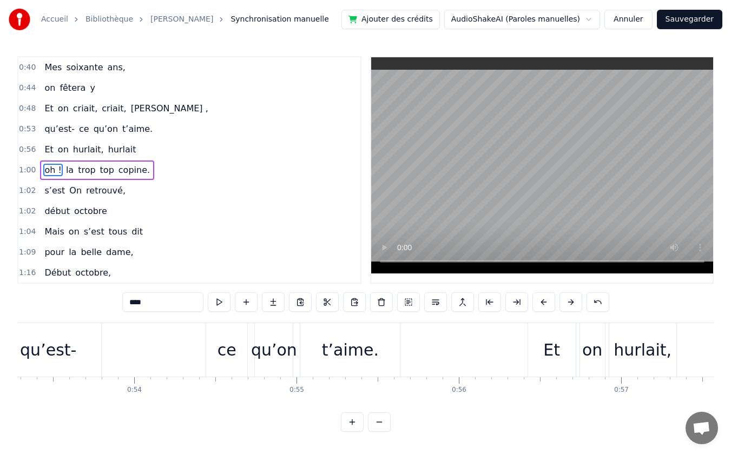
scroll to position [0, 8811]
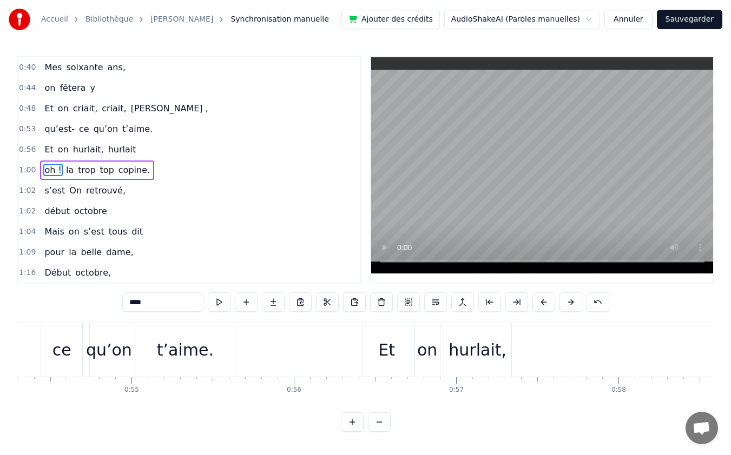
click at [379, 349] on div "Et" at bounding box center [386, 350] width 17 height 24
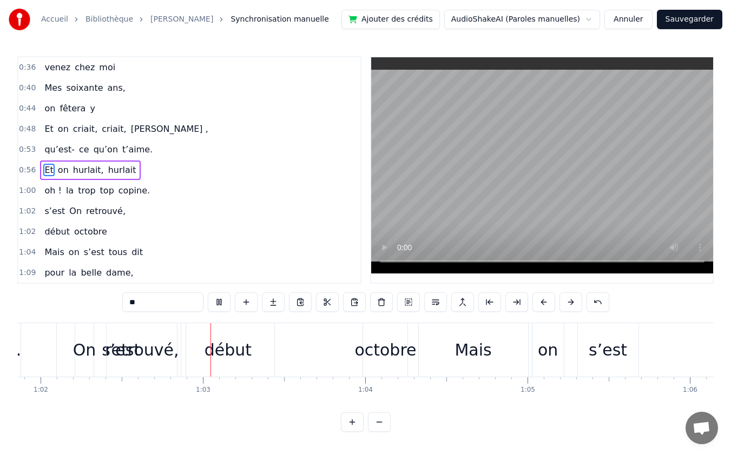
scroll to position [0, 10043]
click at [211, 353] on div "début" at bounding box center [222, 350] width 47 height 24
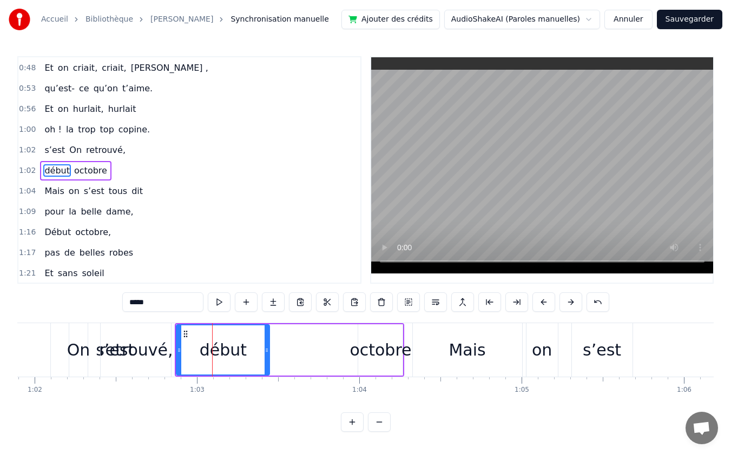
scroll to position [164, 0]
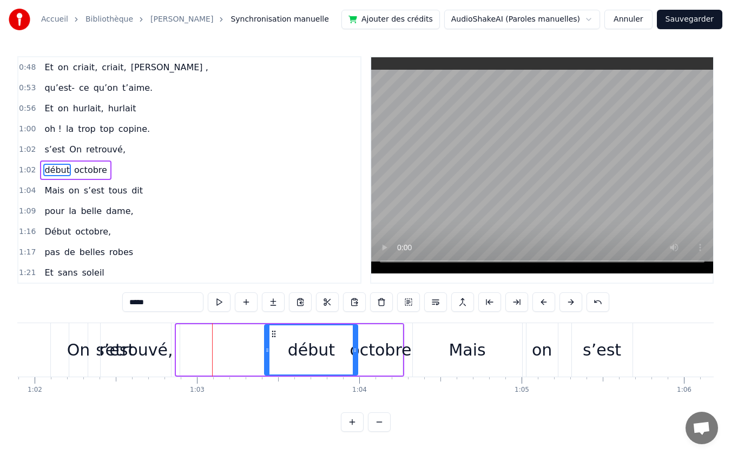
drag, startPoint x: 183, startPoint y: 335, endPoint x: 271, endPoint y: 338, distance: 88.2
click at [271, 338] on icon at bounding box center [273, 334] width 9 height 9
click at [394, 356] on div "octobre" at bounding box center [380, 350] width 62 height 24
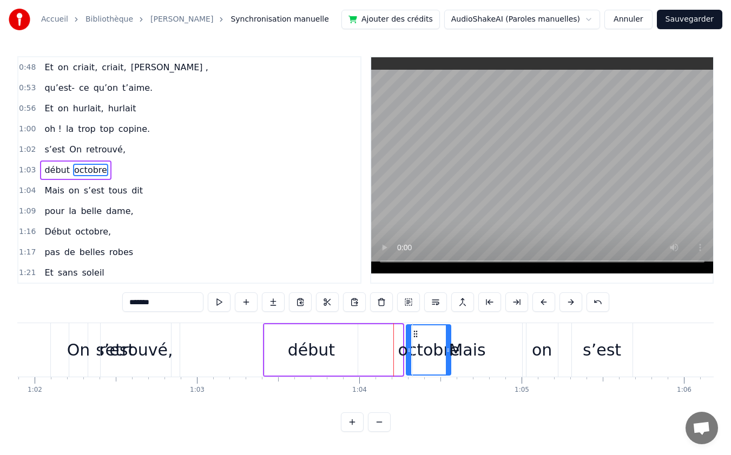
drag, startPoint x: 368, startPoint y: 335, endPoint x: 416, endPoint y: 336, distance: 48.2
click at [284, 338] on div "début" at bounding box center [310, 350] width 93 height 51
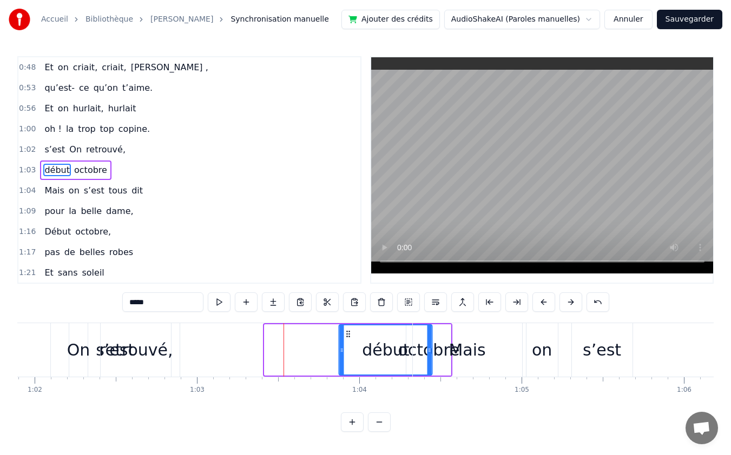
drag, startPoint x: 274, startPoint y: 333, endPoint x: 349, endPoint y: 334, distance: 75.2
click at [349, 334] on icon at bounding box center [348, 334] width 9 height 9
click at [141, 341] on div "retrouvé," at bounding box center [136, 350] width 74 height 24
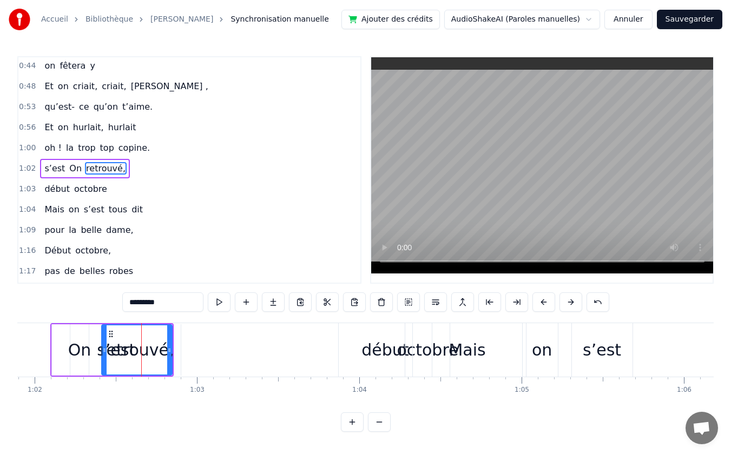
scroll to position [144, 0]
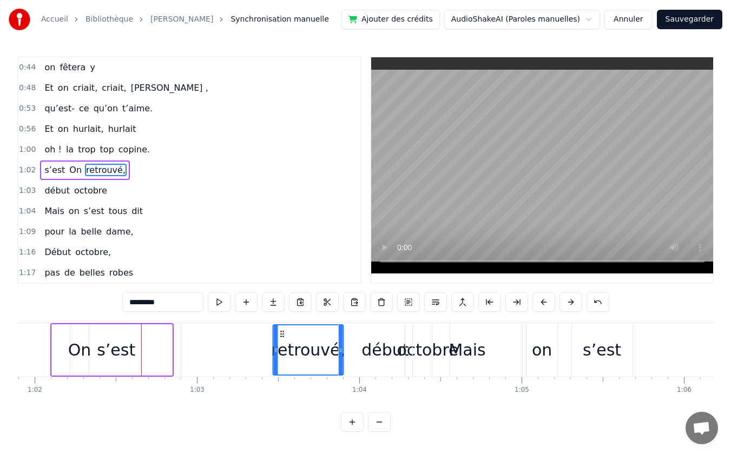
drag, startPoint x: 110, startPoint y: 332, endPoint x: 281, endPoint y: 335, distance: 171.5
click at [281, 335] on icon at bounding box center [282, 334] width 9 height 9
click at [111, 345] on div "s’est" at bounding box center [116, 350] width 38 height 24
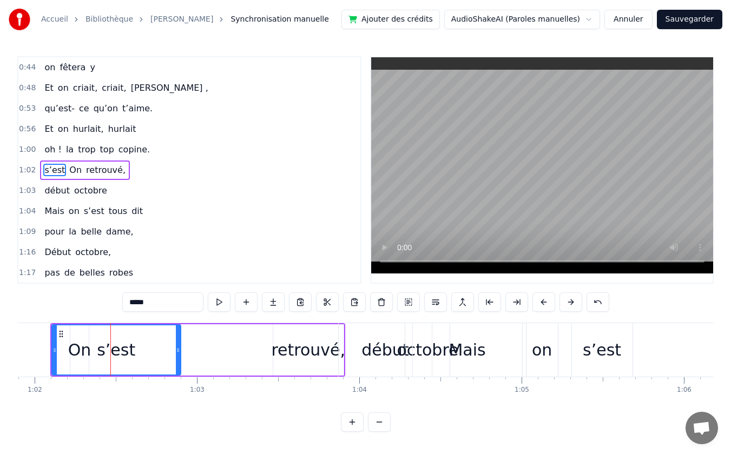
click at [129, 353] on div "s’est" at bounding box center [116, 350] width 38 height 24
drag, startPoint x: 112, startPoint y: 350, endPoint x: 104, endPoint y: 347, distance: 8.2
click at [113, 350] on div "s’est" at bounding box center [116, 350] width 38 height 24
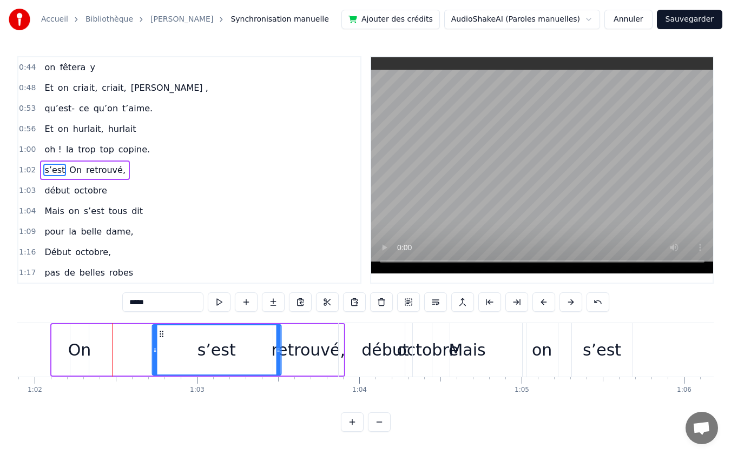
drag, startPoint x: 59, startPoint y: 331, endPoint x: 159, endPoint y: 338, distance: 100.3
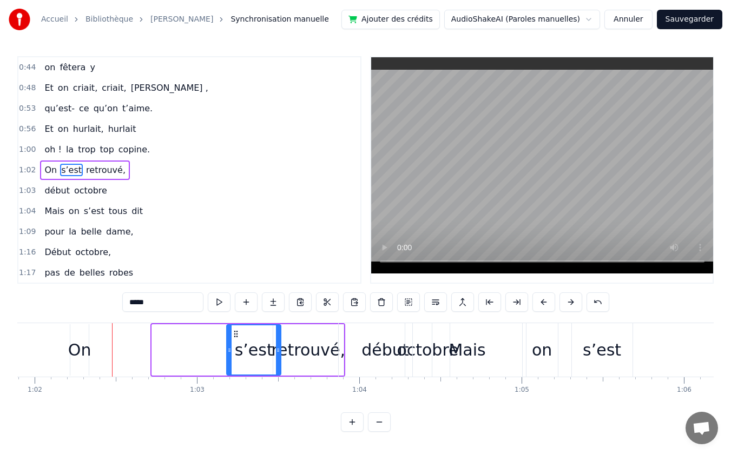
drag, startPoint x: 154, startPoint y: 348, endPoint x: 228, endPoint y: 352, distance: 74.7
click at [228, 352] on icon at bounding box center [229, 350] width 4 height 9
click at [73, 349] on div "On" at bounding box center [79, 350] width 23 height 24
type input "**"
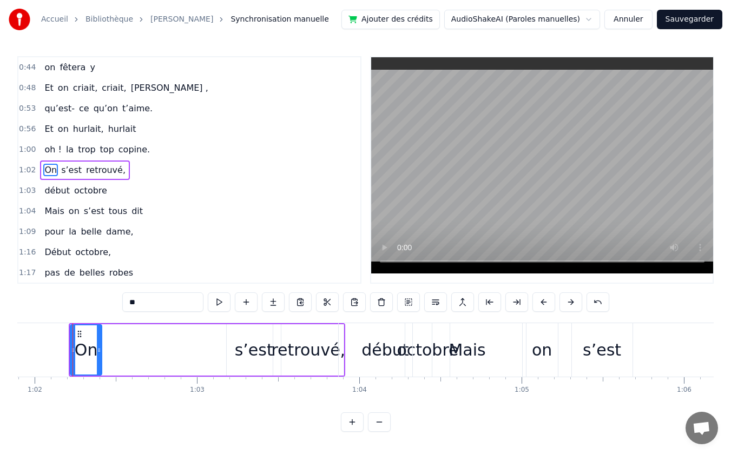
drag, startPoint x: 86, startPoint y: 351, endPoint x: 99, endPoint y: 352, distance: 13.0
click at [99, 352] on icon at bounding box center [99, 350] width 4 height 9
drag, startPoint x: 77, startPoint y: 331, endPoint x: 217, endPoint y: 343, distance: 140.6
click at [217, 343] on div "On" at bounding box center [226, 350] width 30 height 49
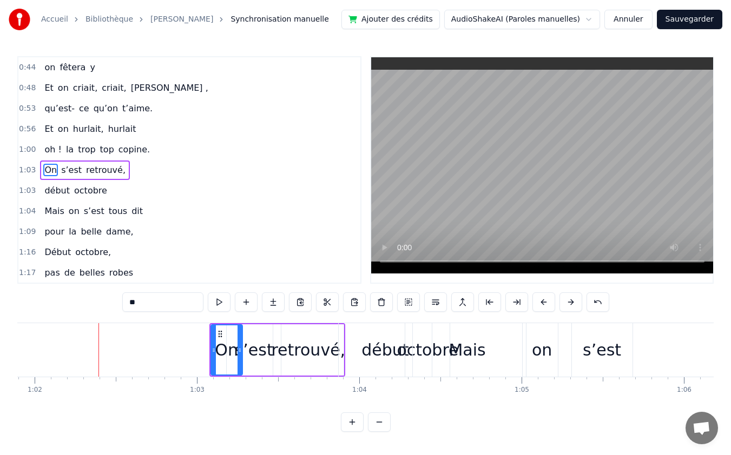
drag, startPoint x: 537, startPoint y: 353, endPoint x: 558, endPoint y: 353, distance: 21.6
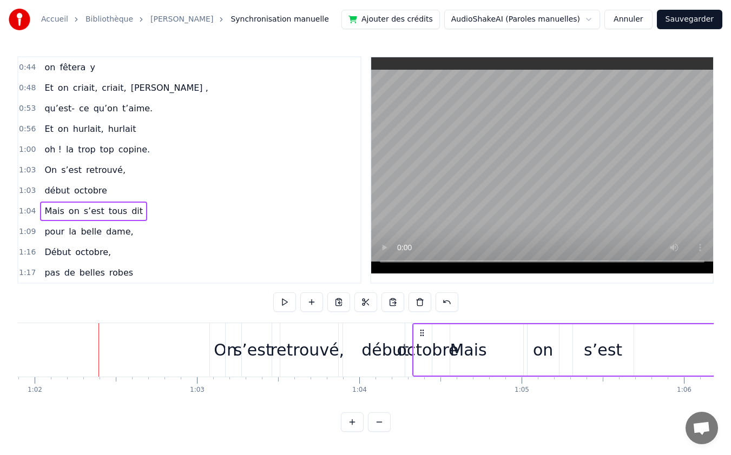
click at [544, 350] on div "on" at bounding box center [543, 350] width 20 height 24
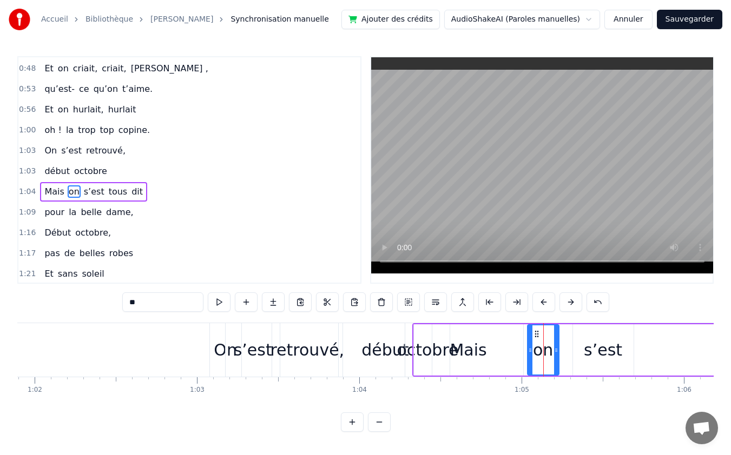
scroll to position [185, 0]
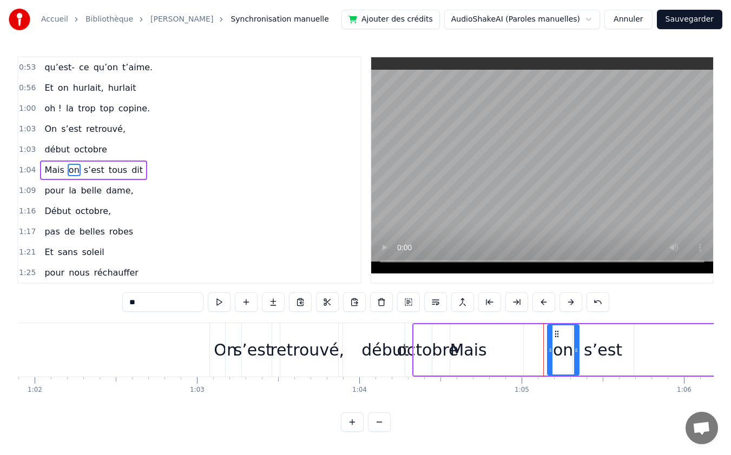
drag, startPoint x: 536, startPoint y: 333, endPoint x: 466, endPoint y: 335, distance: 70.3
click at [556, 335] on icon at bounding box center [556, 334] width 9 height 9
click at [459, 351] on div "Mais" at bounding box center [467, 350] width 37 height 24
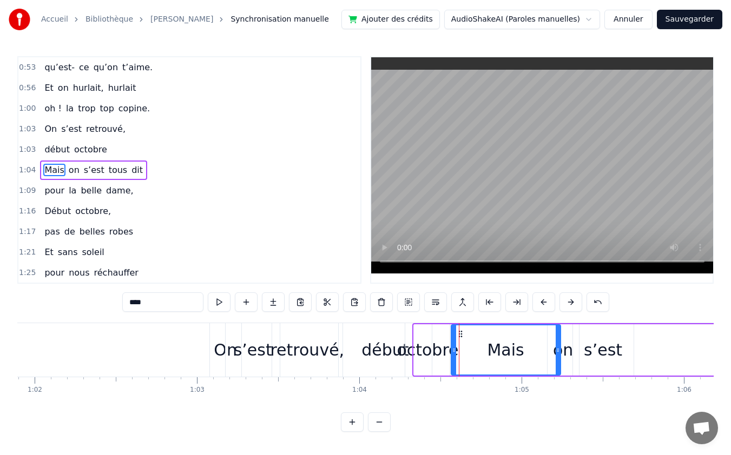
drag, startPoint x: 422, startPoint y: 333, endPoint x: 460, endPoint y: 337, distance: 37.6
click at [460, 337] on icon at bounding box center [460, 334] width 9 height 9
drag, startPoint x: 555, startPoint y: 352, endPoint x: 531, endPoint y: 354, distance: 24.0
click at [532, 354] on div at bounding box center [534, 350] width 4 height 49
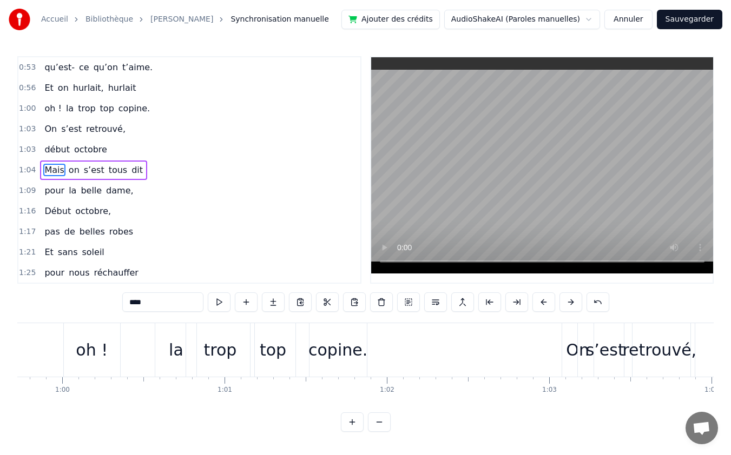
scroll to position [0, 9757]
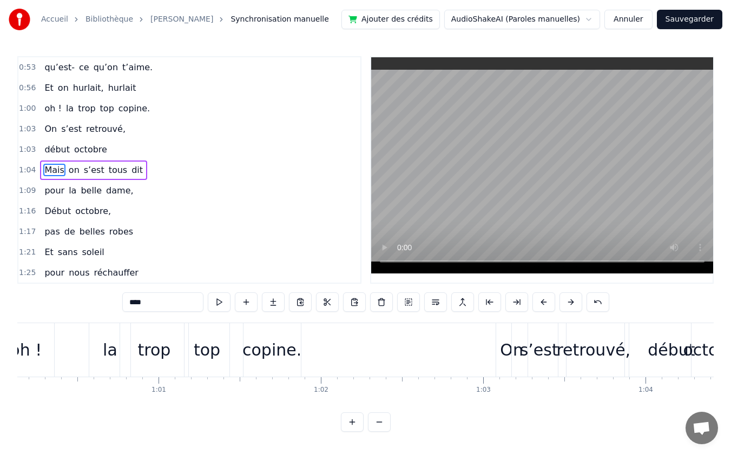
click at [264, 349] on div "copine." at bounding box center [271, 350] width 59 height 24
type input "*******"
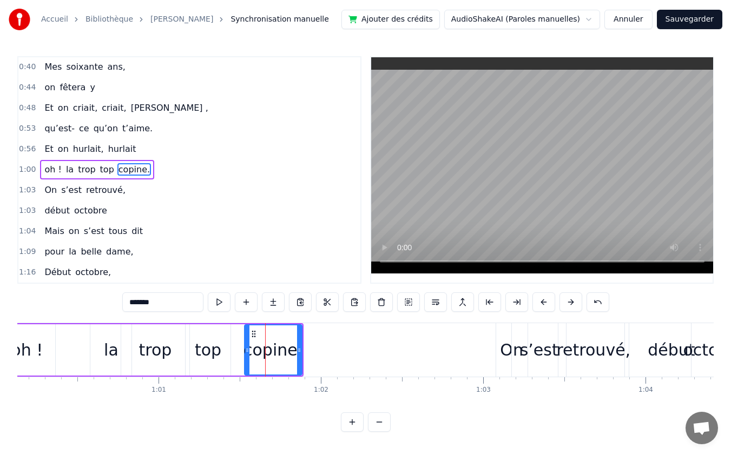
scroll to position [123, 0]
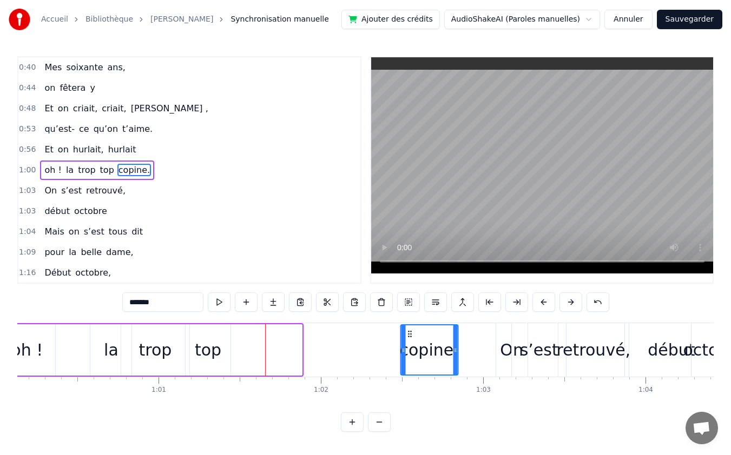
drag, startPoint x: 254, startPoint y: 332, endPoint x: 409, endPoint y: 335, distance: 155.8
click at [409, 335] on icon at bounding box center [409, 334] width 9 height 9
drag, startPoint x: 204, startPoint y: 353, endPoint x: 240, endPoint y: 354, distance: 35.2
click at [240, 354] on div "oh ! la trop top copine." at bounding box center [228, 350] width 462 height 54
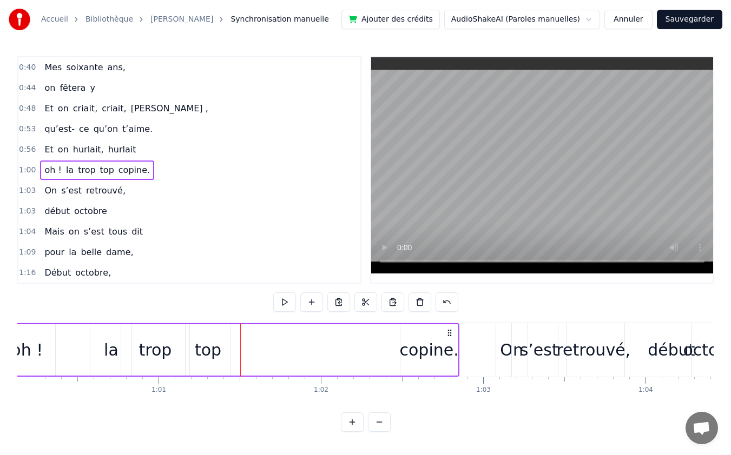
click at [205, 336] on div "top" at bounding box center [208, 350] width 45 height 51
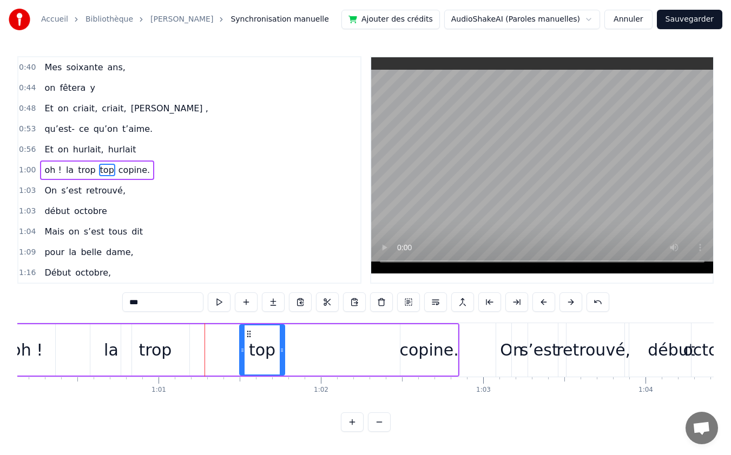
drag, startPoint x: 191, startPoint y: 332, endPoint x: 246, endPoint y: 333, distance: 54.1
click at [246, 333] on icon at bounding box center [248, 334] width 9 height 9
click at [160, 345] on div "trop" at bounding box center [155, 350] width 33 height 24
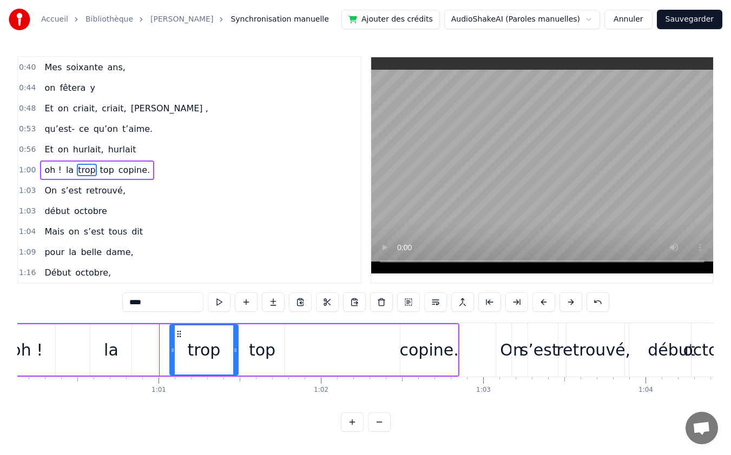
drag, startPoint x: 128, startPoint y: 332, endPoint x: 176, endPoint y: 332, distance: 48.7
click at [176, 332] on icon at bounding box center [179, 334] width 9 height 9
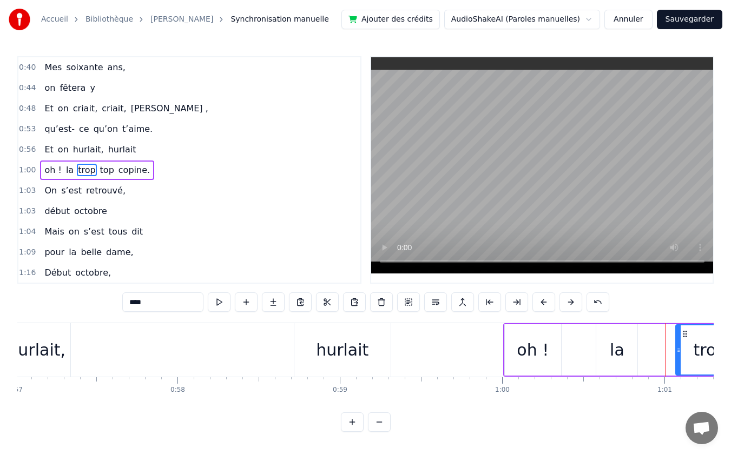
scroll to position [0, 8789]
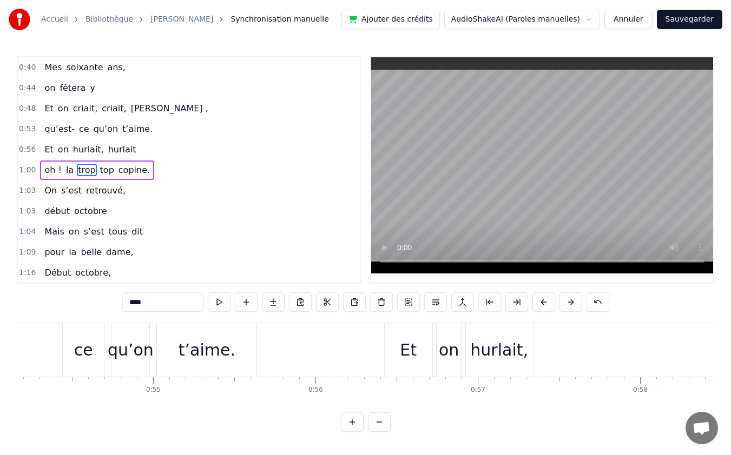
click at [399, 352] on div "Et" at bounding box center [409, 350] width 48 height 54
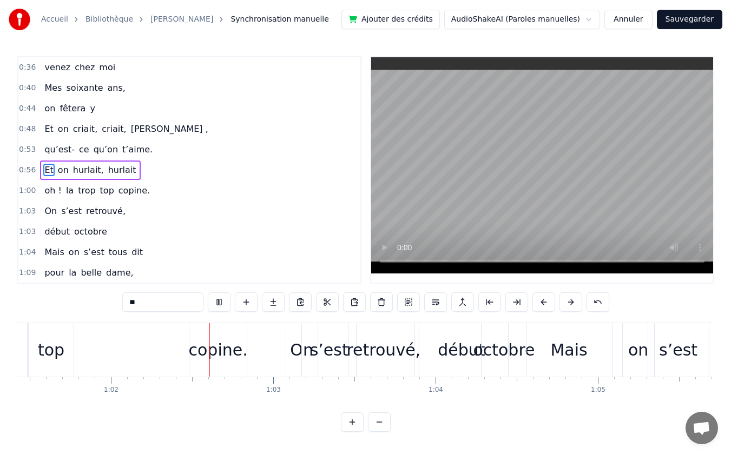
scroll to position [0, 10001]
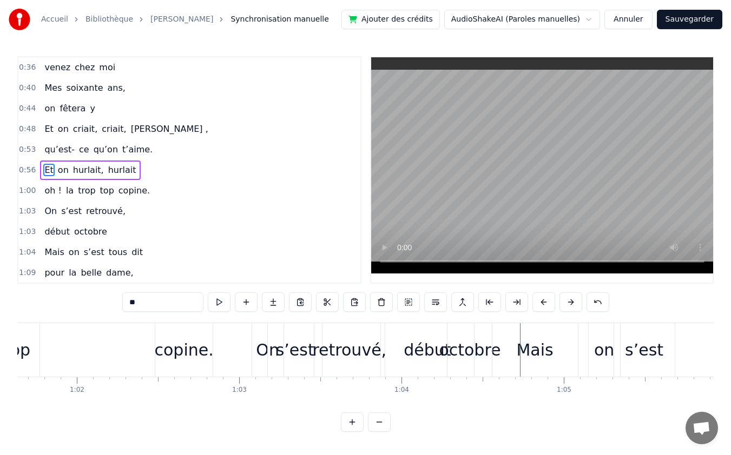
click at [289, 354] on div "s’est" at bounding box center [295, 350] width 38 height 24
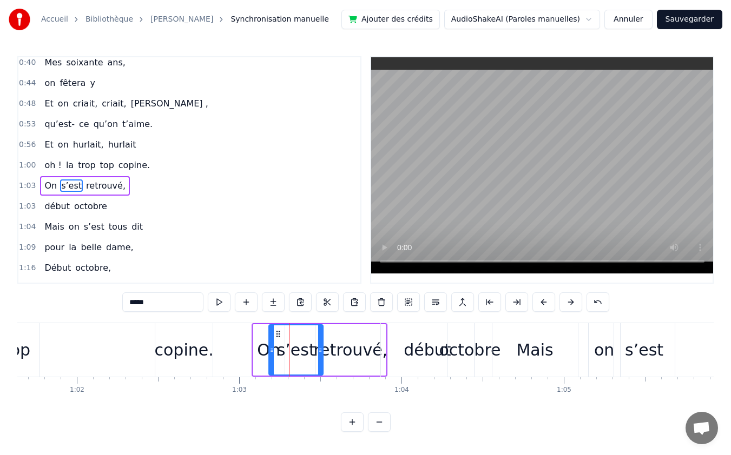
scroll to position [144, 0]
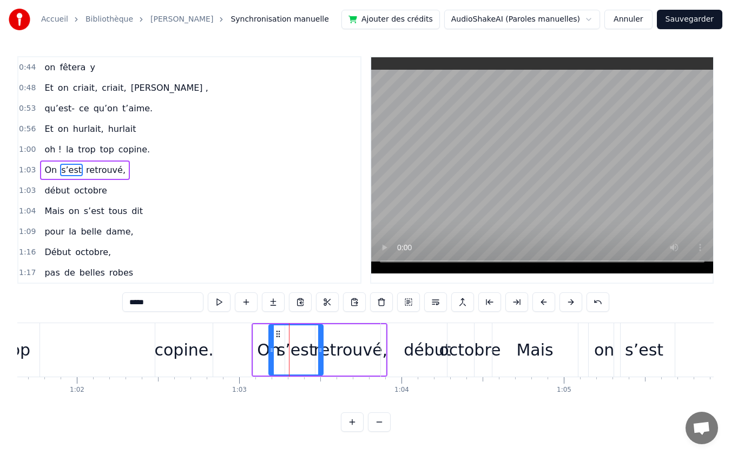
click at [619, 349] on div "s’est" at bounding box center [644, 350] width 61 height 54
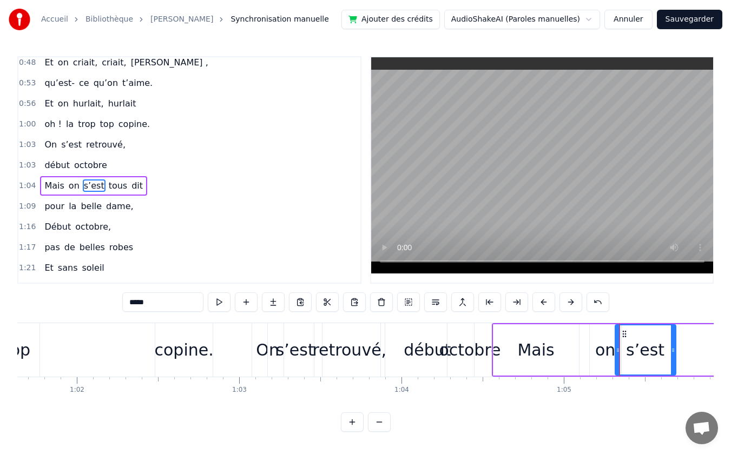
scroll to position [185, 0]
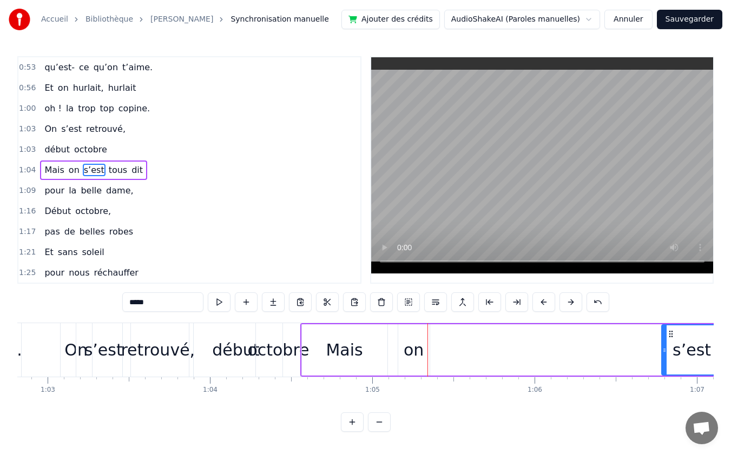
drag, startPoint x: 623, startPoint y: 331, endPoint x: 682, endPoint y: 330, distance: 59.0
click at [675, 330] on icon at bounding box center [670, 334] width 9 height 9
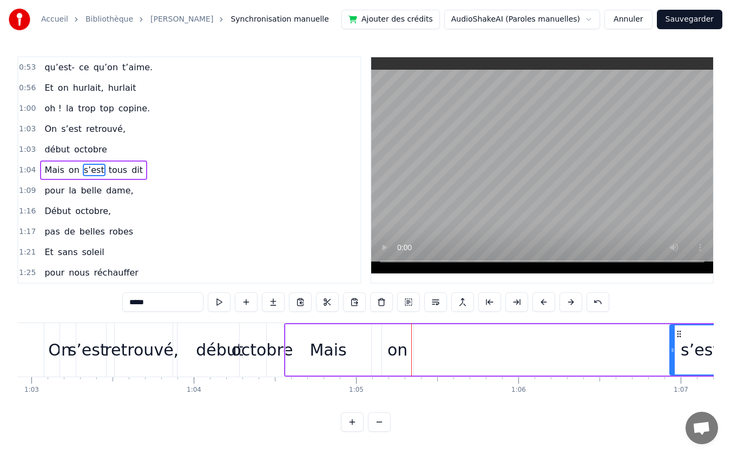
click at [391, 336] on div "on" at bounding box center [397, 350] width 31 height 51
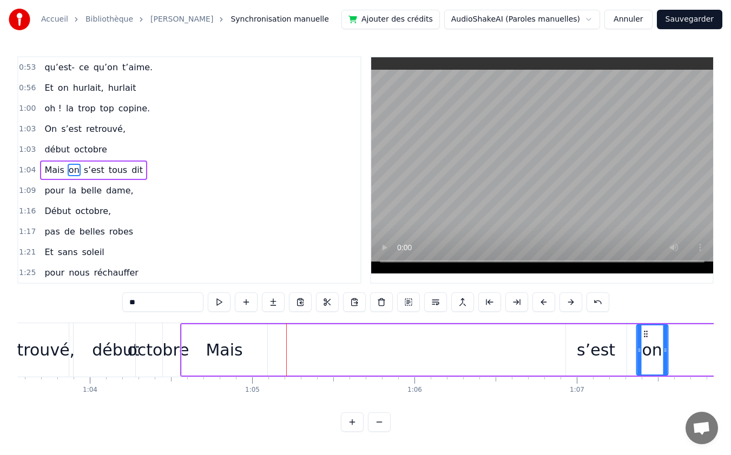
drag, startPoint x: 391, startPoint y: 332, endPoint x: 658, endPoint y: 331, distance: 267.2
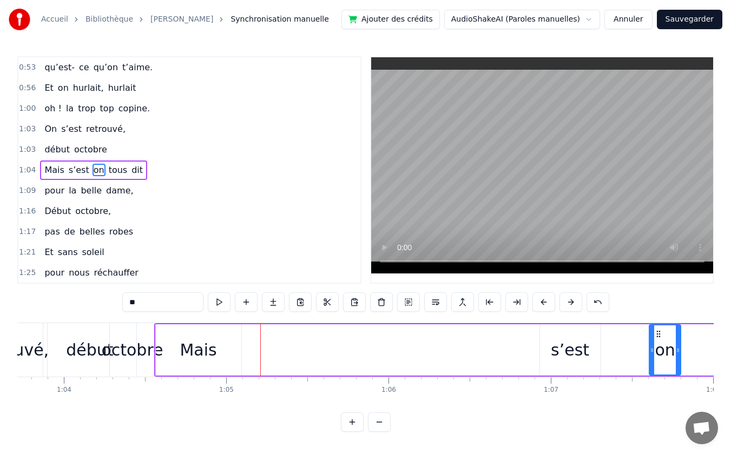
click at [193, 345] on div "Mais" at bounding box center [198, 350] width 37 height 24
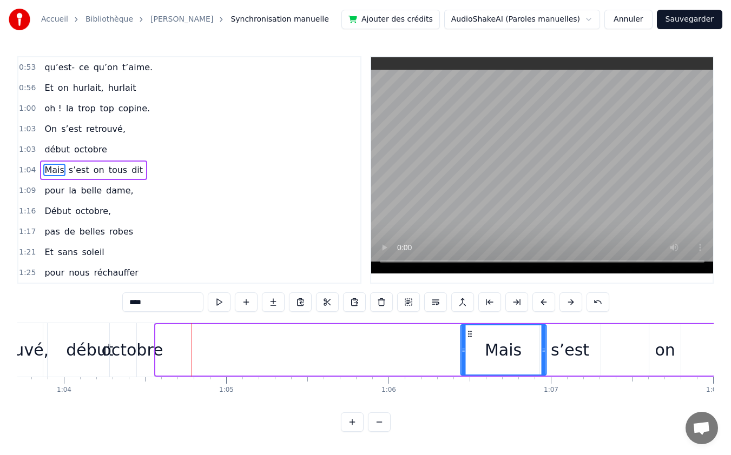
drag, startPoint x: 163, startPoint y: 333, endPoint x: 467, endPoint y: 335, distance: 304.5
click at [467, 335] on icon at bounding box center [469, 334] width 9 height 9
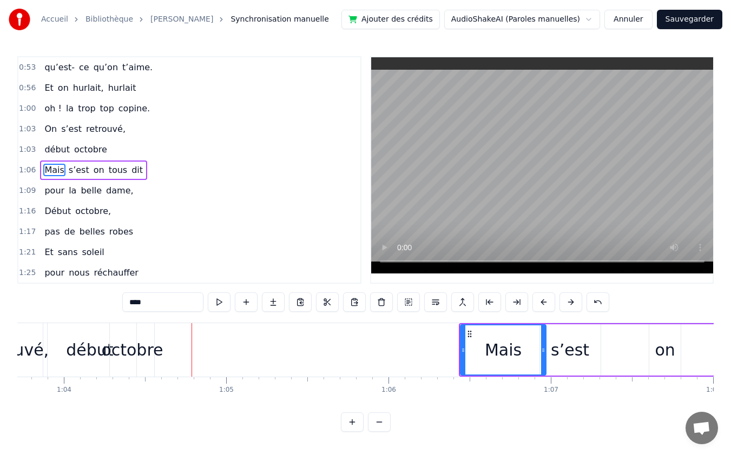
click at [135, 352] on div "octobre" at bounding box center [132, 350] width 62 height 24
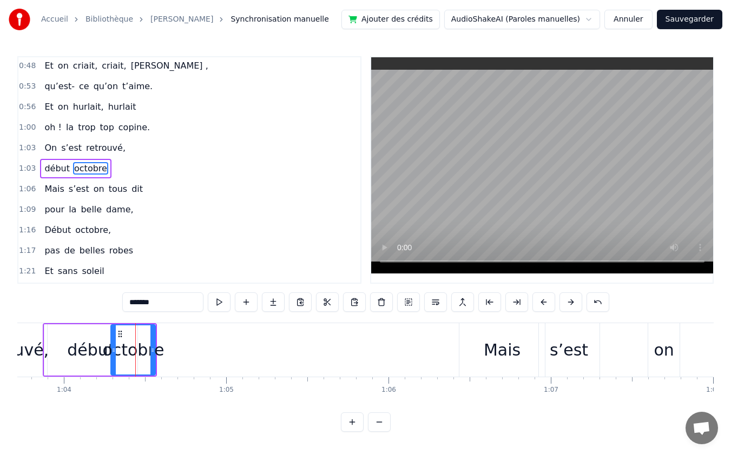
scroll to position [164, 0]
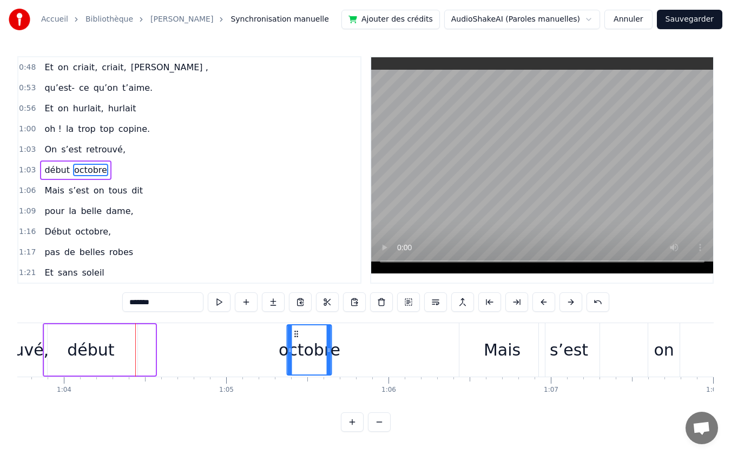
drag, startPoint x: 118, startPoint y: 330, endPoint x: 294, endPoint y: 328, distance: 175.8
click at [294, 328] on div "octobre" at bounding box center [309, 350] width 43 height 49
click at [86, 341] on div "début" at bounding box center [90, 350] width 47 height 24
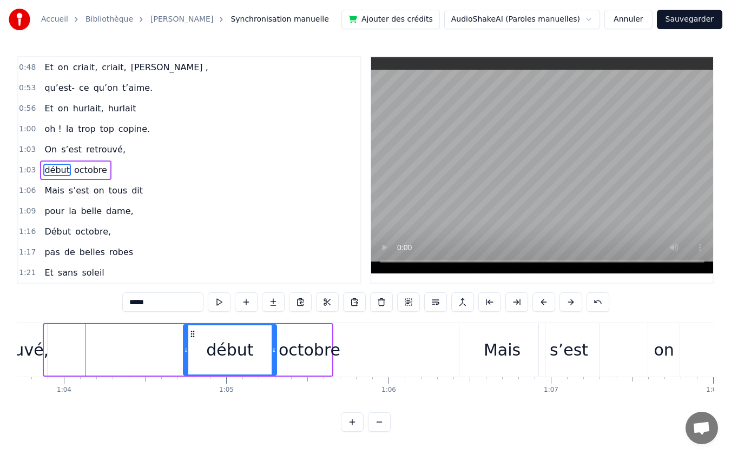
drag, startPoint x: 54, startPoint y: 334, endPoint x: 186, endPoint y: 338, distance: 132.6
click at [193, 339] on div "début" at bounding box center [230, 350] width 92 height 49
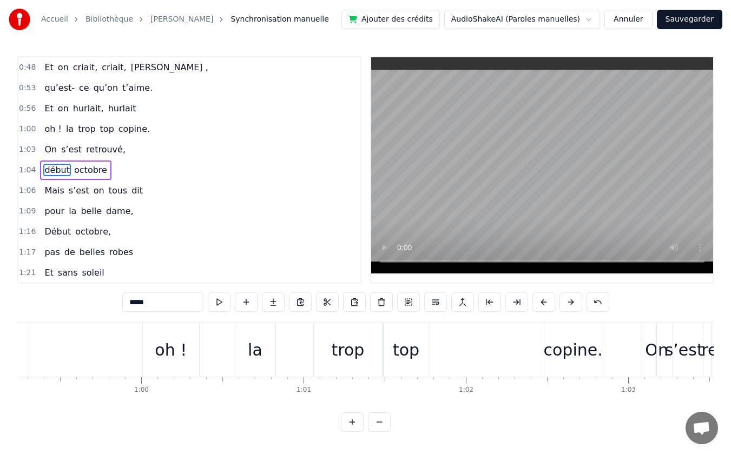
scroll to position [0, 10118]
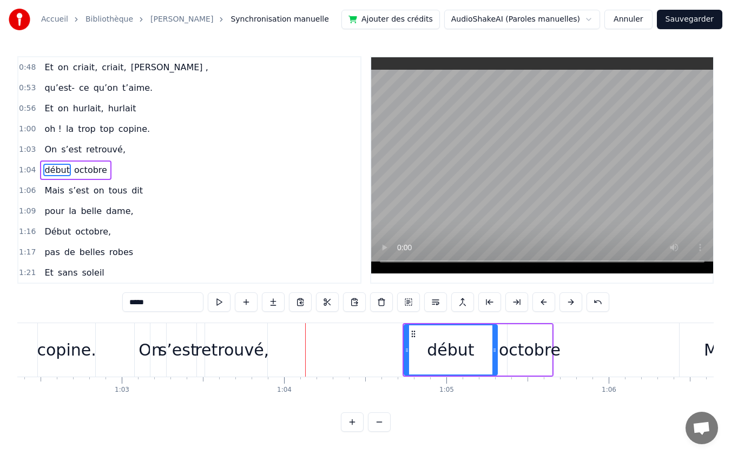
click at [242, 354] on div "retrouvé," at bounding box center [232, 350] width 74 height 24
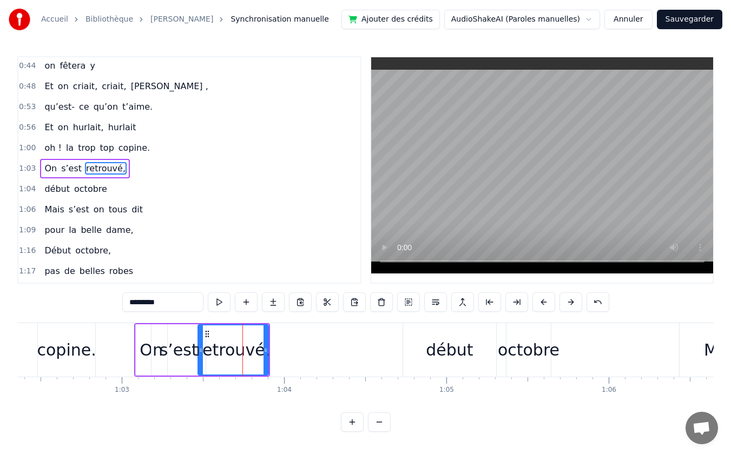
scroll to position [144, 0]
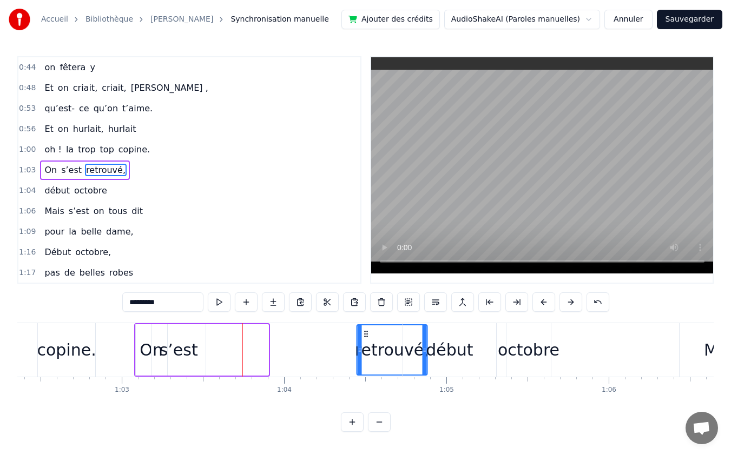
drag, startPoint x: 206, startPoint y: 333, endPoint x: 365, endPoint y: 330, distance: 159.0
click at [365, 330] on icon at bounding box center [365, 334] width 9 height 9
click at [174, 354] on div "s’est" at bounding box center [179, 350] width 38 height 24
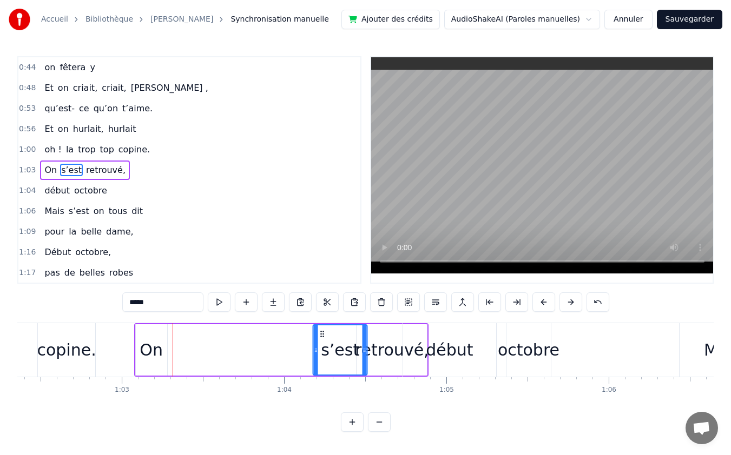
drag, startPoint x: 160, startPoint y: 332, endPoint x: 321, endPoint y: 333, distance: 161.7
click at [321, 333] on icon at bounding box center [322, 334] width 9 height 9
click at [147, 347] on div "On" at bounding box center [151, 350] width 23 height 24
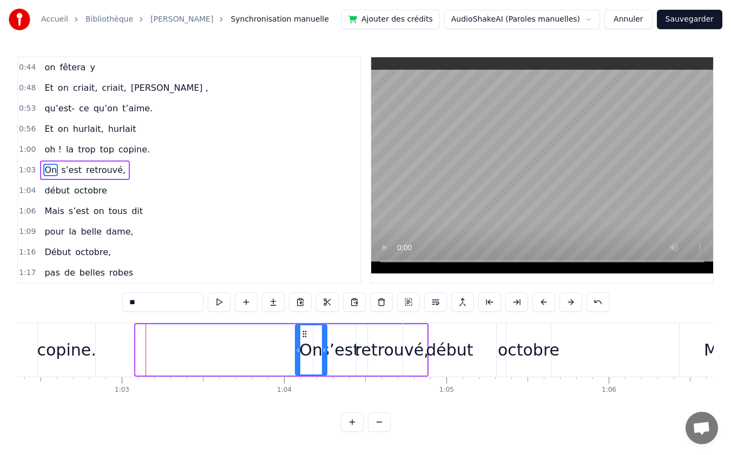
drag, startPoint x: 145, startPoint y: 338, endPoint x: 303, endPoint y: 336, distance: 157.4
click at [303, 336] on icon at bounding box center [304, 334] width 9 height 9
click at [59, 354] on div "copine." at bounding box center [66, 350] width 59 height 24
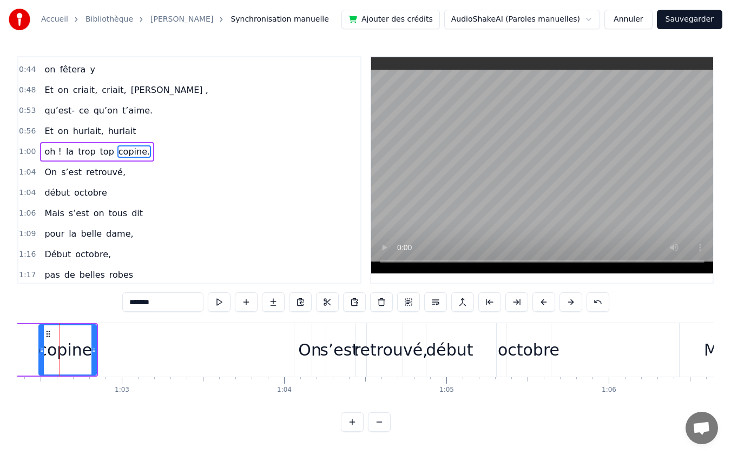
scroll to position [0, 10107]
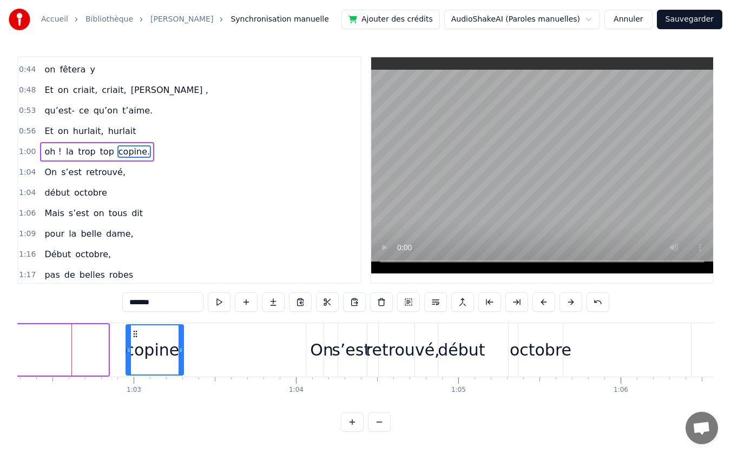
drag, startPoint x: 61, startPoint y: 332, endPoint x: 137, endPoint y: 333, distance: 76.3
click at [137, 333] on icon at bounding box center [135, 334] width 9 height 9
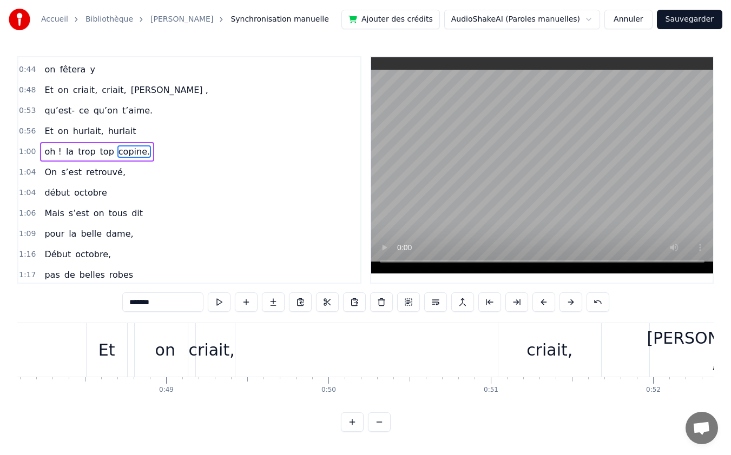
scroll to position [0, 7736]
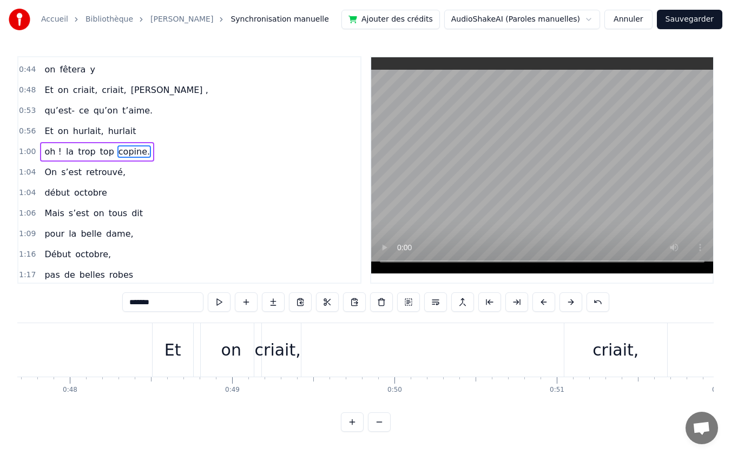
click at [176, 352] on div "Et" at bounding box center [172, 350] width 17 height 24
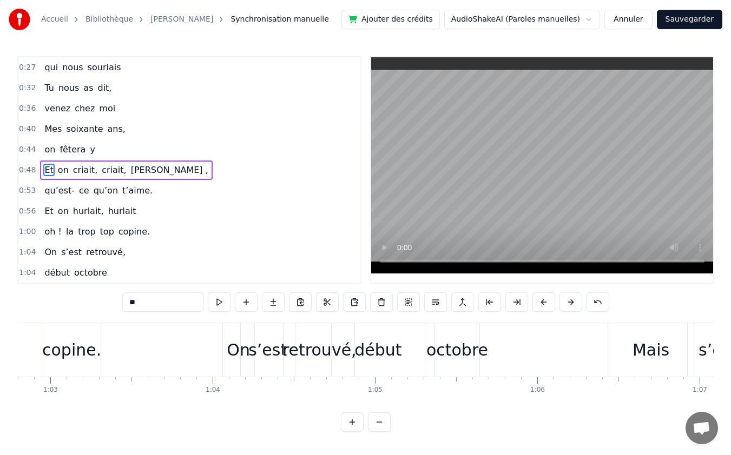
scroll to position [0, 10112]
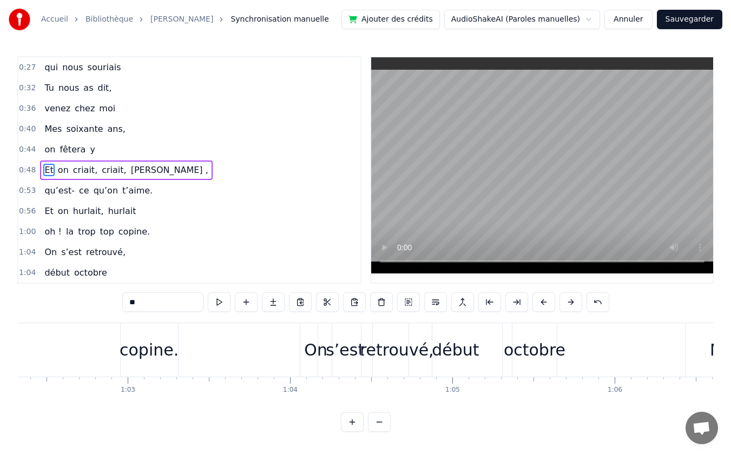
click at [521, 349] on div "octobre" at bounding box center [535, 350] width 62 height 24
type input "*******"
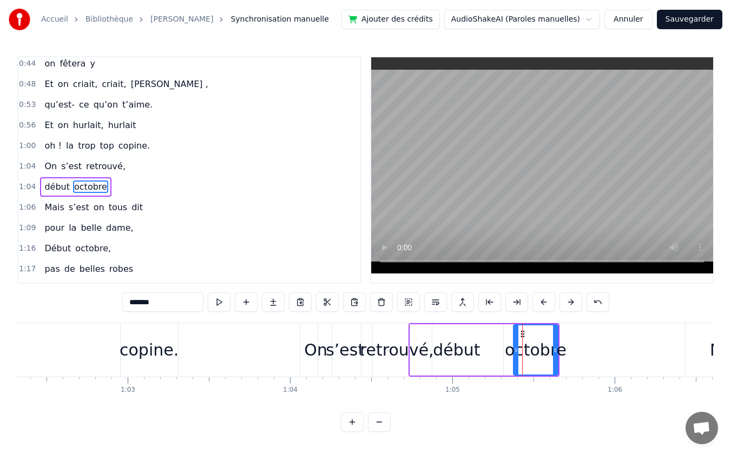
scroll to position [164, 0]
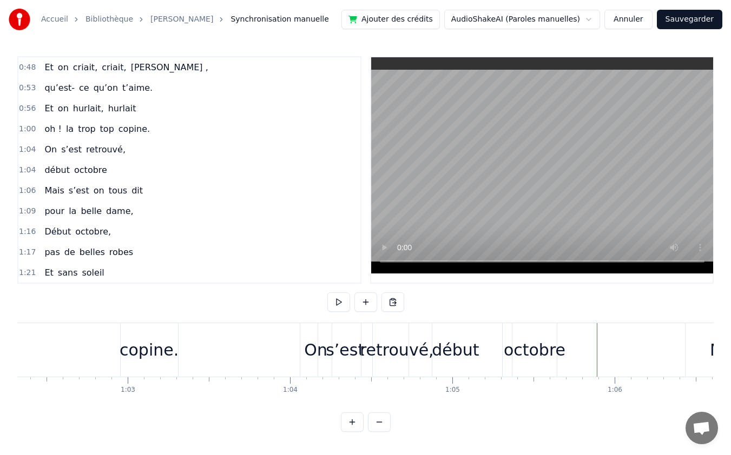
click at [526, 336] on div "octobre" at bounding box center [534, 350] width 44 height 54
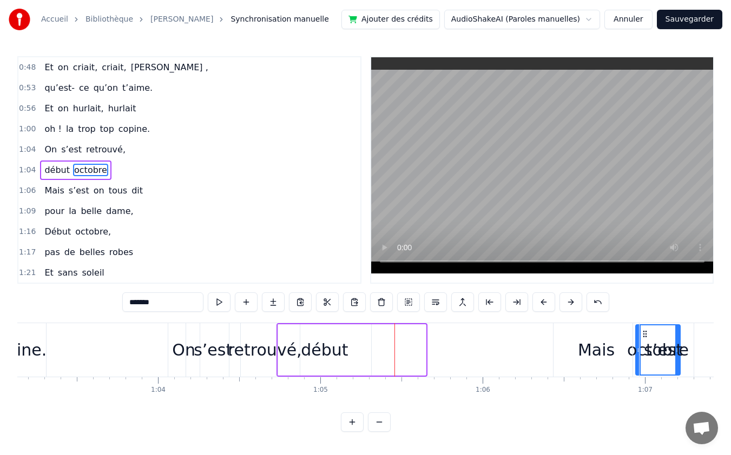
drag, startPoint x: 519, startPoint y: 332, endPoint x: 656, endPoint y: 334, distance: 136.9
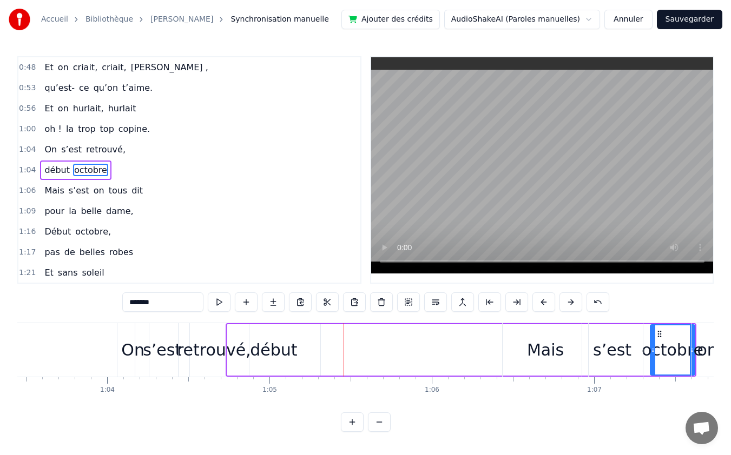
click at [276, 346] on div "début" at bounding box center [273, 350] width 47 height 24
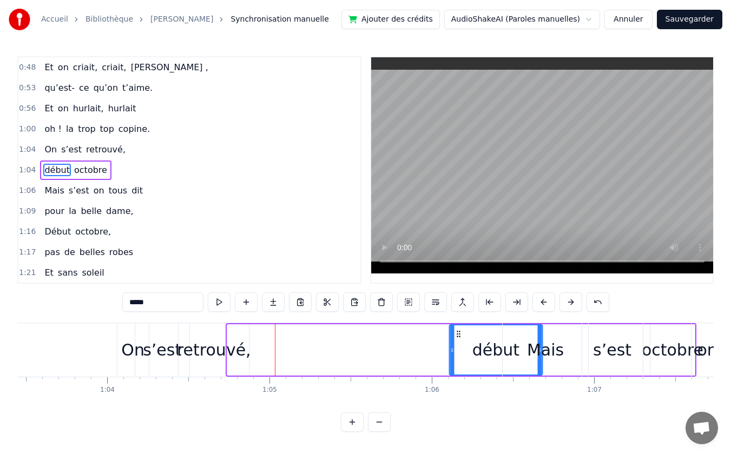
drag, startPoint x: 237, startPoint y: 334, endPoint x: 460, endPoint y: 334, distance: 222.3
click at [460, 334] on circle at bounding box center [459, 334] width 1 height 1
click at [224, 349] on div "retrouvé," at bounding box center [214, 350] width 74 height 24
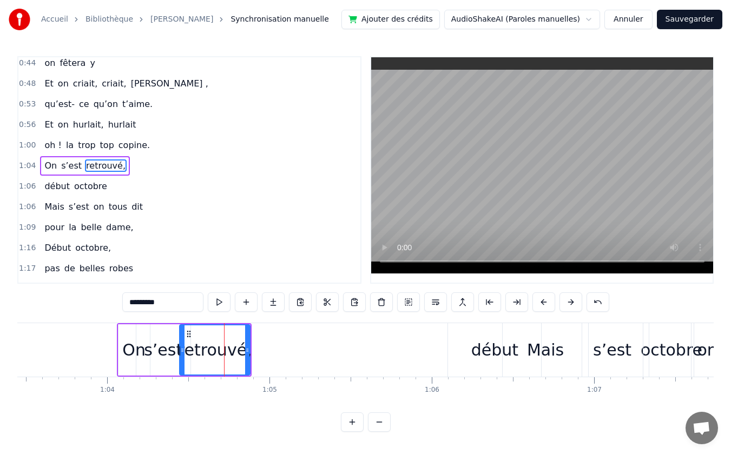
scroll to position [144, 0]
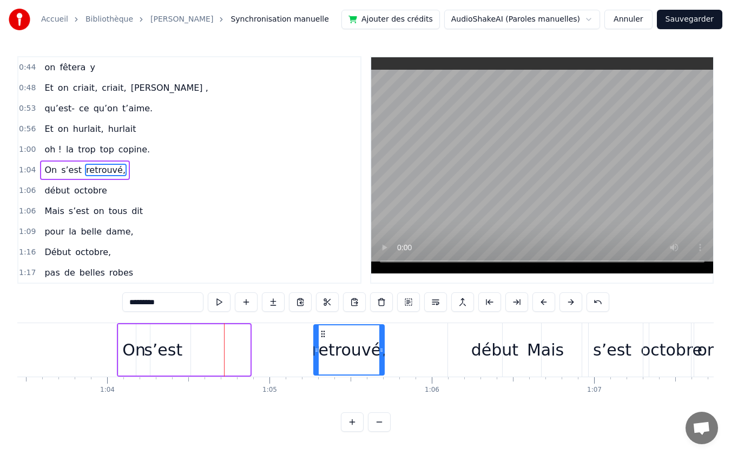
drag, startPoint x: 188, startPoint y: 330, endPoint x: 322, endPoint y: 331, distance: 134.1
click at [322, 331] on icon at bounding box center [323, 334] width 9 height 9
click at [160, 350] on div "s’est" at bounding box center [163, 350] width 38 height 24
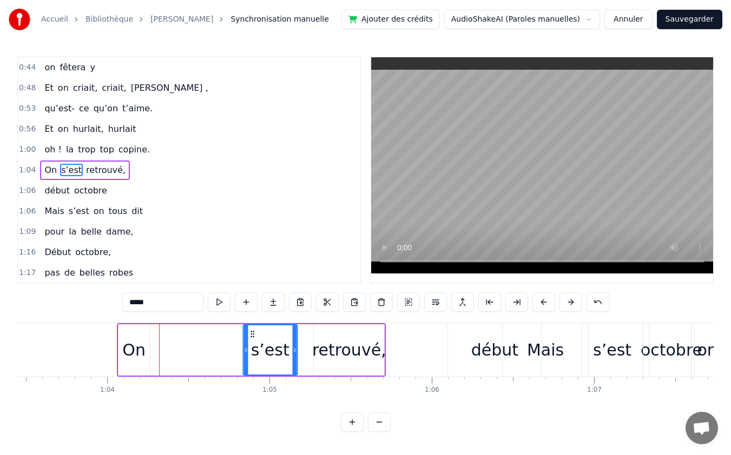
drag, startPoint x: 145, startPoint y: 332, endPoint x: 252, endPoint y: 329, distance: 106.6
click at [252, 329] on div "s’est" at bounding box center [269, 350] width 53 height 49
click at [138, 345] on div "On" at bounding box center [133, 350] width 23 height 24
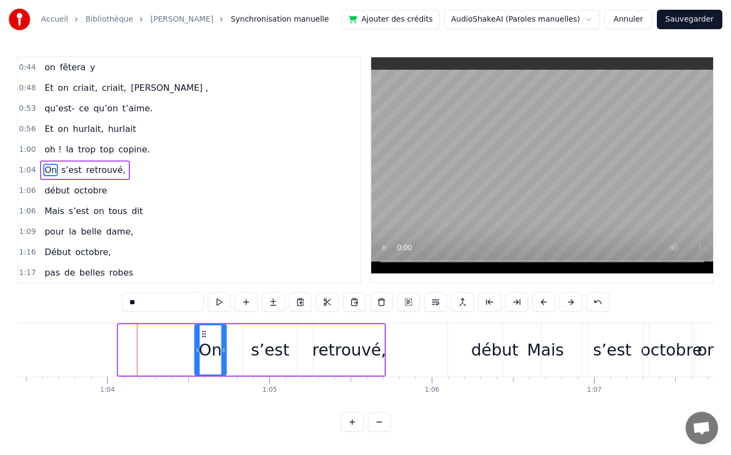
drag, startPoint x: 127, startPoint y: 333, endPoint x: 203, endPoint y: 334, distance: 76.3
click at [203, 334] on icon at bounding box center [204, 334] width 9 height 9
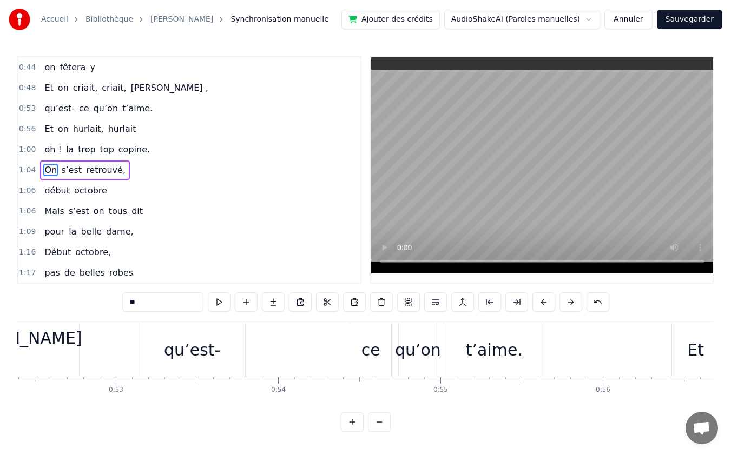
scroll to position [0, 8755]
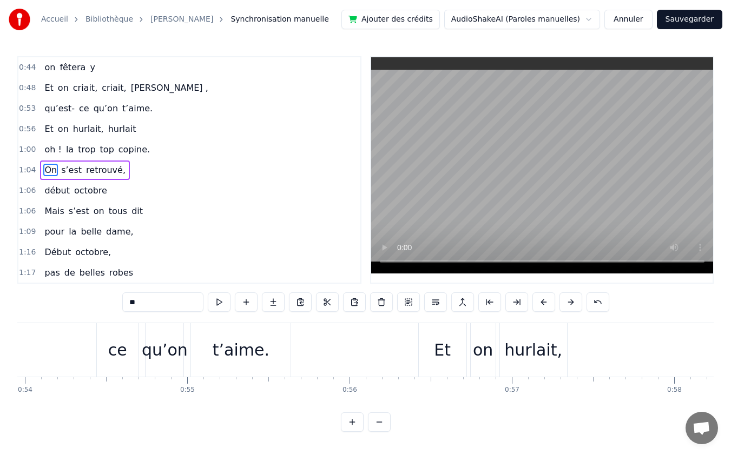
click at [433, 348] on div "Et" at bounding box center [443, 350] width 48 height 54
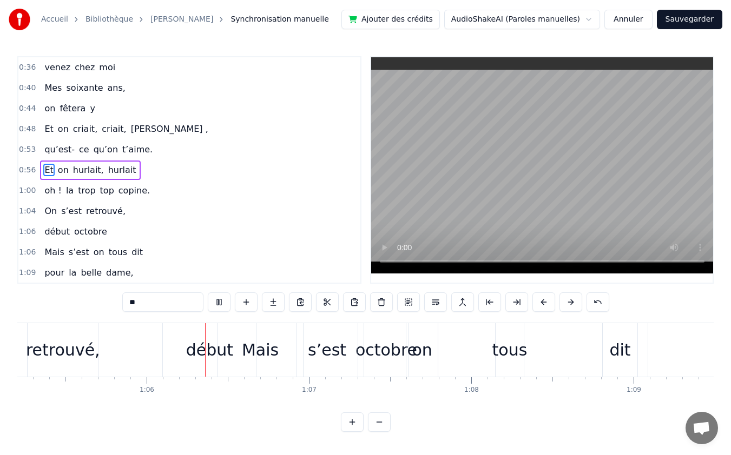
scroll to position [0, 10592]
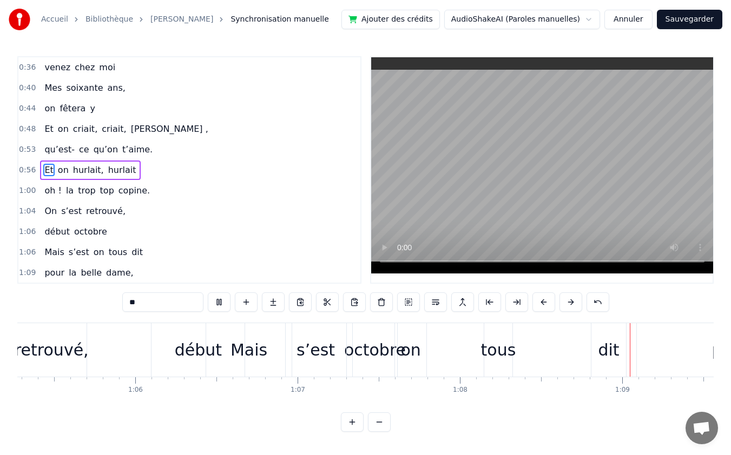
drag, startPoint x: 107, startPoint y: 57, endPoint x: 58, endPoint y: 403, distance: 349.0
click at [43, 187] on div "Accueil Bibliothèque [PERSON_NAME] manuelle Ajouter des crédits AudioShakeAI (P…" at bounding box center [365, 216] width 731 height 432
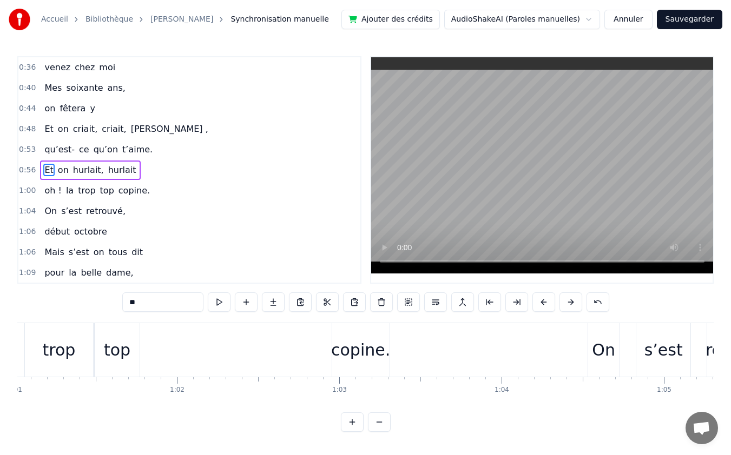
scroll to position [0, 10033]
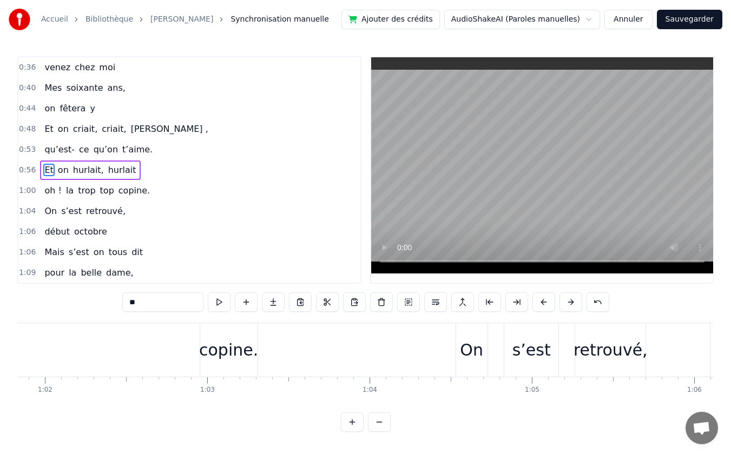
click at [479, 351] on div "On" at bounding box center [471, 350] width 23 height 24
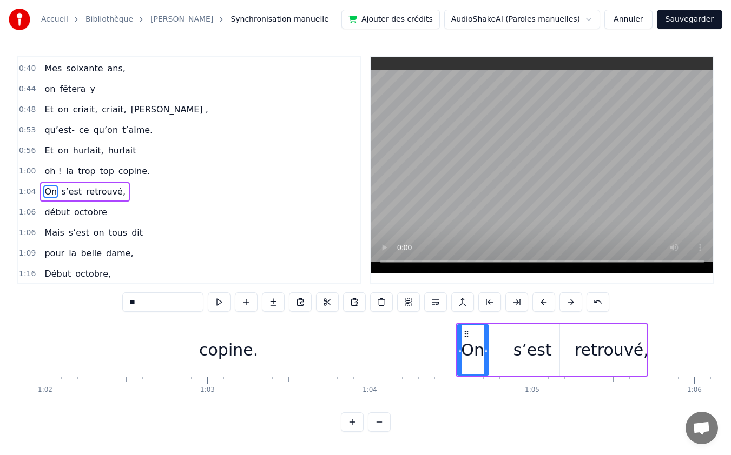
scroll to position [144, 0]
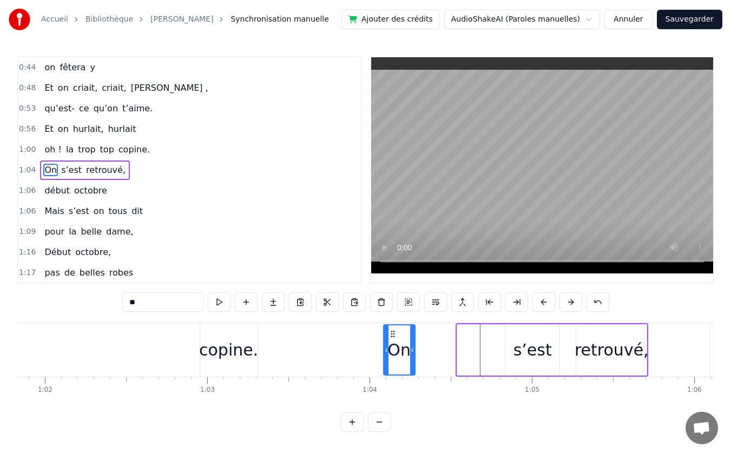
drag, startPoint x: 465, startPoint y: 332, endPoint x: 392, endPoint y: 338, distance: 73.8
click at [392, 338] on icon at bounding box center [392, 334] width 9 height 9
click at [527, 347] on div "s’est" at bounding box center [532, 350] width 38 height 24
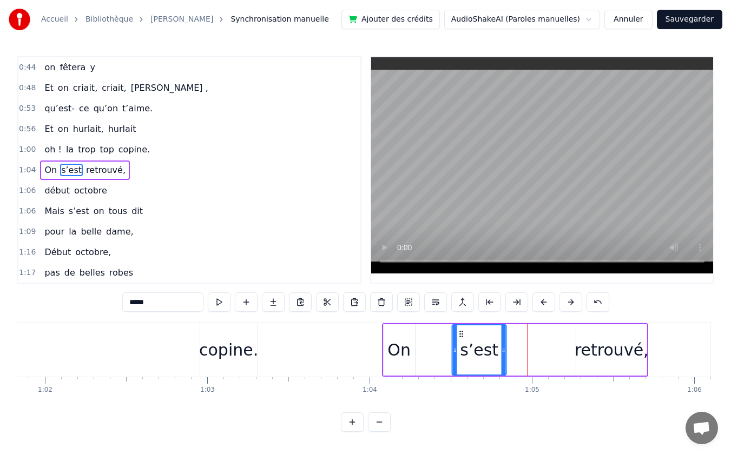
drag, startPoint x: 513, startPoint y: 334, endPoint x: 460, endPoint y: 341, distance: 53.5
click at [460, 341] on div "s’est" at bounding box center [479, 350] width 53 height 49
click at [581, 338] on div "retrouvé," at bounding box center [611, 350] width 74 height 24
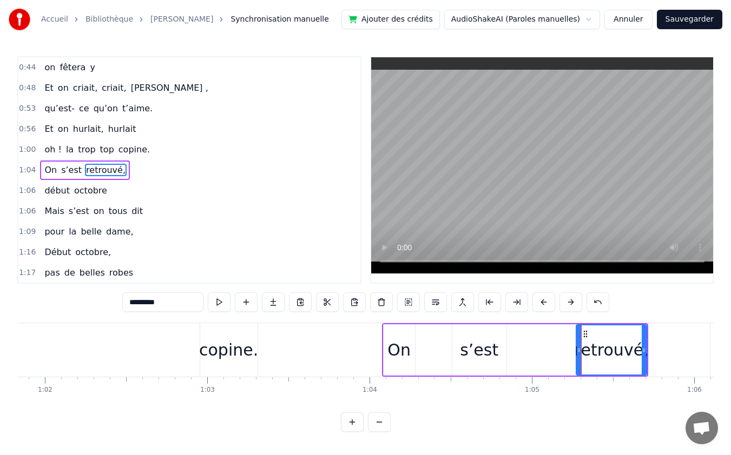
click at [584, 333] on icon at bounding box center [585, 334] width 9 height 9
drag, startPoint x: 579, startPoint y: 350, endPoint x: 522, endPoint y: 360, distance: 57.0
click at [522, 360] on div at bounding box center [522, 350] width 4 height 49
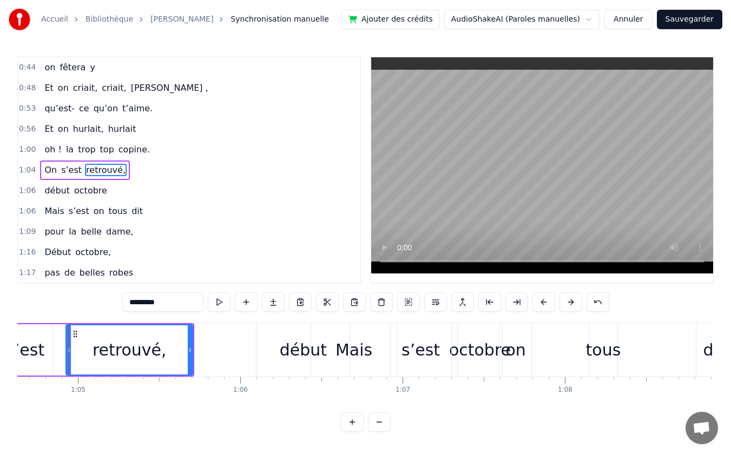
scroll to position [0, 10487]
click at [362, 356] on div "Mais" at bounding box center [353, 350] width 37 height 24
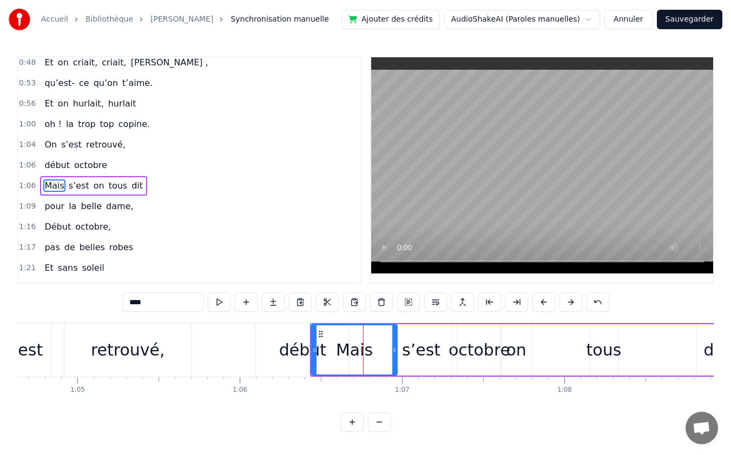
scroll to position [185, 0]
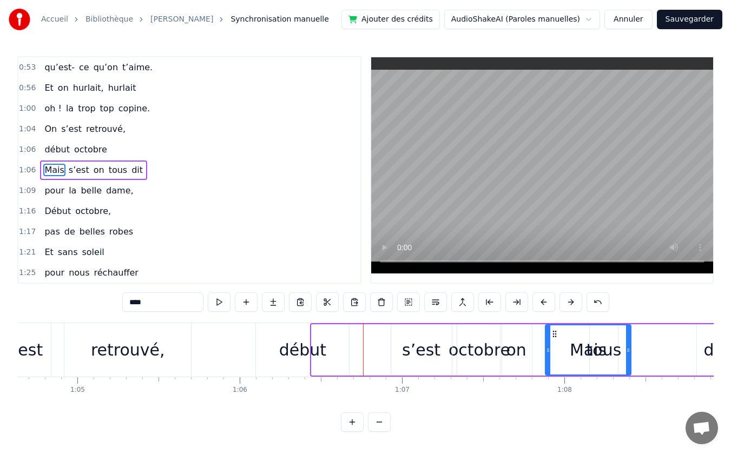
drag, startPoint x: 320, startPoint y: 333, endPoint x: 553, endPoint y: 342, distance: 233.9
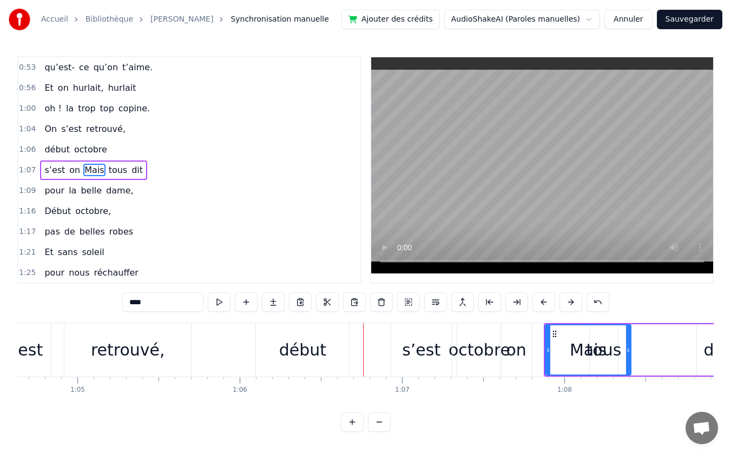
click at [423, 346] on div "s’est" at bounding box center [421, 350] width 38 height 24
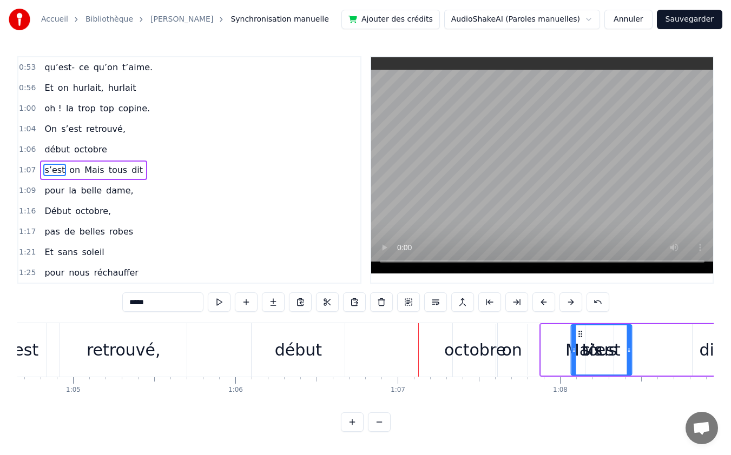
drag, startPoint x: 396, startPoint y: 335, endPoint x: 585, endPoint y: 339, distance: 188.3
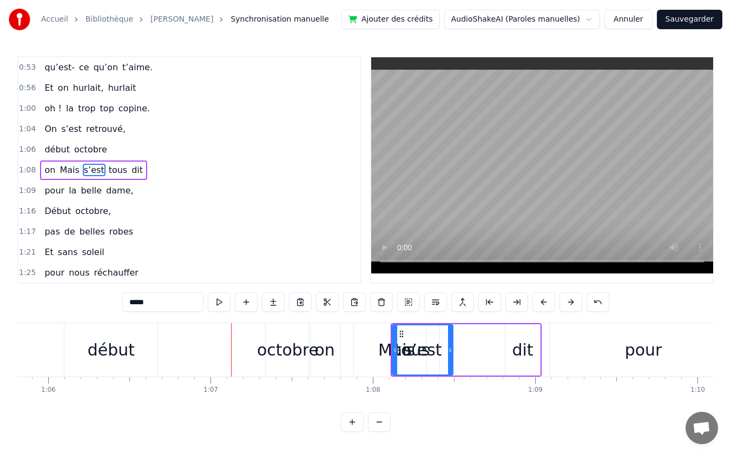
scroll to position [0, 10689]
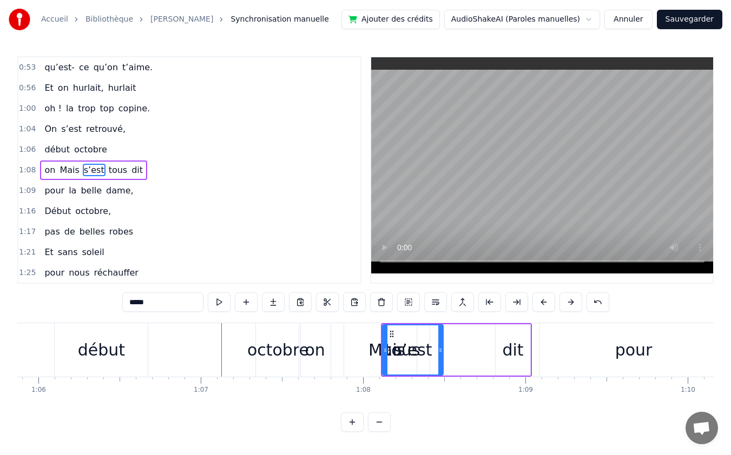
click at [626, 349] on div "pour" at bounding box center [633, 350] width 37 height 24
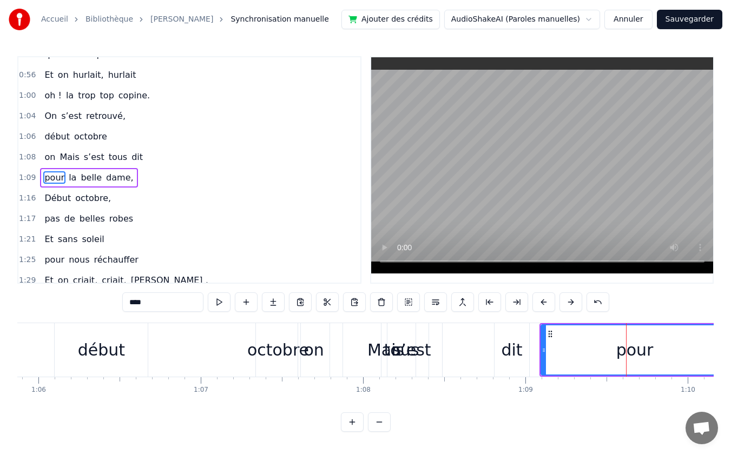
scroll to position [206, 0]
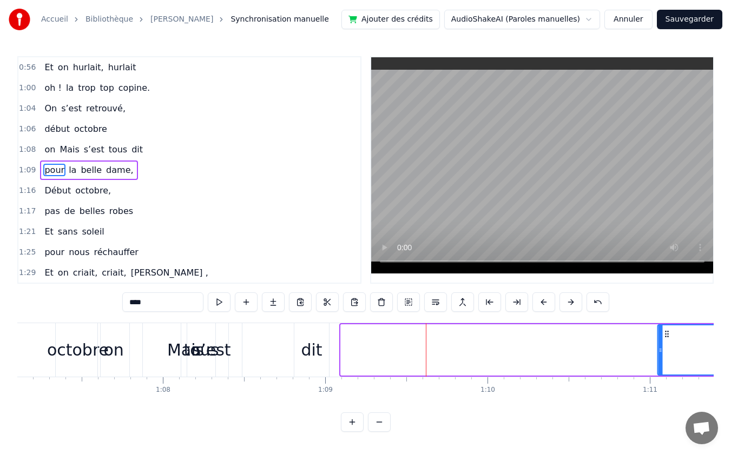
drag, startPoint x: 549, startPoint y: 333, endPoint x: 626, endPoint y: 342, distance: 77.3
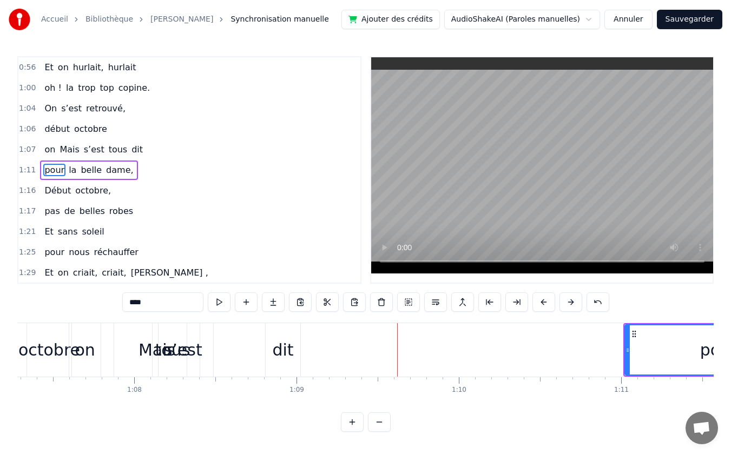
click at [272, 340] on div "dit" at bounding box center [283, 350] width 35 height 54
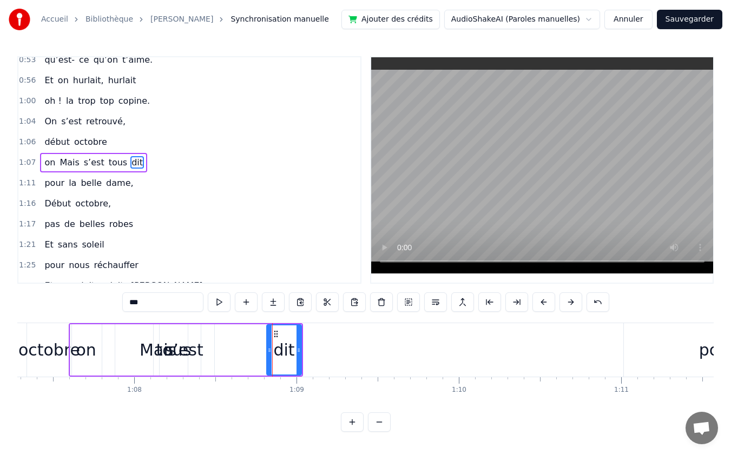
scroll to position [185, 0]
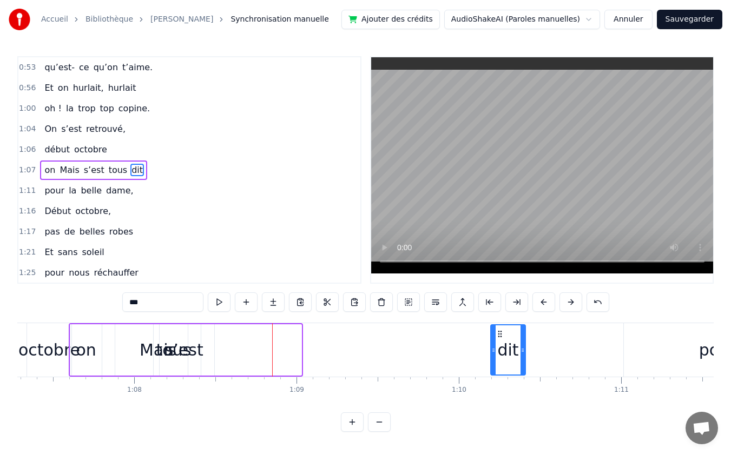
drag, startPoint x: 273, startPoint y: 333, endPoint x: 481, endPoint y: 341, distance: 207.9
click at [499, 339] on div "dit" at bounding box center [508, 350] width 34 height 49
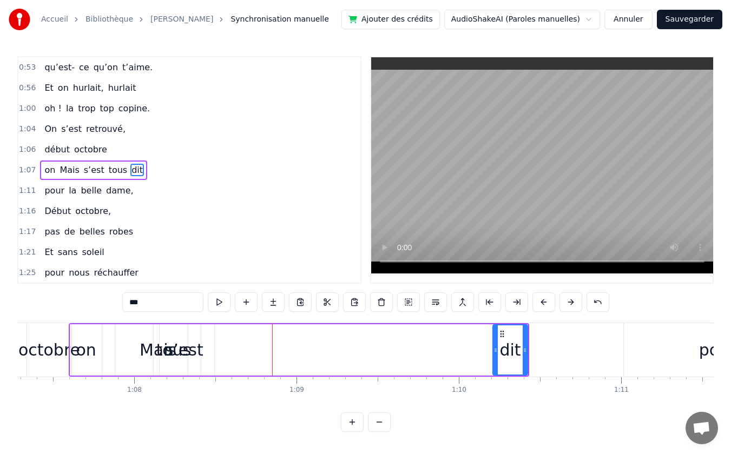
click at [181, 347] on div "tous" at bounding box center [173, 350] width 35 height 24
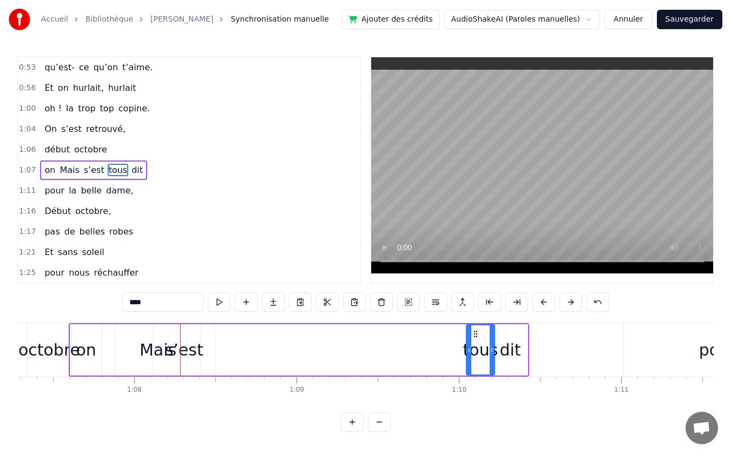
drag, startPoint x: 171, startPoint y: 332, endPoint x: 478, endPoint y: 342, distance: 306.9
click at [478, 342] on div "tous" at bounding box center [480, 350] width 27 height 49
click at [164, 347] on div "s’est" at bounding box center [184, 350] width 61 height 51
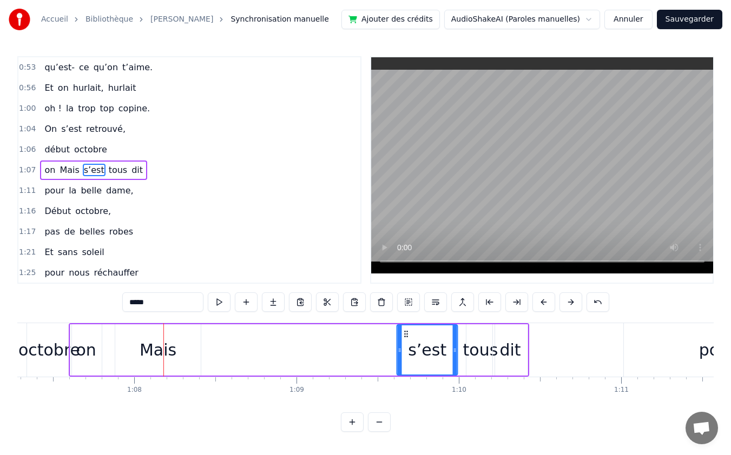
drag, startPoint x: 166, startPoint y: 334, endPoint x: 312, endPoint y: 344, distance: 145.8
click at [409, 343] on div "s’est" at bounding box center [427, 350] width 59 height 49
click at [163, 346] on div "Mais" at bounding box center [158, 350] width 37 height 24
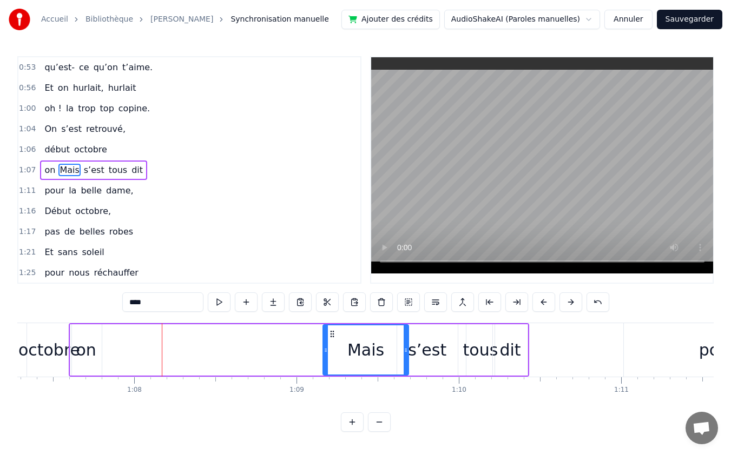
drag, startPoint x: 127, startPoint y: 332, endPoint x: 334, endPoint y: 333, distance: 207.7
click at [334, 333] on icon at bounding box center [332, 334] width 9 height 9
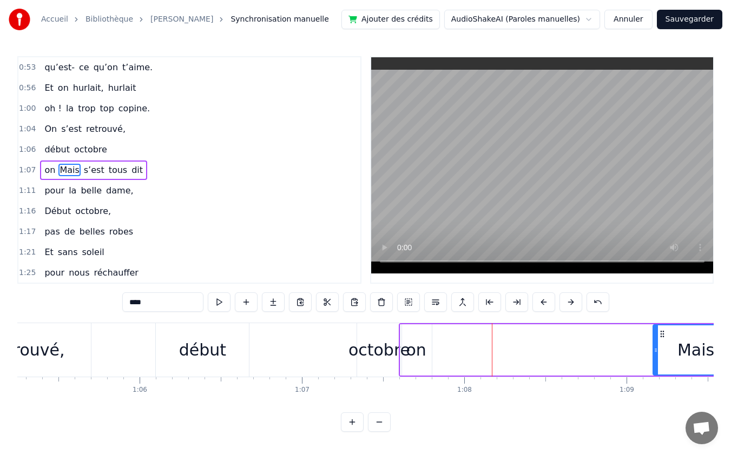
scroll to position [0, 10675]
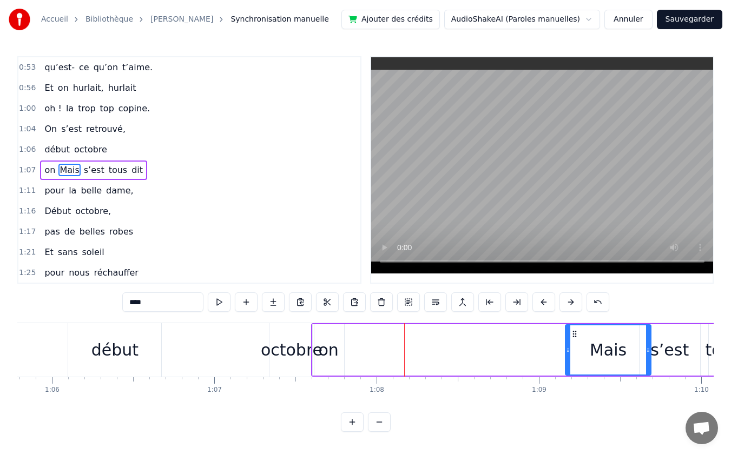
click at [299, 347] on div "octobre" at bounding box center [292, 350] width 62 height 24
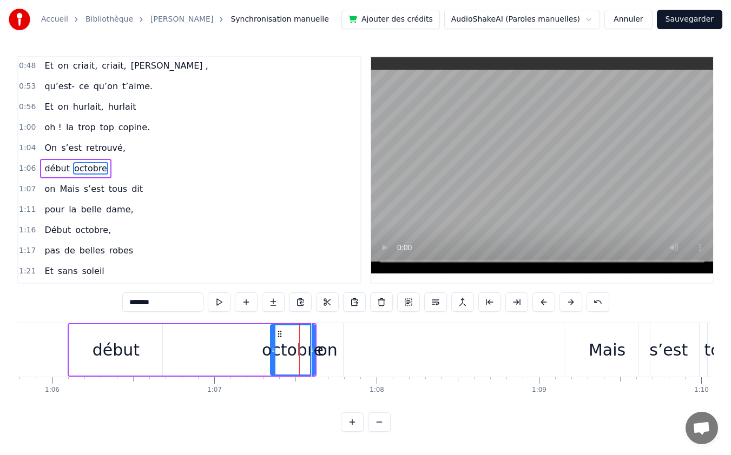
scroll to position [164, 0]
click at [326, 352] on div "on" at bounding box center [327, 350] width 20 height 24
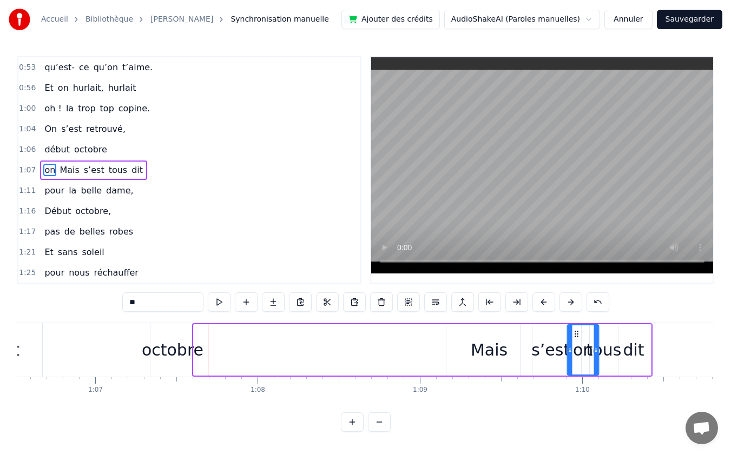
scroll to position [0, 10803]
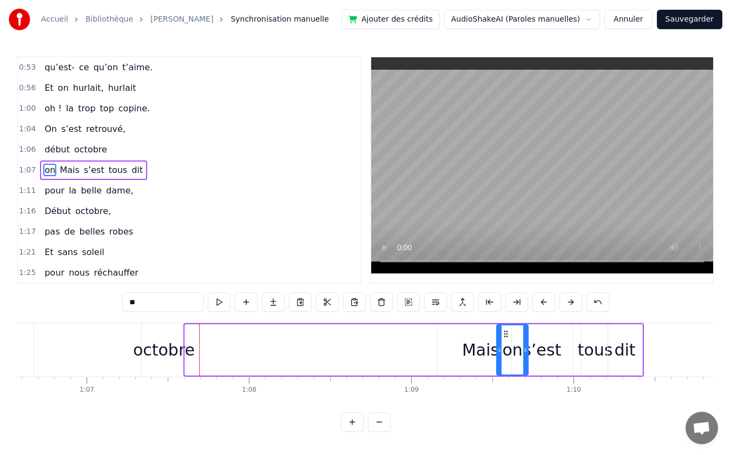
drag, startPoint x: 321, startPoint y: 334, endPoint x: 505, endPoint y: 346, distance: 184.3
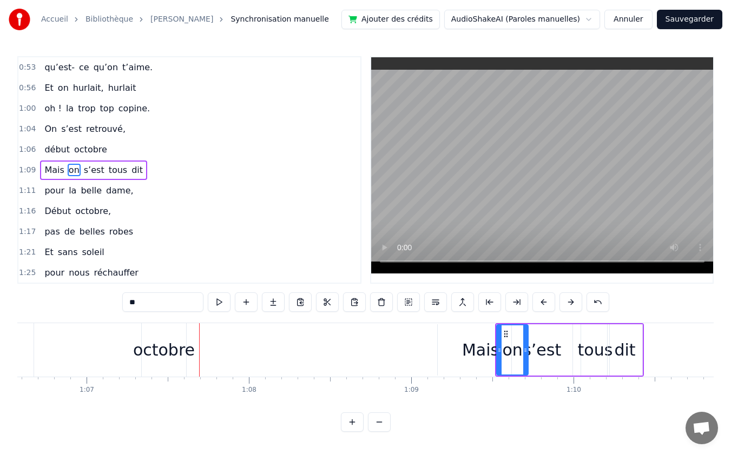
click at [172, 351] on div "octobre" at bounding box center [164, 350] width 62 height 24
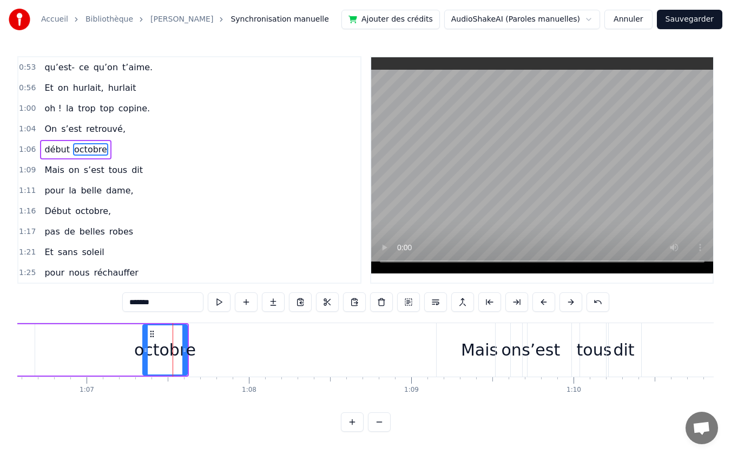
scroll to position [164, 0]
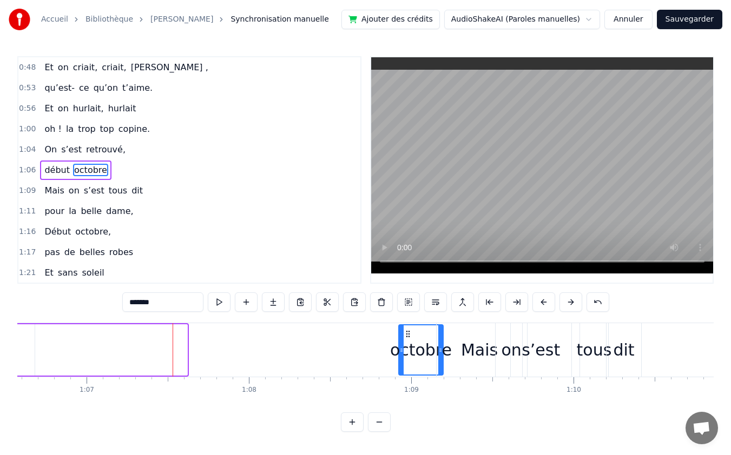
drag, startPoint x: 153, startPoint y: 333, endPoint x: 408, endPoint y: 338, distance: 255.9
click at [408, 338] on icon at bounding box center [408, 334] width 9 height 9
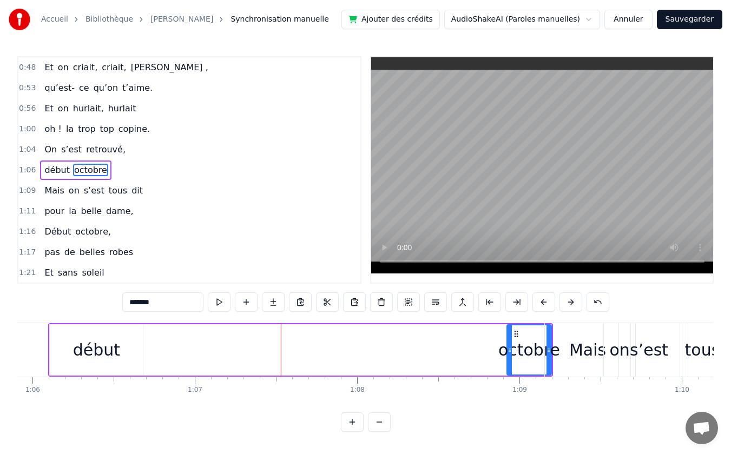
scroll to position [0, 10673]
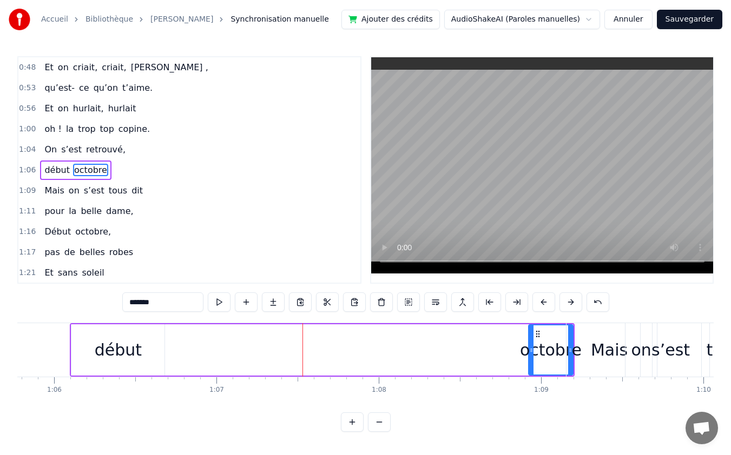
click at [123, 338] on div "début" at bounding box center [118, 350] width 47 height 24
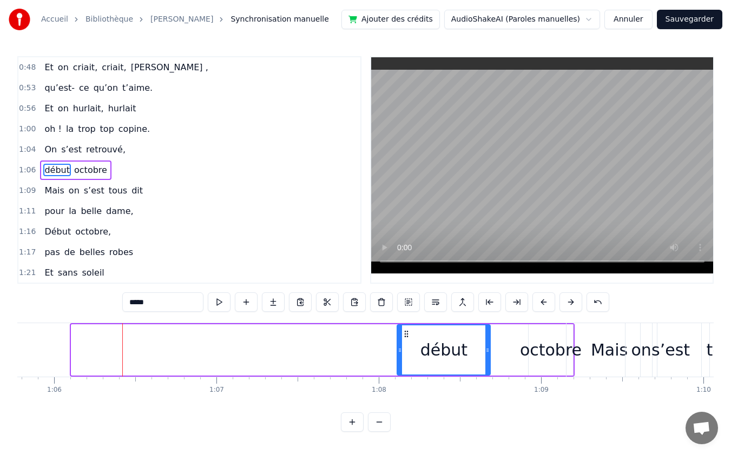
drag, startPoint x: 81, startPoint y: 333, endPoint x: 407, endPoint y: 340, distance: 325.7
click at [407, 340] on div "début" at bounding box center [444, 350] width 92 height 49
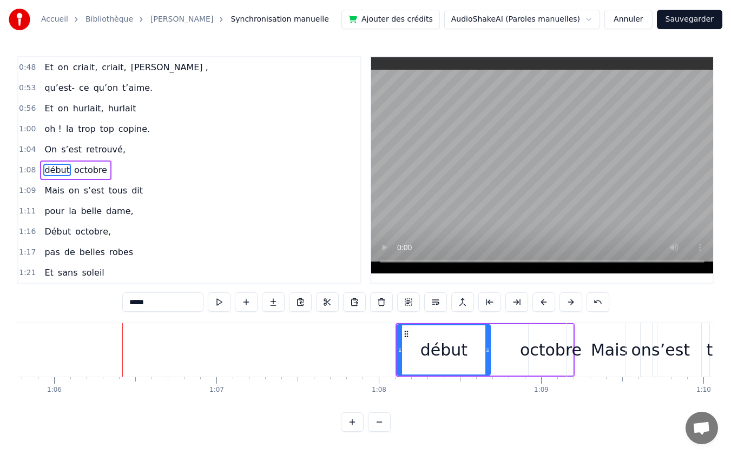
click at [550, 347] on div "octobre" at bounding box center [551, 350] width 62 height 24
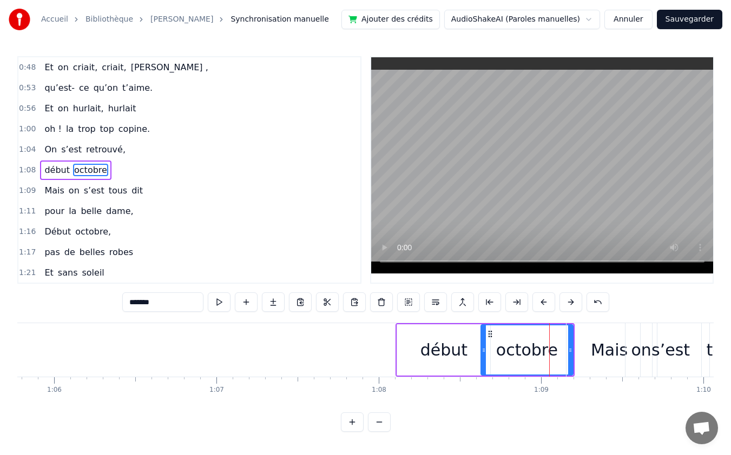
drag, startPoint x: 532, startPoint y: 352, endPoint x: 484, endPoint y: 358, distance: 48.0
click at [484, 358] on div at bounding box center [483, 350] width 4 height 49
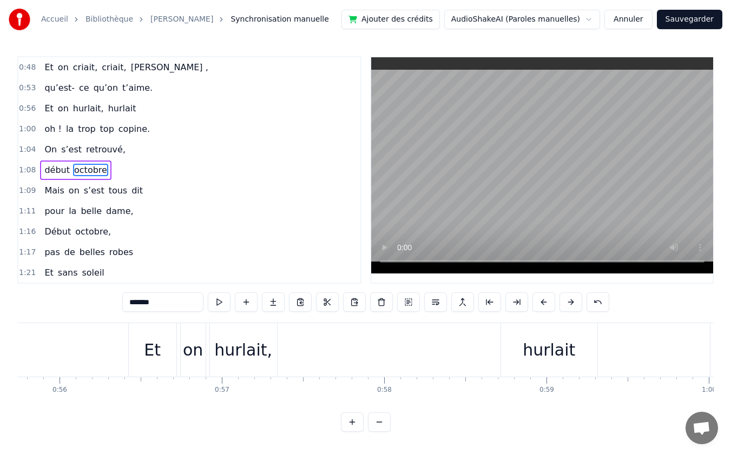
scroll to position [0, 9033]
click at [170, 356] on div "Et" at bounding box center [164, 350] width 48 height 54
type input "**"
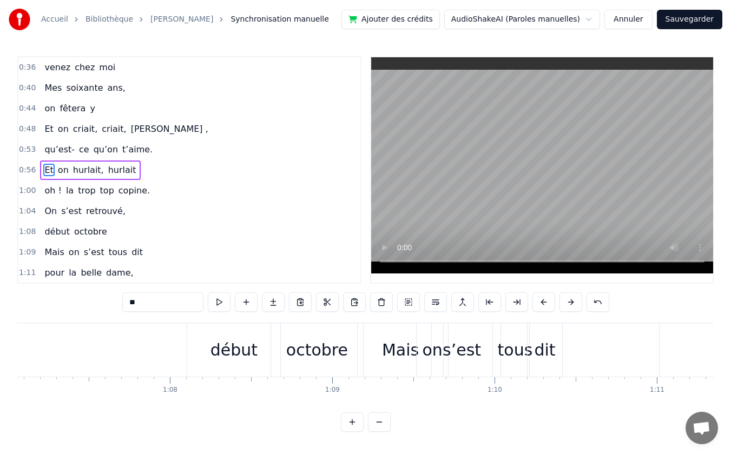
scroll to position [0, 10915]
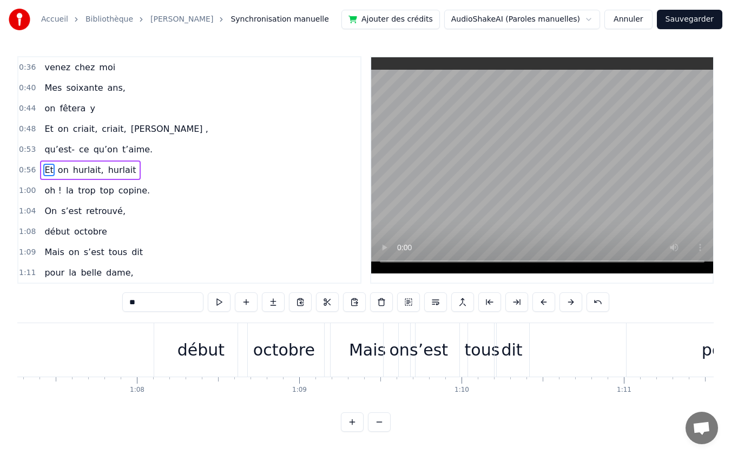
click at [461, 345] on div "Mais on s’est tous dit" at bounding box center [428, 350] width 208 height 54
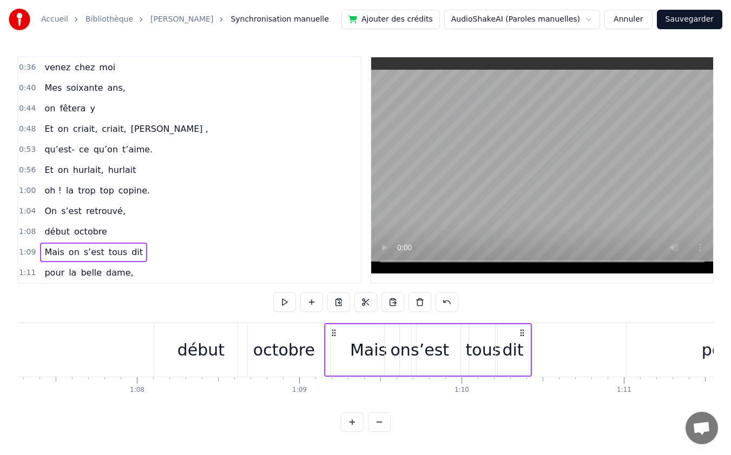
click at [483, 342] on div "tous" at bounding box center [483, 350] width 35 height 24
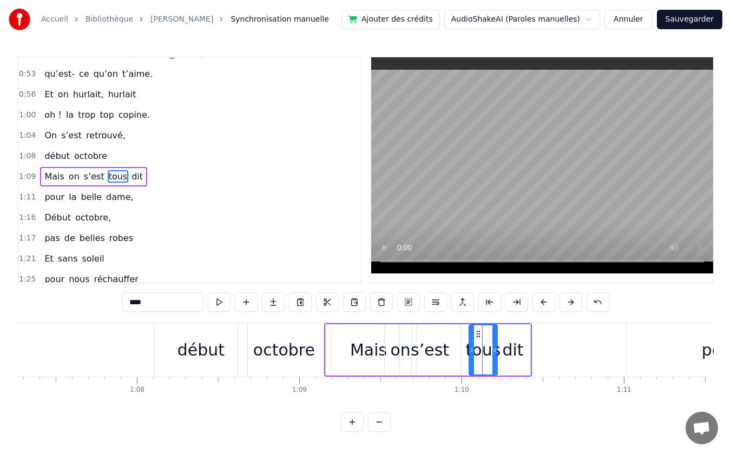
scroll to position [185, 0]
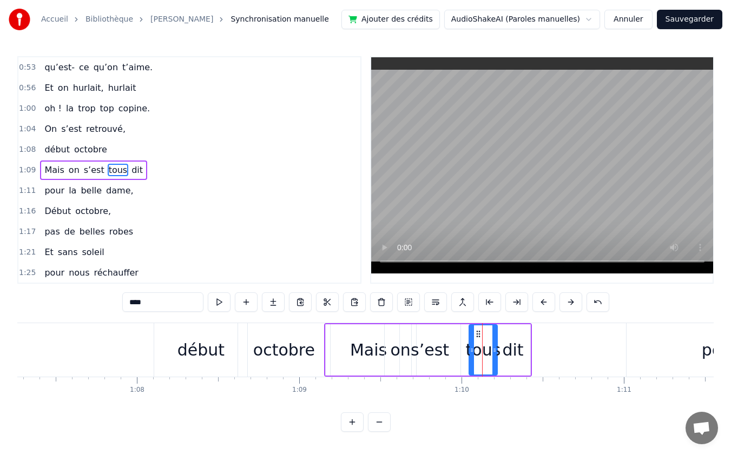
click at [524, 343] on div "dit" at bounding box center [512, 350] width 35 height 51
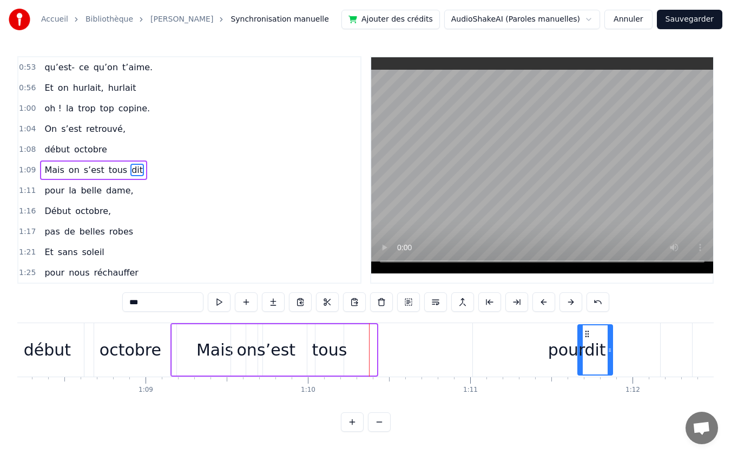
scroll to position [0, 11091]
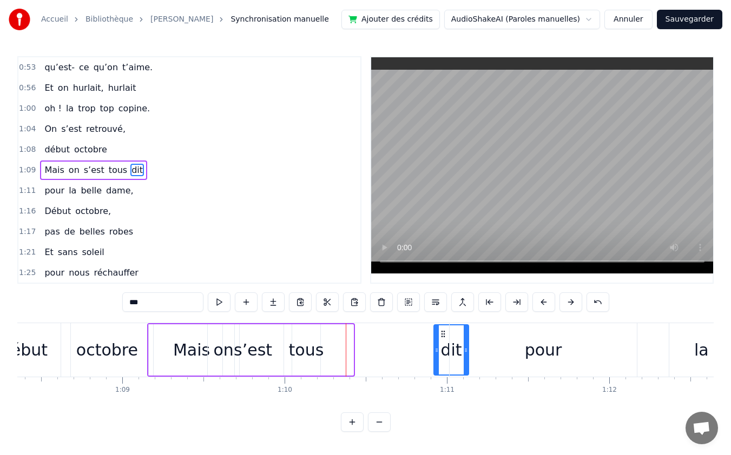
drag, startPoint x: 502, startPoint y: 332, endPoint x: 441, endPoint y: 334, distance: 61.7
click at [441, 334] on icon at bounding box center [443, 334] width 9 height 9
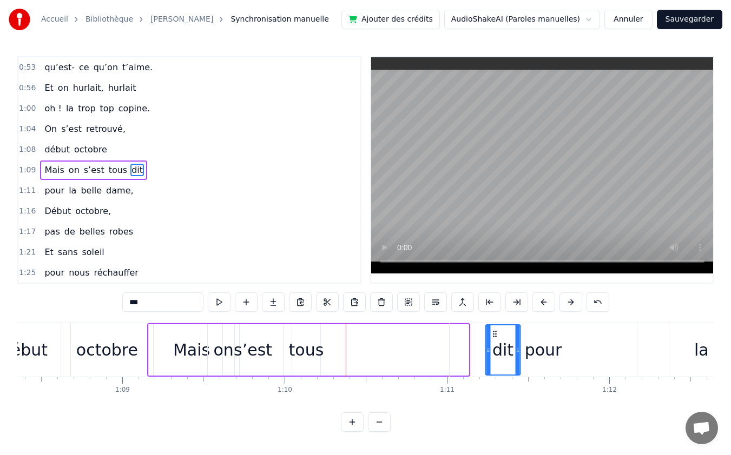
drag, startPoint x: 445, startPoint y: 334, endPoint x: 497, endPoint y: 334, distance: 51.9
click at [553, 352] on div "pour" at bounding box center [543, 350] width 37 height 24
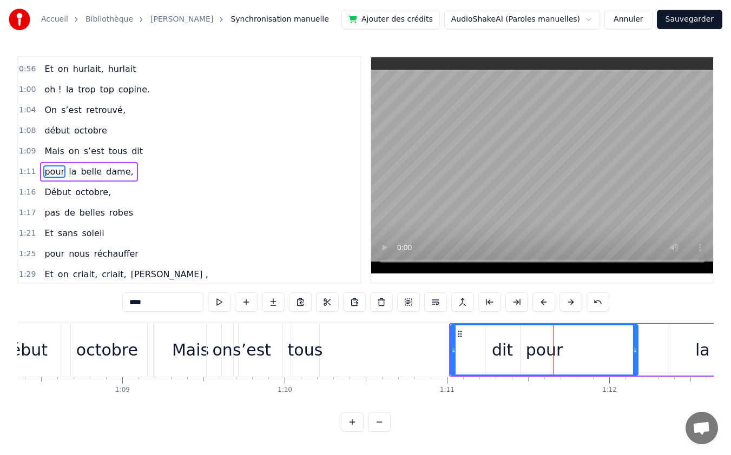
scroll to position [206, 0]
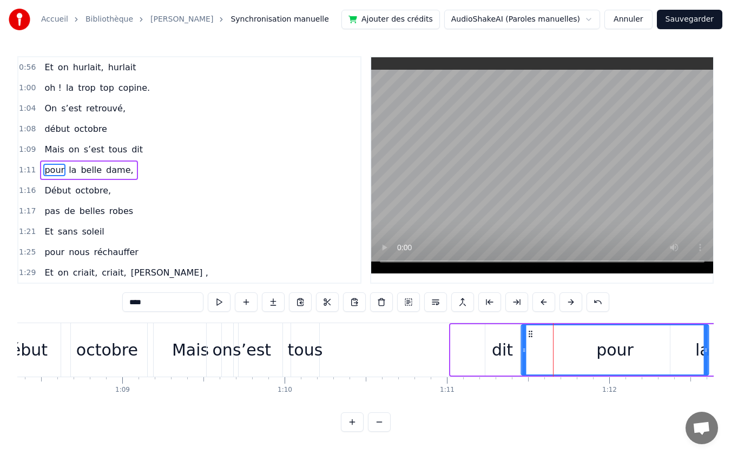
drag, startPoint x: 458, startPoint y: 333, endPoint x: 529, endPoint y: 333, distance: 70.9
click at [529, 333] on icon at bounding box center [530, 334] width 9 height 9
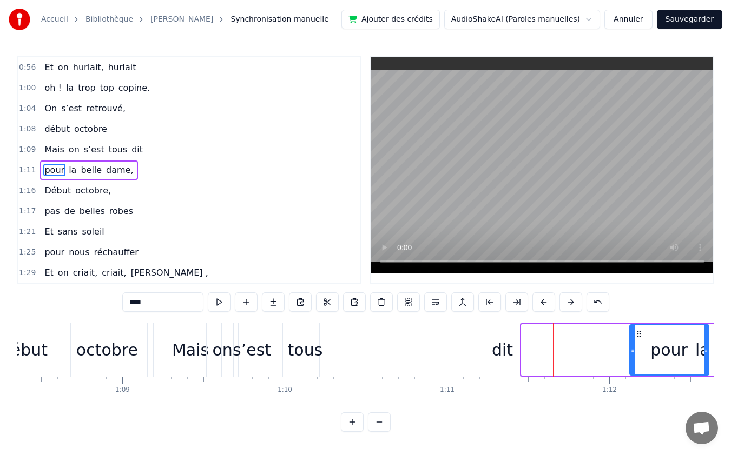
drag, startPoint x: 526, startPoint y: 351, endPoint x: 634, endPoint y: 350, distance: 108.2
click at [634, 350] on icon at bounding box center [632, 350] width 4 height 9
click at [290, 347] on div "tous" at bounding box center [305, 350] width 35 height 24
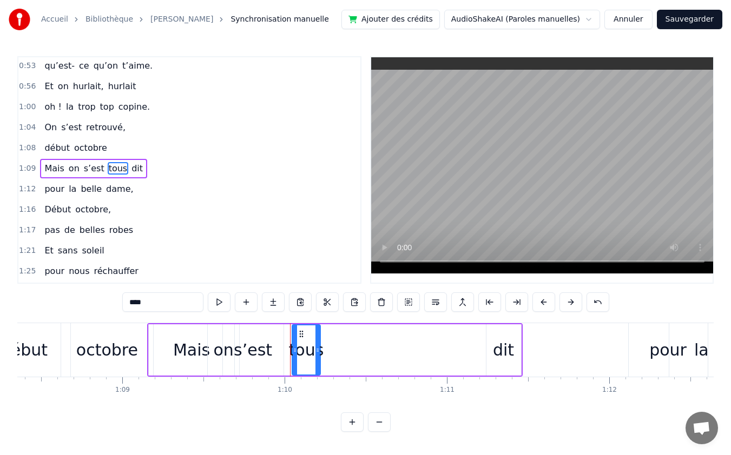
scroll to position [185, 0]
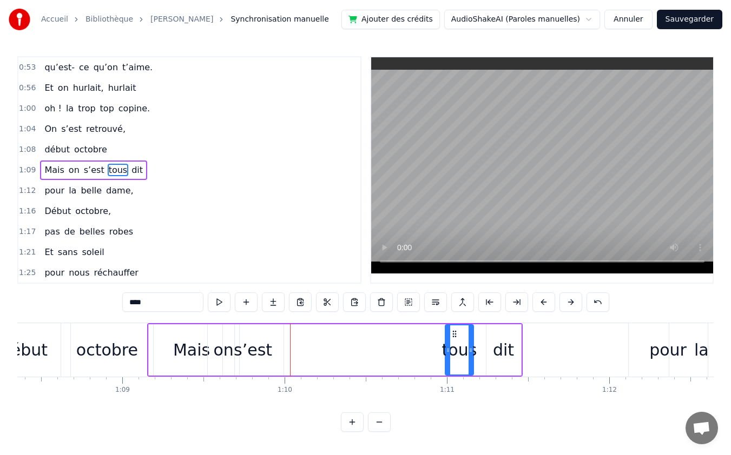
drag, startPoint x: 299, startPoint y: 330, endPoint x: 452, endPoint y: 330, distance: 153.1
click at [452, 330] on icon at bounding box center [454, 334] width 9 height 9
drag, startPoint x: 448, startPoint y: 350, endPoint x: 413, endPoint y: 351, distance: 35.2
click at [413, 351] on icon at bounding box center [413, 350] width 4 height 9
click at [257, 350] on div "s’est" at bounding box center [253, 350] width 38 height 24
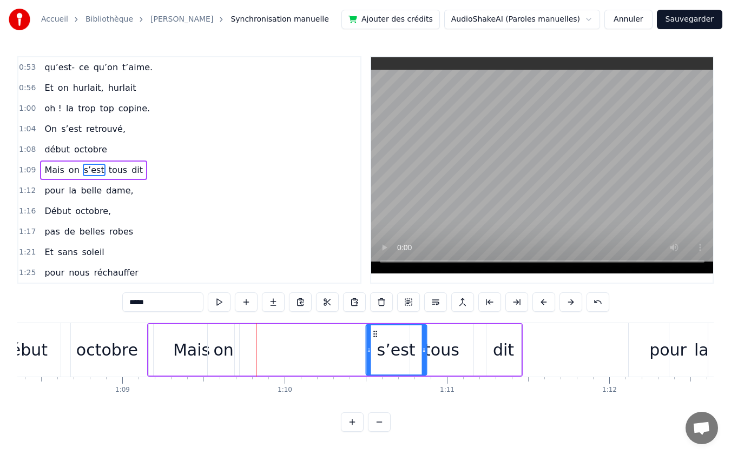
drag, startPoint x: 229, startPoint y: 331, endPoint x: 372, endPoint y: 335, distance: 142.8
click at [372, 335] on icon at bounding box center [375, 334] width 9 height 9
click at [222, 347] on div "on" at bounding box center [223, 350] width 20 height 24
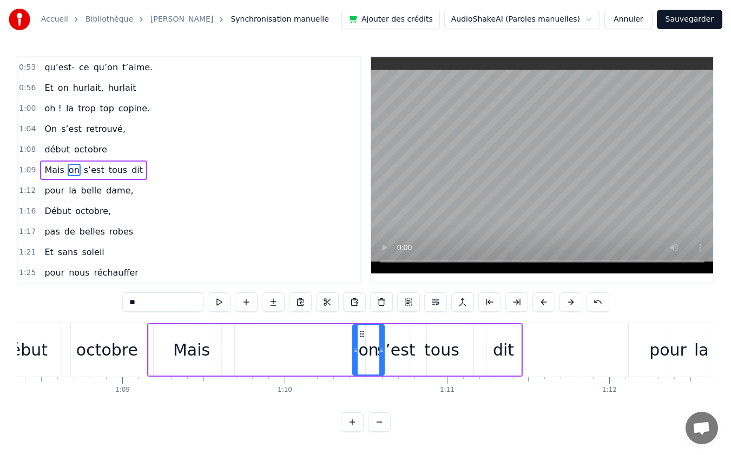
drag, startPoint x: 217, startPoint y: 334, endPoint x: 362, endPoint y: 336, distance: 145.0
click at [362, 336] on icon at bounding box center [362, 334] width 9 height 9
click at [202, 348] on div "Mais" at bounding box center [191, 350] width 37 height 24
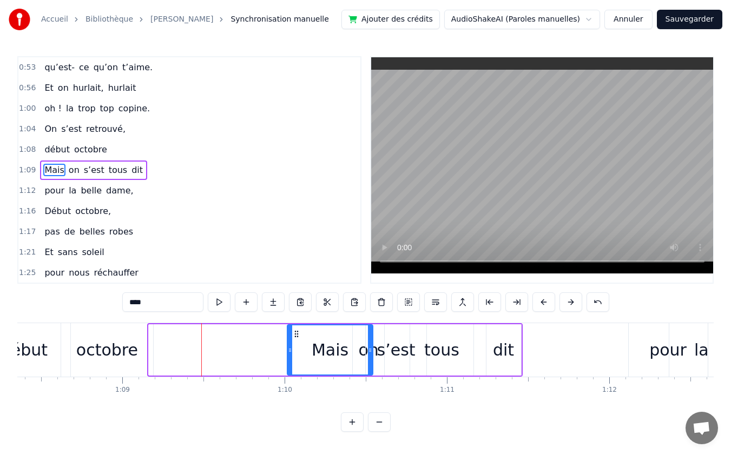
drag, startPoint x: 159, startPoint y: 334, endPoint x: 297, endPoint y: 340, distance: 138.6
click at [297, 340] on div "Mais" at bounding box center [330, 350] width 84 height 49
click at [494, 333] on div "dit" at bounding box center [503, 350] width 35 height 51
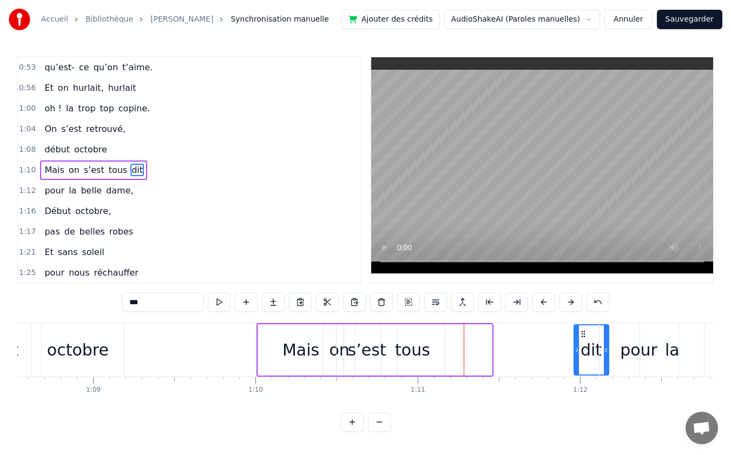
drag, startPoint x: 495, startPoint y: 334, endPoint x: 597, endPoint y: 334, distance: 101.1
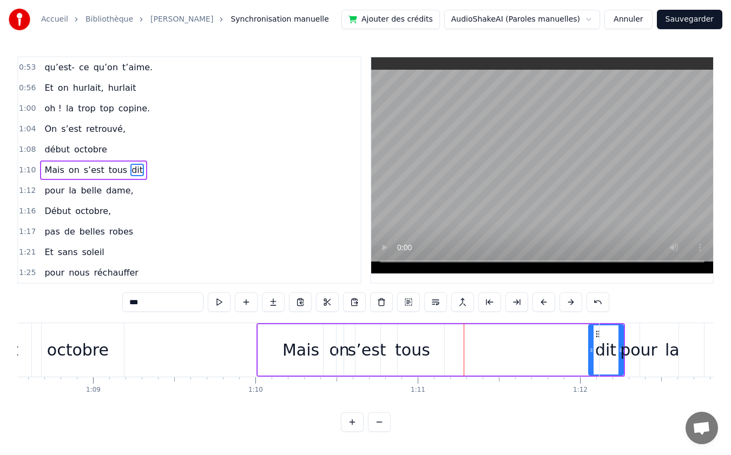
scroll to position [0, 11123]
click at [397, 348] on div "tous" at bounding box center [410, 350] width 35 height 24
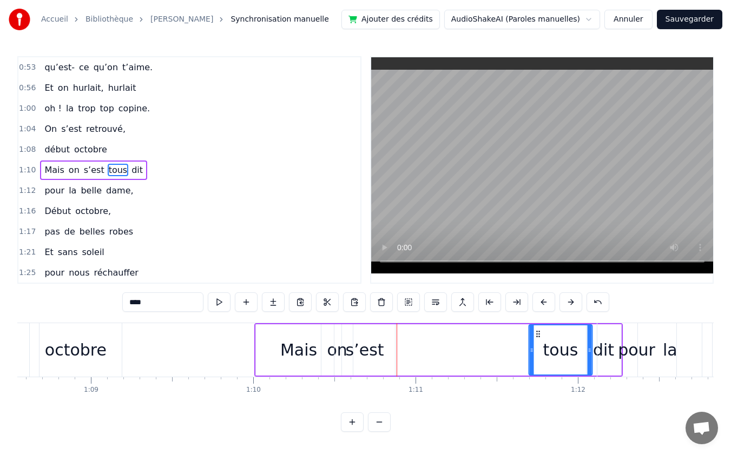
drag, startPoint x: 385, startPoint y: 330, endPoint x: 535, endPoint y: 329, distance: 150.4
click at [535, 329] on div "tous" at bounding box center [560, 350] width 62 height 49
click at [367, 348] on div "s’est" at bounding box center [365, 350] width 38 height 24
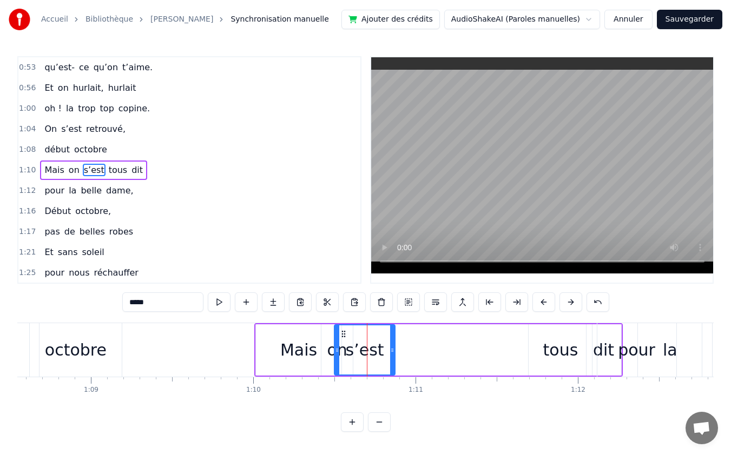
scroll to position [1, 0]
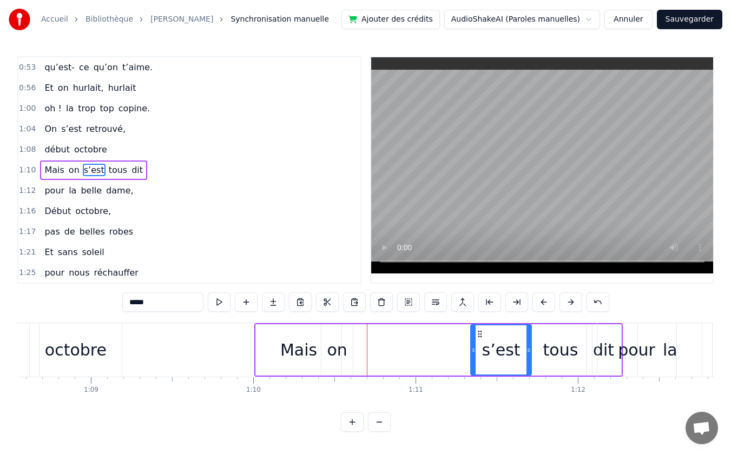
drag, startPoint x: 343, startPoint y: 333, endPoint x: 480, endPoint y: 334, distance: 136.3
click at [480, 334] on icon at bounding box center [479, 334] width 9 height 9
click at [328, 348] on div "on" at bounding box center [337, 350] width 20 height 24
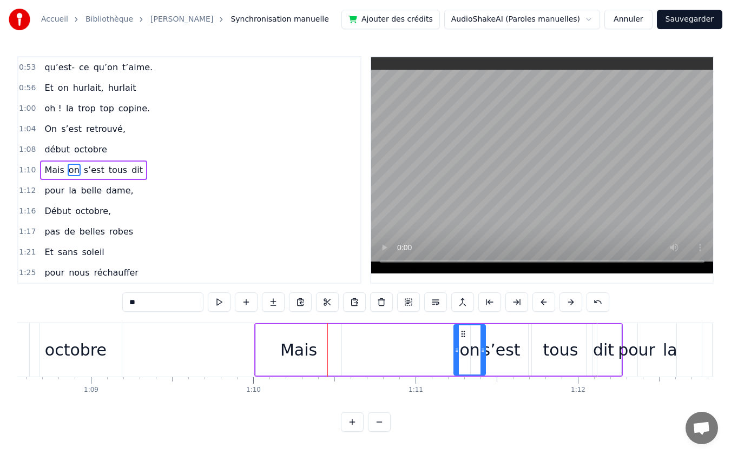
drag, startPoint x: 330, startPoint y: 331, endPoint x: 462, endPoint y: 333, distance: 132.5
click at [462, 333] on icon at bounding box center [463, 334] width 9 height 9
click at [294, 352] on div "Mais" at bounding box center [298, 350] width 37 height 24
type input "****"
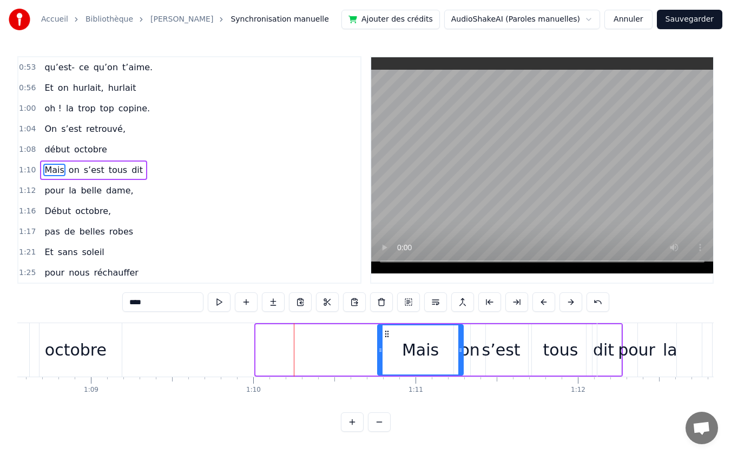
drag, startPoint x: 262, startPoint y: 334, endPoint x: 385, endPoint y: 335, distance: 122.2
click at [385, 335] on icon at bounding box center [386, 334] width 9 height 9
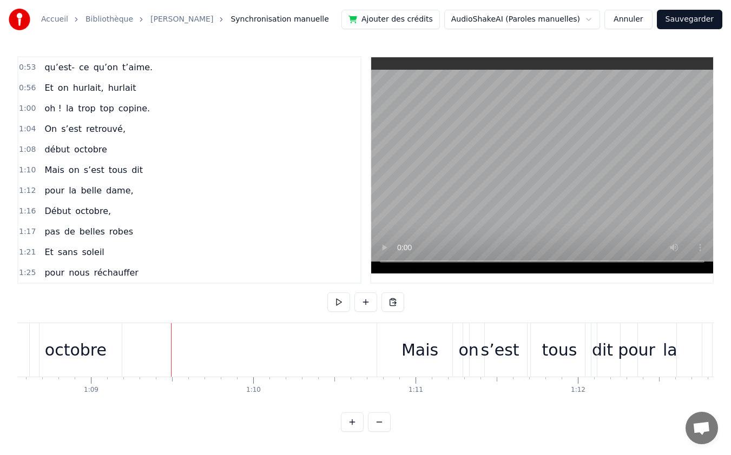
click at [78, 348] on div "octobre" at bounding box center [76, 350] width 62 height 24
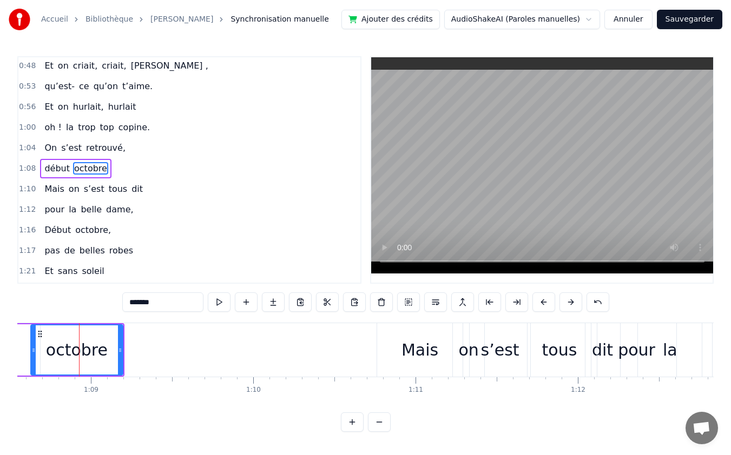
scroll to position [164, 0]
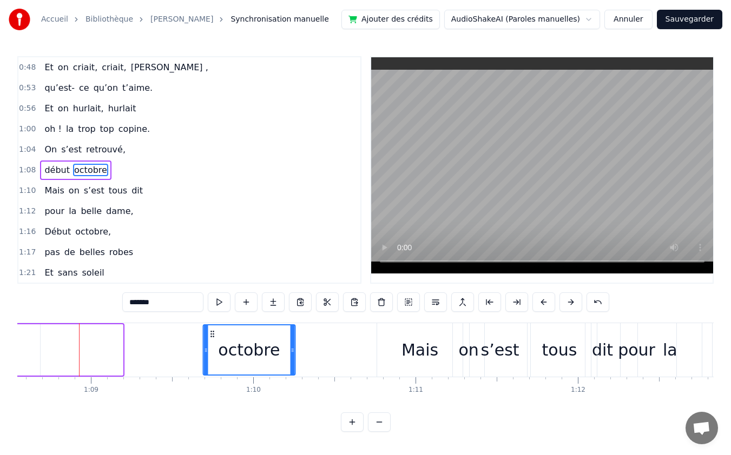
drag, startPoint x: 70, startPoint y: 334, endPoint x: 210, endPoint y: 336, distance: 140.1
click at [210, 336] on icon at bounding box center [212, 334] width 9 height 9
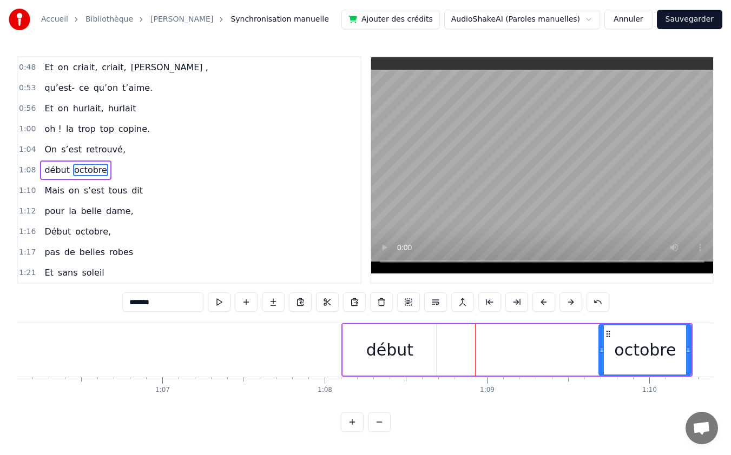
scroll to position [1, 0]
click at [380, 350] on div "début" at bounding box center [389, 350] width 47 height 24
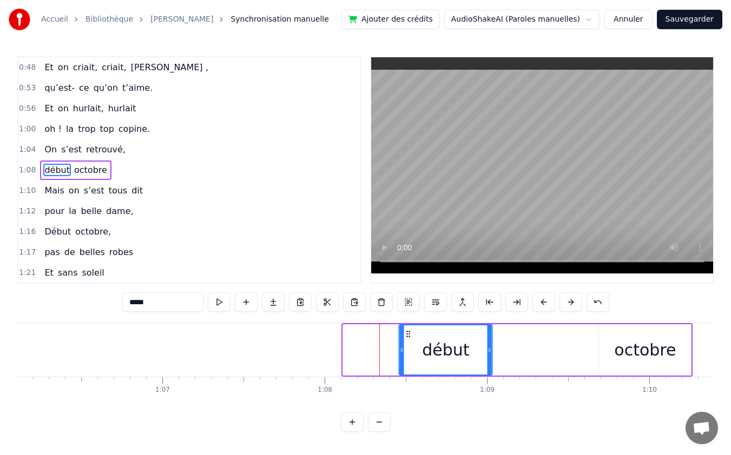
drag, startPoint x: 349, startPoint y: 332, endPoint x: 405, endPoint y: 333, distance: 55.7
click at [405, 333] on icon at bounding box center [408, 334] width 9 height 9
click at [611, 352] on div "octobre" at bounding box center [645, 350] width 92 height 51
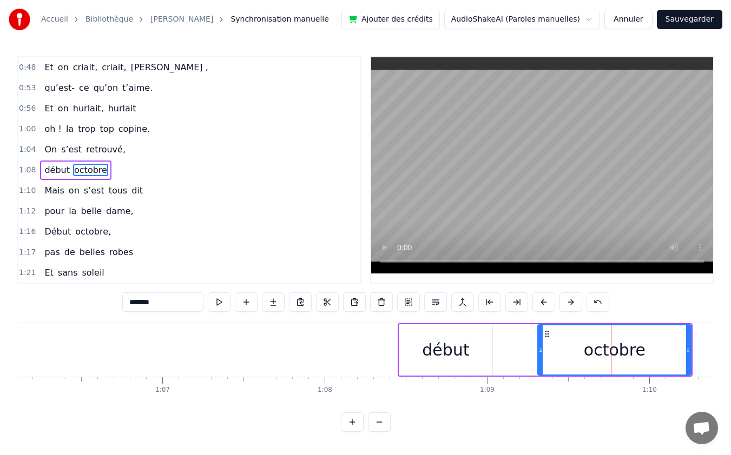
drag, startPoint x: 601, startPoint y: 350, endPoint x: 540, endPoint y: 355, distance: 61.3
click at [540, 355] on div at bounding box center [540, 350] width 4 height 49
click at [468, 356] on div "début" at bounding box center [445, 350] width 93 height 51
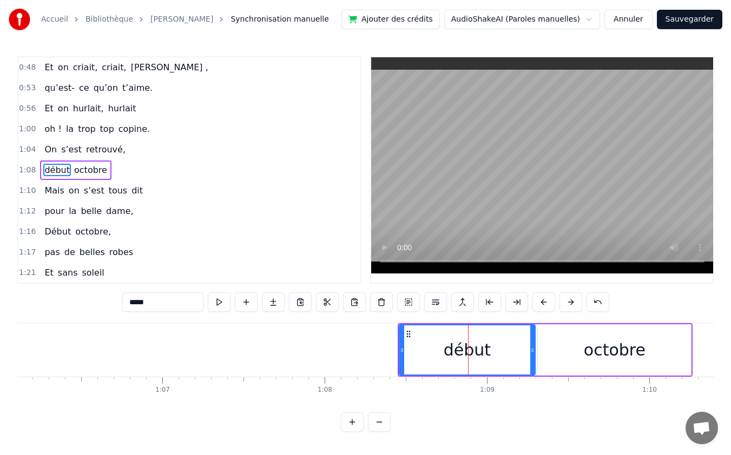
drag, startPoint x: 488, startPoint y: 349, endPoint x: 531, endPoint y: 349, distance: 42.7
click at [531, 349] on icon at bounding box center [532, 350] width 4 height 9
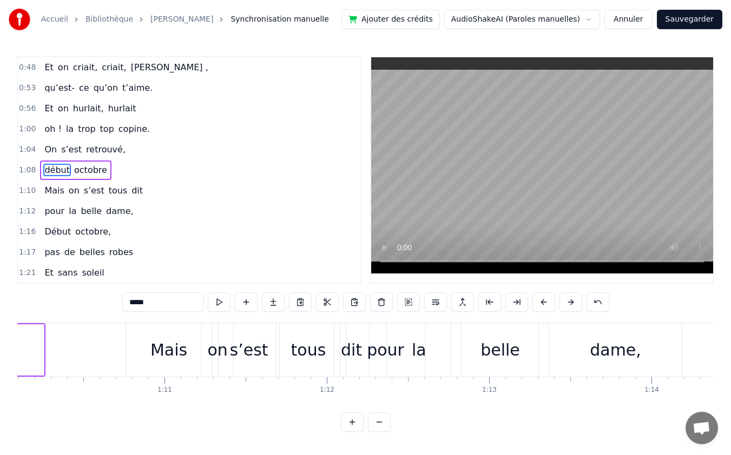
scroll to position [0, 11376]
click at [617, 351] on div "dame," at bounding box center [612, 350] width 51 height 24
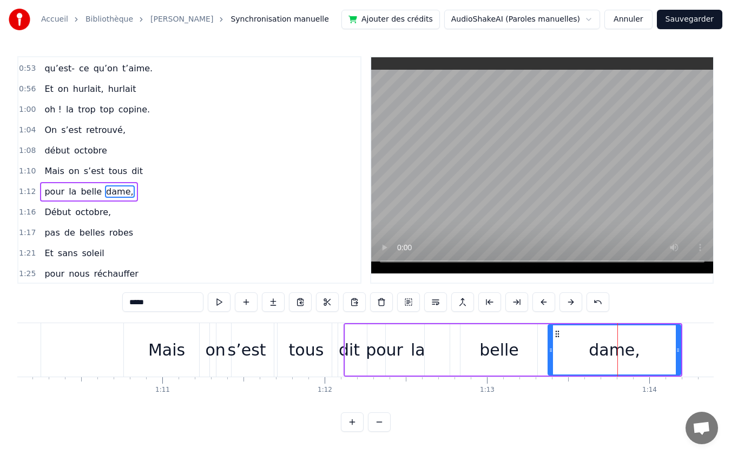
scroll to position [206, 0]
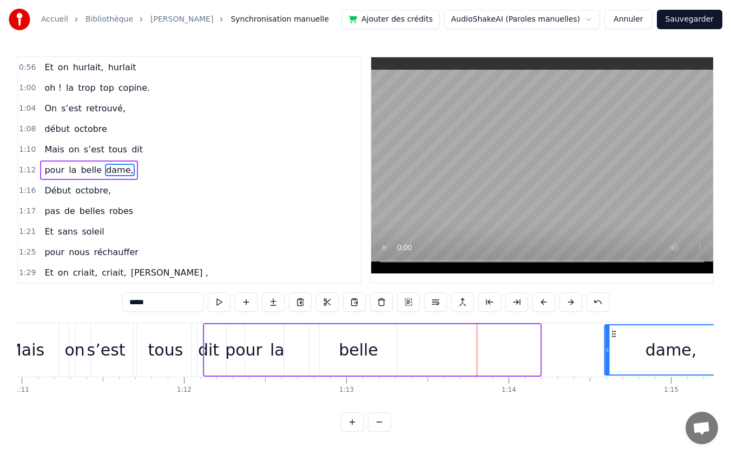
drag, startPoint x: 559, startPoint y: 331, endPoint x: 633, endPoint y: 329, distance: 74.1
click at [633, 329] on div "dame," at bounding box center [670, 350] width 131 height 49
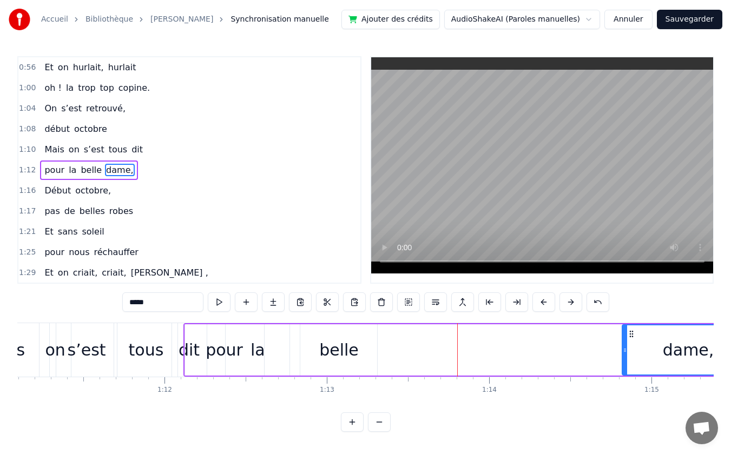
click at [315, 343] on div "belle" at bounding box center [338, 350] width 77 height 51
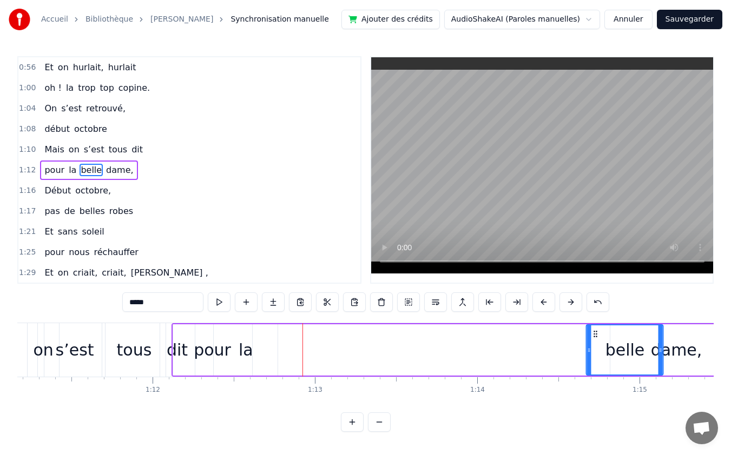
drag, startPoint x: 306, startPoint y: 333, endPoint x: 587, endPoint y: 332, distance: 281.3
click at [591, 332] on icon at bounding box center [595, 334] width 9 height 9
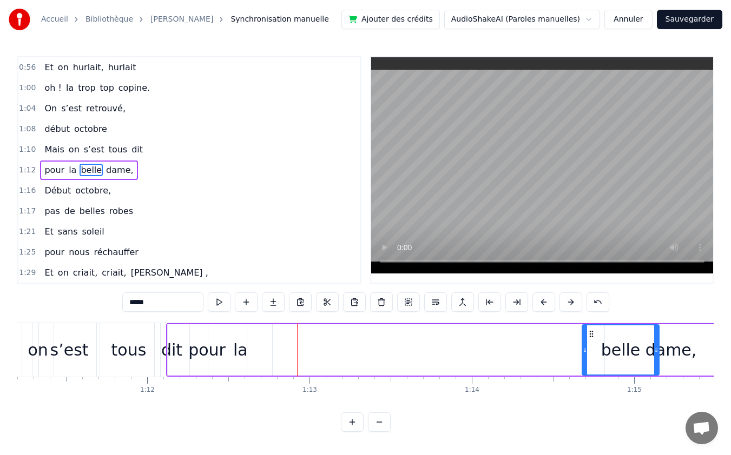
click at [242, 346] on div "la" at bounding box center [240, 350] width 15 height 24
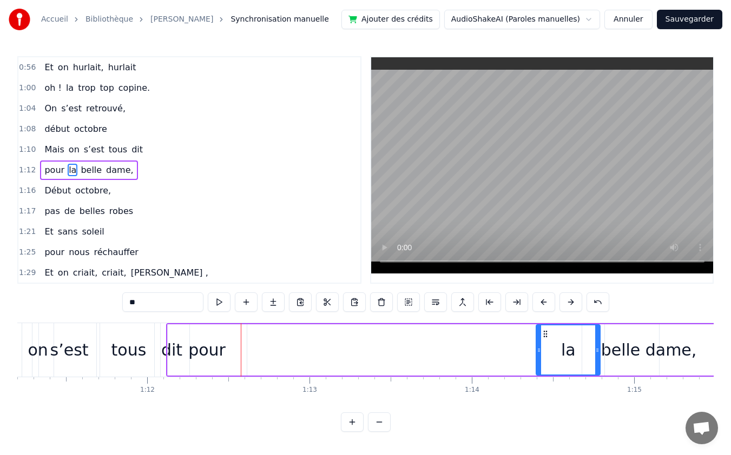
drag, startPoint x: 216, startPoint y: 333, endPoint x: 544, endPoint y: 329, distance: 327.8
click at [544, 329] on div "la" at bounding box center [568, 350] width 63 height 49
click at [209, 345] on div "pour" at bounding box center [206, 350] width 37 height 24
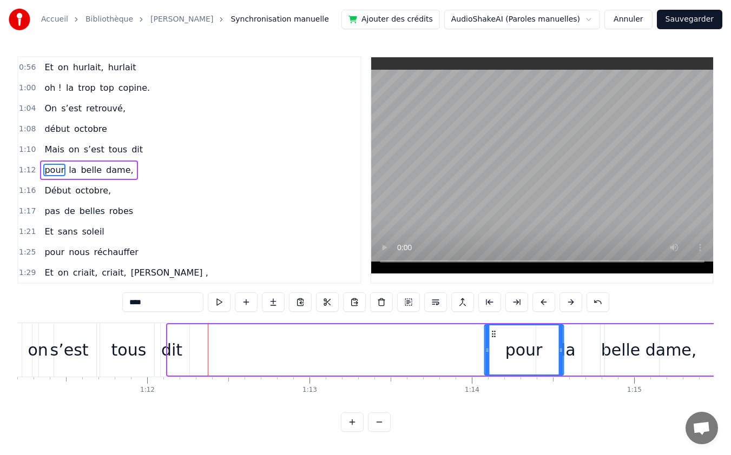
drag, startPoint x: 175, startPoint y: 332, endPoint x: 492, endPoint y: 329, distance: 316.4
click at [492, 329] on div "pour" at bounding box center [524, 350] width 78 height 49
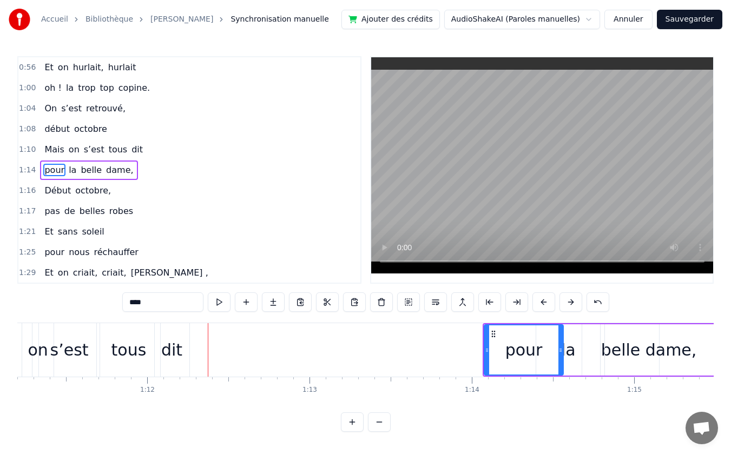
click at [179, 349] on div "dit" at bounding box center [171, 350] width 21 height 24
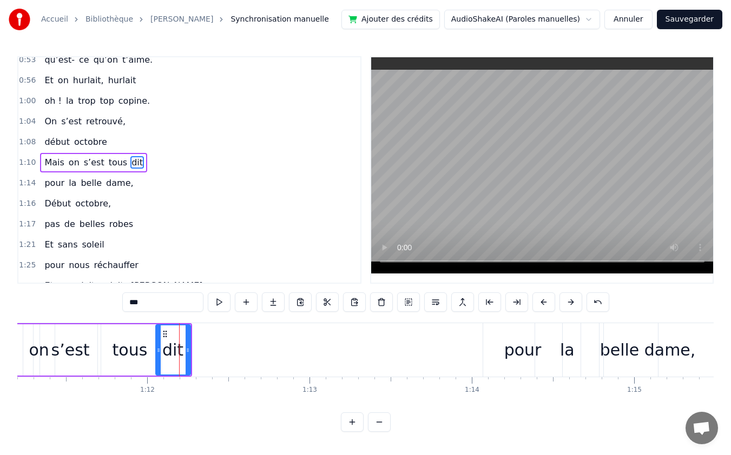
scroll to position [185, 0]
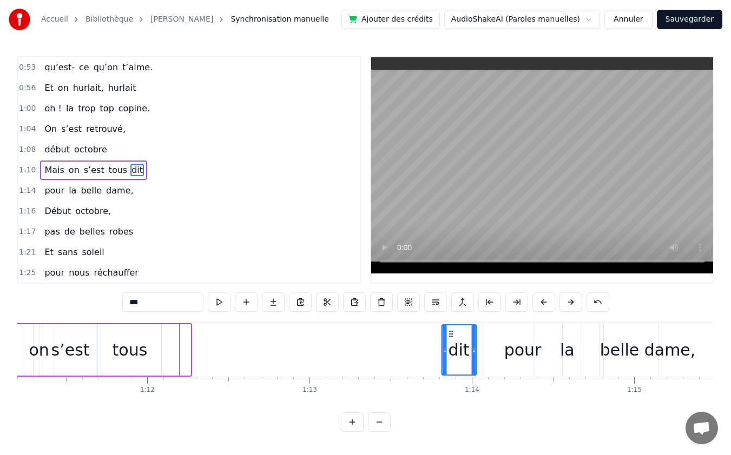
drag, startPoint x: 163, startPoint y: 330, endPoint x: 449, endPoint y: 331, distance: 285.6
click at [449, 331] on icon at bounding box center [450, 334] width 9 height 9
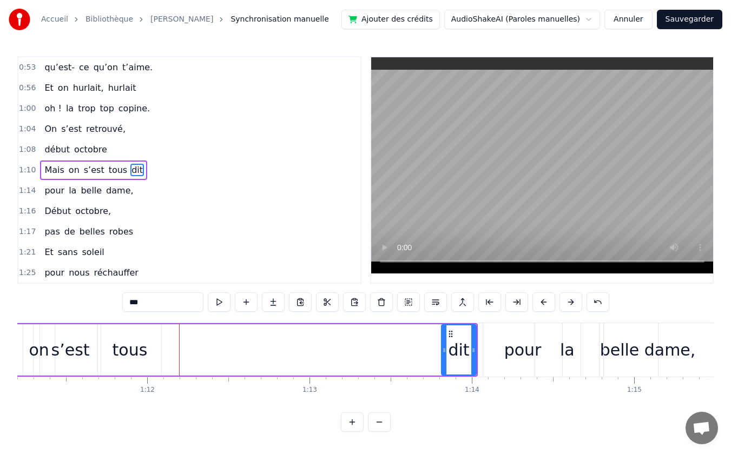
click at [144, 346] on div "tous" at bounding box center [130, 350] width 35 height 24
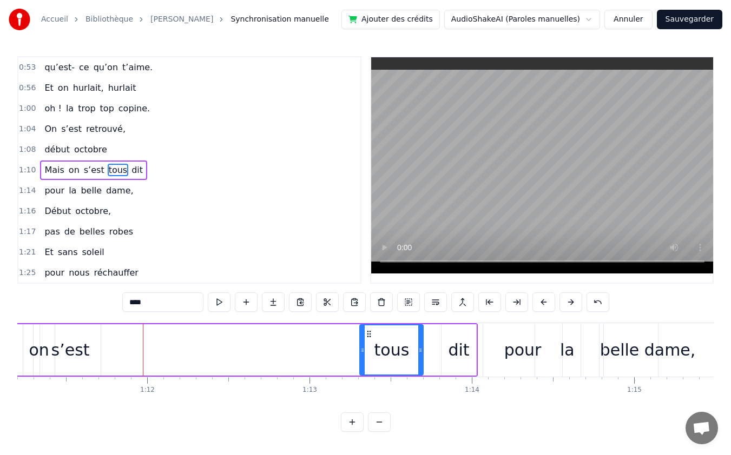
drag, startPoint x: 108, startPoint y: 333, endPoint x: 369, endPoint y: 329, distance: 261.8
click at [369, 329] on div "tous" at bounding box center [391, 350] width 62 height 49
click at [74, 353] on div "s’est" at bounding box center [70, 350] width 38 height 24
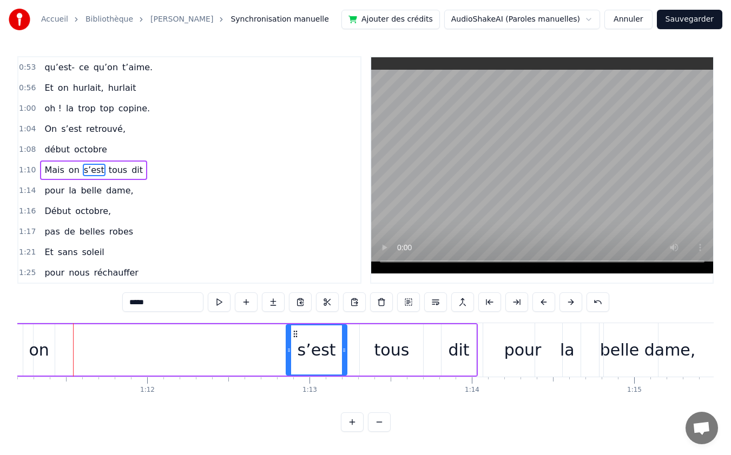
drag, startPoint x: 49, startPoint y: 335, endPoint x: 295, endPoint y: 338, distance: 246.1
click at [295, 338] on icon at bounding box center [295, 334] width 9 height 9
click at [40, 340] on div "on" at bounding box center [39, 350] width 20 height 24
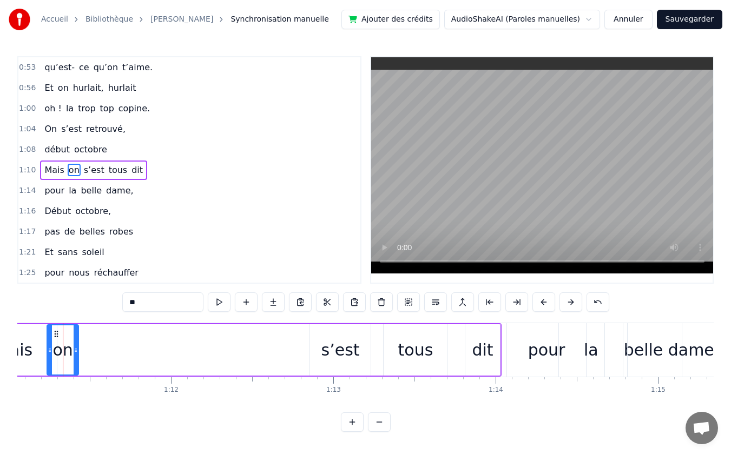
scroll to position [0, 11521]
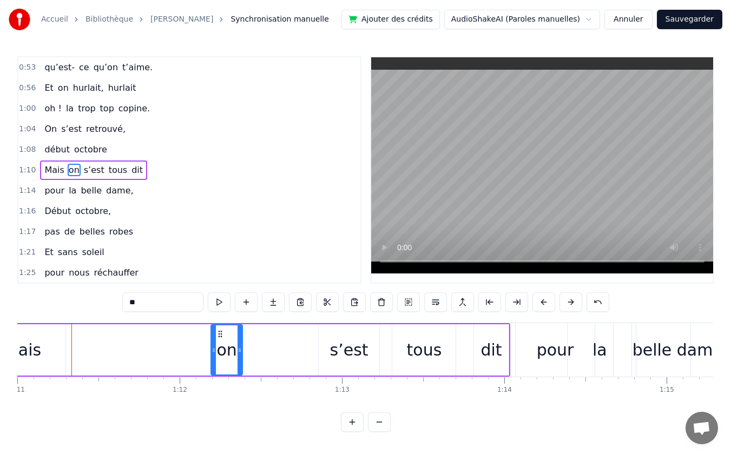
drag, startPoint x: 64, startPoint y: 333, endPoint x: 220, endPoint y: 336, distance: 155.3
click at [220, 336] on icon at bounding box center [220, 334] width 9 height 9
drag, startPoint x: 241, startPoint y: 349, endPoint x: 290, endPoint y: 350, distance: 49.8
click at [290, 350] on icon at bounding box center [289, 350] width 4 height 9
click at [342, 351] on div "s’est" at bounding box center [349, 350] width 38 height 24
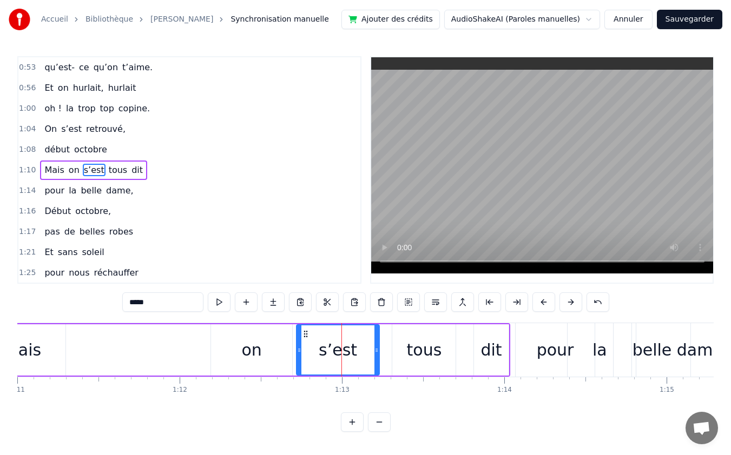
drag, startPoint x: 322, startPoint y: 352, endPoint x: 300, endPoint y: 354, distance: 22.2
click at [300, 354] on icon at bounding box center [299, 350] width 4 height 9
click at [403, 354] on div "tous" at bounding box center [423, 350] width 63 height 51
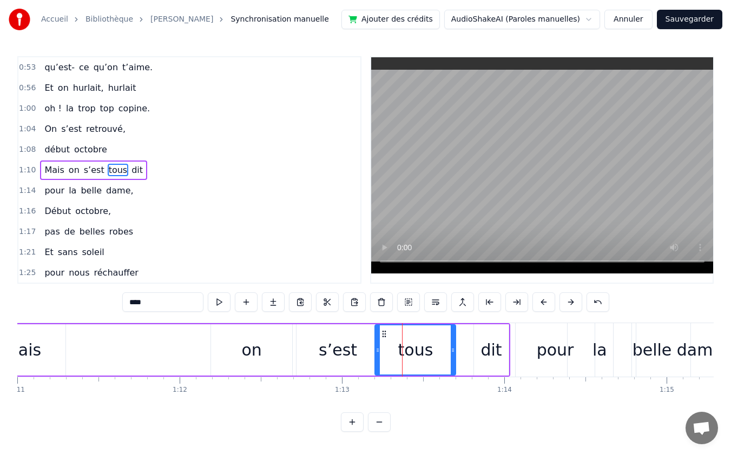
drag, startPoint x: 394, startPoint y: 350, endPoint x: 377, endPoint y: 353, distance: 17.6
click at [377, 353] on icon at bounding box center [377, 350] width 4 height 9
click at [479, 354] on div "dit" at bounding box center [491, 350] width 35 height 51
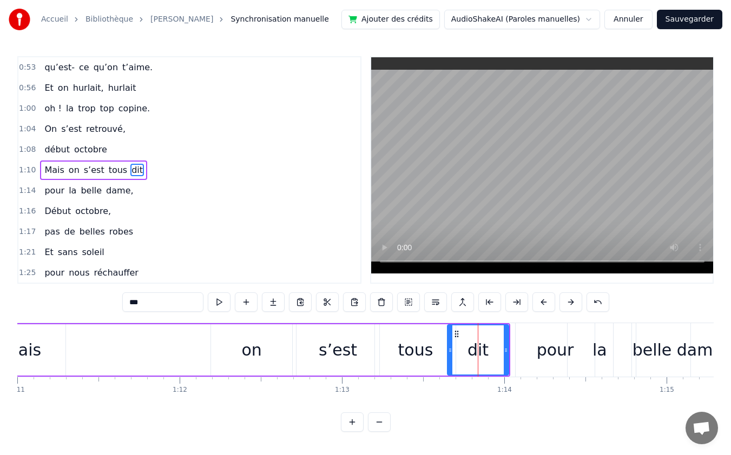
drag, startPoint x: 475, startPoint y: 351, endPoint x: 449, endPoint y: 356, distance: 27.0
click at [449, 356] on div at bounding box center [450, 350] width 4 height 49
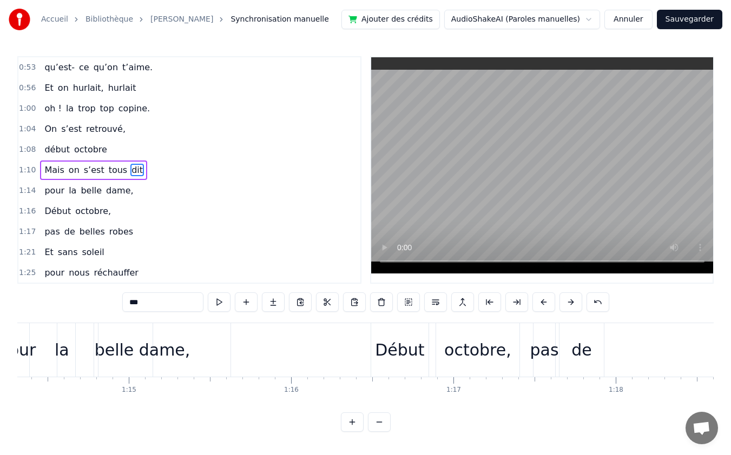
scroll to position [0, 12062]
click at [576, 353] on div "de" at bounding box center [578, 350] width 21 height 24
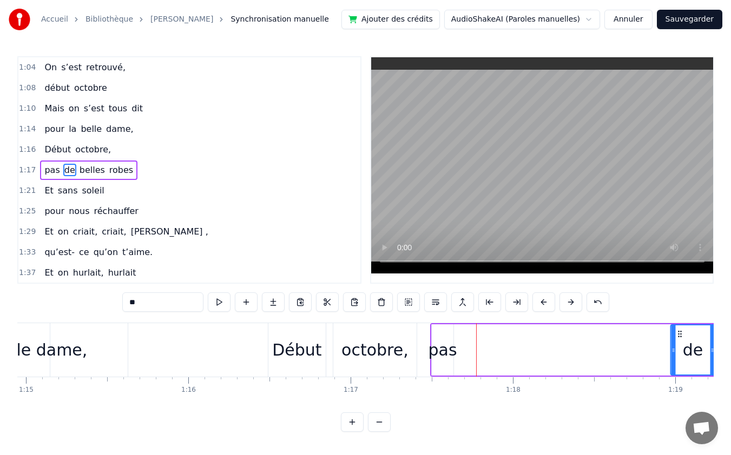
scroll to position [0, 12233]
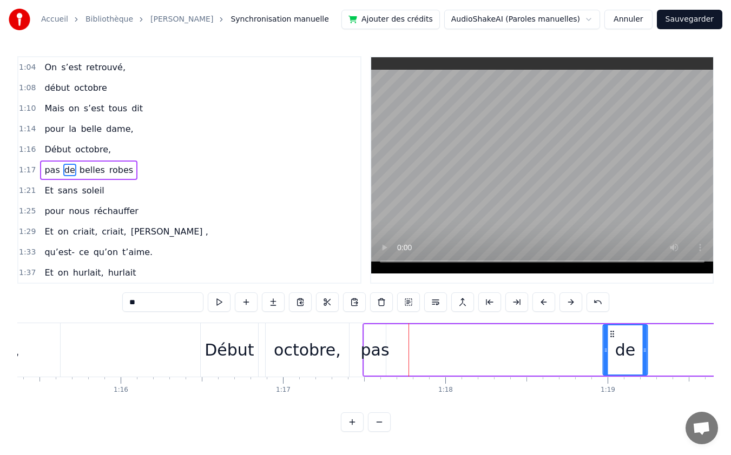
drag, startPoint x: 564, startPoint y: 332, endPoint x: 673, endPoint y: 339, distance: 110.1
click at [647, 339] on div "de" at bounding box center [625, 350] width 43 height 49
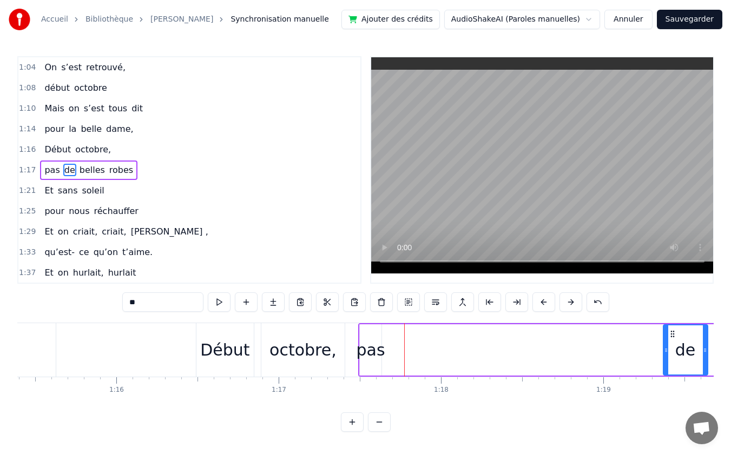
click at [369, 338] on div "pas" at bounding box center [371, 350] width 22 height 51
type input "***"
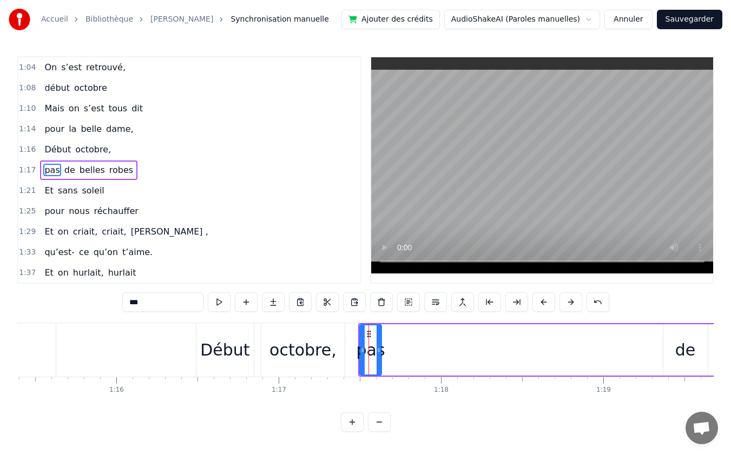
drag, startPoint x: 368, startPoint y: 333, endPoint x: 546, endPoint y: 341, distance: 177.6
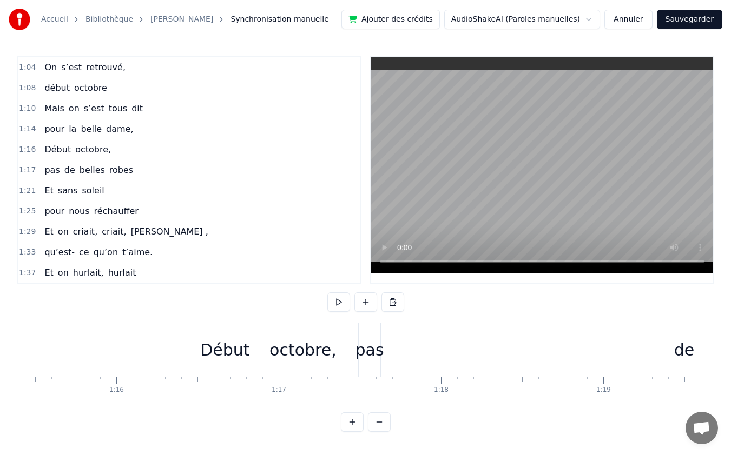
click at [374, 352] on div "pas" at bounding box center [369, 350] width 29 height 24
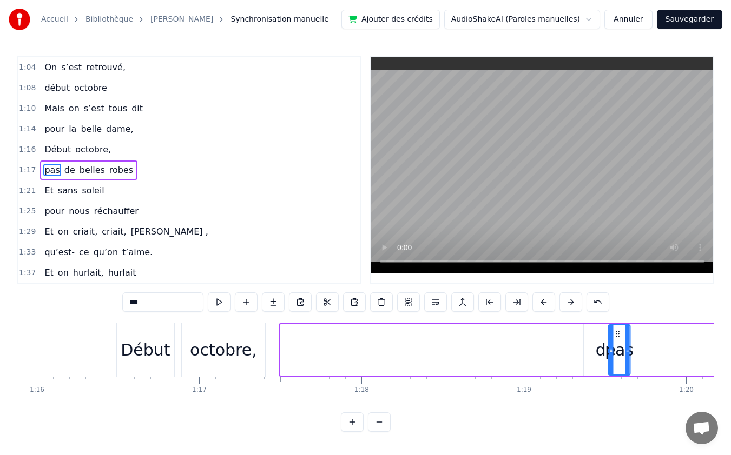
scroll to position [0, 12333]
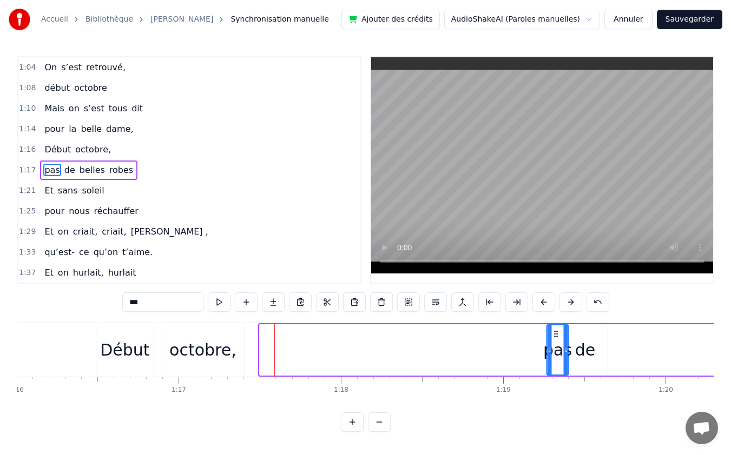
drag, startPoint x: 366, startPoint y: 332, endPoint x: 553, endPoint y: 335, distance: 186.6
click at [553, 335] on icon at bounding box center [556, 334] width 9 height 9
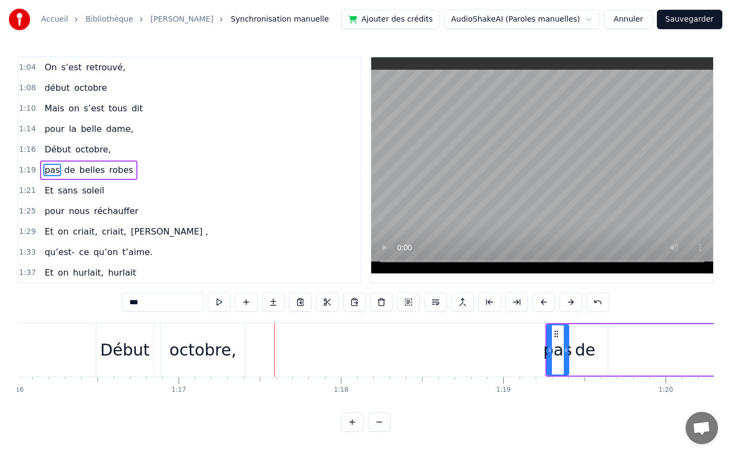
drag, startPoint x: 203, startPoint y: 348, endPoint x: 189, endPoint y: 332, distance: 21.9
click at [203, 346] on div "octobre," at bounding box center [202, 350] width 67 height 24
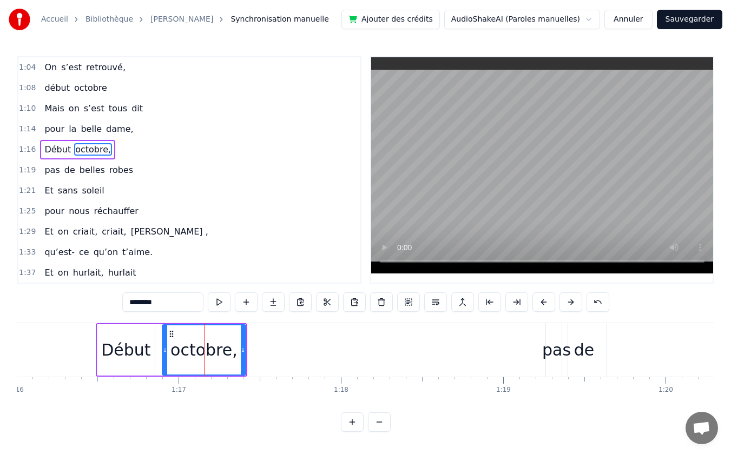
scroll to position [226, 0]
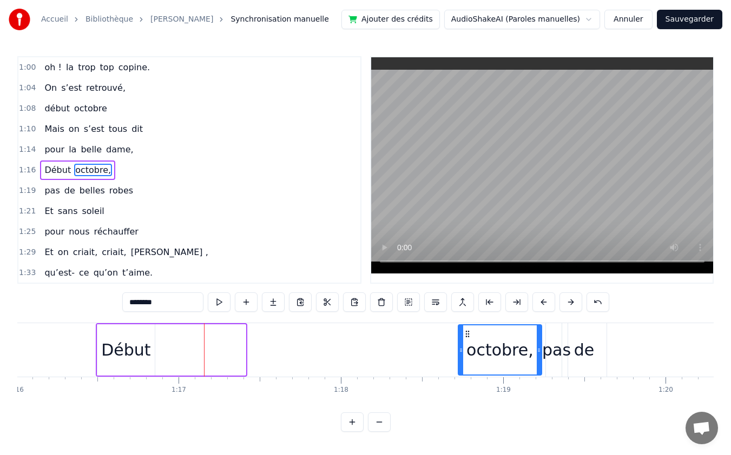
drag, startPoint x: 171, startPoint y: 330, endPoint x: 467, endPoint y: 325, distance: 295.9
click at [467, 325] on div "octobre," at bounding box center [500, 350] width 84 height 51
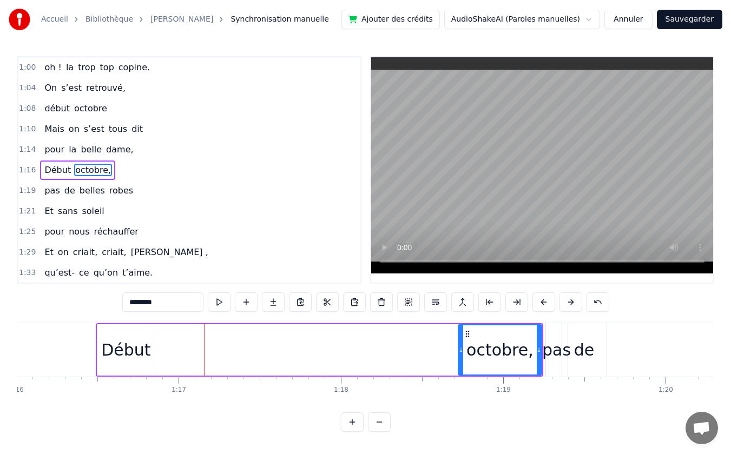
click at [103, 346] on div "Début" at bounding box center [125, 350] width 49 height 24
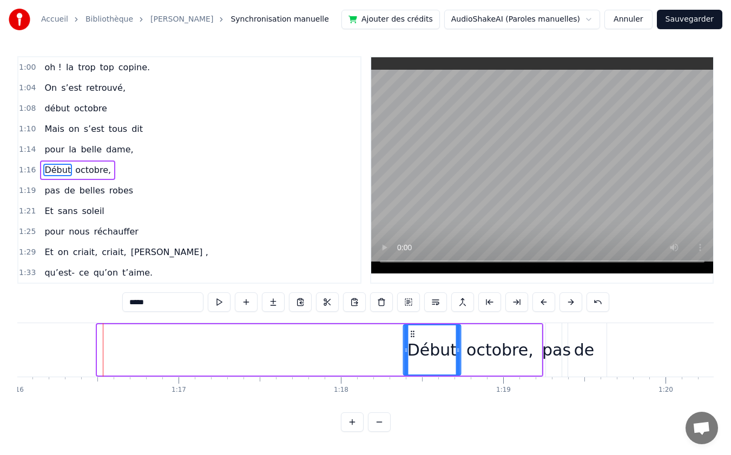
drag, startPoint x: 116, startPoint y: 330, endPoint x: 412, endPoint y: 331, distance: 295.3
click at [412, 331] on icon at bounding box center [412, 334] width 9 height 9
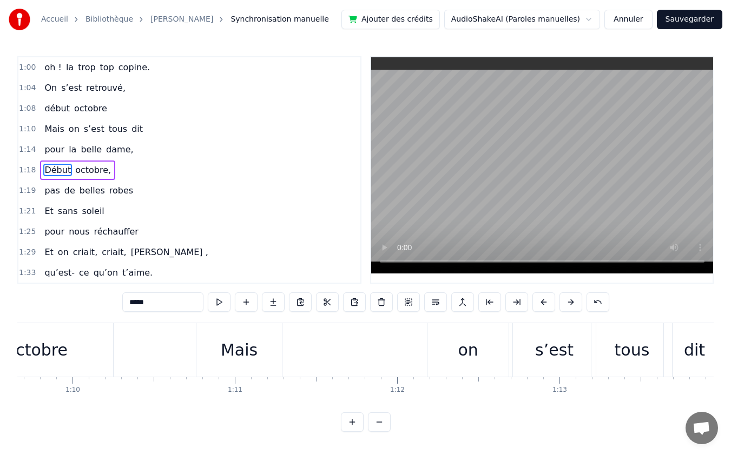
scroll to position [0, 11319]
click at [438, 350] on div "on" at bounding box center [452, 350] width 81 height 54
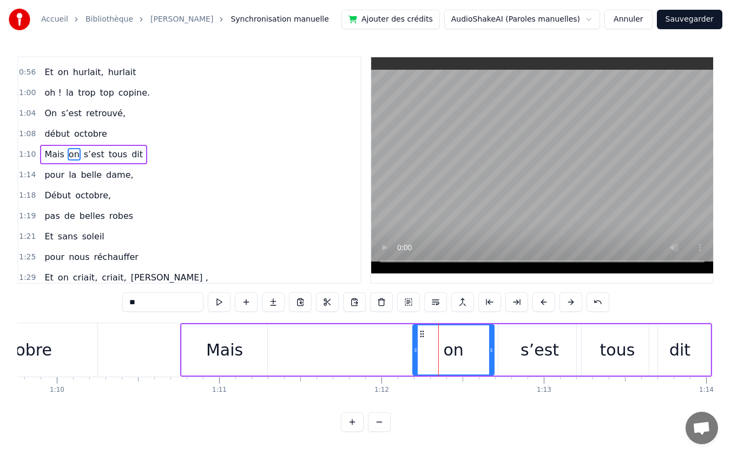
scroll to position [185, 0]
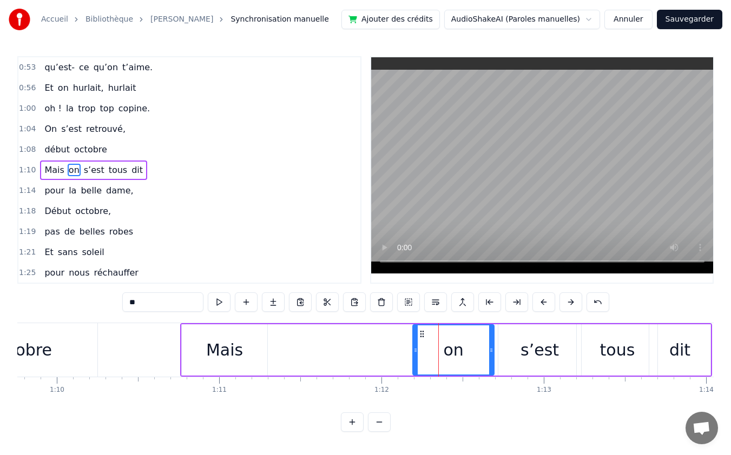
click at [529, 346] on div "s’est" at bounding box center [539, 350] width 38 height 24
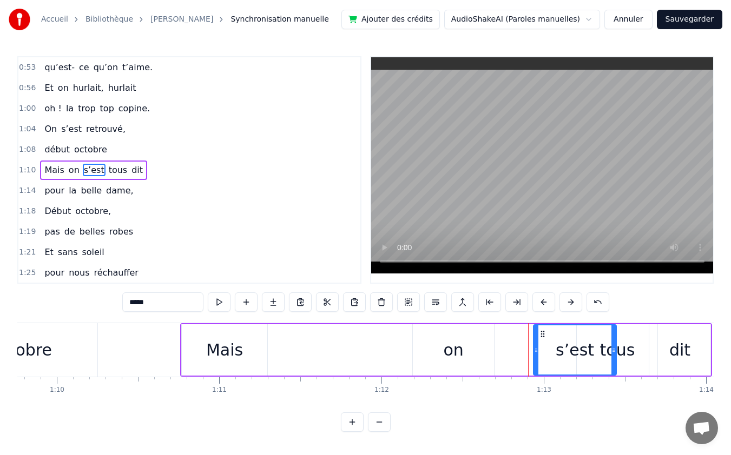
drag, startPoint x: 514, startPoint y: 338, endPoint x: 544, endPoint y: 336, distance: 29.8
click at [544, 336] on icon at bounding box center [542, 334] width 9 height 9
click at [446, 349] on div "on" at bounding box center [453, 350] width 20 height 24
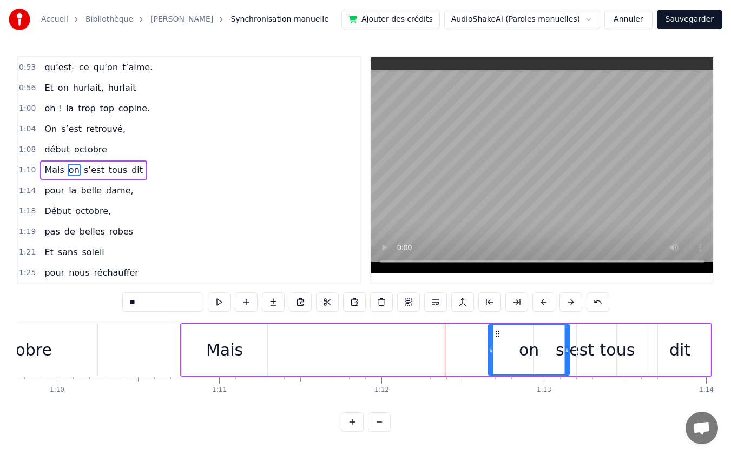
drag, startPoint x: 424, startPoint y: 334, endPoint x: 500, endPoint y: 334, distance: 75.7
click at [500, 334] on icon at bounding box center [497, 334] width 9 height 9
click at [221, 350] on div "Mais" at bounding box center [224, 350] width 37 height 24
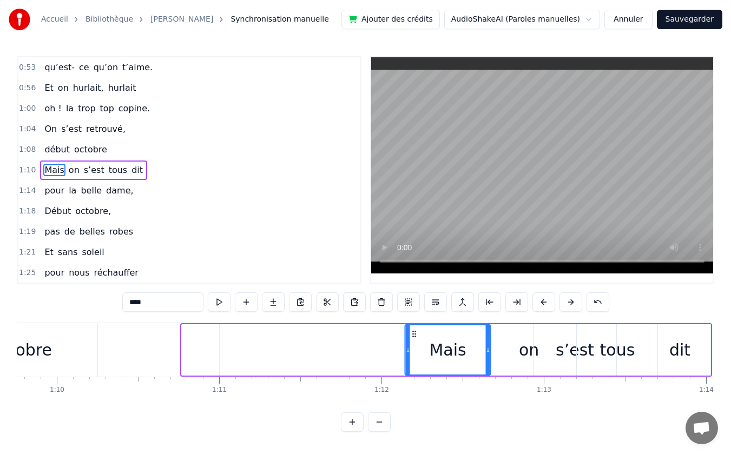
drag, startPoint x: 191, startPoint y: 333, endPoint x: 415, endPoint y: 344, distance: 223.7
click at [415, 344] on div "Mais" at bounding box center [448, 350] width 84 height 49
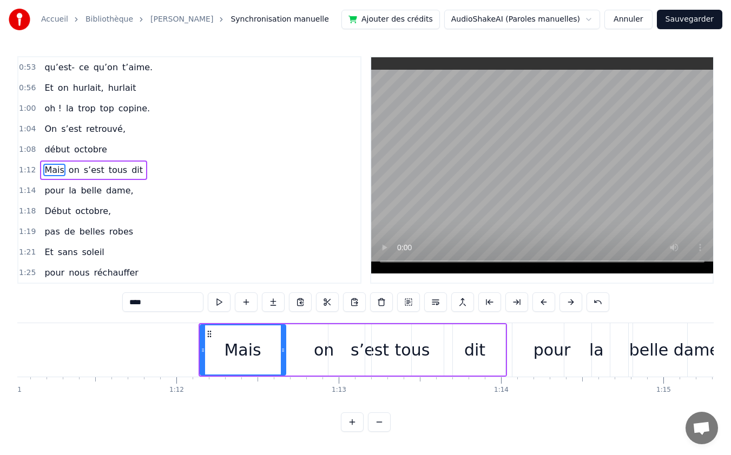
scroll to position [0, 11536]
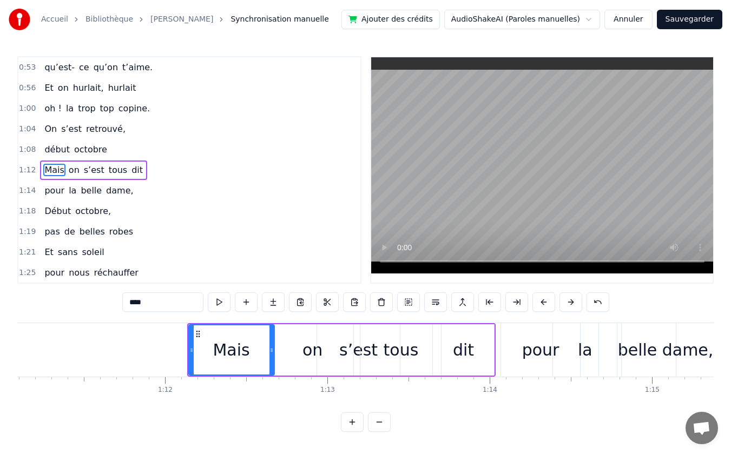
click at [553, 353] on div "la" at bounding box center [584, 350] width 65 height 54
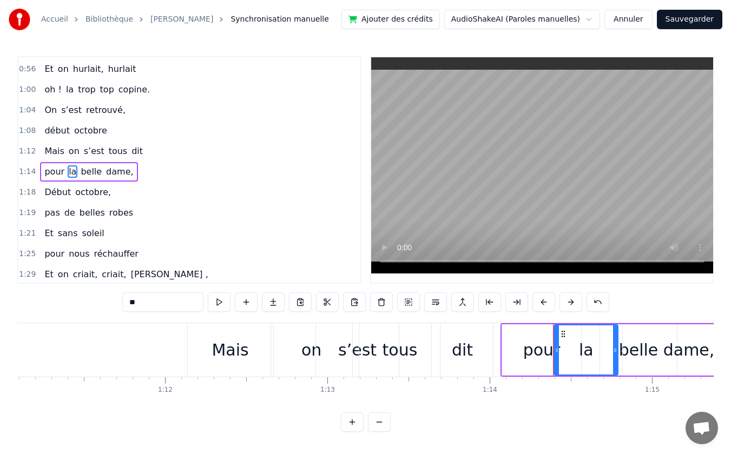
scroll to position [206, 0]
click at [527, 342] on div "pour" at bounding box center [541, 350] width 37 height 24
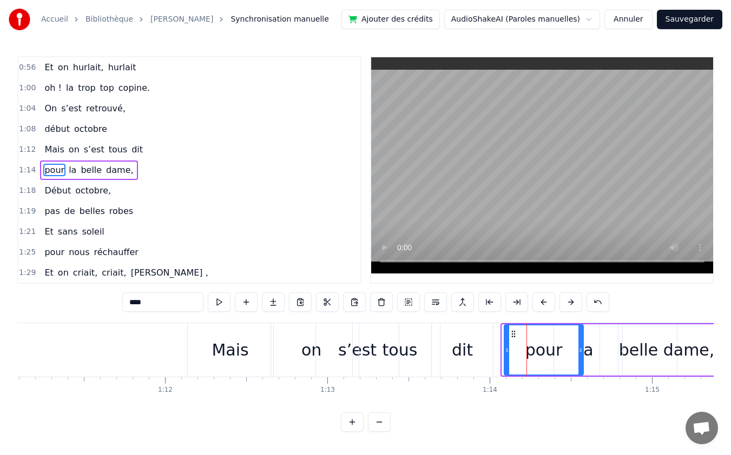
drag, startPoint x: 511, startPoint y: 334, endPoint x: 513, endPoint y: 339, distance: 5.8
click at [513, 339] on div "pour" at bounding box center [544, 350] width 78 height 49
click at [597, 352] on div "la" at bounding box center [586, 350] width 64 height 51
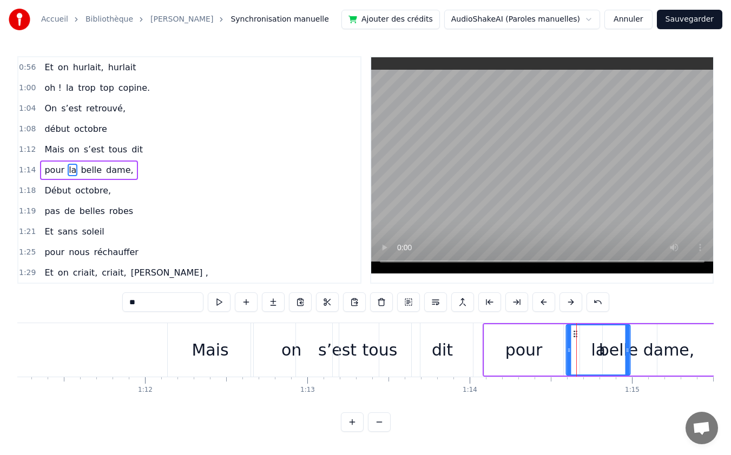
drag, startPoint x: 566, startPoint y: 334, endPoint x: 583, endPoint y: 335, distance: 16.8
click at [580, 335] on icon at bounding box center [575, 334] width 9 height 9
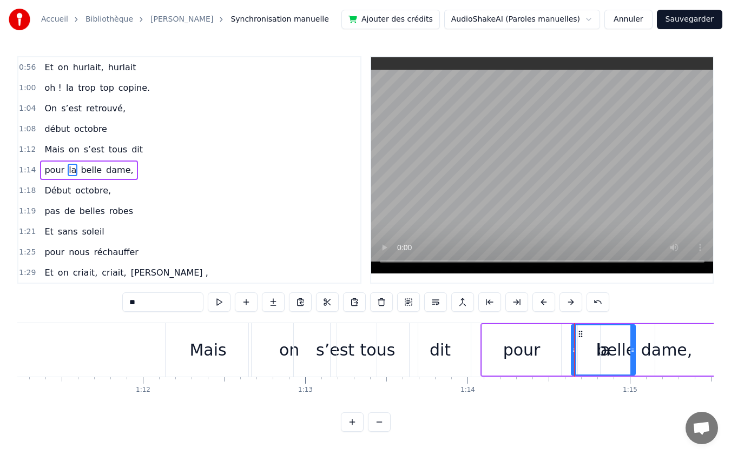
click at [445, 349] on div "dit" at bounding box center [439, 350] width 21 height 24
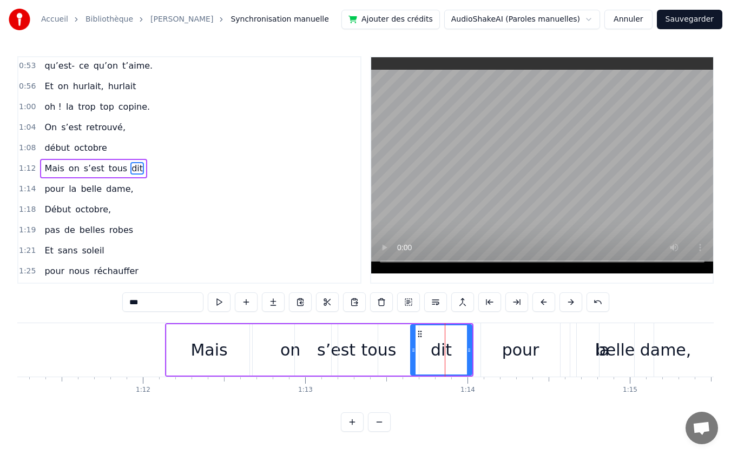
scroll to position [185, 0]
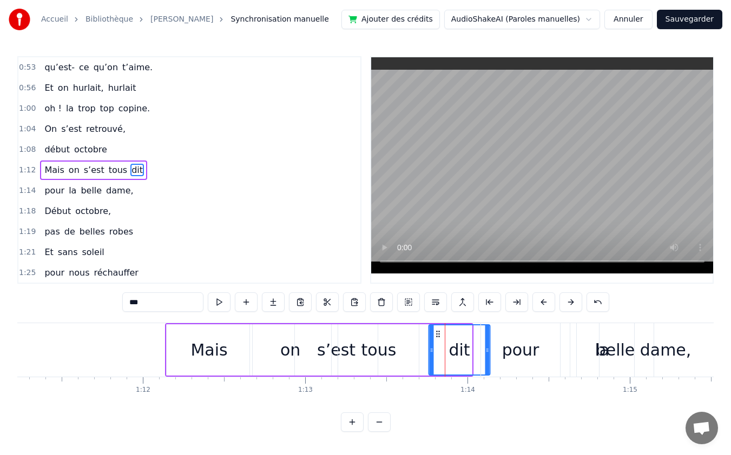
drag, startPoint x: 419, startPoint y: 334, endPoint x: 437, endPoint y: 335, distance: 18.4
click at [437, 334] on circle at bounding box center [436, 334] width 1 height 1
click at [398, 358] on div "tous" at bounding box center [378, 350] width 81 height 51
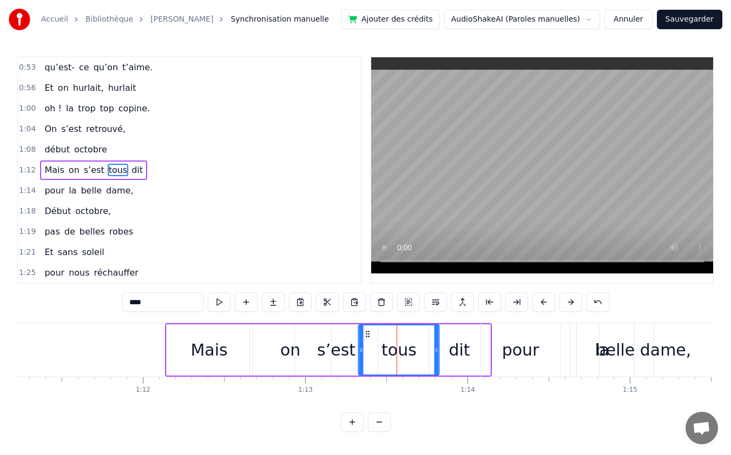
drag, startPoint x: 347, startPoint y: 332, endPoint x: 367, endPoint y: 332, distance: 20.6
click at [367, 332] on icon at bounding box center [367, 334] width 9 height 9
click at [337, 348] on div "s’est" at bounding box center [336, 350] width 38 height 24
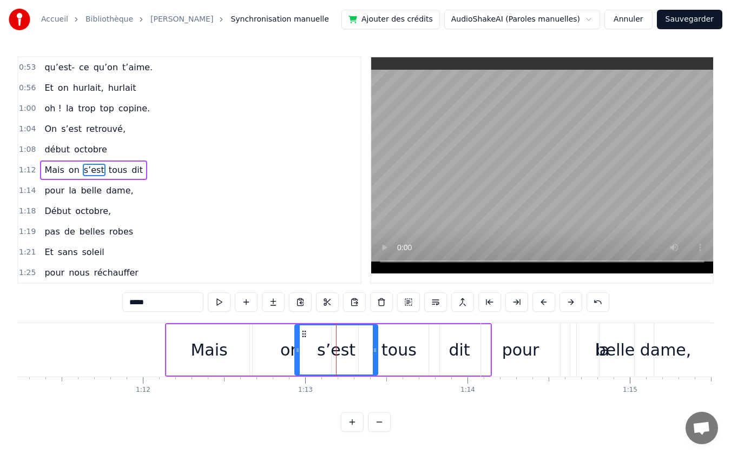
click at [287, 347] on div "on" at bounding box center [290, 350] width 20 height 24
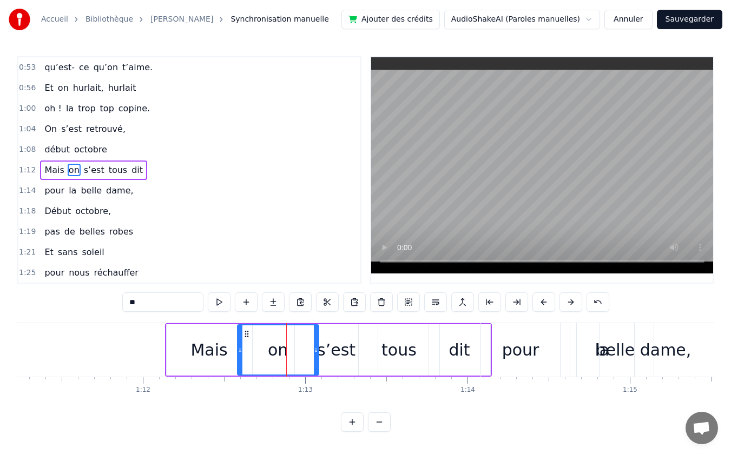
drag, startPoint x: 255, startPoint y: 332, endPoint x: 243, endPoint y: 332, distance: 12.4
click at [243, 332] on icon at bounding box center [246, 334] width 9 height 9
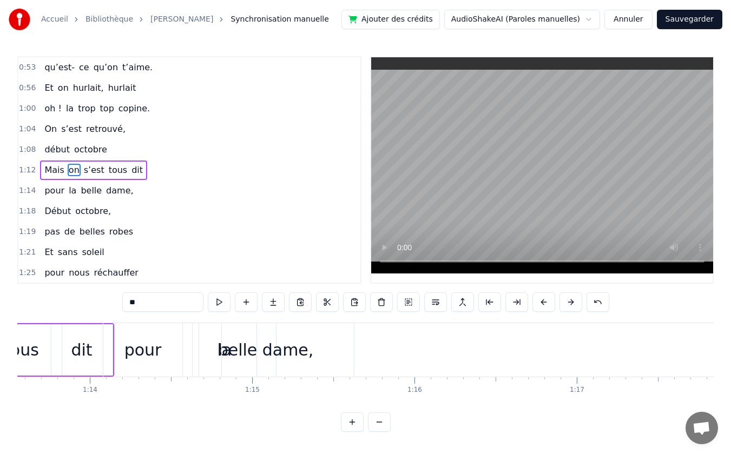
scroll to position [0, 11947]
click at [277, 350] on div "dame," at bounding box center [275, 350] width 51 height 24
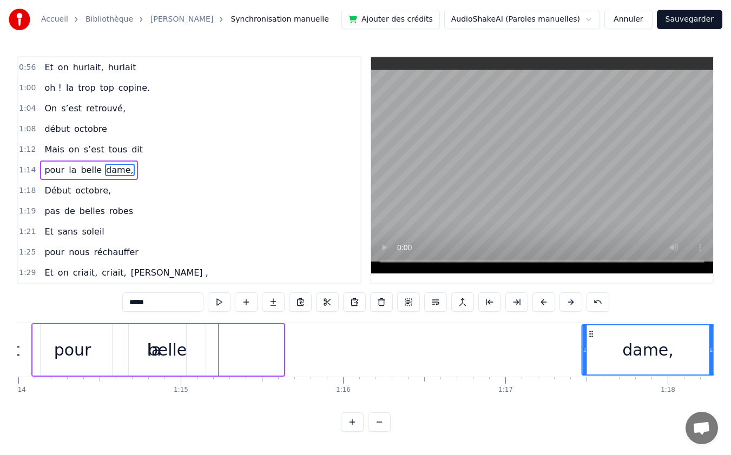
scroll to position [0, 12007]
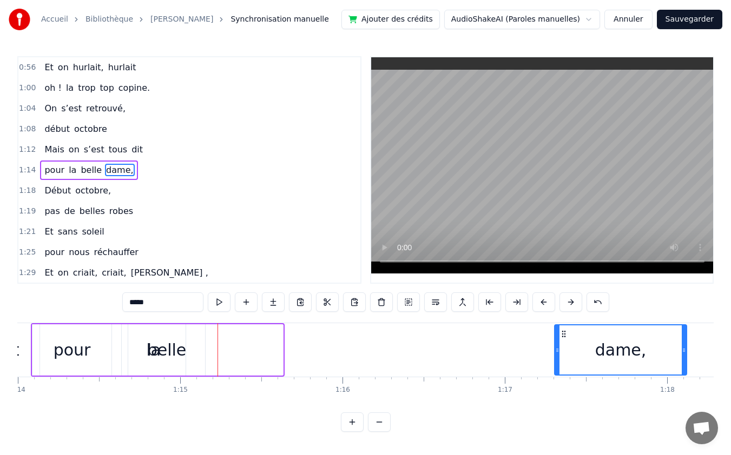
drag, startPoint x: 219, startPoint y: 333, endPoint x: 563, endPoint y: 346, distance: 343.7
click at [563, 346] on div "dame," at bounding box center [620, 350] width 131 height 49
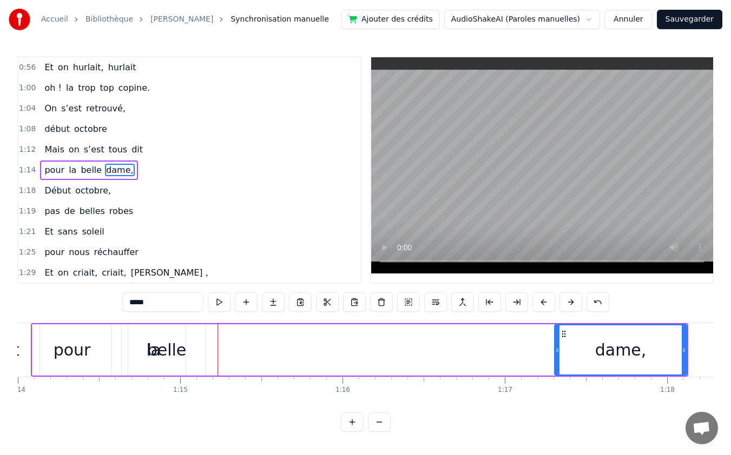
click at [179, 355] on div "belle" at bounding box center [166, 350] width 39 height 24
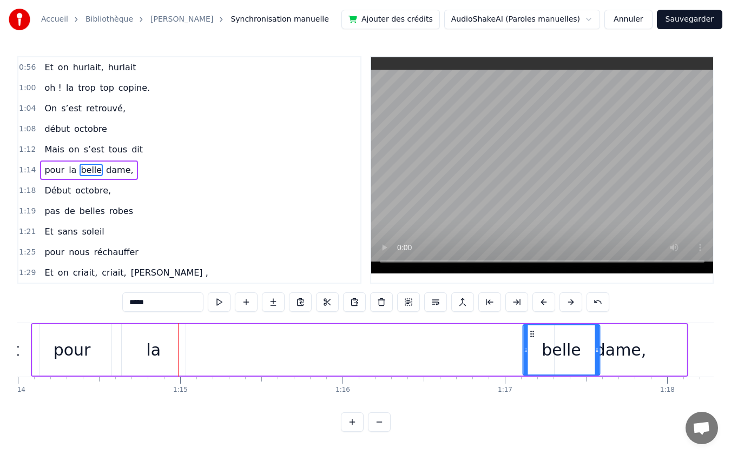
drag, startPoint x: 135, startPoint y: 333, endPoint x: 530, endPoint y: 357, distance: 395.1
click at [530, 357] on div "belle" at bounding box center [561, 350] width 76 height 49
click at [154, 345] on div "la" at bounding box center [154, 350] width 15 height 24
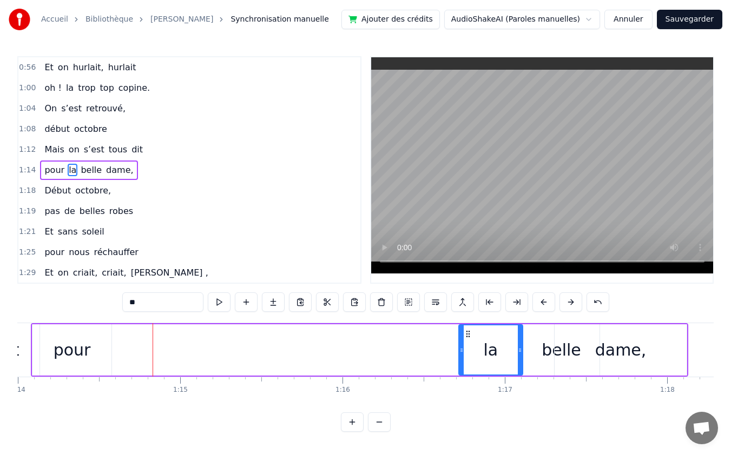
drag, startPoint x: 134, startPoint y: 335, endPoint x: 471, endPoint y: 347, distance: 337.2
click at [471, 347] on div "la" at bounding box center [490, 350] width 63 height 49
click at [76, 353] on div "pour" at bounding box center [72, 350] width 37 height 24
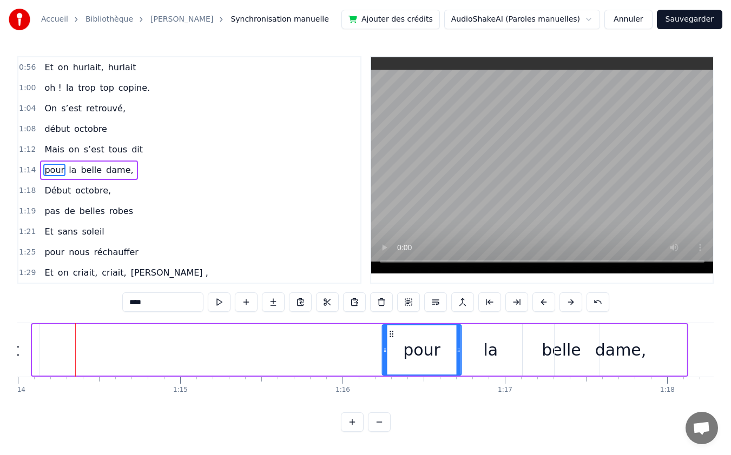
drag, startPoint x: 44, startPoint y: 332, endPoint x: 394, endPoint y: 342, distance: 350.1
click at [394, 342] on div "pour" at bounding box center [422, 350] width 78 height 49
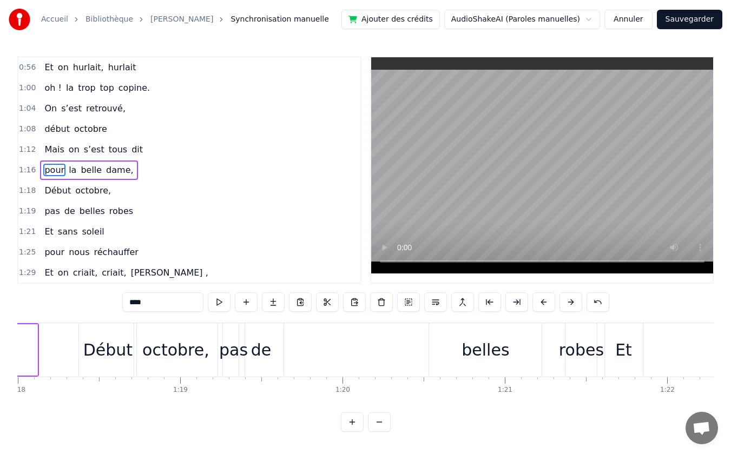
scroll to position [0, 12678]
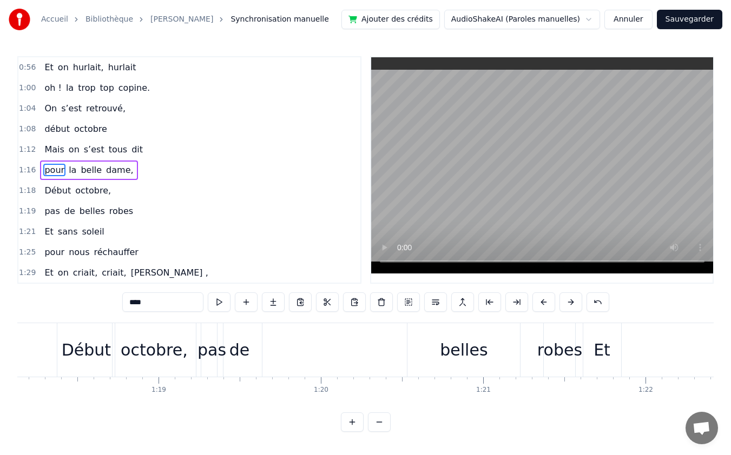
click at [598, 360] on div "Et" at bounding box center [601, 350] width 17 height 24
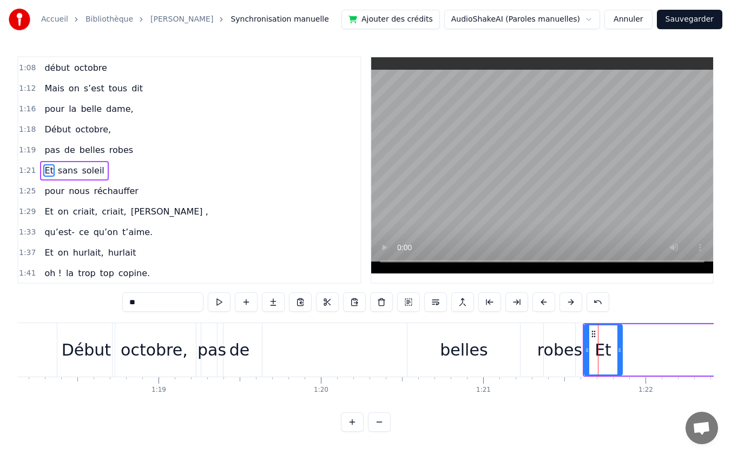
scroll to position [267, 0]
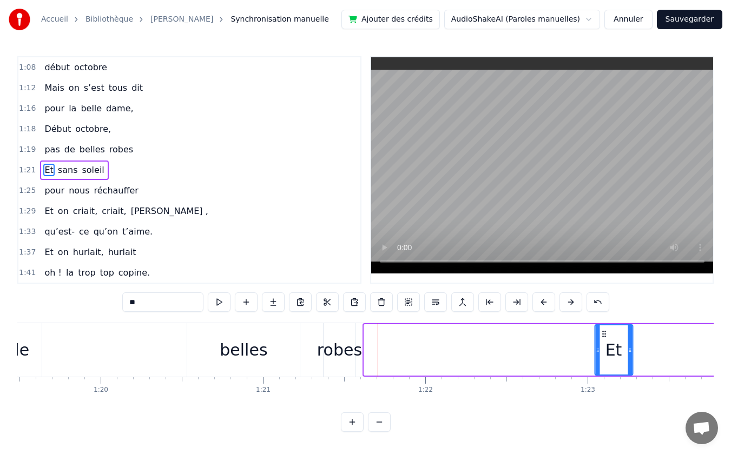
drag, startPoint x: 594, startPoint y: 332, endPoint x: 663, endPoint y: 334, distance: 68.7
click at [608, 334] on icon at bounding box center [603, 334] width 9 height 9
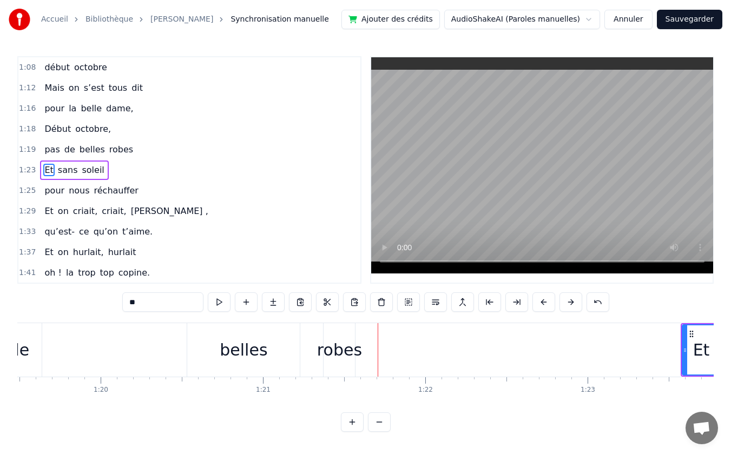
scroll to position [0, 12927]
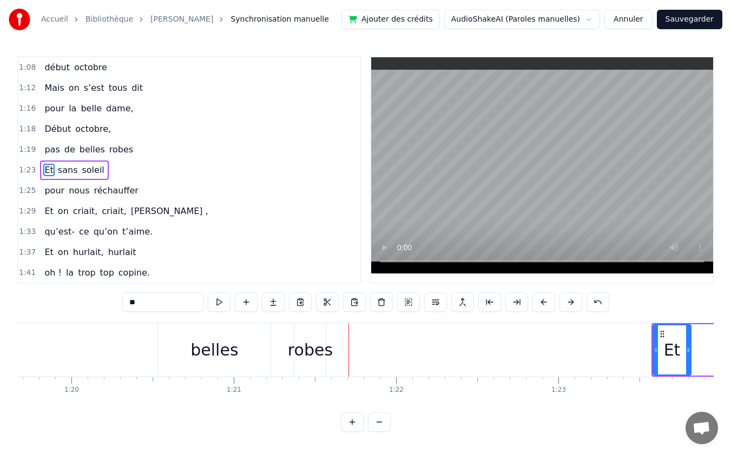
click at [311, 354] on div "robes" at bounding box center [310, 350] width 45 height 24
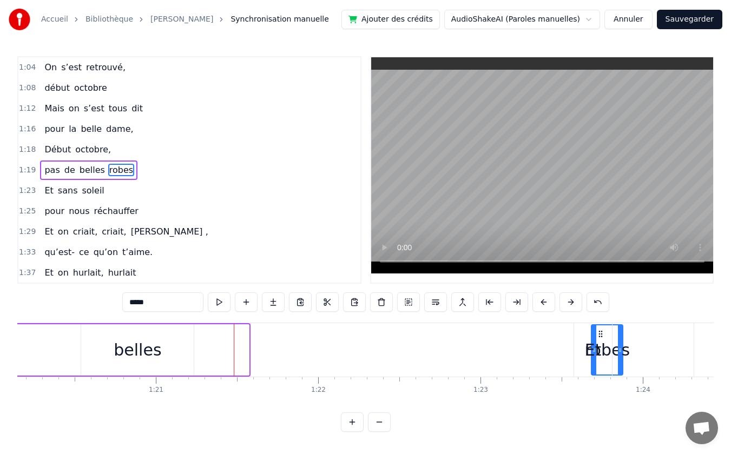
scroll to position [0, 13014]
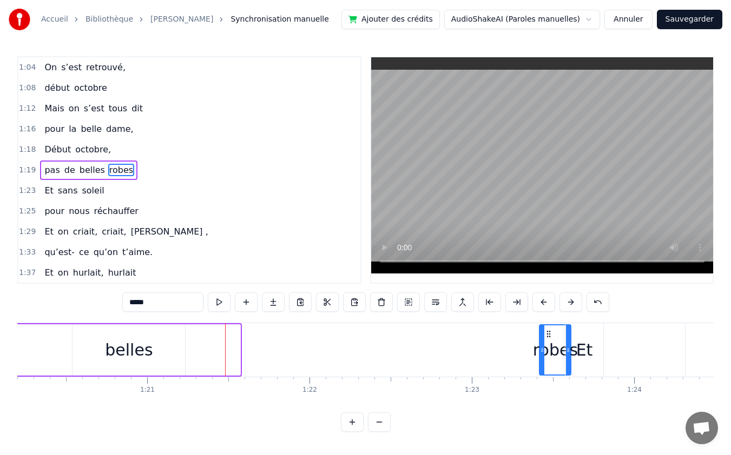
drag, startPoint x: 304, startPoint y: 333, endPoint x: 548, endPoint y: 348, distance: 245.0
click at [548, 348] on div "robes" at bounding box center [555, 350] width 30 height 49
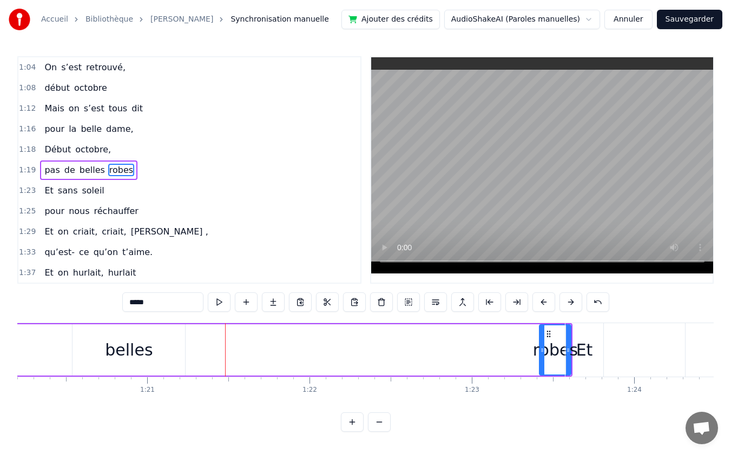
click at [119, 352] on div "belles" at bounding box center [129, 350] width 48 height 24
type input "******"
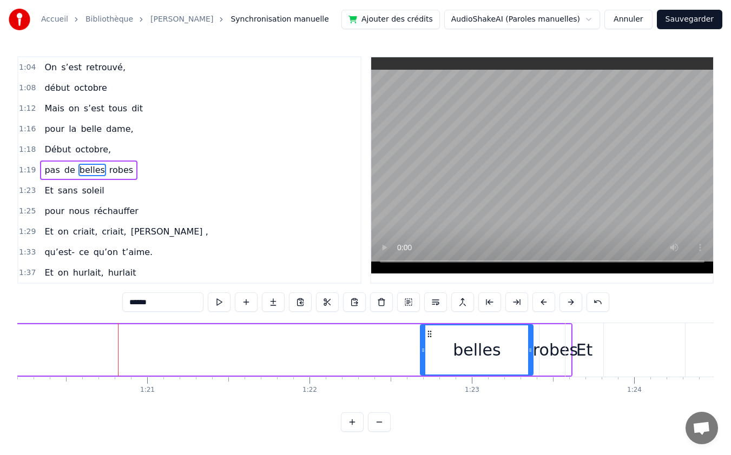
drag, startPoint x: 84, startPoint y: 335, endPoint x: 432, endPoint y: 337, distance: 347.8
click at [432, 337] on icon at bounding box center [429, 334] width 9 height 9
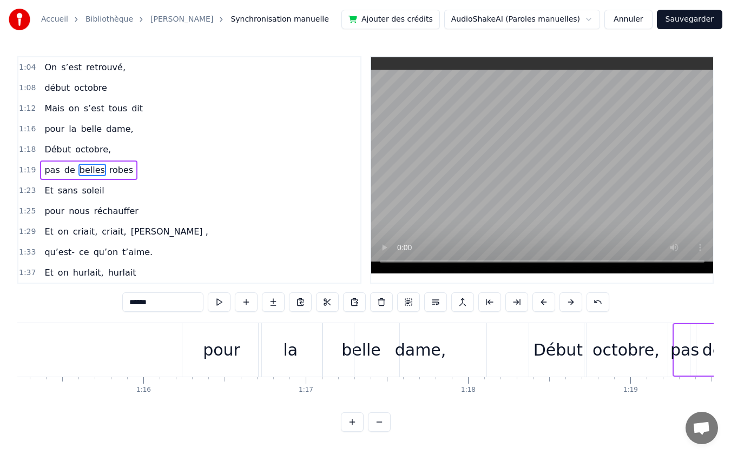
scroll to position [0, 12228]
